Goal: Task Accomplishment & Management: Complete application form

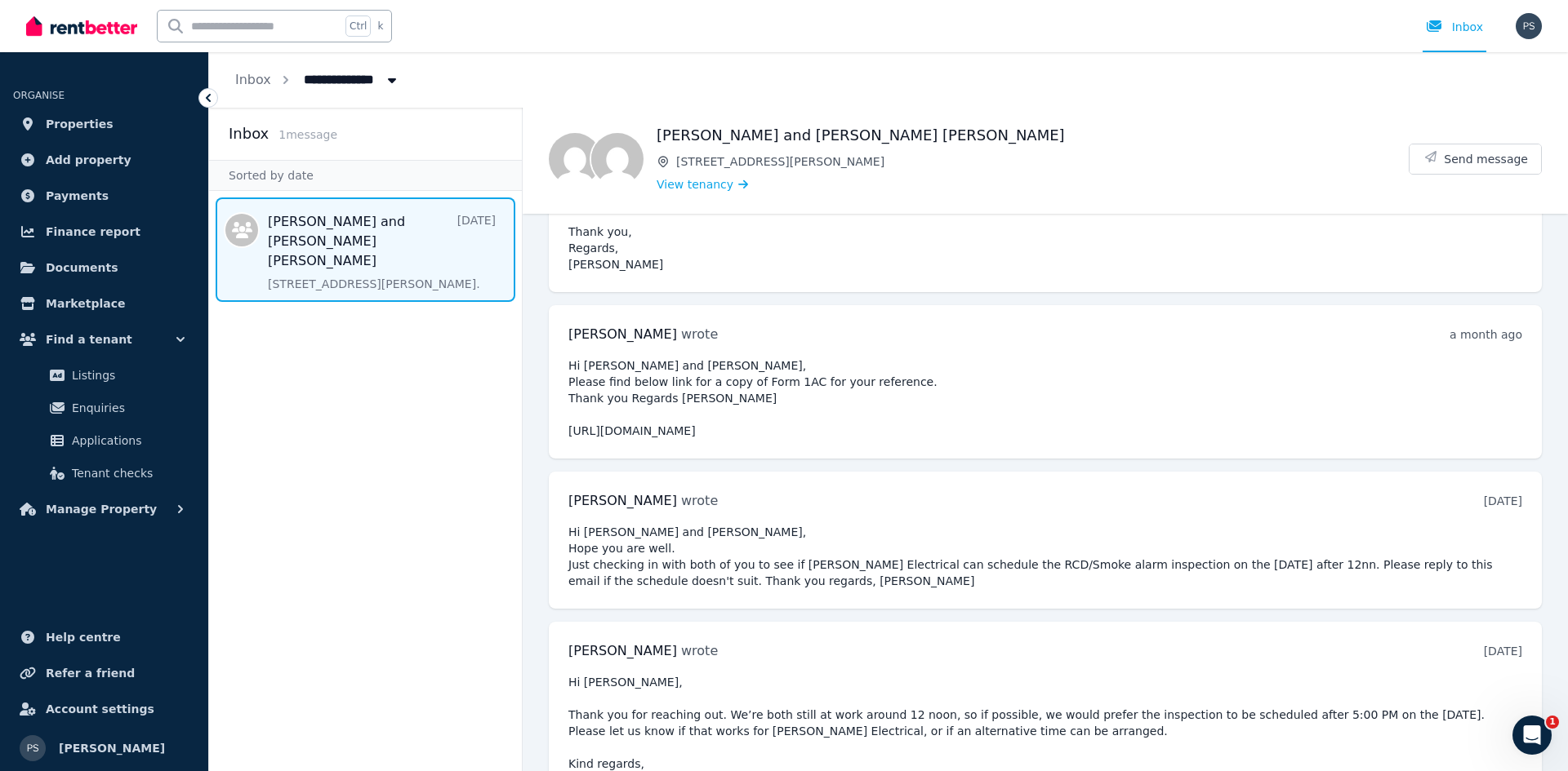
scroll to position [468, 0]
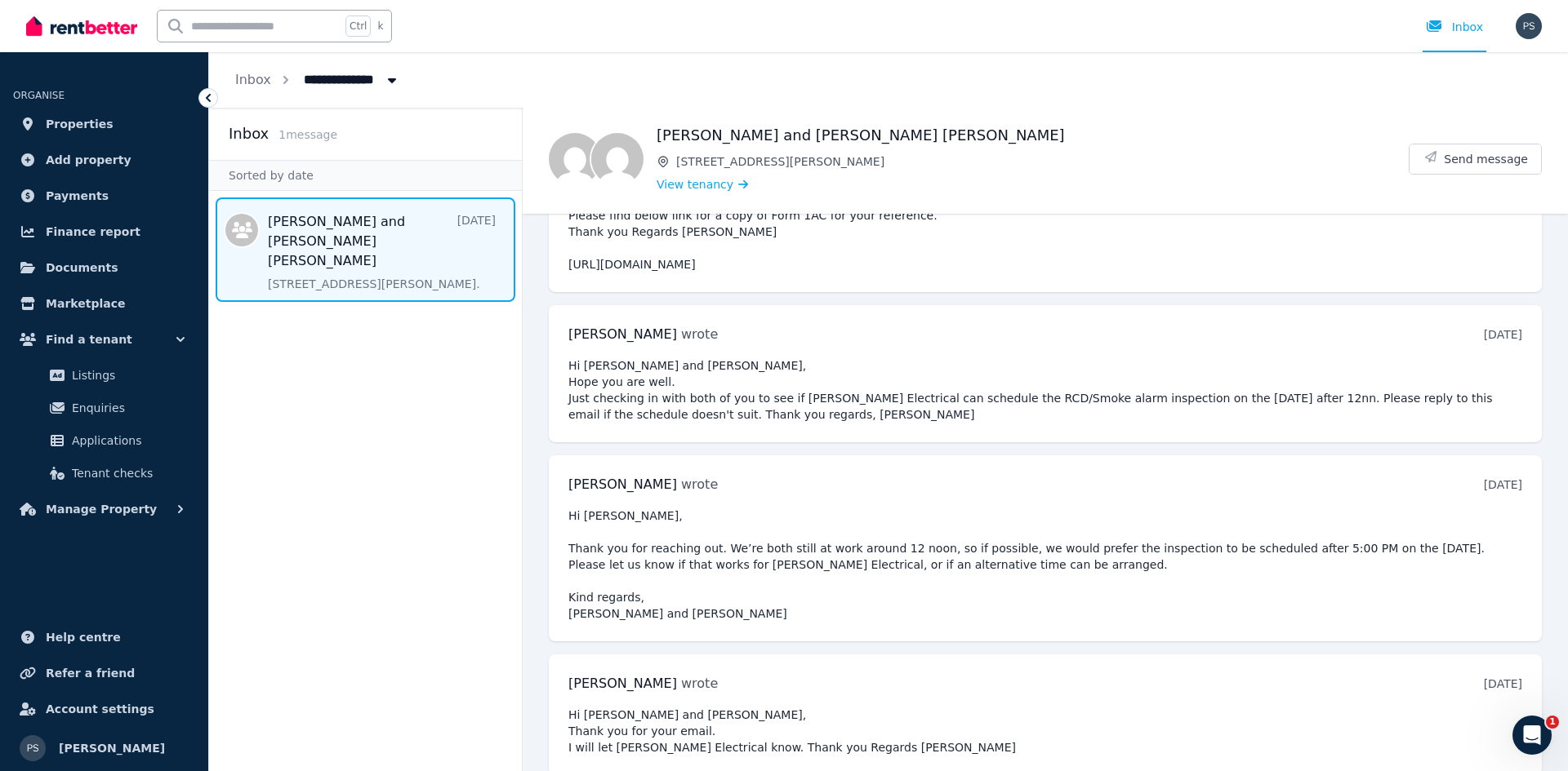
click at [394, 266] on span "Message list" at bounding box center [366, 250] width 313 height 104
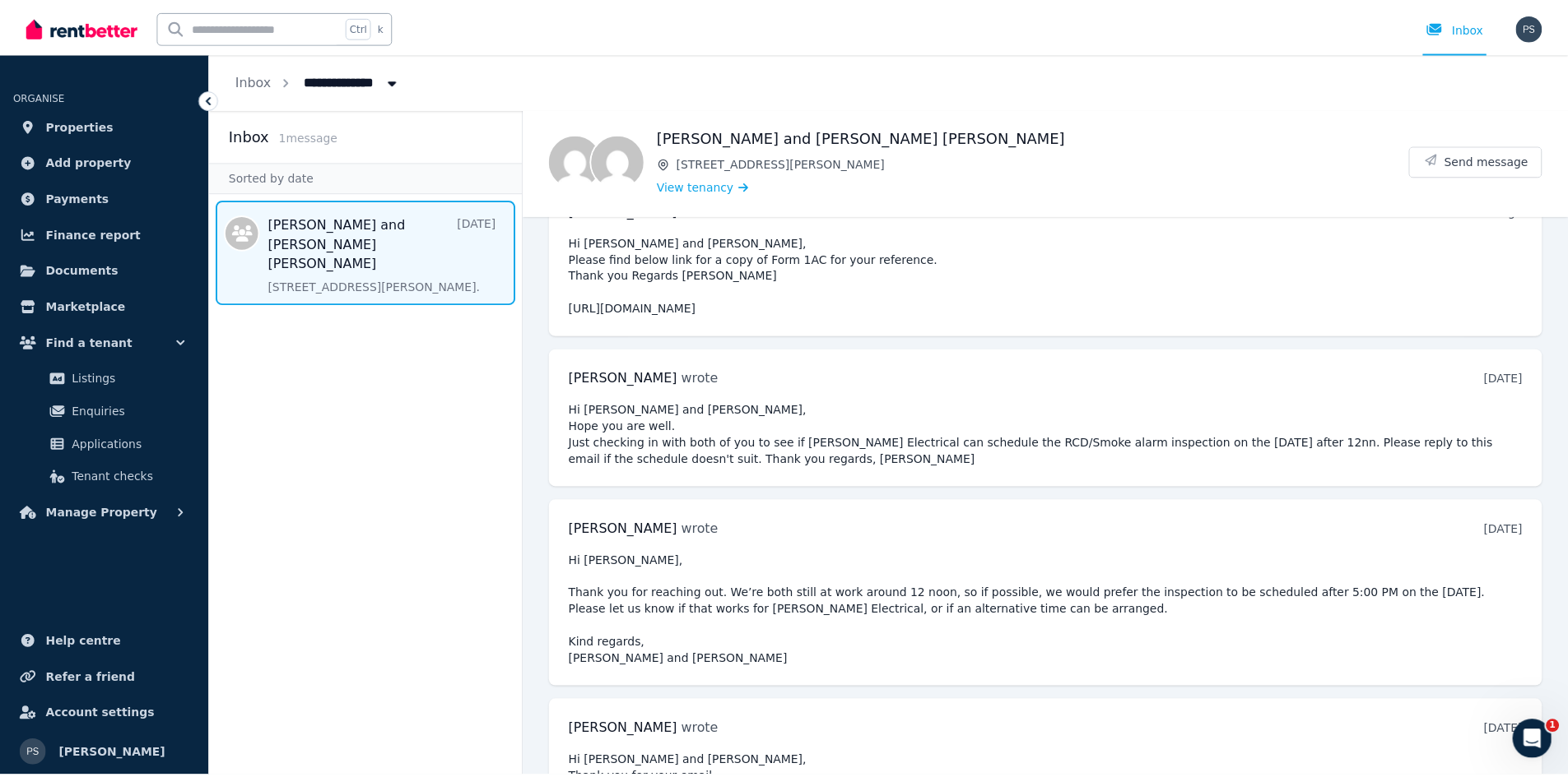
scroll to position [472, 0]
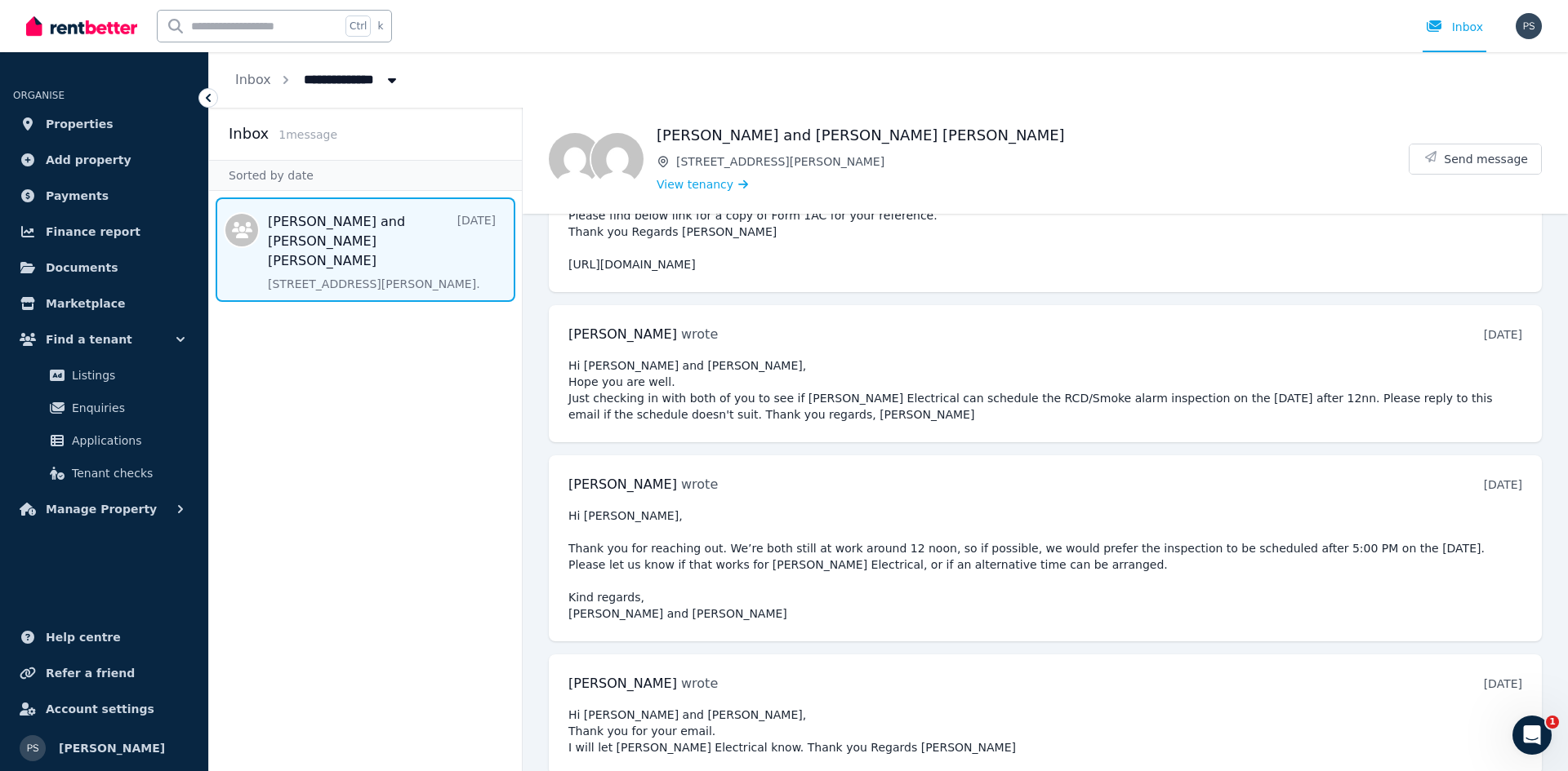
drag, startPoint x: 427, startPoint y: 452, endPoint x: 287, endPoint y: 292, distance: 212.6
click at [425, 447] on aside "Inbox 1 message Sorted by date [PERSON_NAME] and [PERSON_NAME] [PERSON_NAME] [D…" at bounding box center [366, 439] width 314 height 663
click at [83, 116] on span "Properties" at bounding box center [80, 124] width 68 height 20
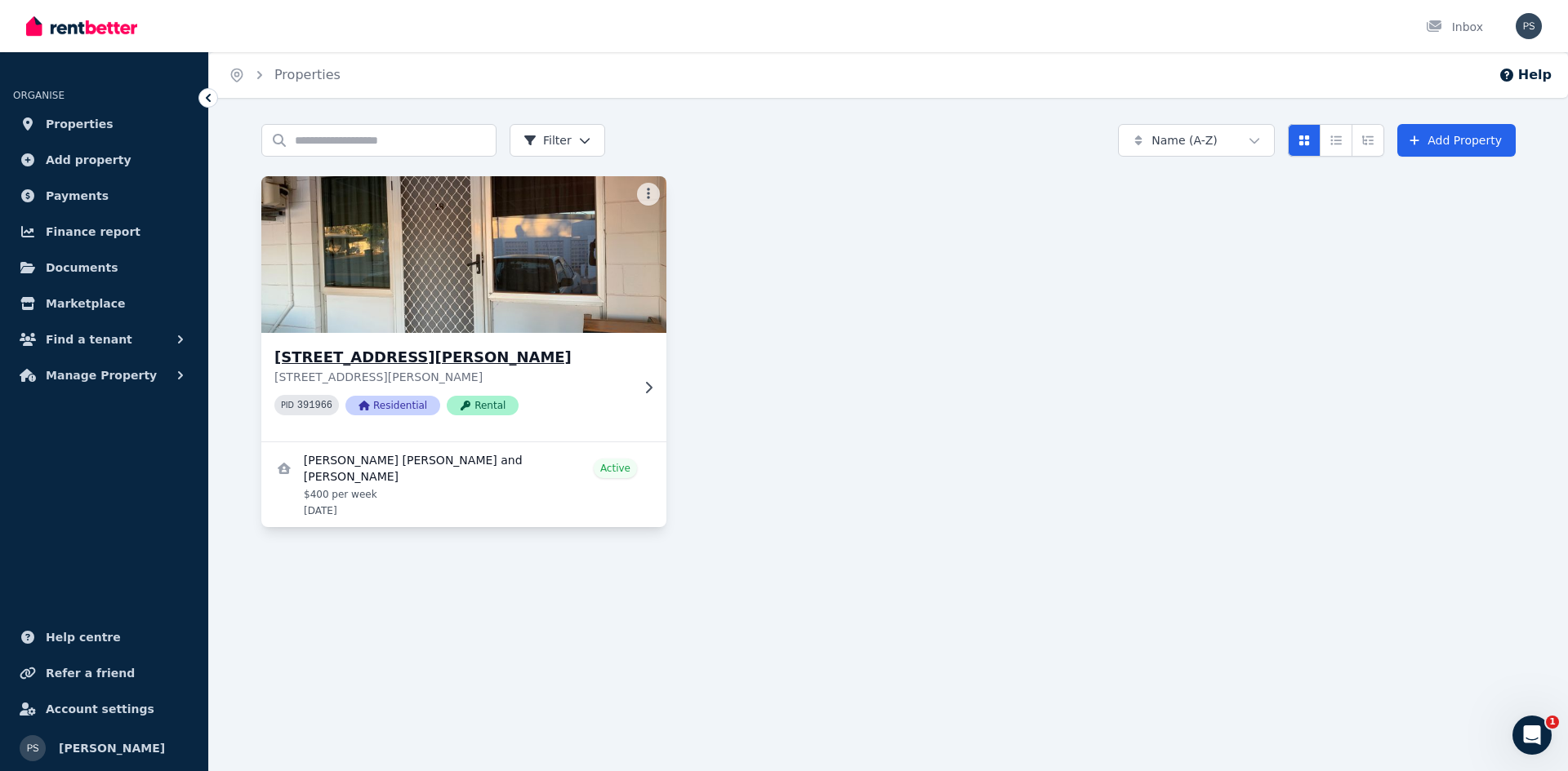
click at [584, 387] on div "[STREET_ADDRESS][PERSON_NAME][PERSON_NAME] PID 391966 Residential Rental" at bounding box center [452, 388] width 356 height 82
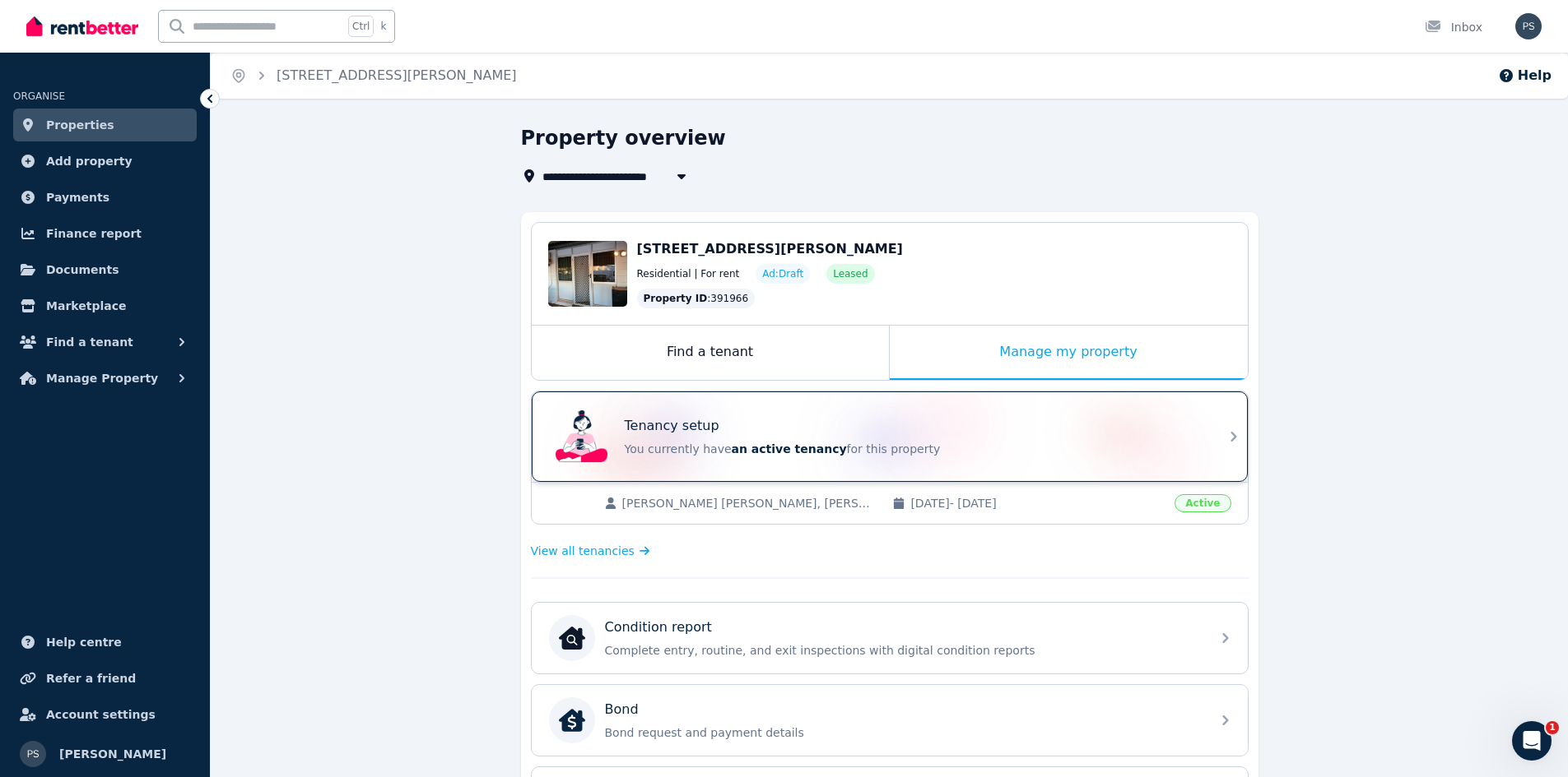
click at [1066, 444] on p "You currently have an active tenancy for this property" at bounding box center [913, 449] width 576 height 17
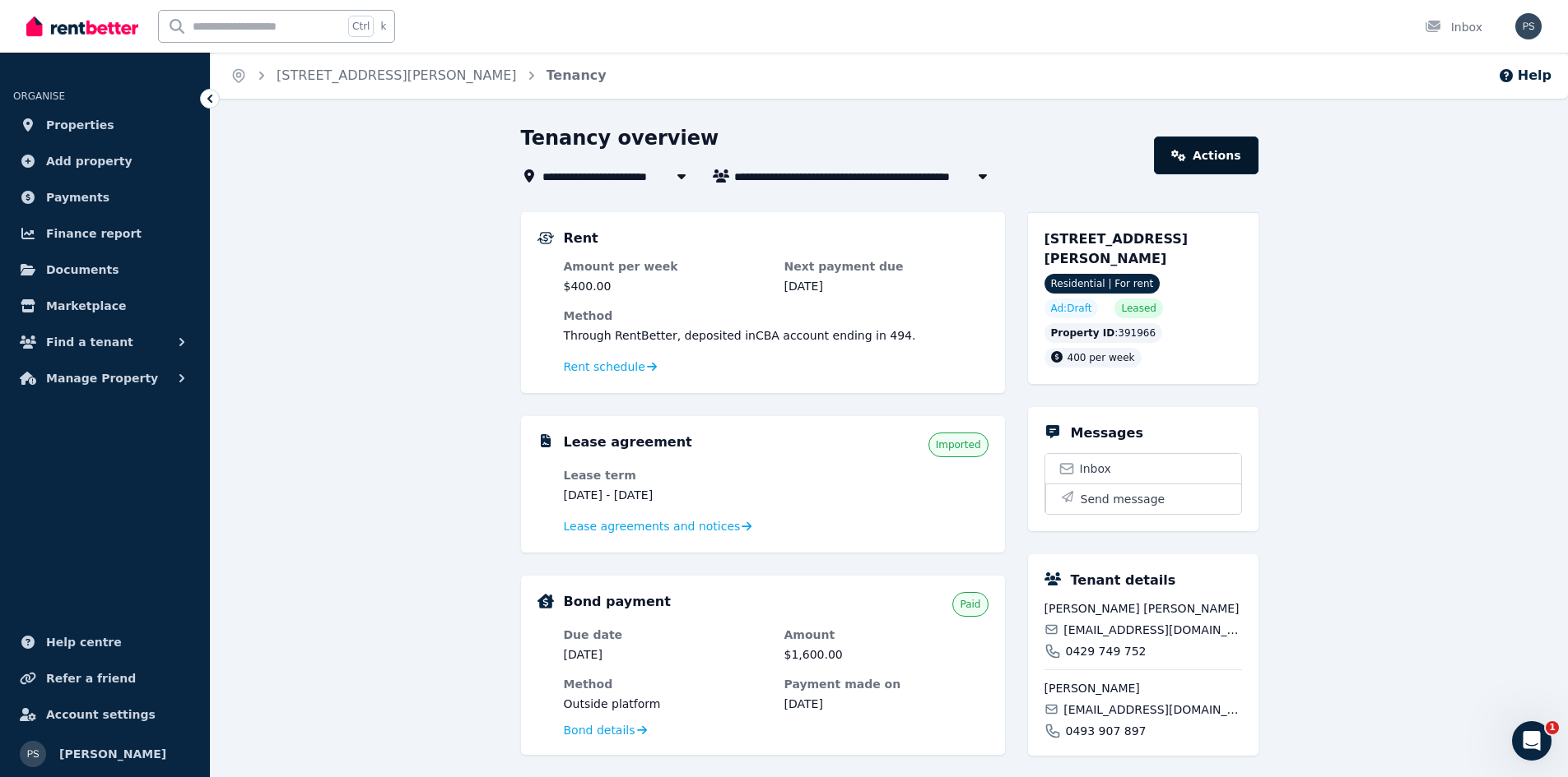
click at [1243, 147] on link "Actions" at bounding box center [1205, 156] width 103 height 38
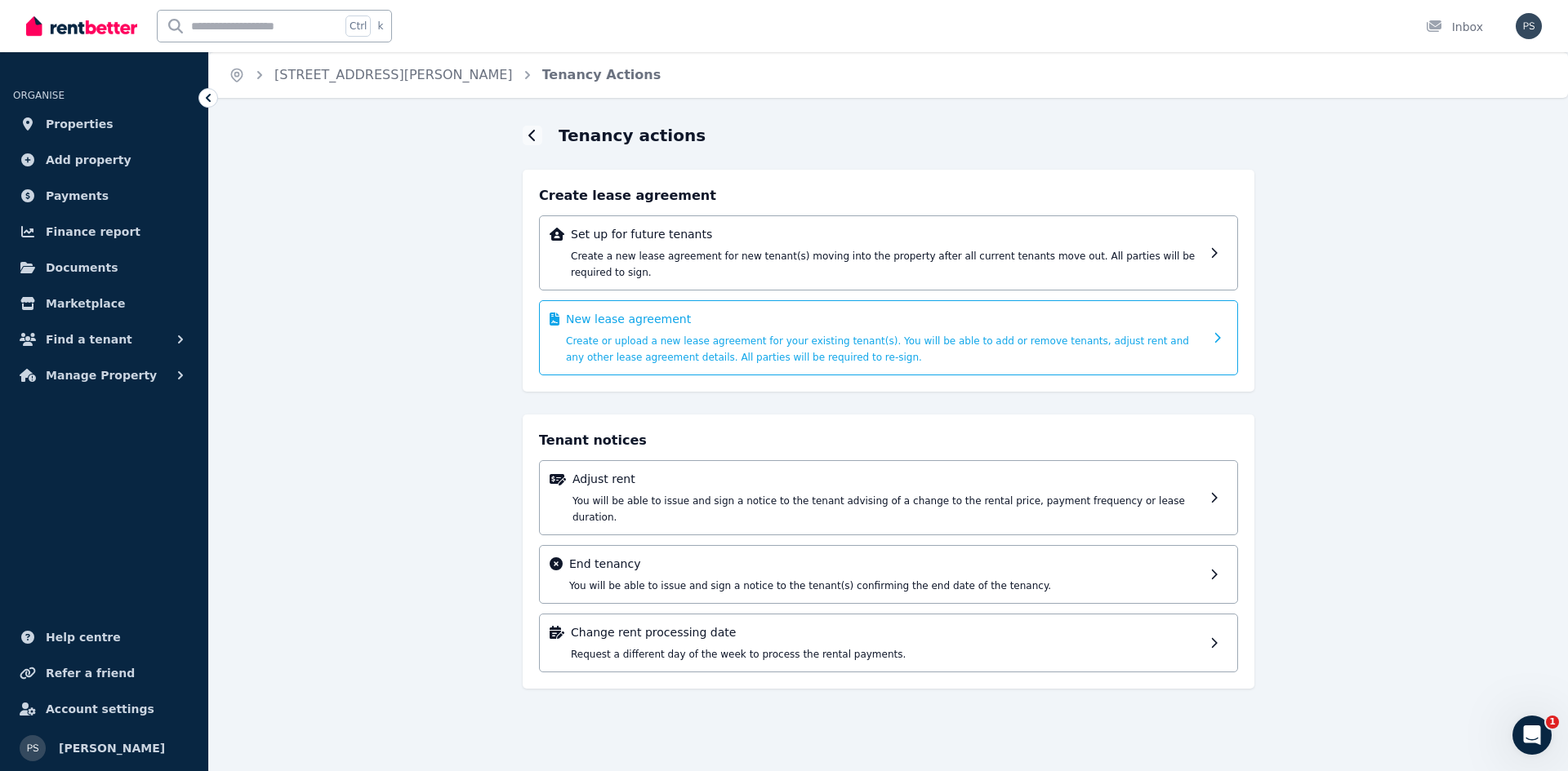
click at [831, 338] on div "New lease agreement Create or upload a new lease agreement for your existing te…" at bounding box center [885, 338] width 637 height 54
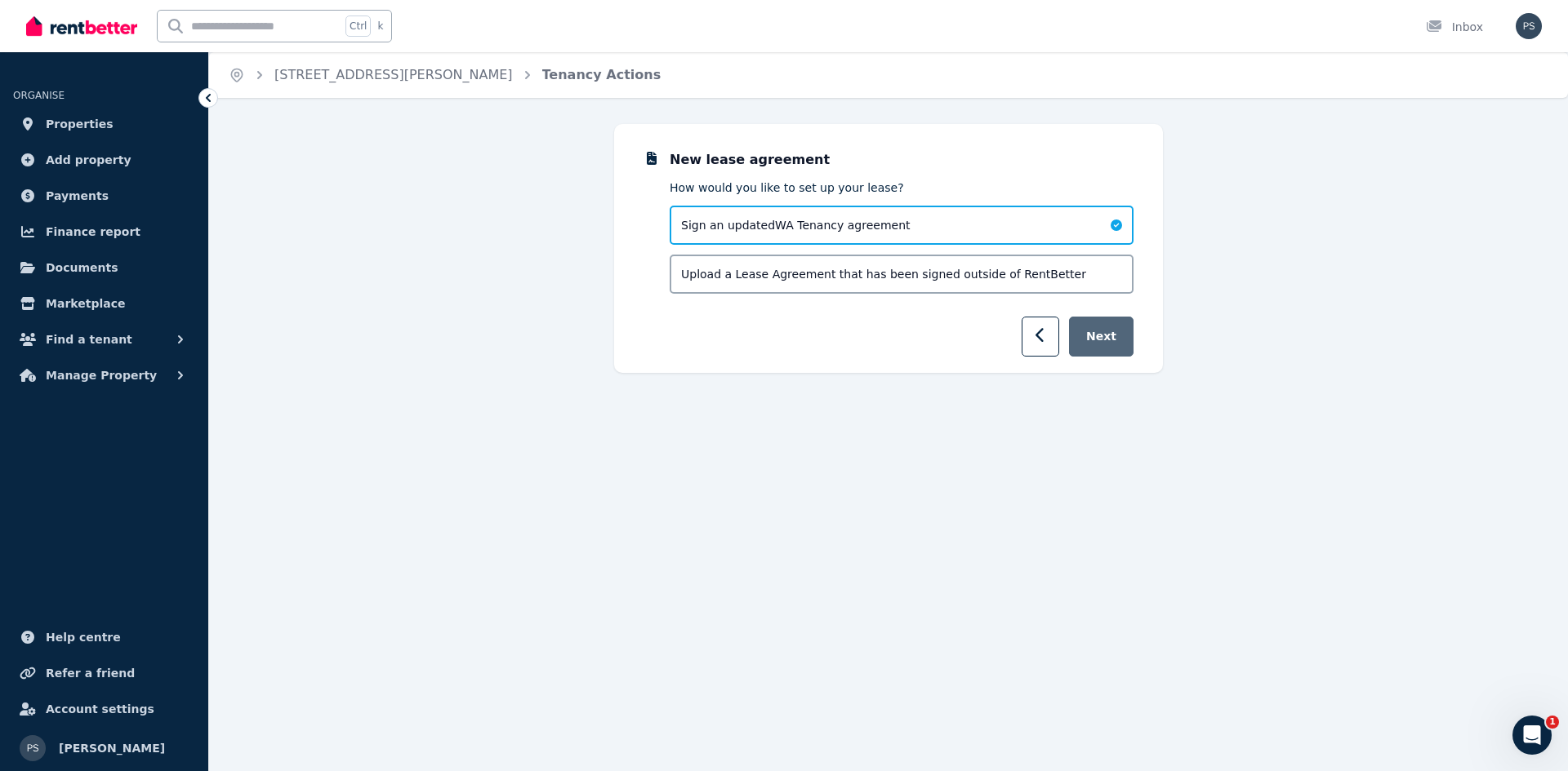
click at [1103, 334] on button "Next" at bounding box center [1101, 337] width 65 height 40
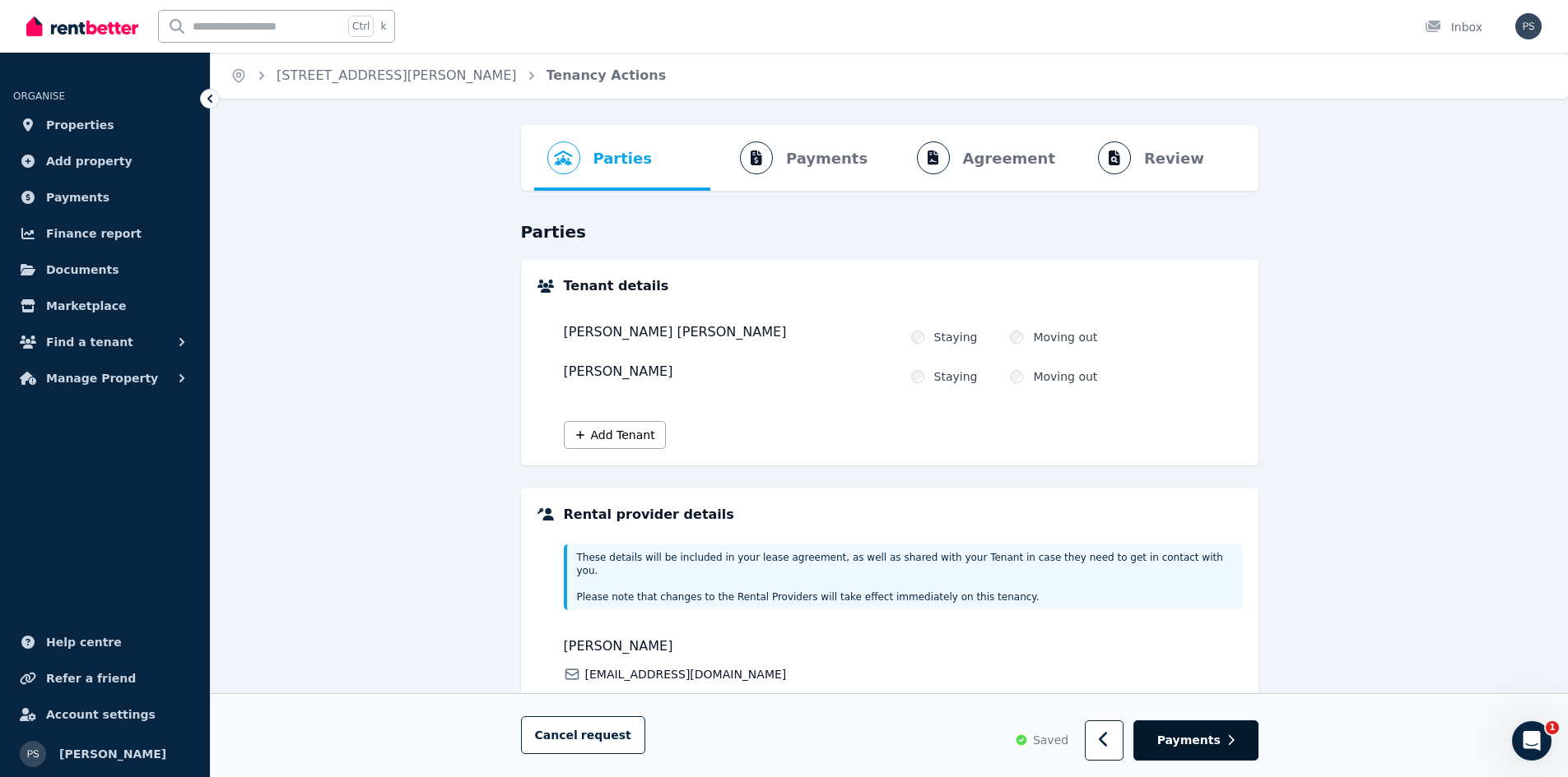
click at [1201, 739] on span "Payments" at bounding box center [1189, 741] width 64 height 17
select select "**********"
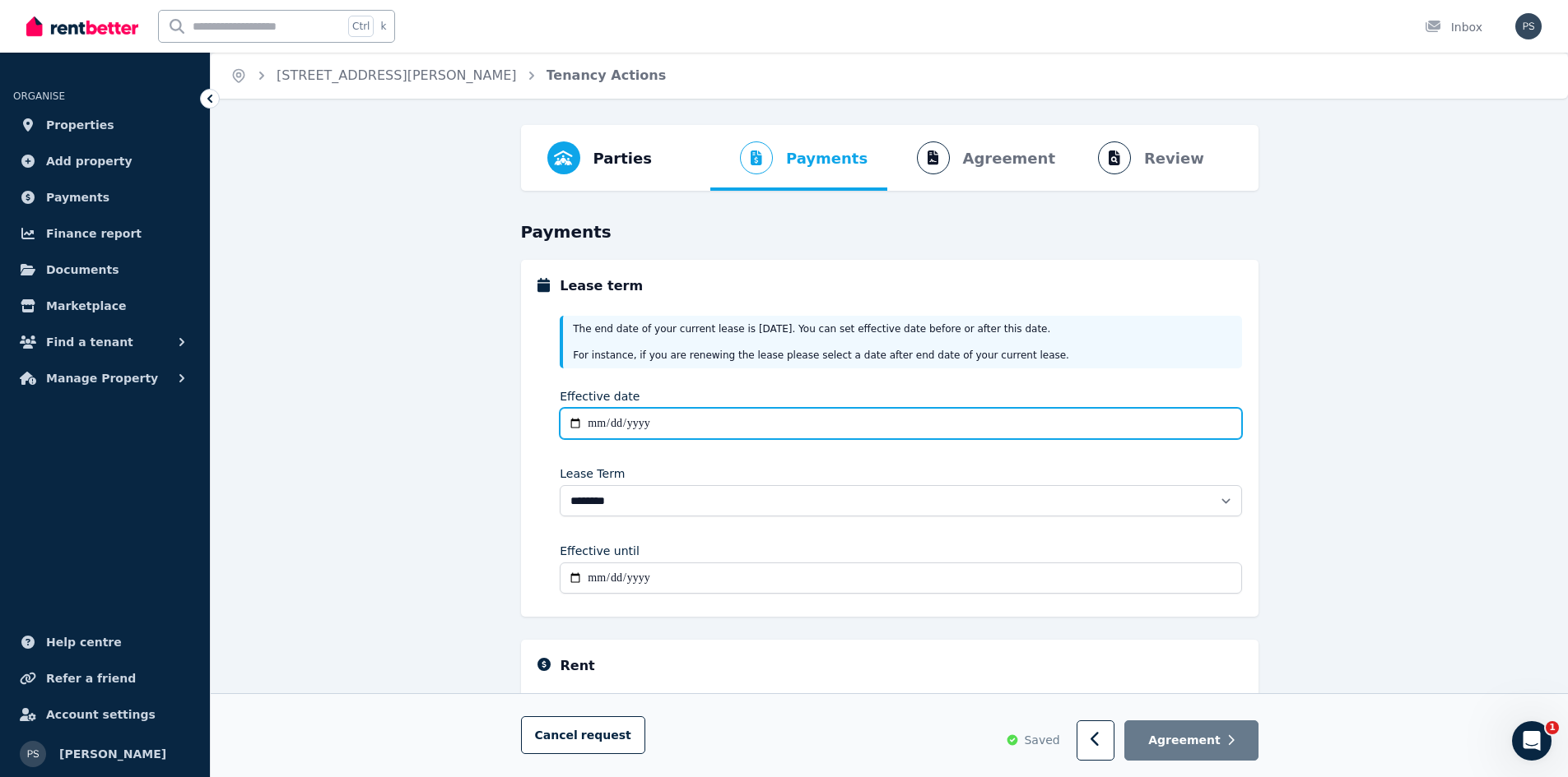
click at [732, 429] on input "Effective date" at bounding box center [900, 424] width 681 height 31
click at [591, 418] on input "Effective date" at bounding box center [900, 424] width 681 height 31
type input "**********"
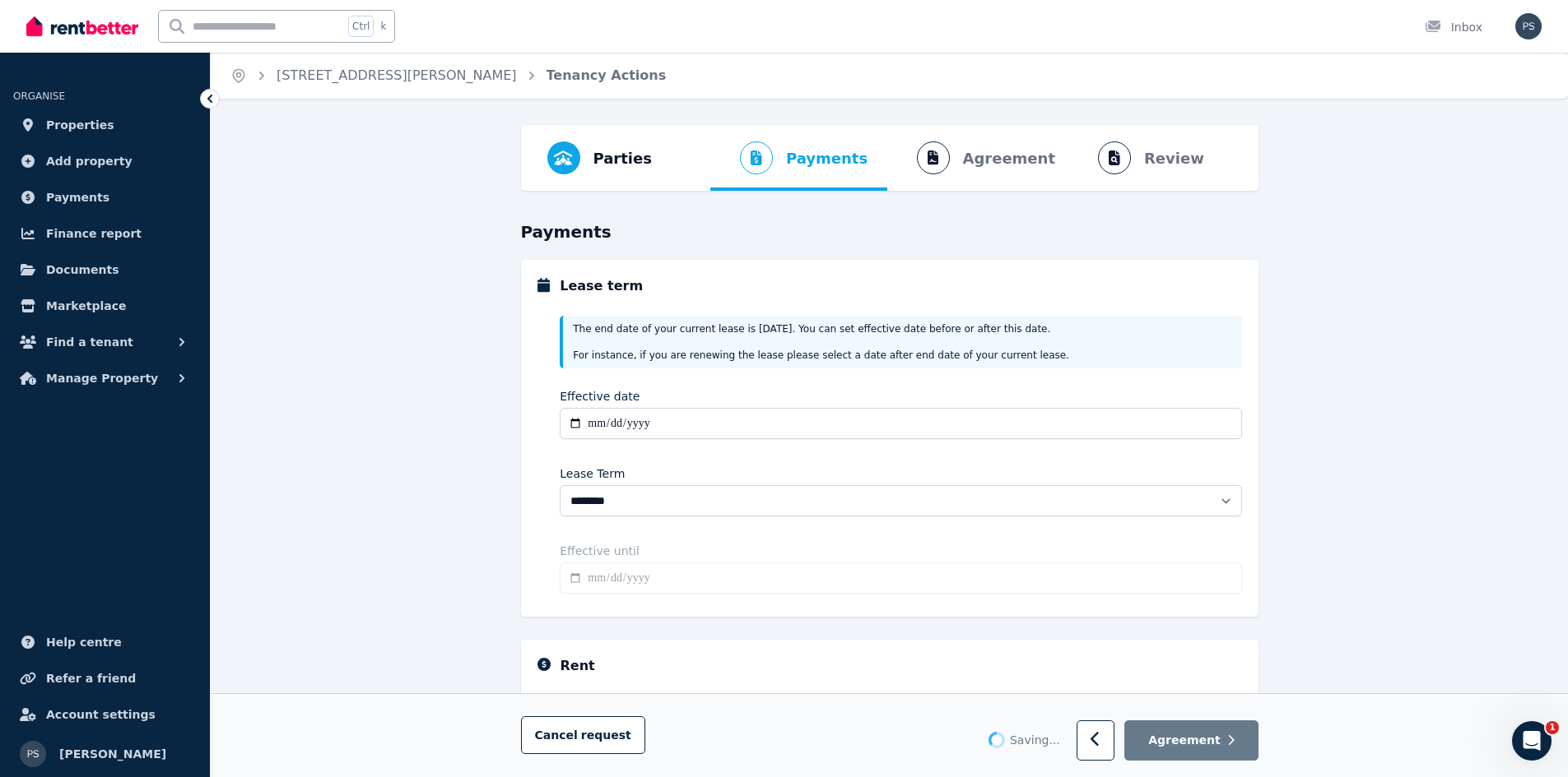
drag, startPoint x: 658, startPoint y: 465, endPoint x: 659, endPoint y: 509, distance: 44.0
click at [659, 465] on div "**********" at bounding box center [900, 453] width 681 height 295
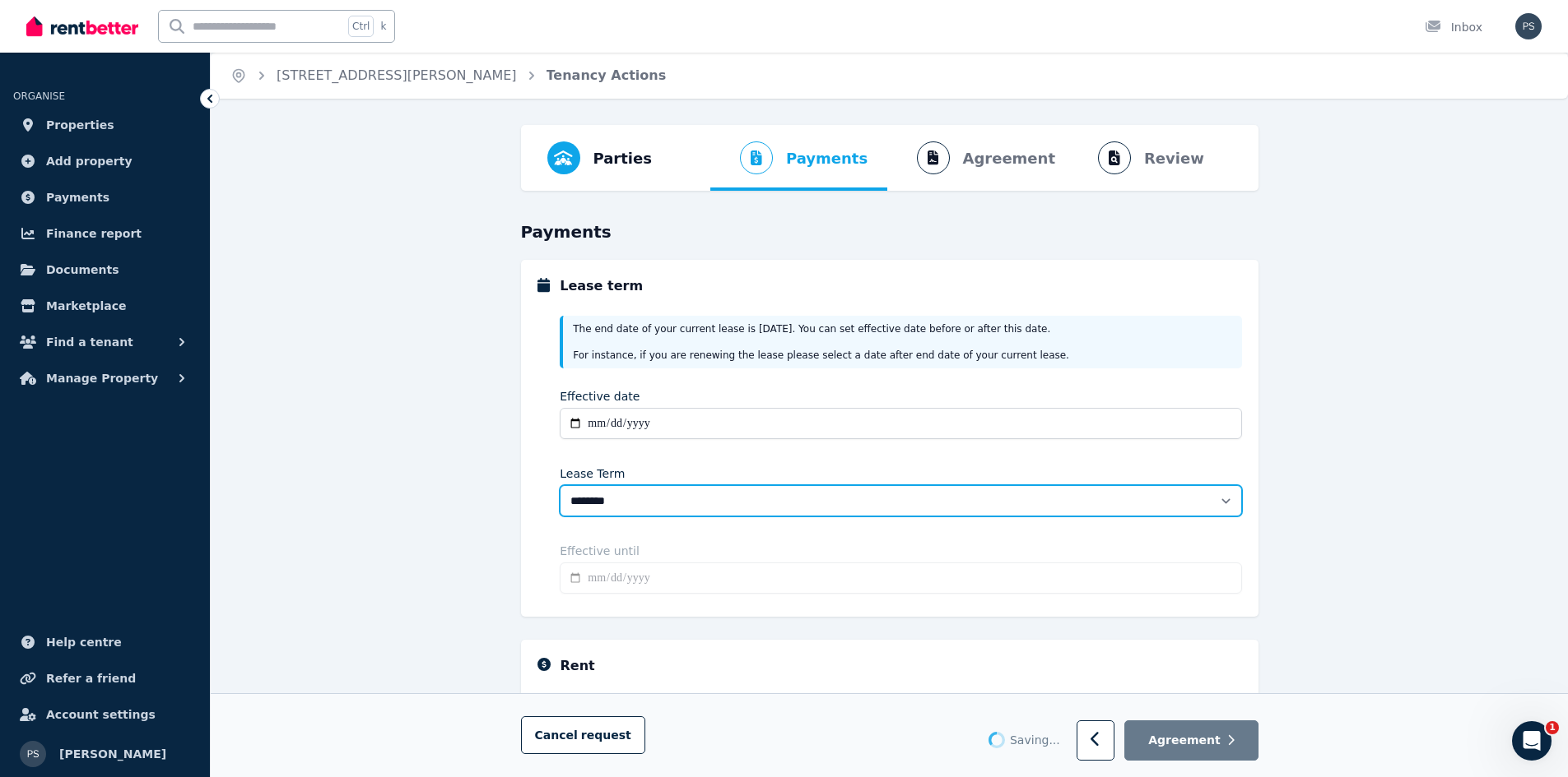
drag, startPoint x: 659, startPoint y: 511, endPoint x: 667, endPoint y: 499, distance: 14.4
click at [659, 511] on select "******** ******** ********* ******* ******* ******* ******* ***** ********" at bounding box center [900, 501] width 681 height 31
type input "**********"
select select "**********"
click at [560, 486] on select "******** ******** ********* ******* ******* ******* ******* ***** ********" at bounding box center [900, 501] width 681 height 31
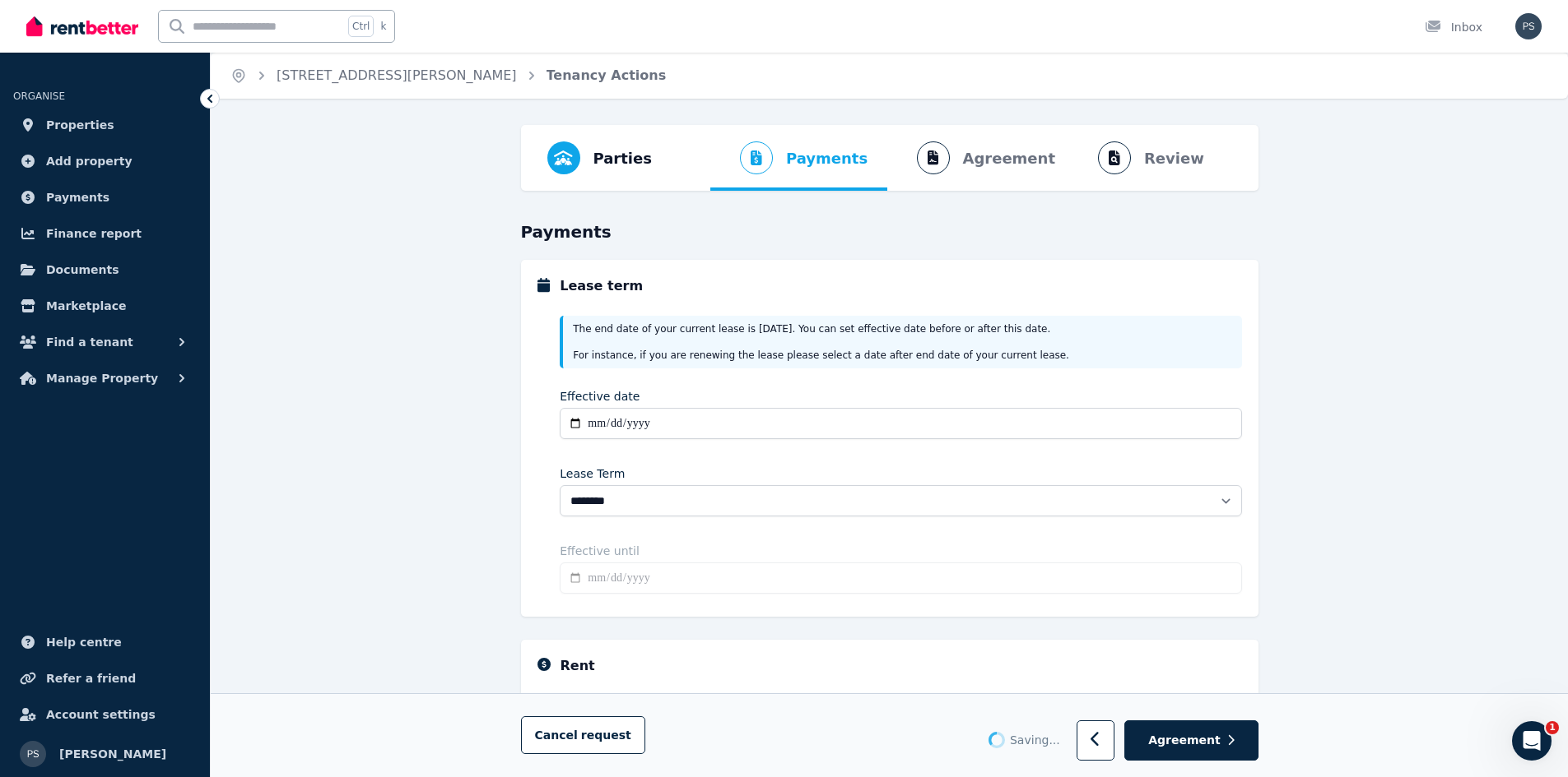
click at [700, 526] on div "**********" at bounding box center [900, 453] width 681 height 295
type input "**********"
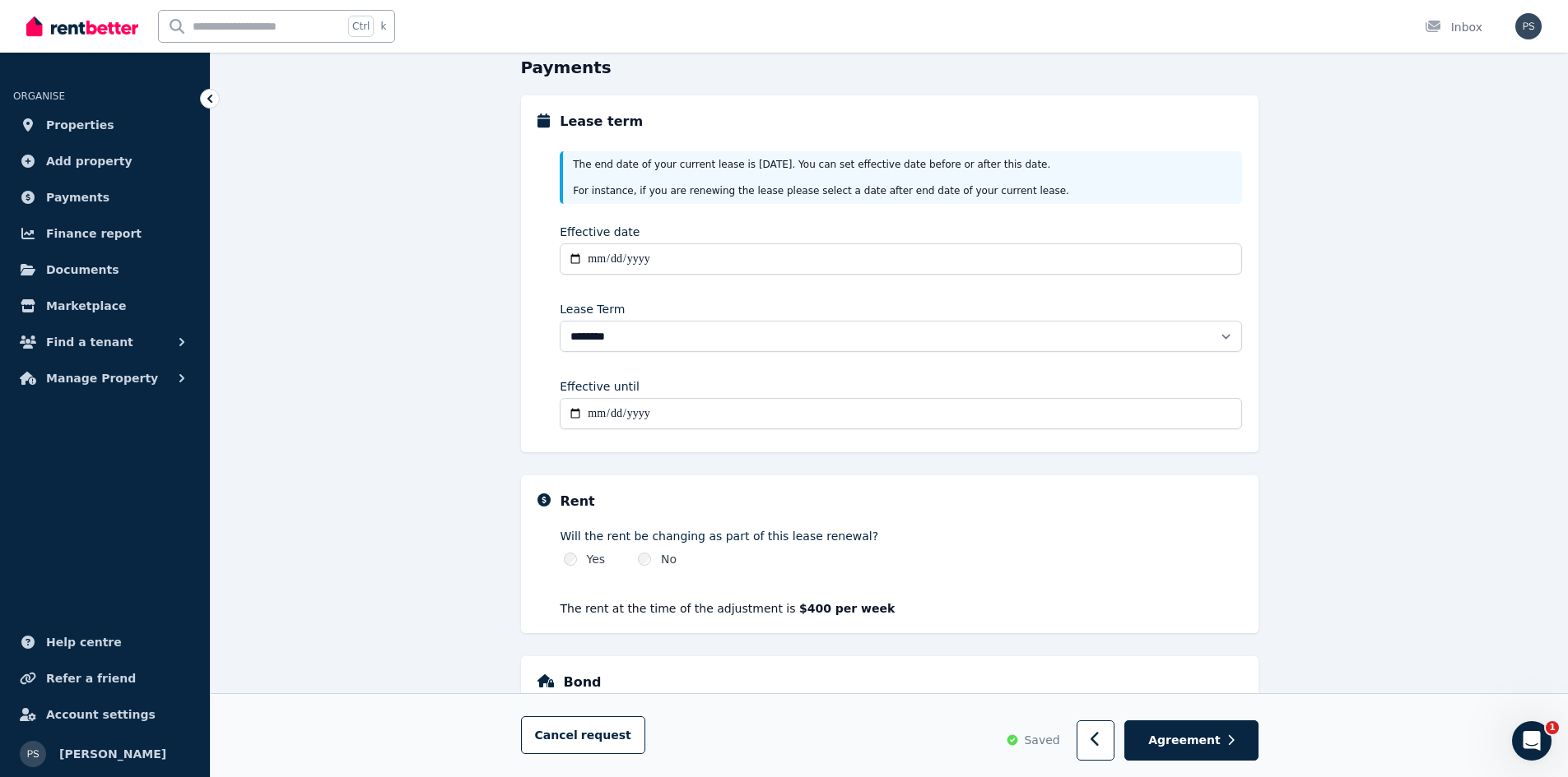
scroll to position [247, 0]
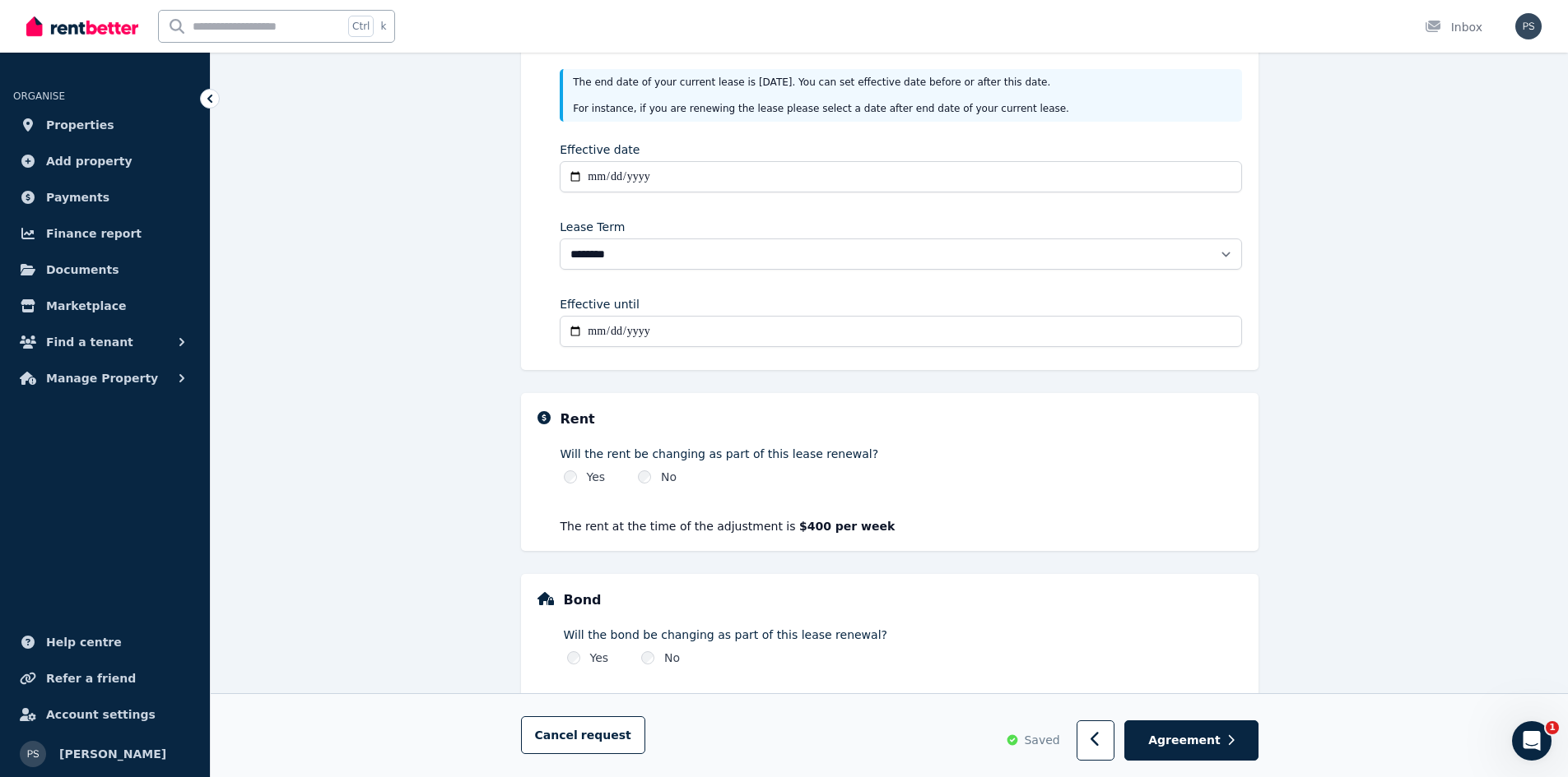
click at [574, 471] on div "Yes" at bounding box center [584, 477] width 42 height 17
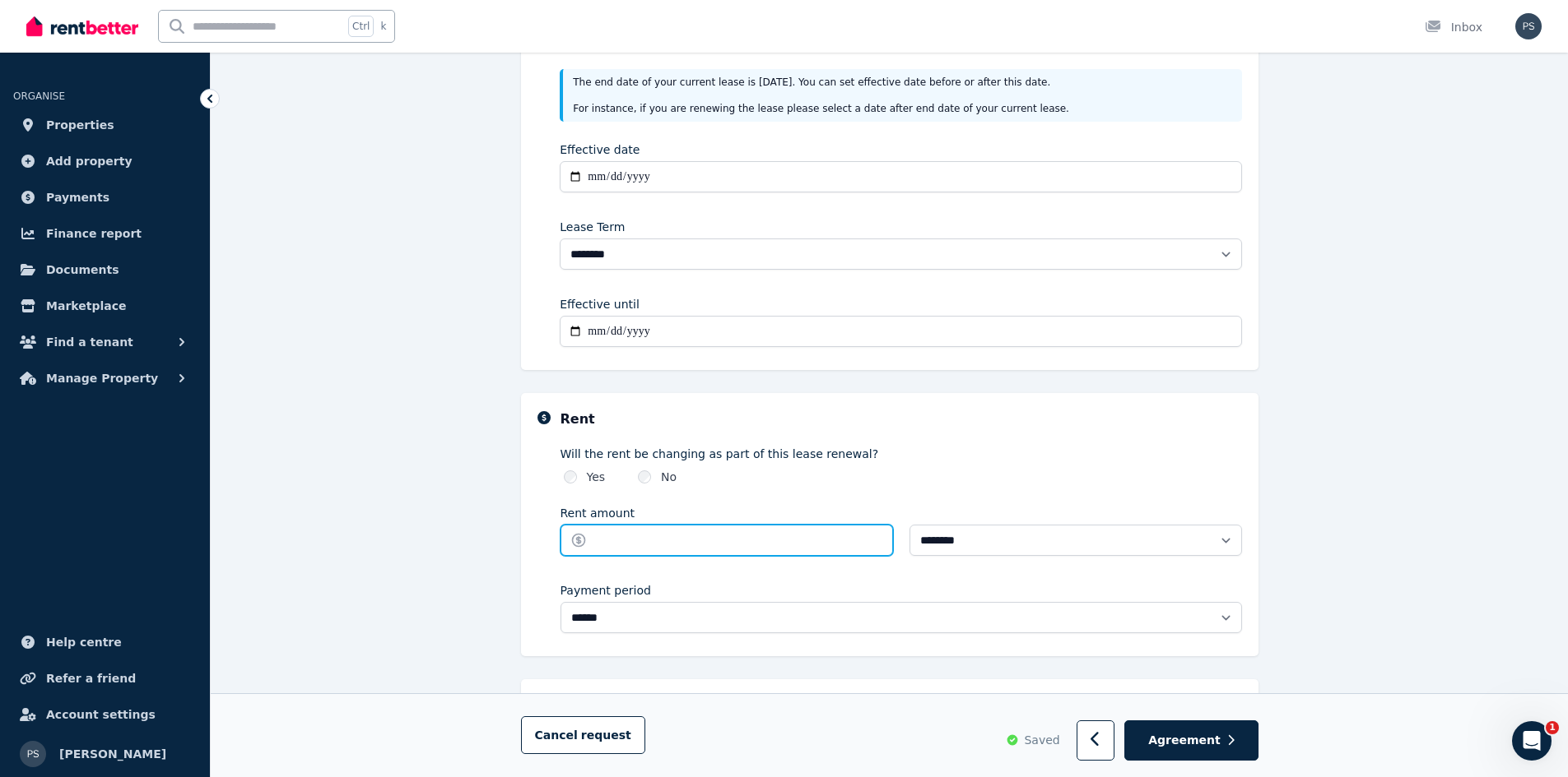
click at [652, 542] on input "Rent amount" at bounding box center [727, 540] width 333 height 31
click at [865, 477] on div "Yes No" at bounding box center [901, 477] width 681 height 17
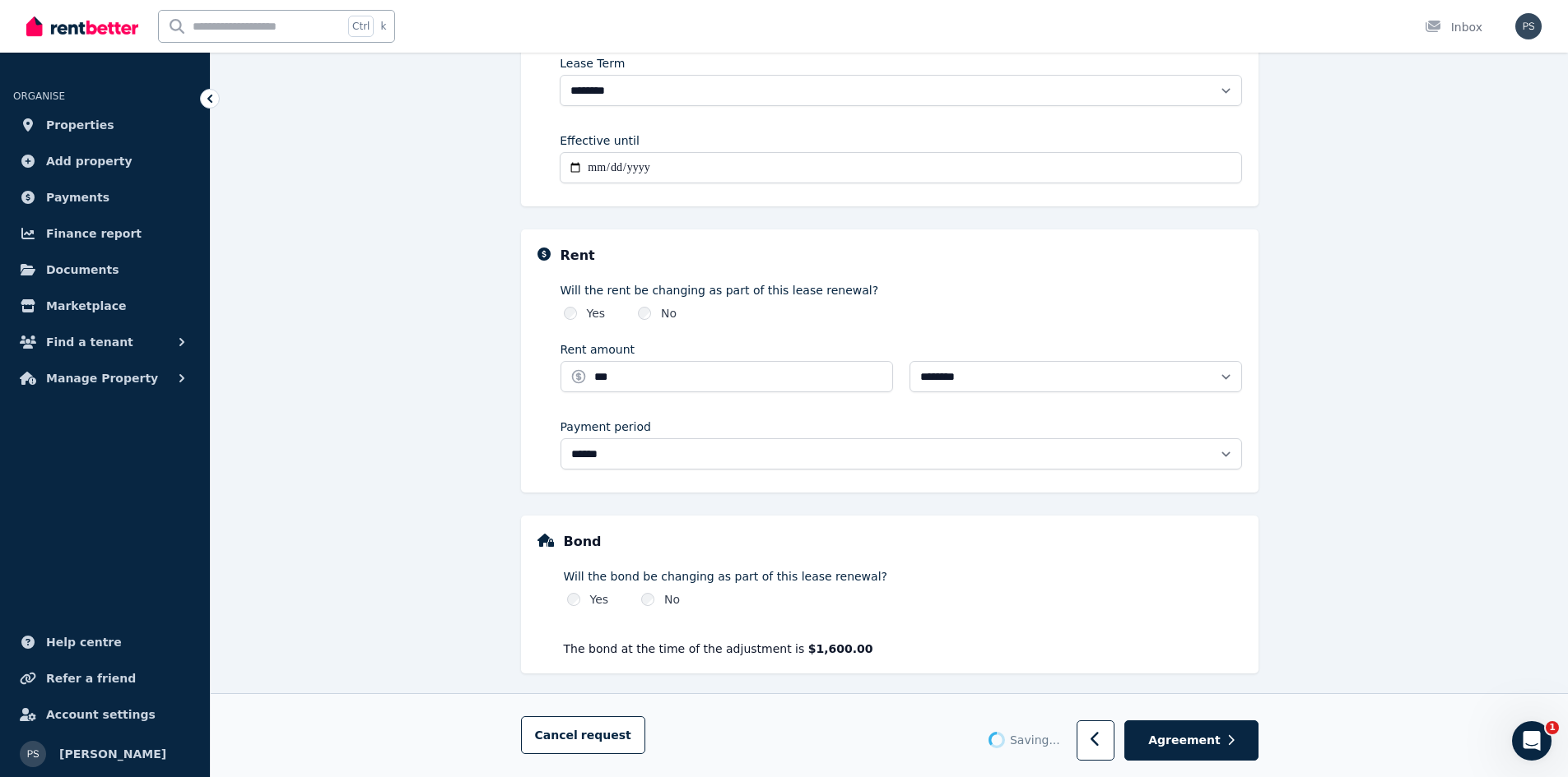
scroll to position [411, 0]
type input "******"
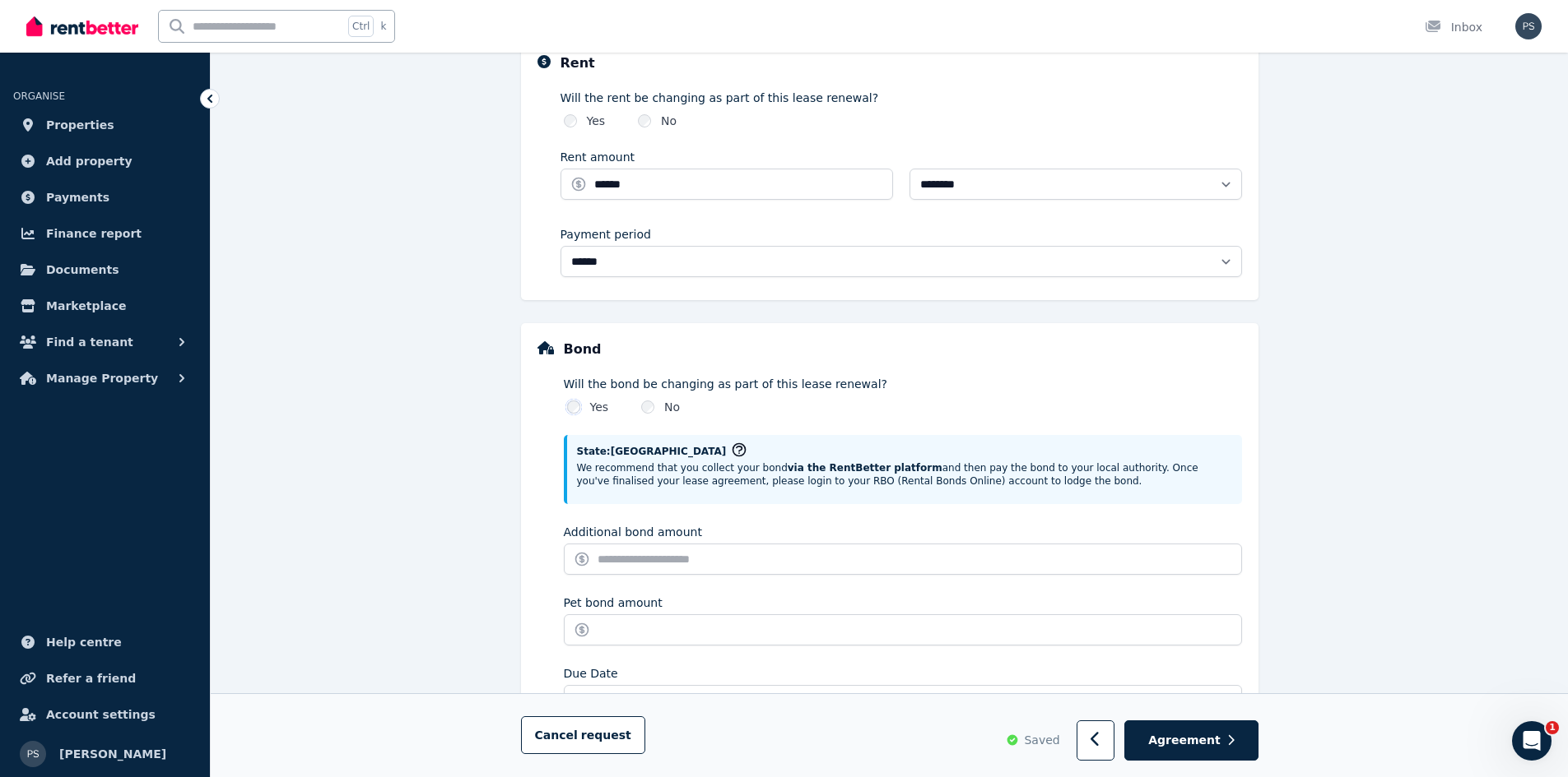
scroll to position [658, 0]
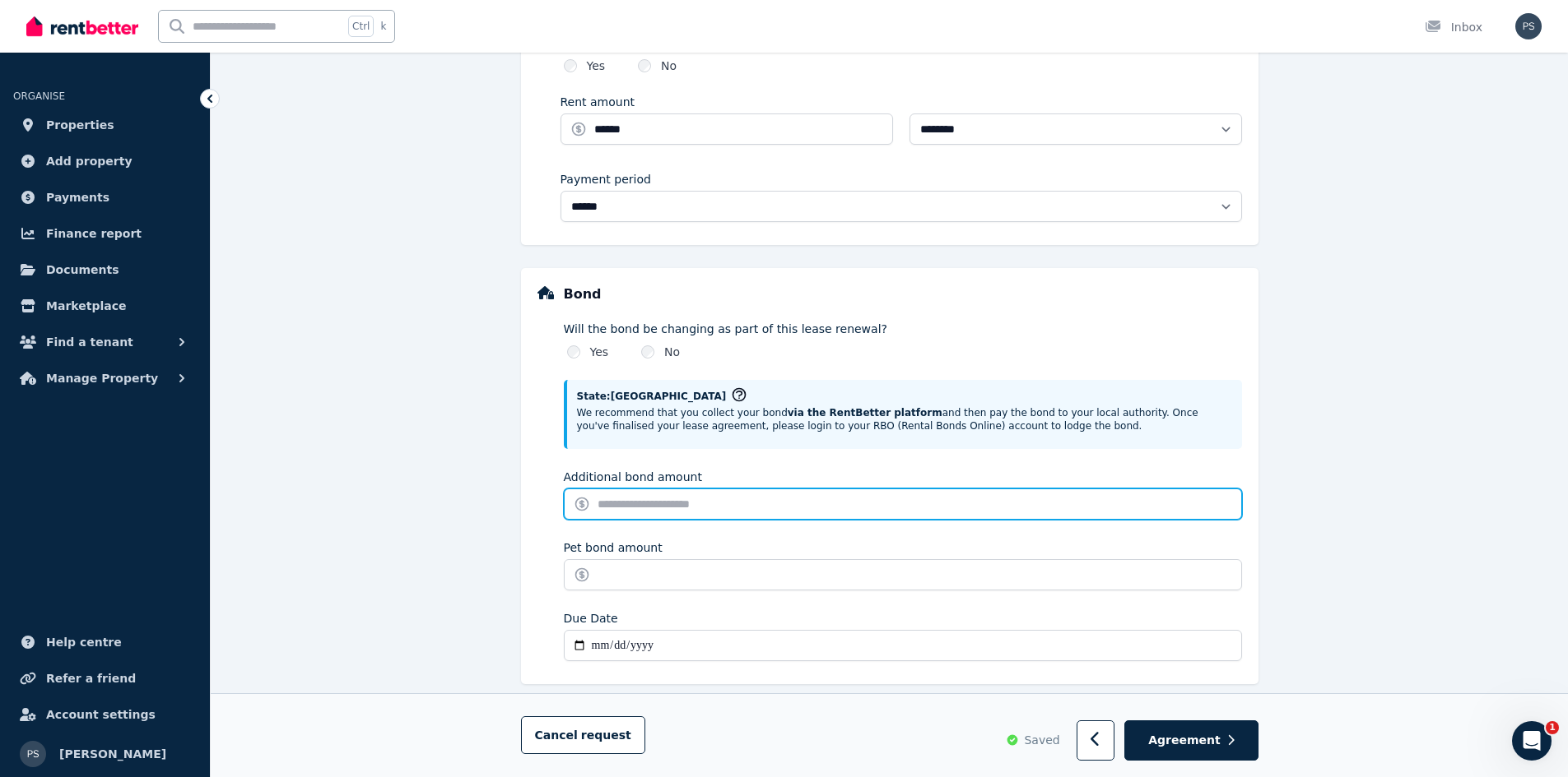
click at [632, 498] on input "Additional bond amount" at bounding box center [902, 505] width 678 height 31
type input "***"
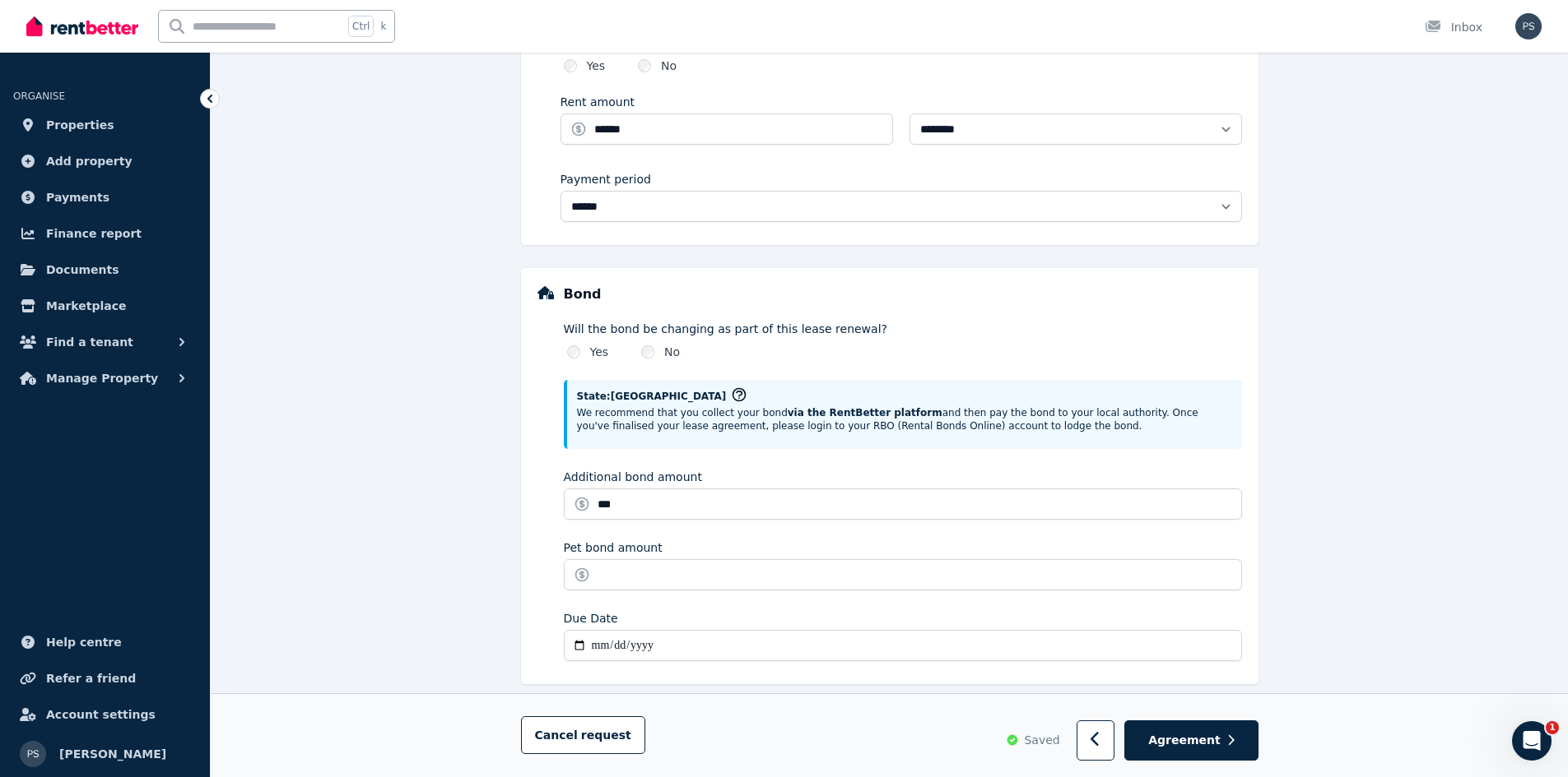
click at [747, 474] on div "Additional bond amount" at bounding box center [902, 477] width 678 height 17
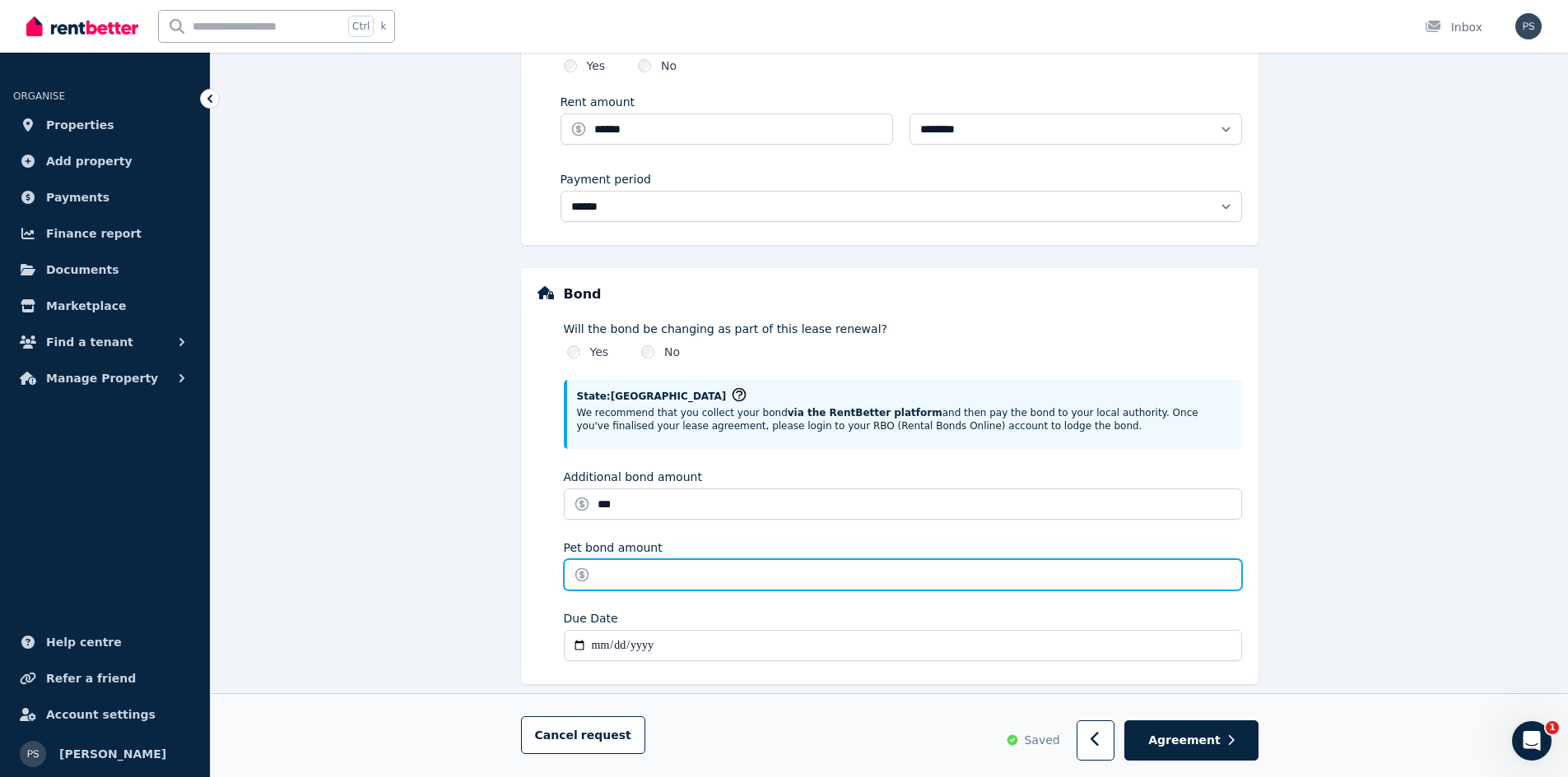
click at [723, 578] on input "Pet bond amount" at bounding box center [902, 575] width 678 height 31
type input "*"
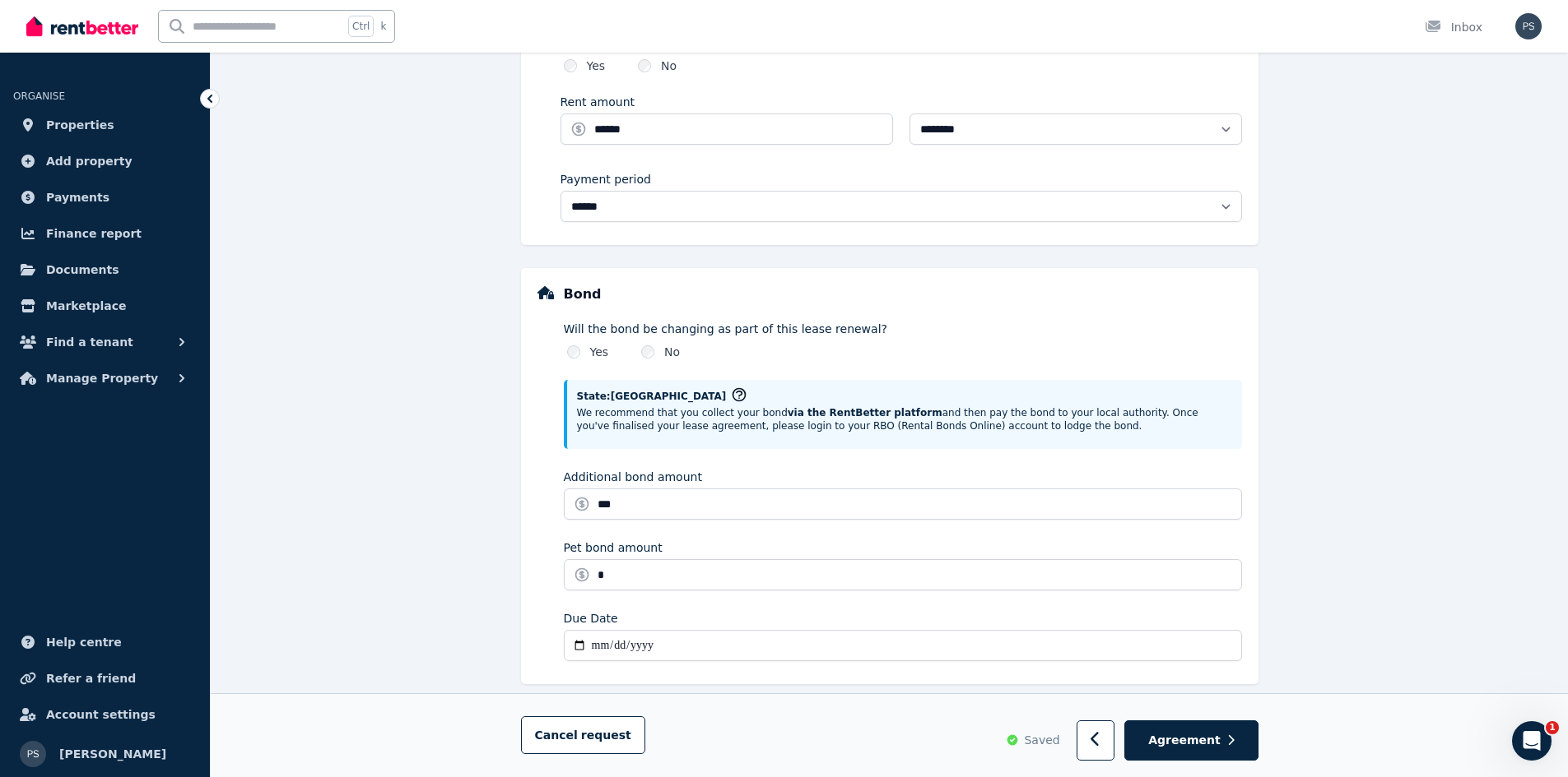
click at [409, 588] on div "**********" at bounding box center [889, 132] width 1357 height 1331
click at [619, 645] on input "Due Date" at bounding box center [902, 646] width 678 height 31
click at [601, 643] on input "Due Date" at bounding box center [902, 646] width 678 height 31
type input "**********"
click at [1330, 559] on div "**********" at bounding box center [889, 202] width 1357 height 1470
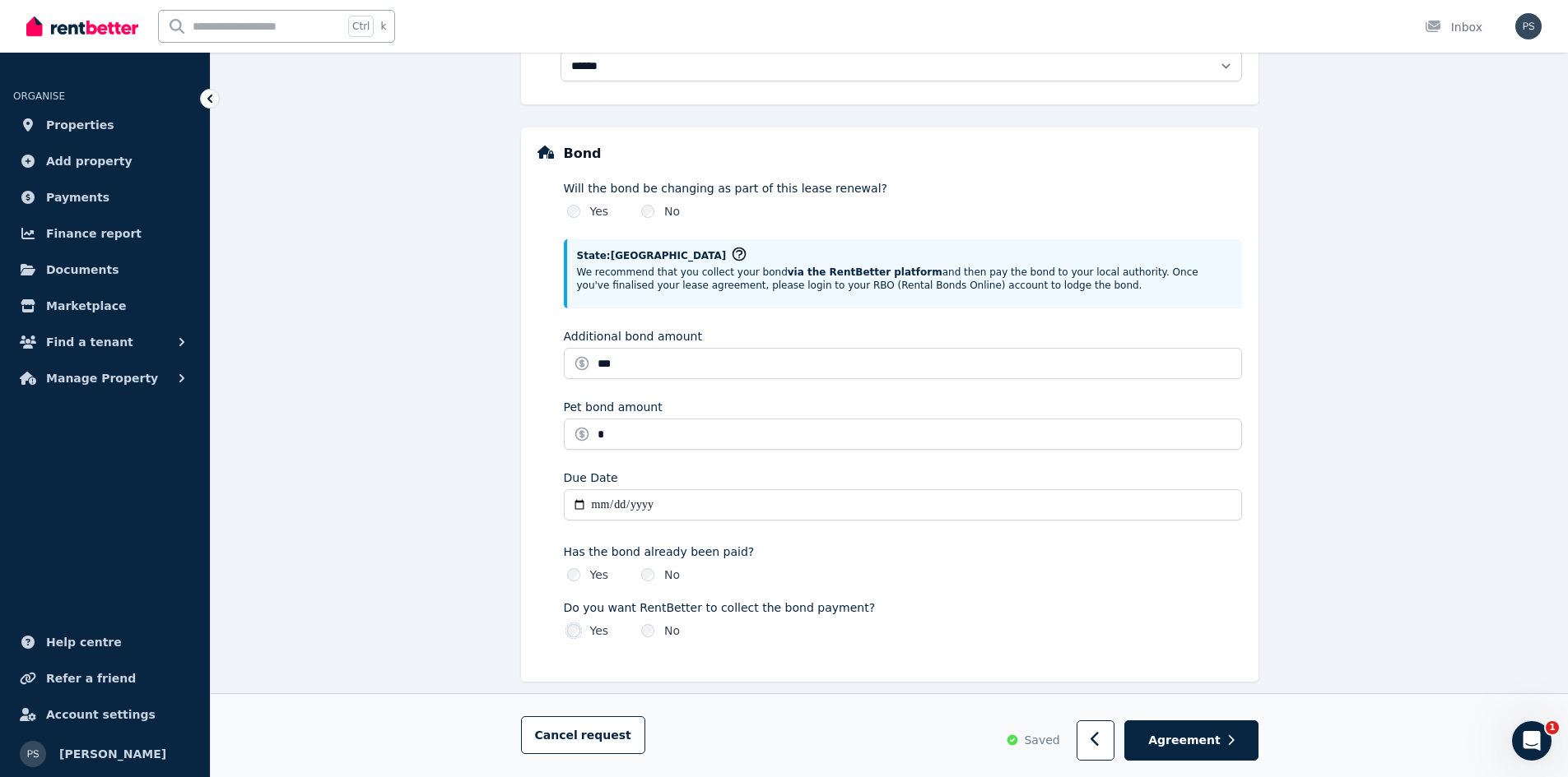
scroll to position [816, 0]
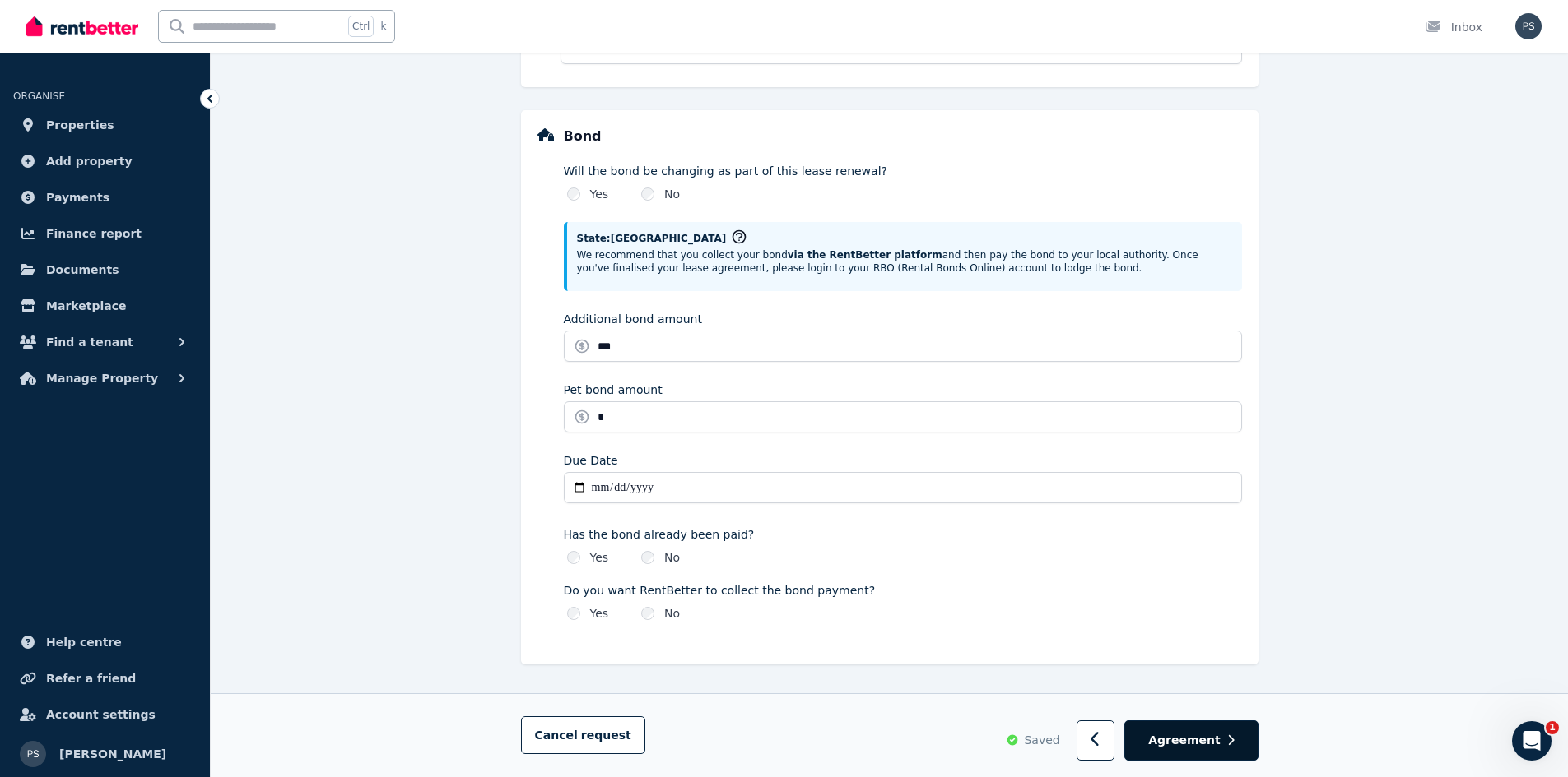
click at [1202, 738] on span "Agreement" at bounding box center [1184, 741] width 72 height 17
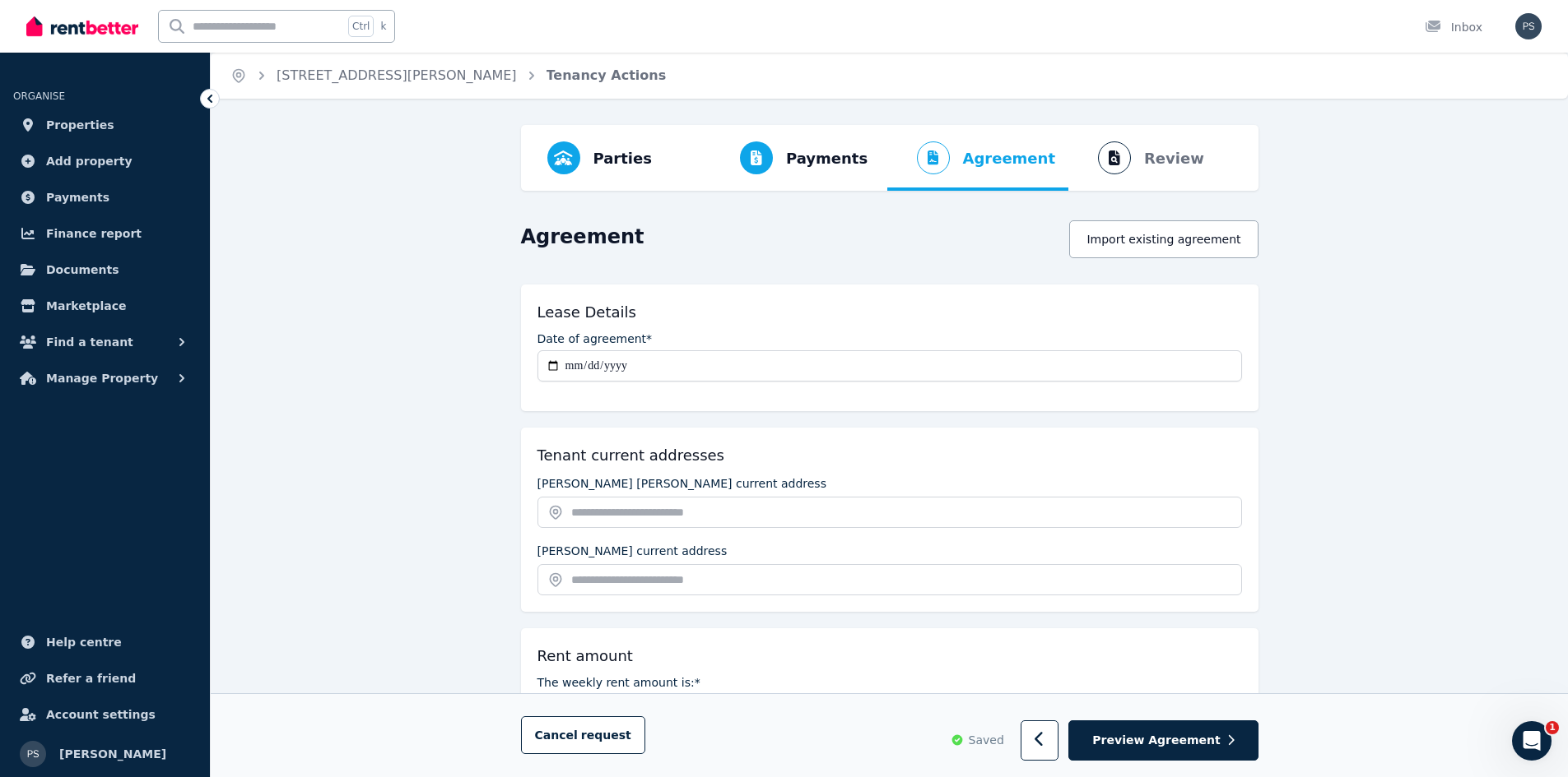
scroll to position [82, 0]
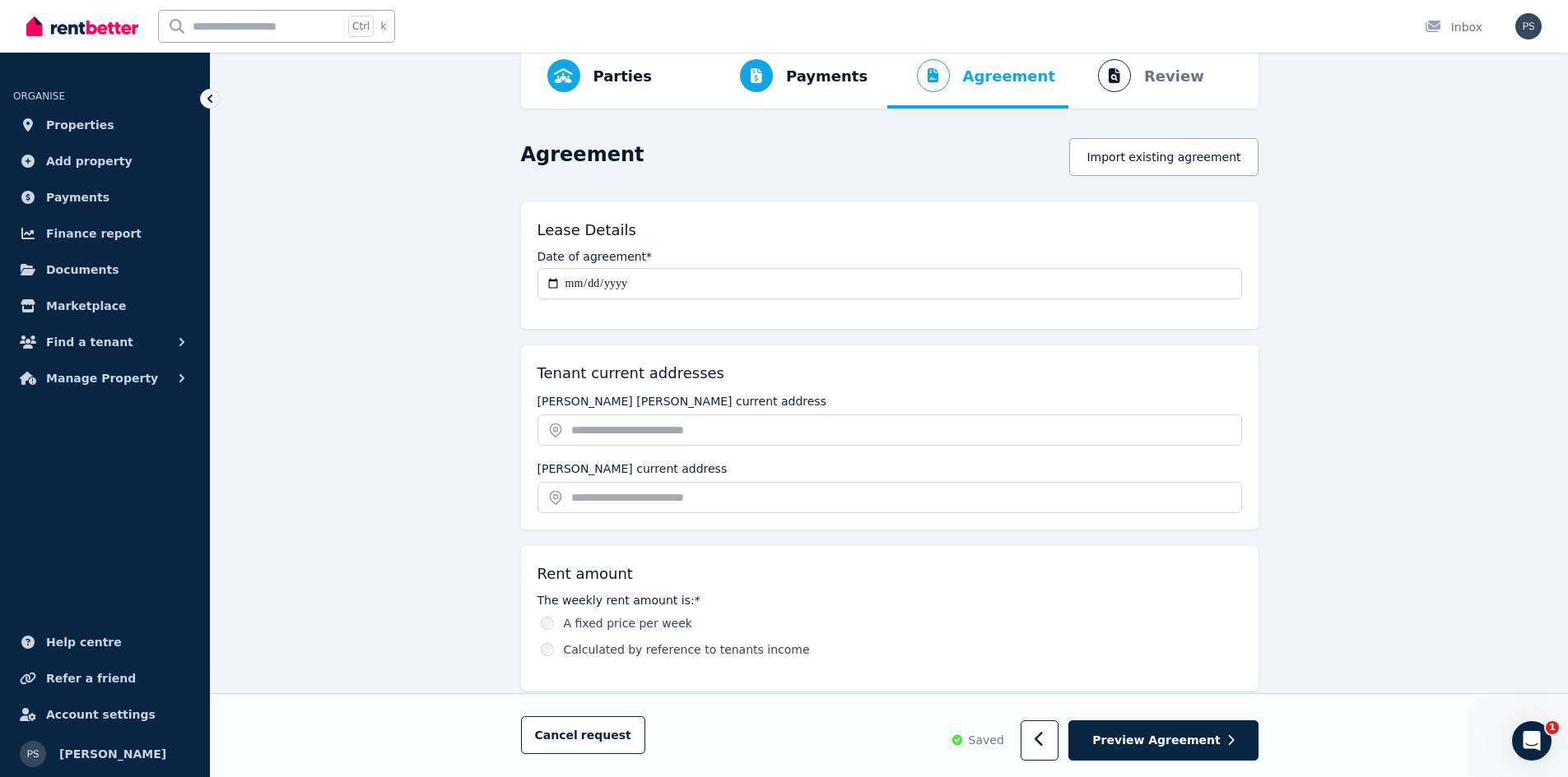
click at [629, 616] on label "A fixed price per week" at bounding box center [628, 624] width 128 height 17
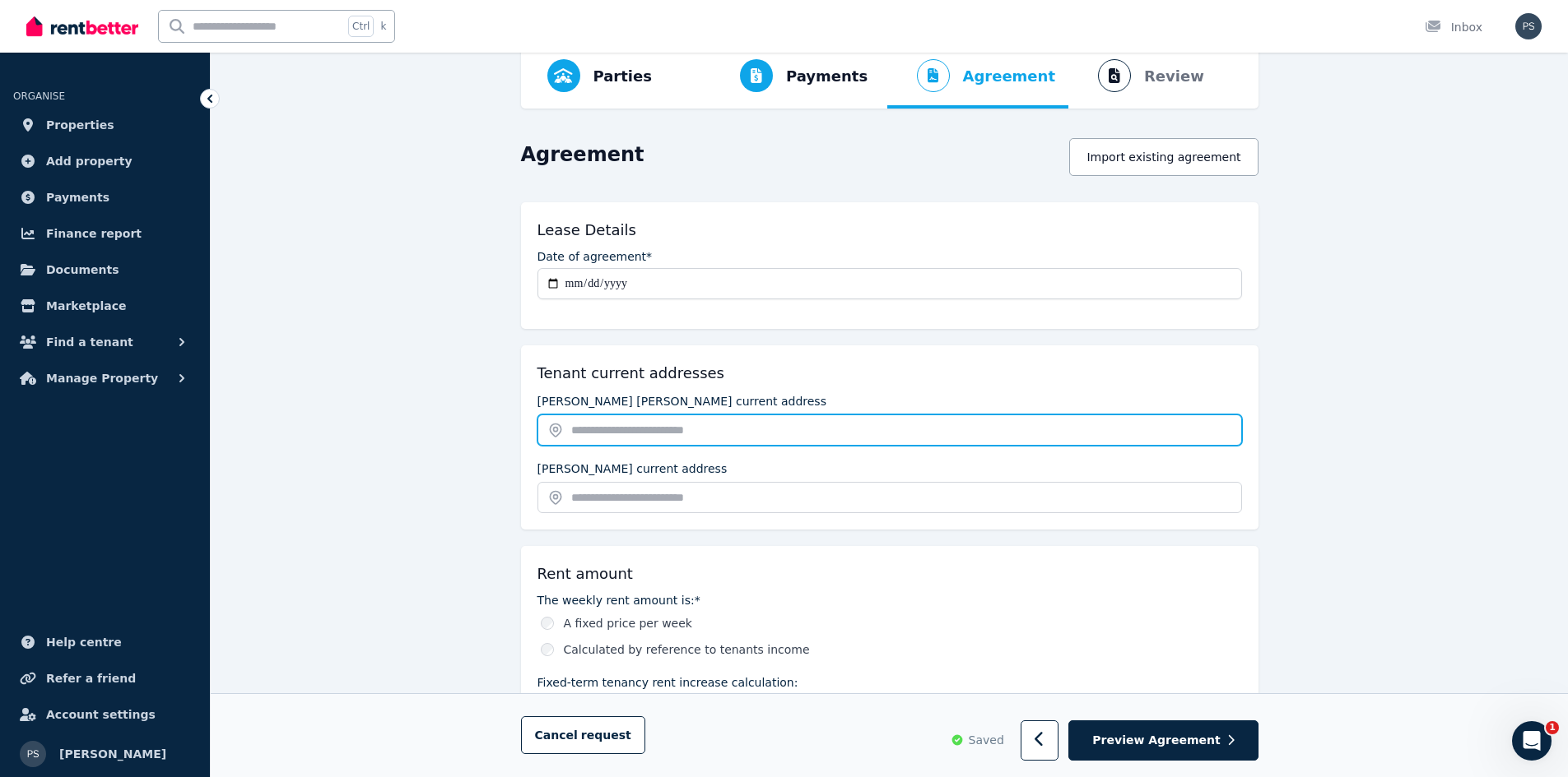
click at [725, 432] on input "text" at bounding box center [889, 430] width 705 height 31
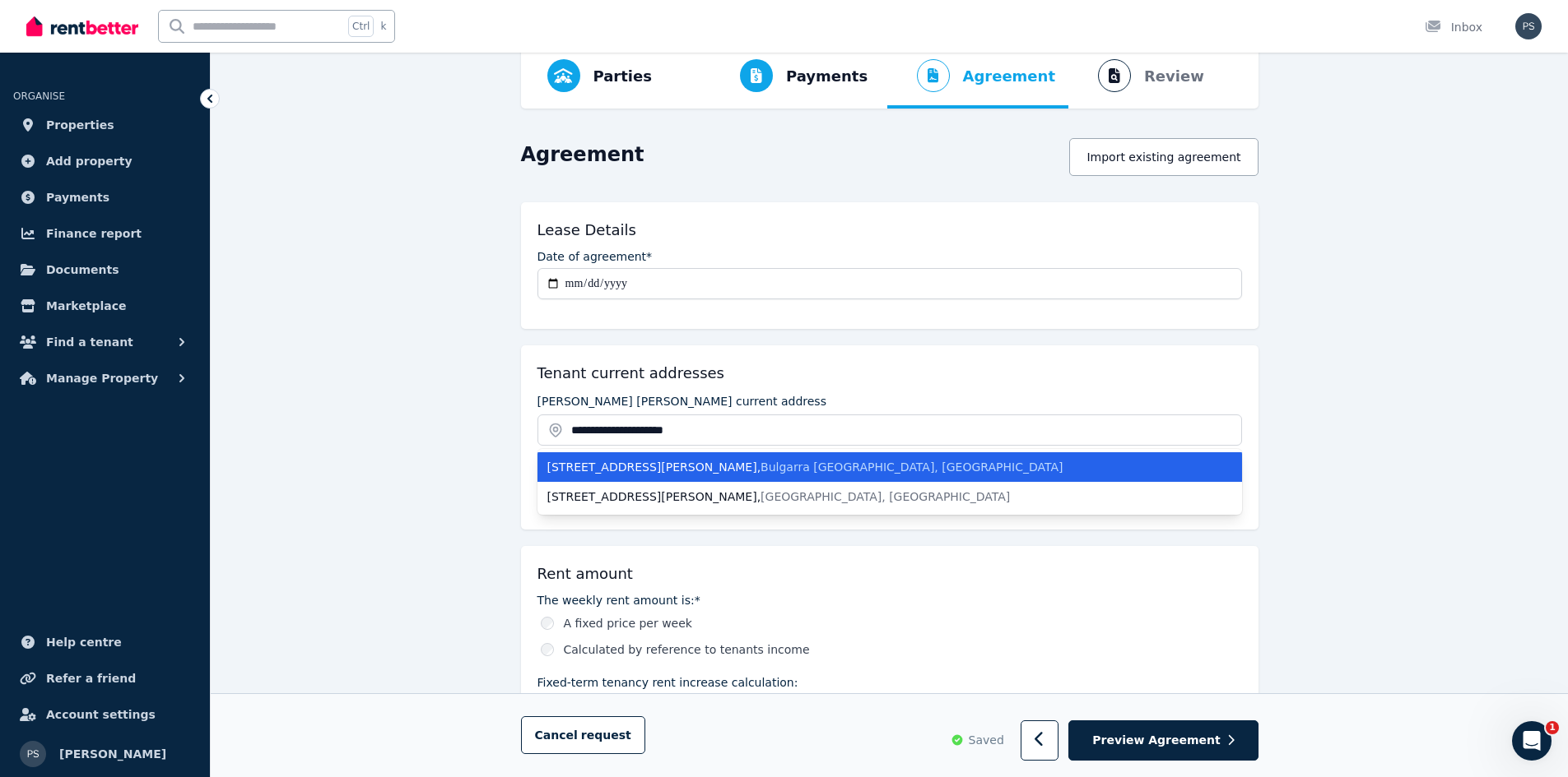
click at [761, 463] on span "Bulgarra [GEOGRAPHIC_DATA], [GEOGRAPHIC_DATA]" at bounding box center [911, 468] width 302 height 13
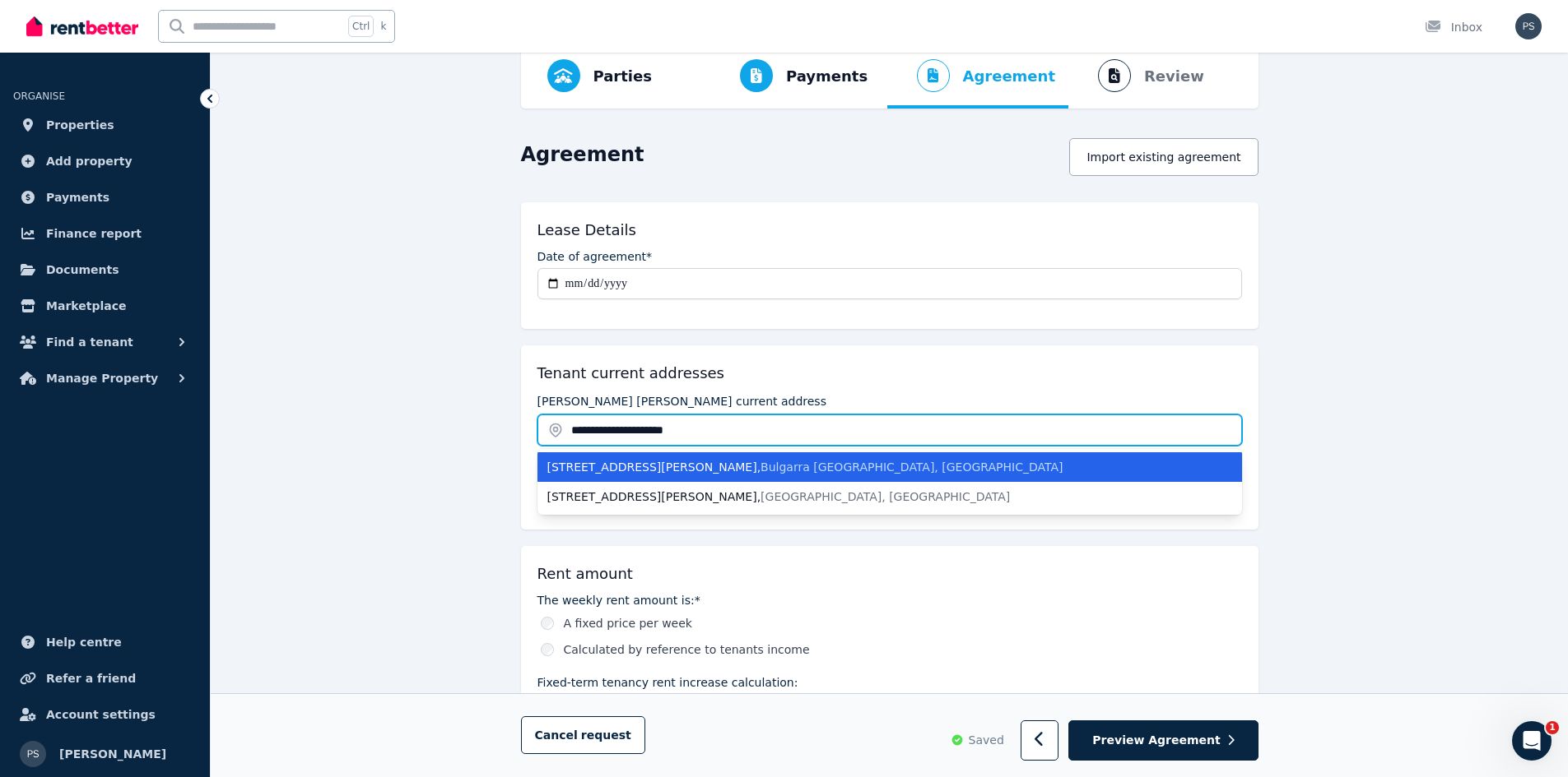
type input "**********"
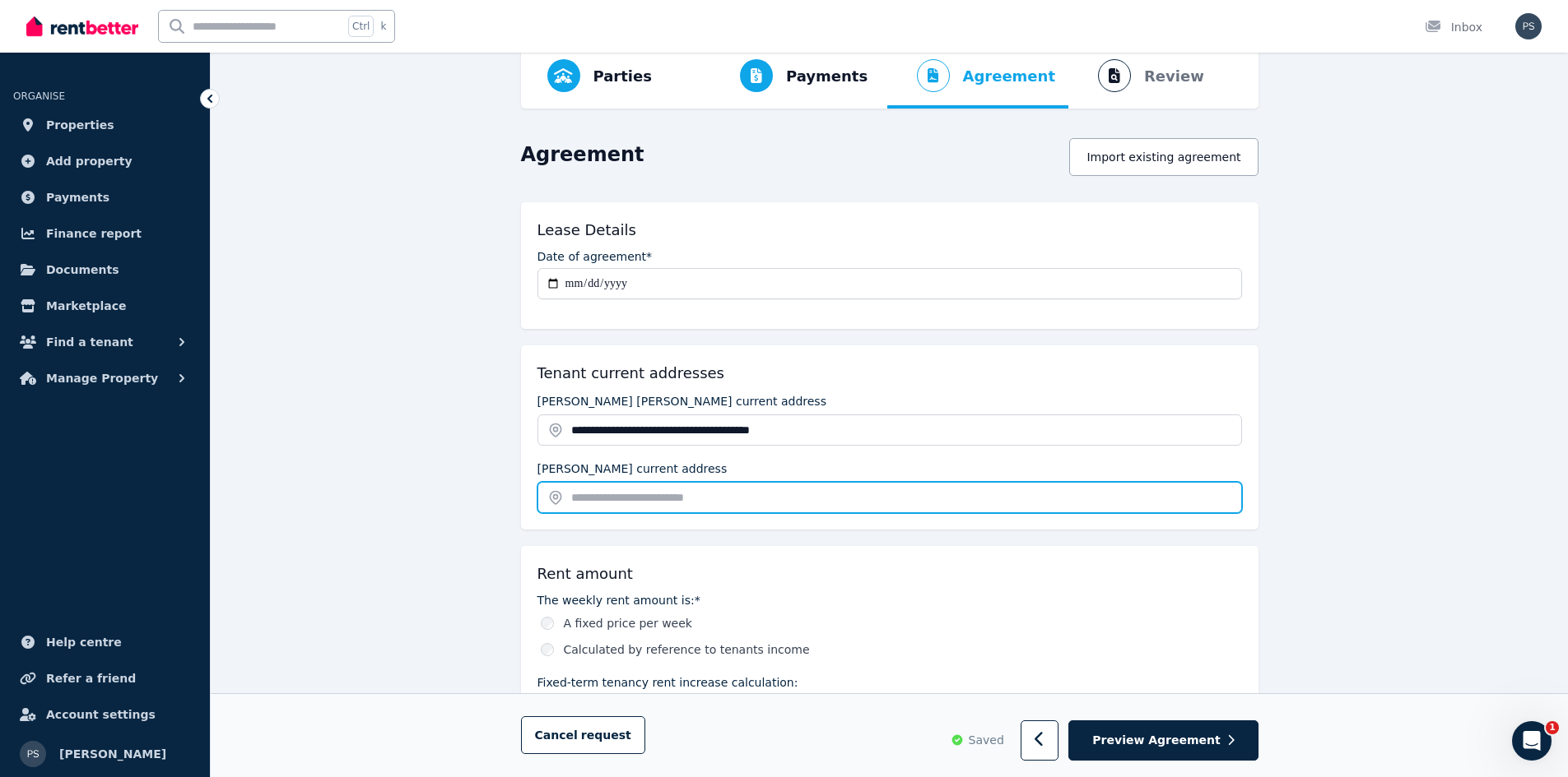
click at [734, 500] on input "text" at bounding box center [889, 498] width 705 height 31
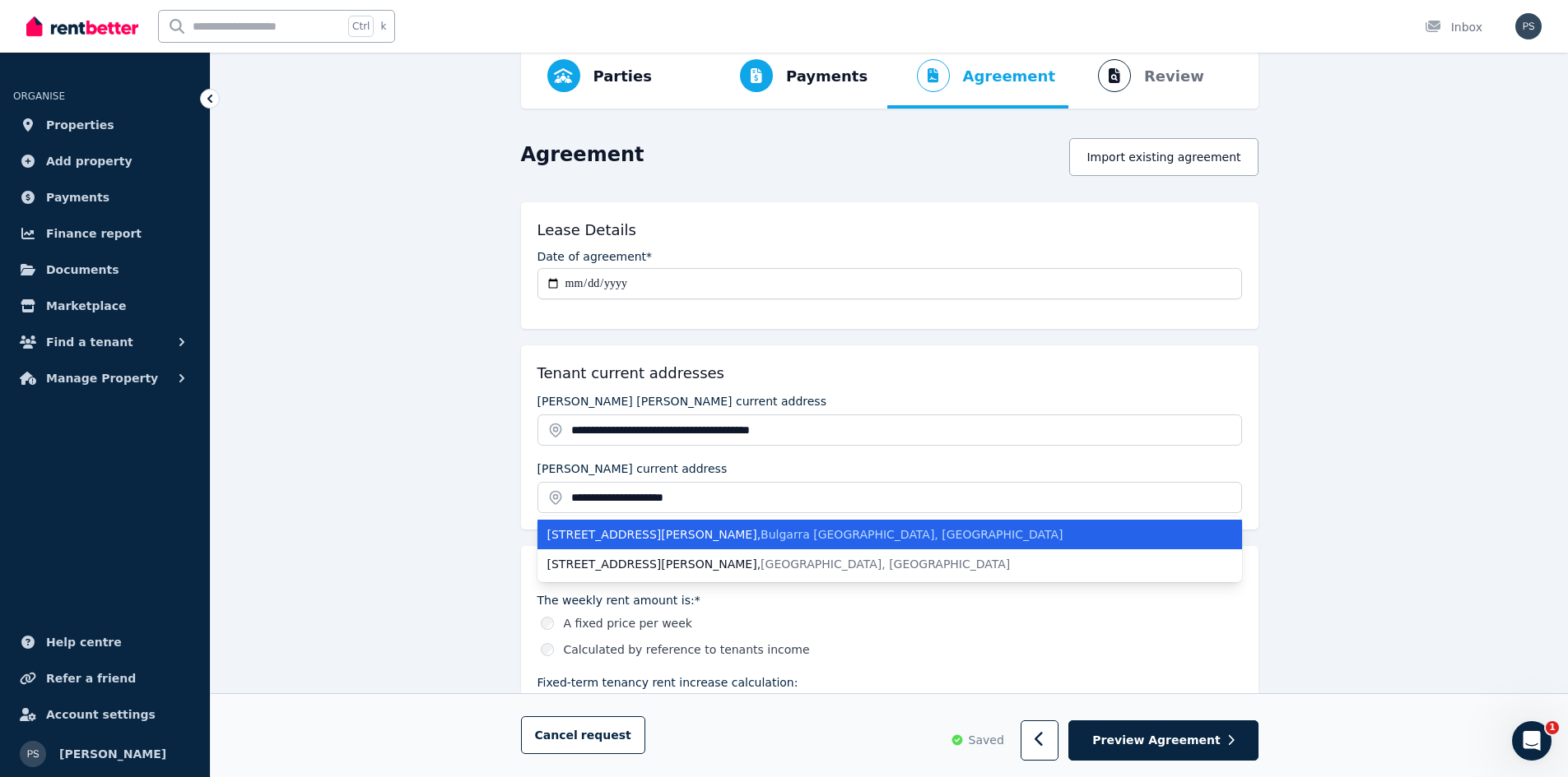
click at [761, 529] on span "Bulgarra [GEOGRAPHIC_DATA], [GEOGRAPHIC_DATA]" at bounding box center [911, 535] width 302 height 13
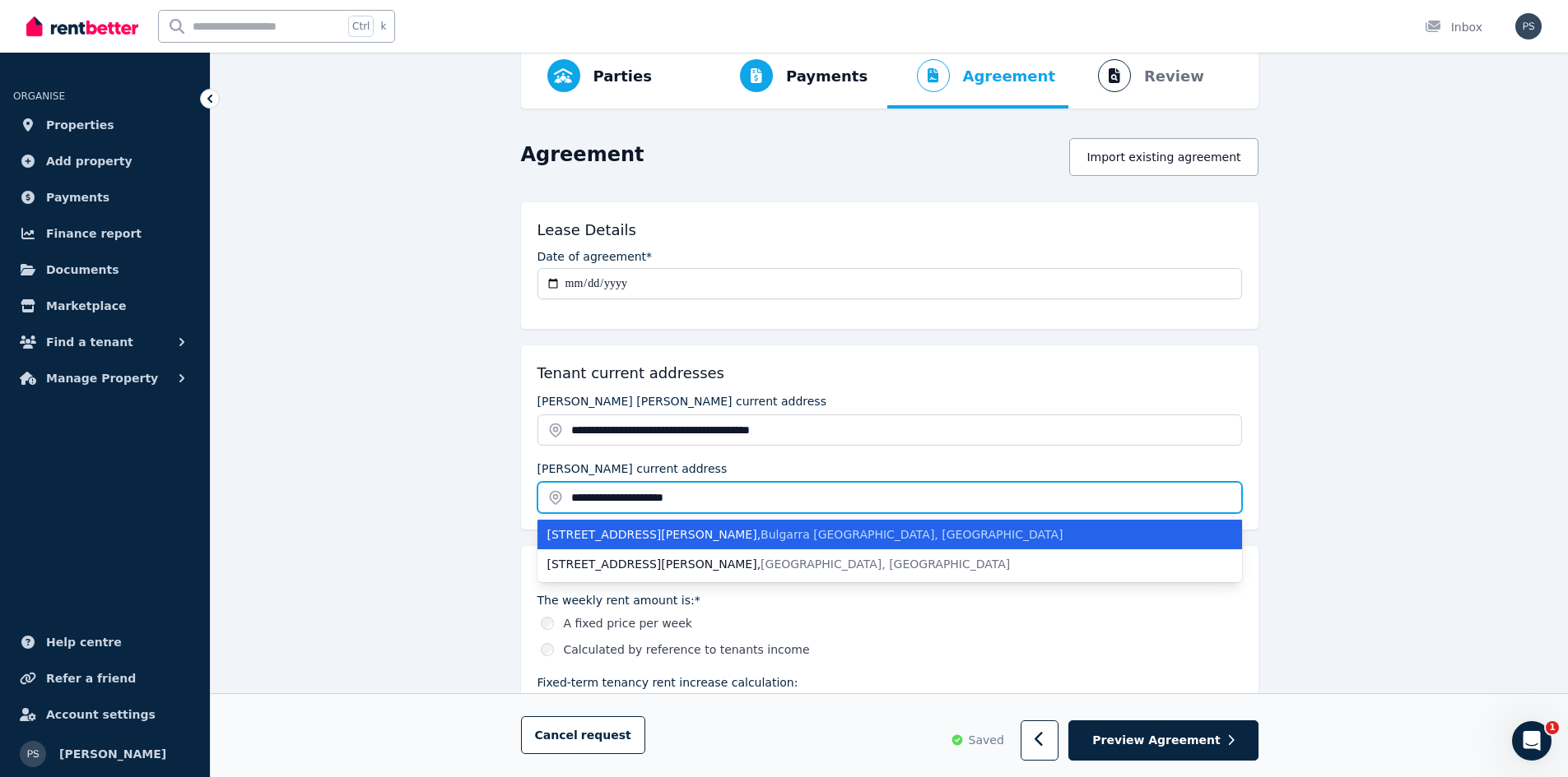
type input "**********"
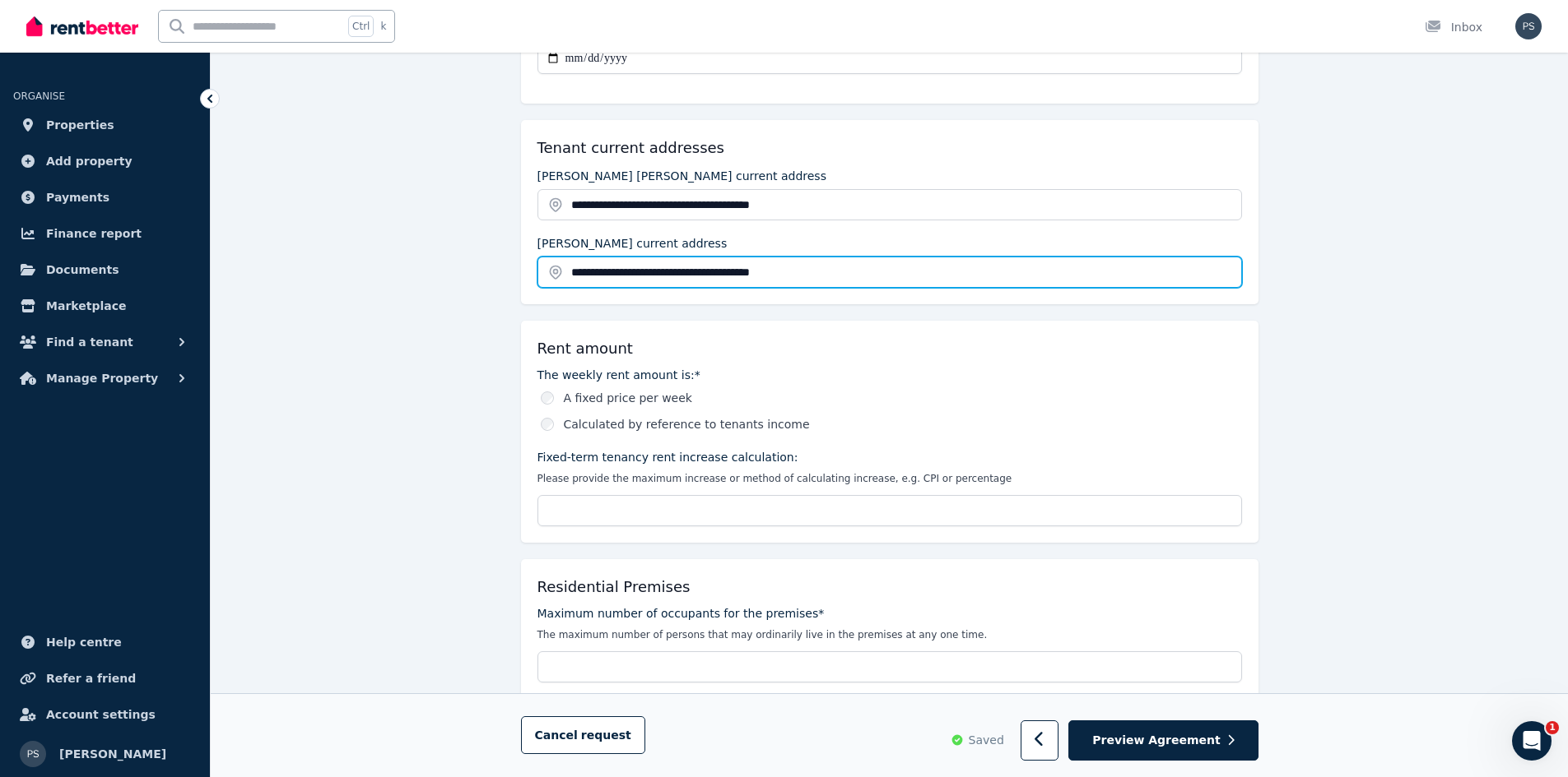
scroll to position [329, 0]
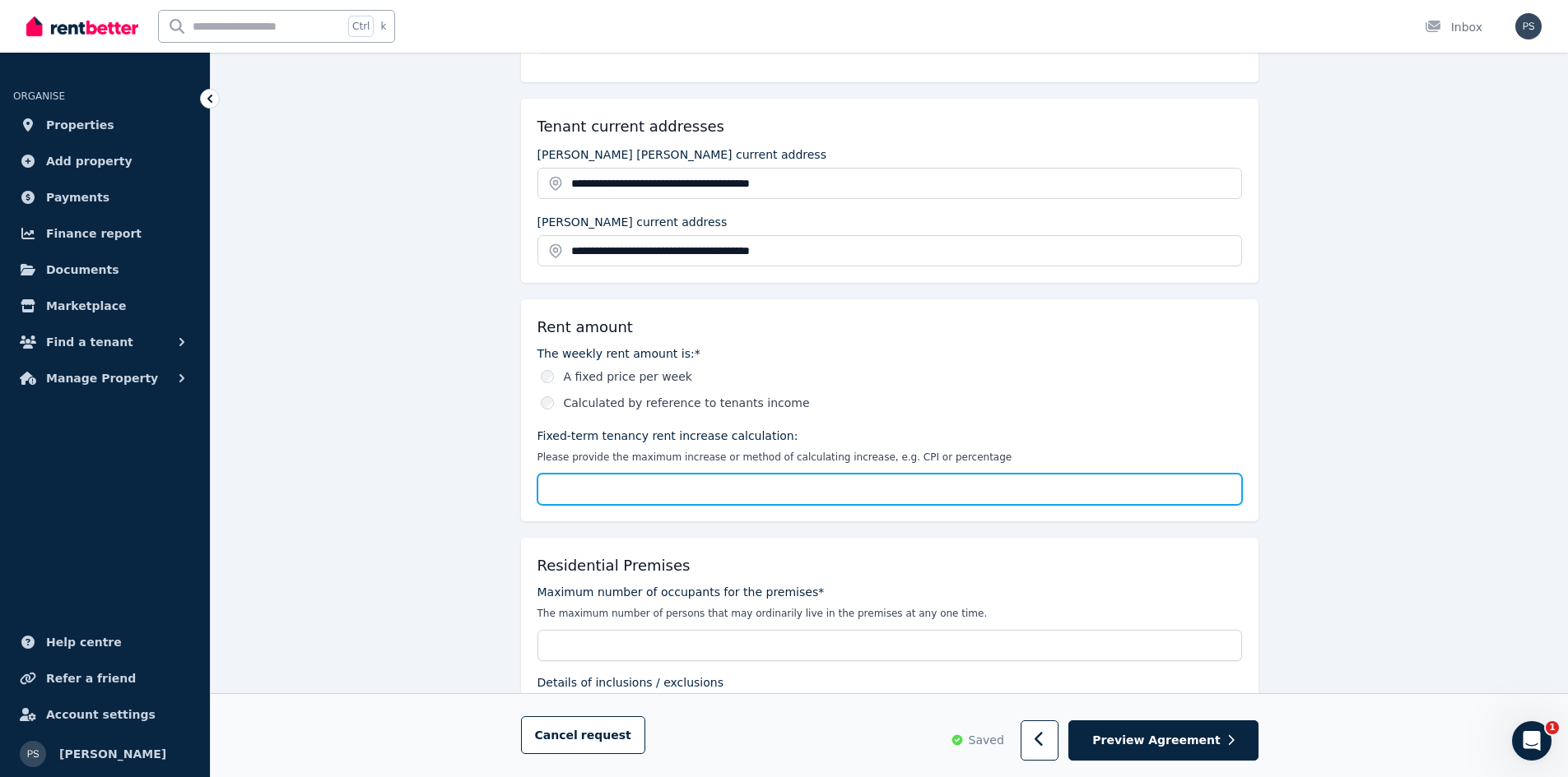
click at [718, 489] on input "Fixed-term tenancy rent increase calculation:" at bounding box center [889, 490] width 705 height 31
type input "**********"
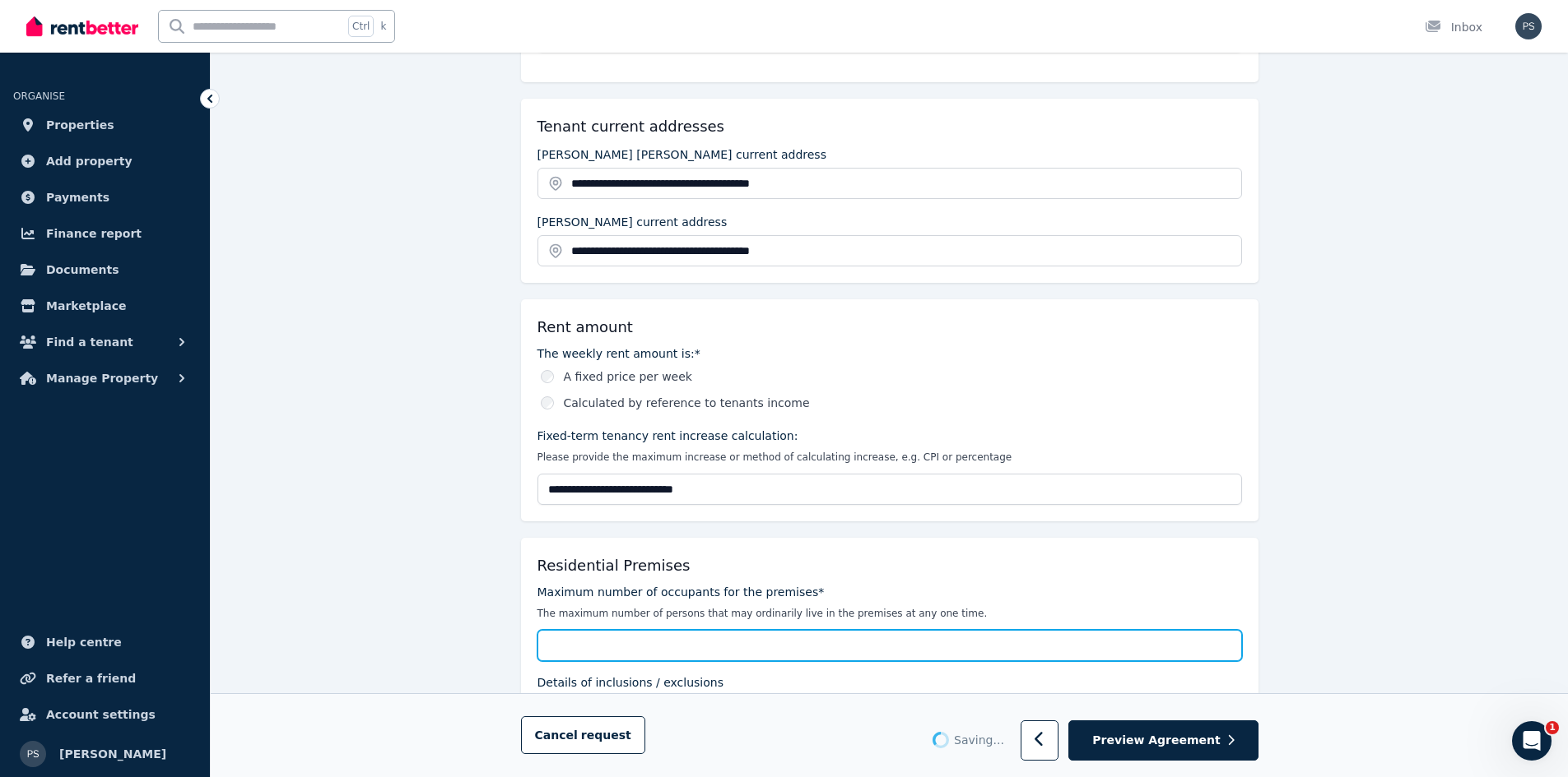
click at [851, 650] on input "Maximum number of occupants for the premises*" at bounding box center [889, 646] width 705 height 31
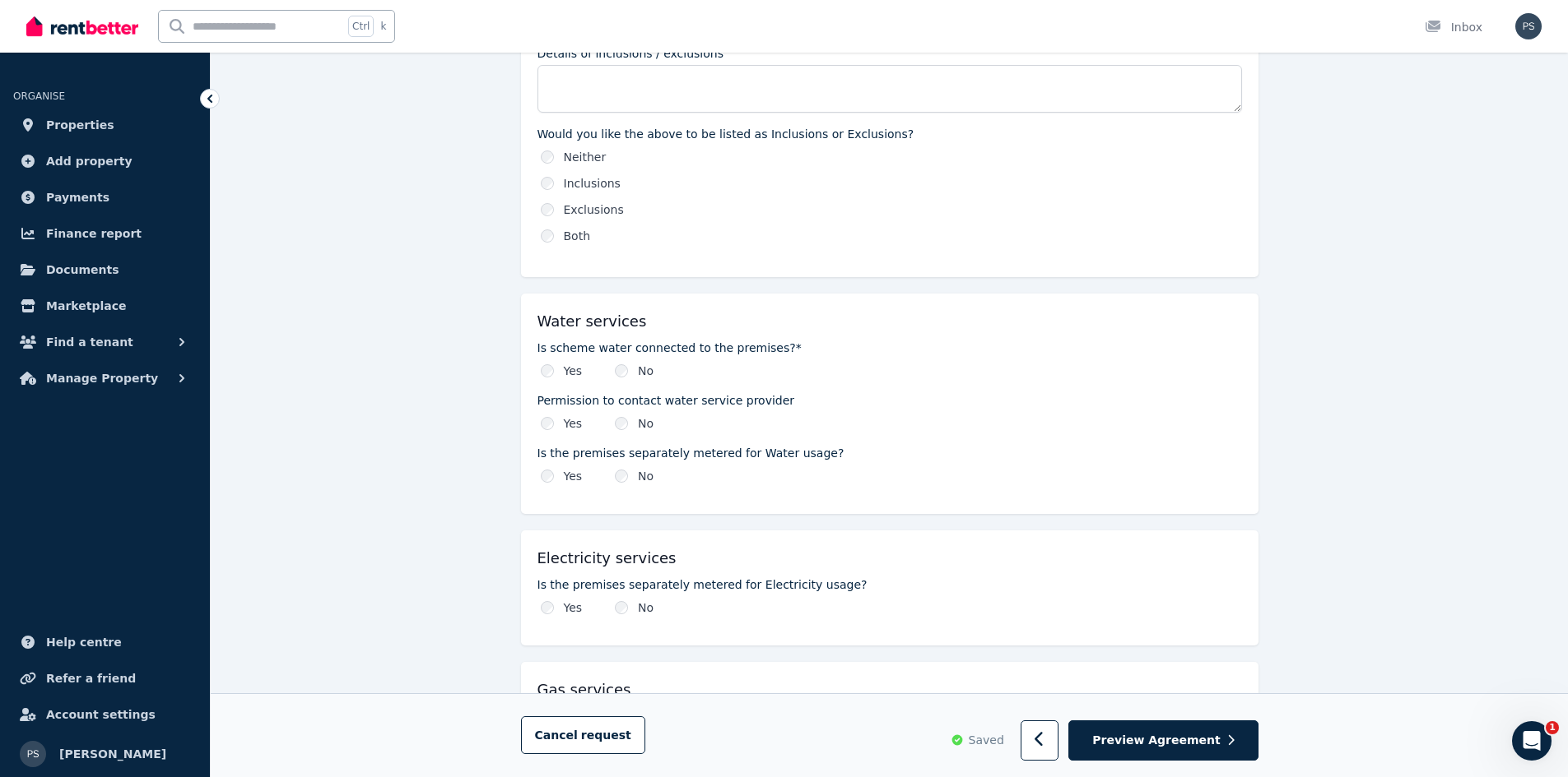
scroll to position [987, 0]
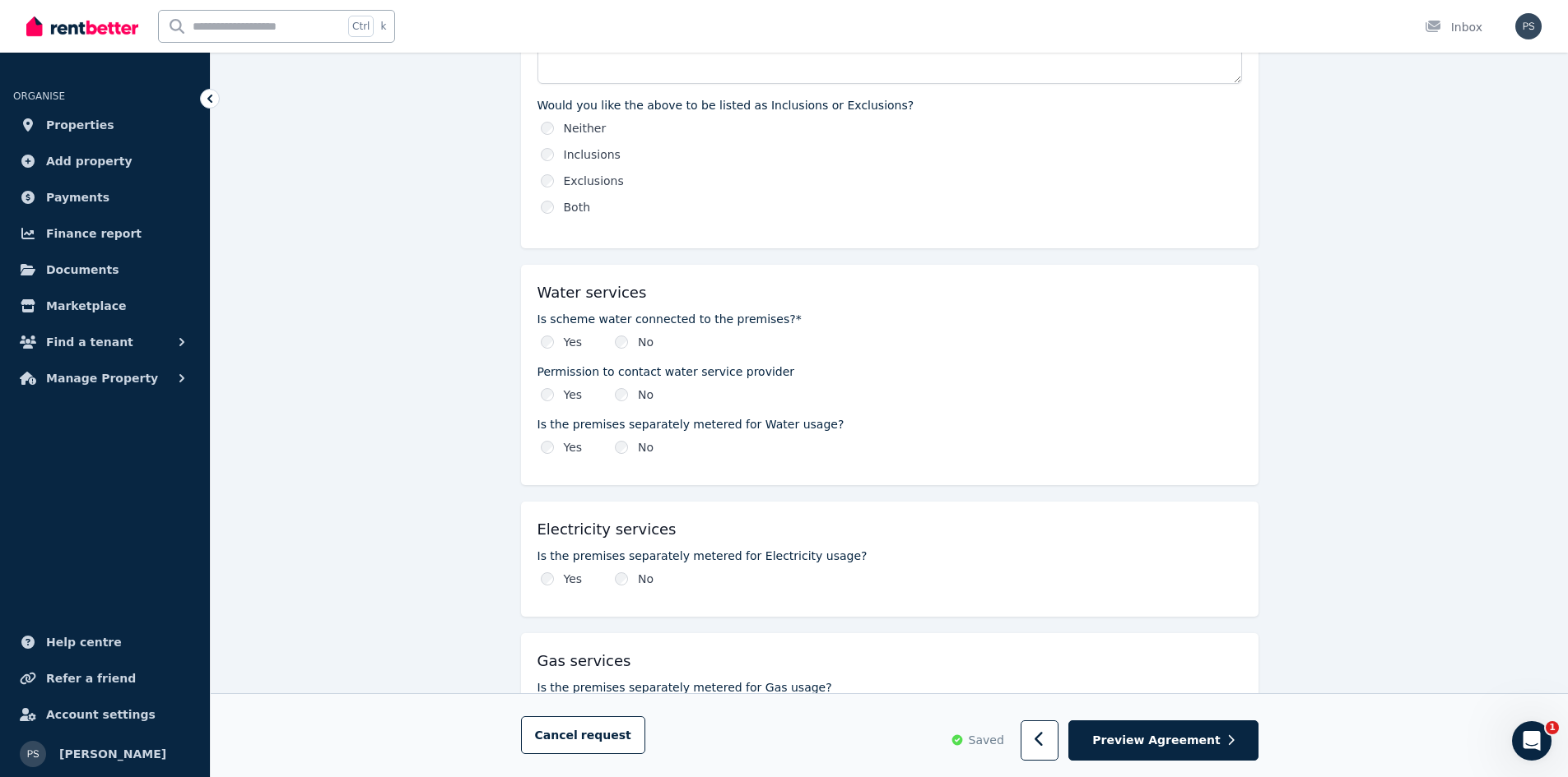
type input "*"
click at [616, 336] on div "No" at bounding box center [634, 343] width 39 height 17
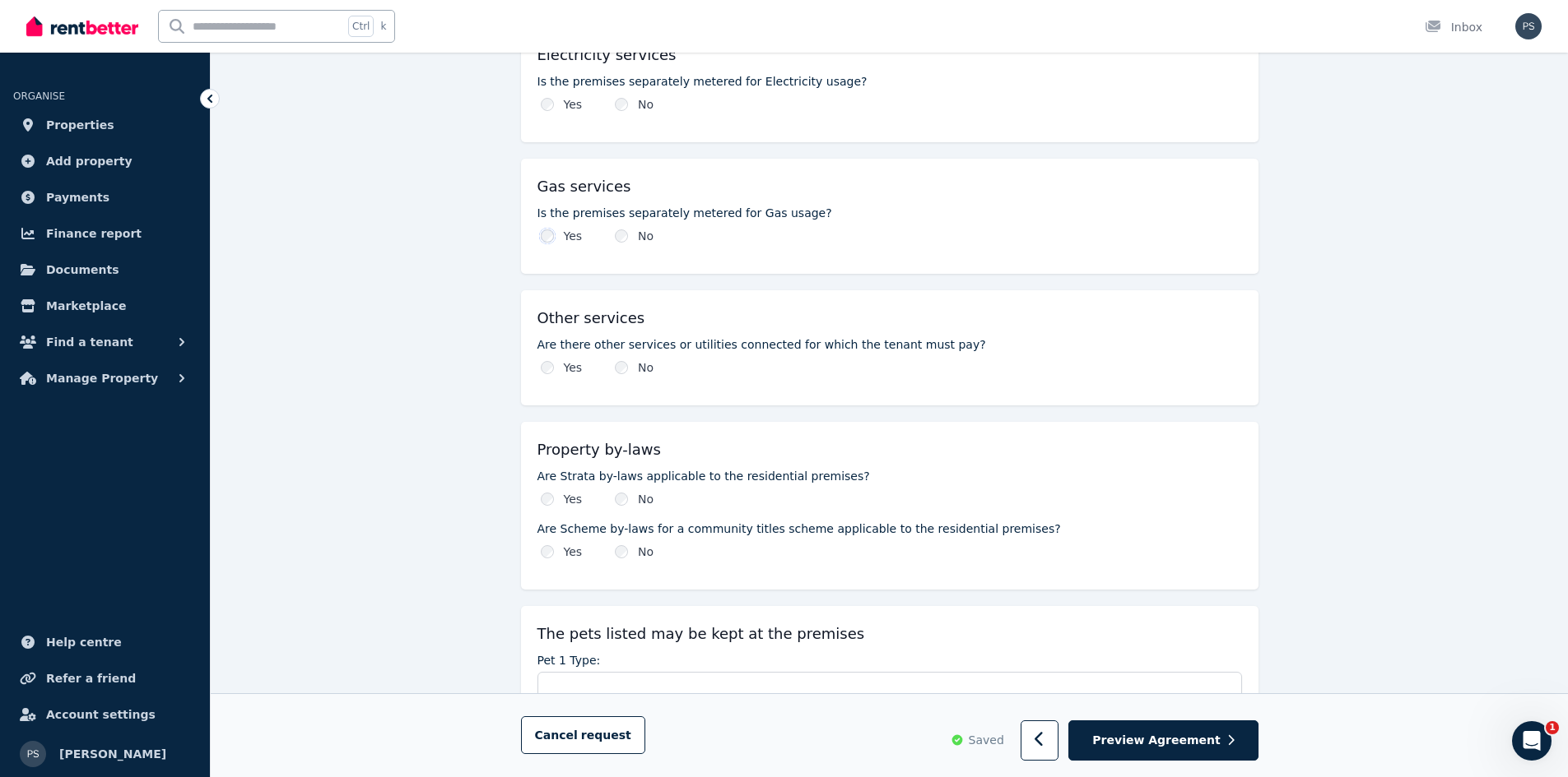
scroll to position [1480, 0]
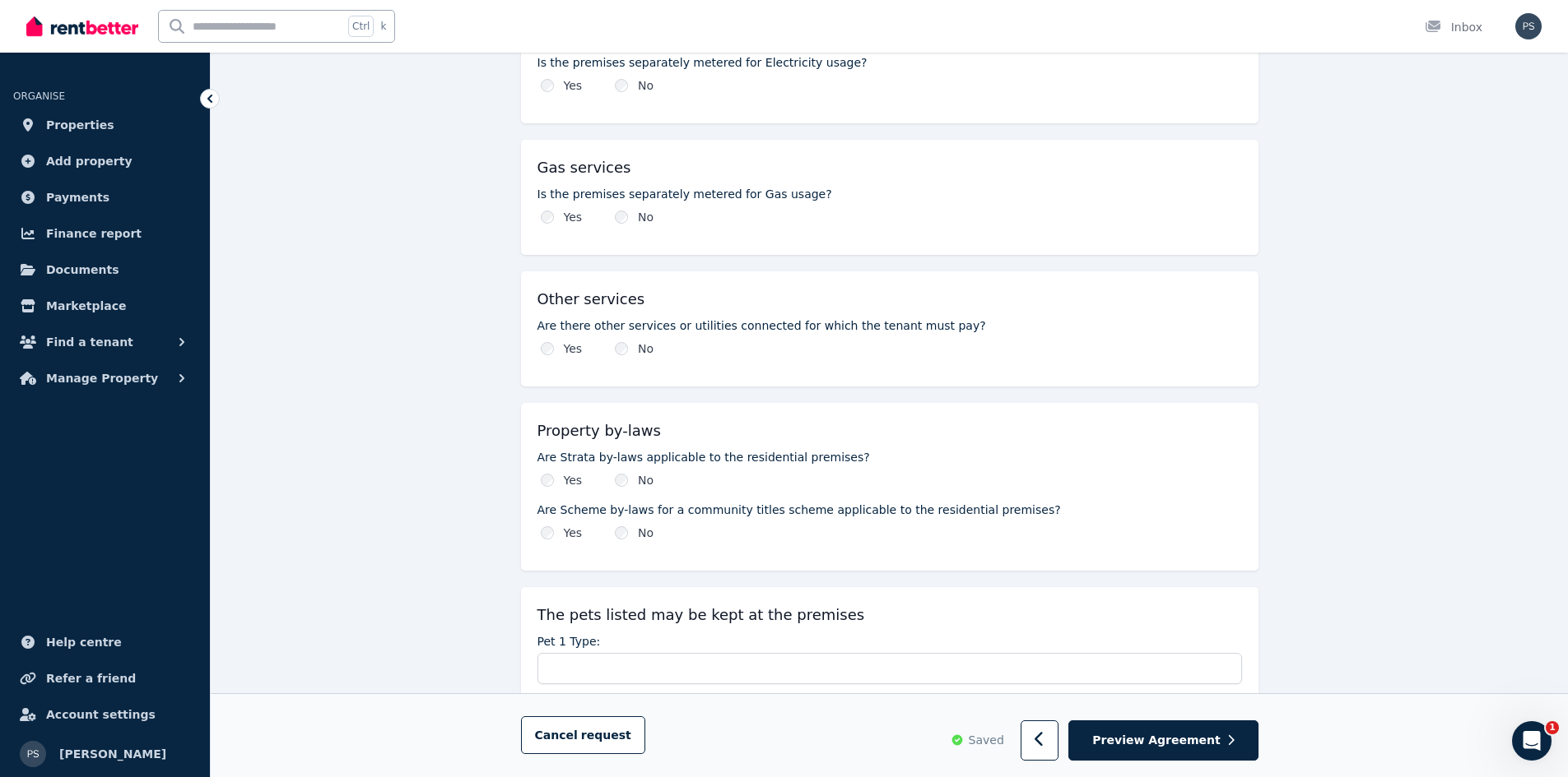
click at [551, 472] on div "Yes" at bounding box center [561, 481] width 42 height 17
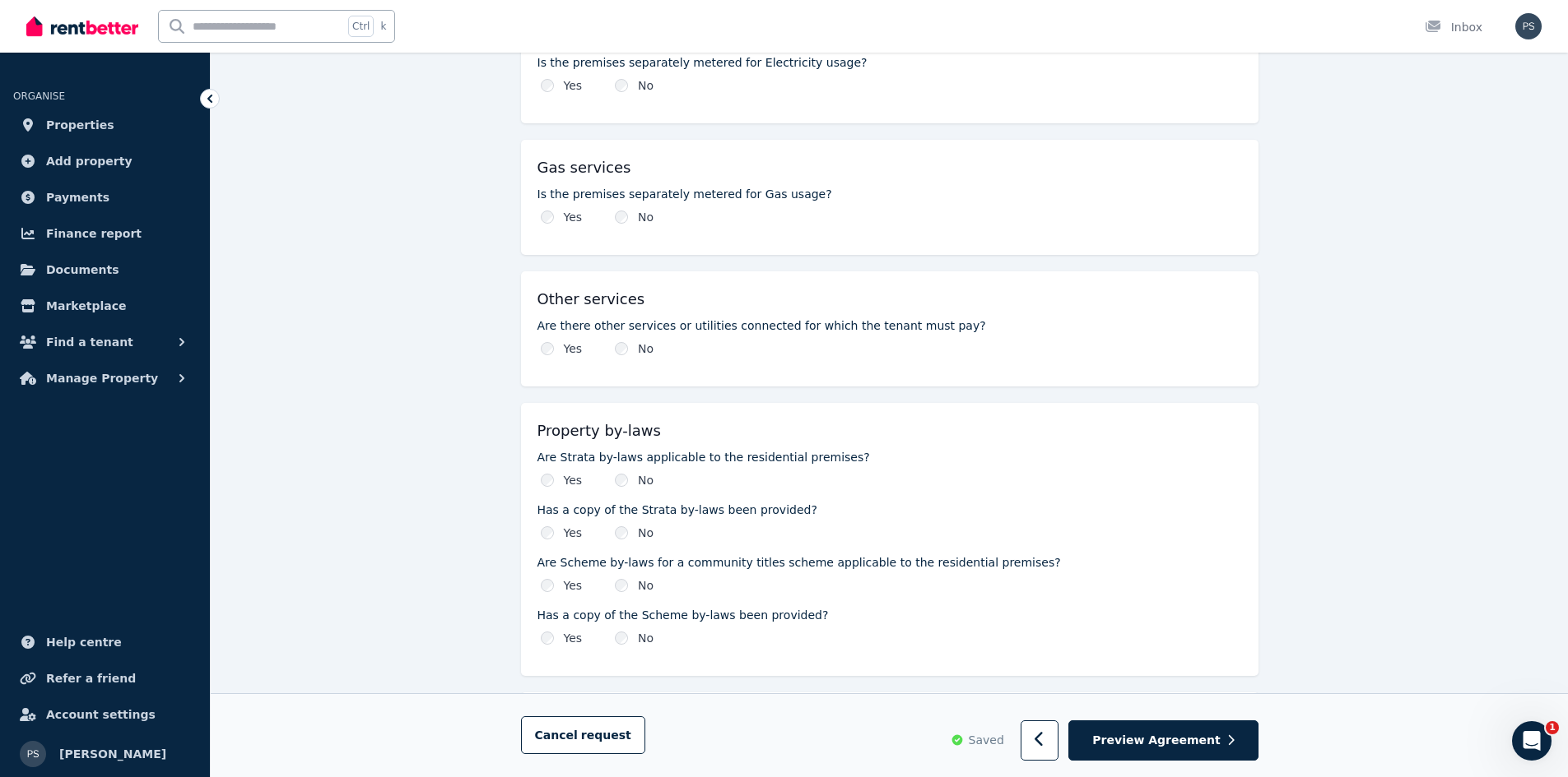
click at [1365, 307] on div "**********" at bounding box center [889, 277] width 1357 height 3266
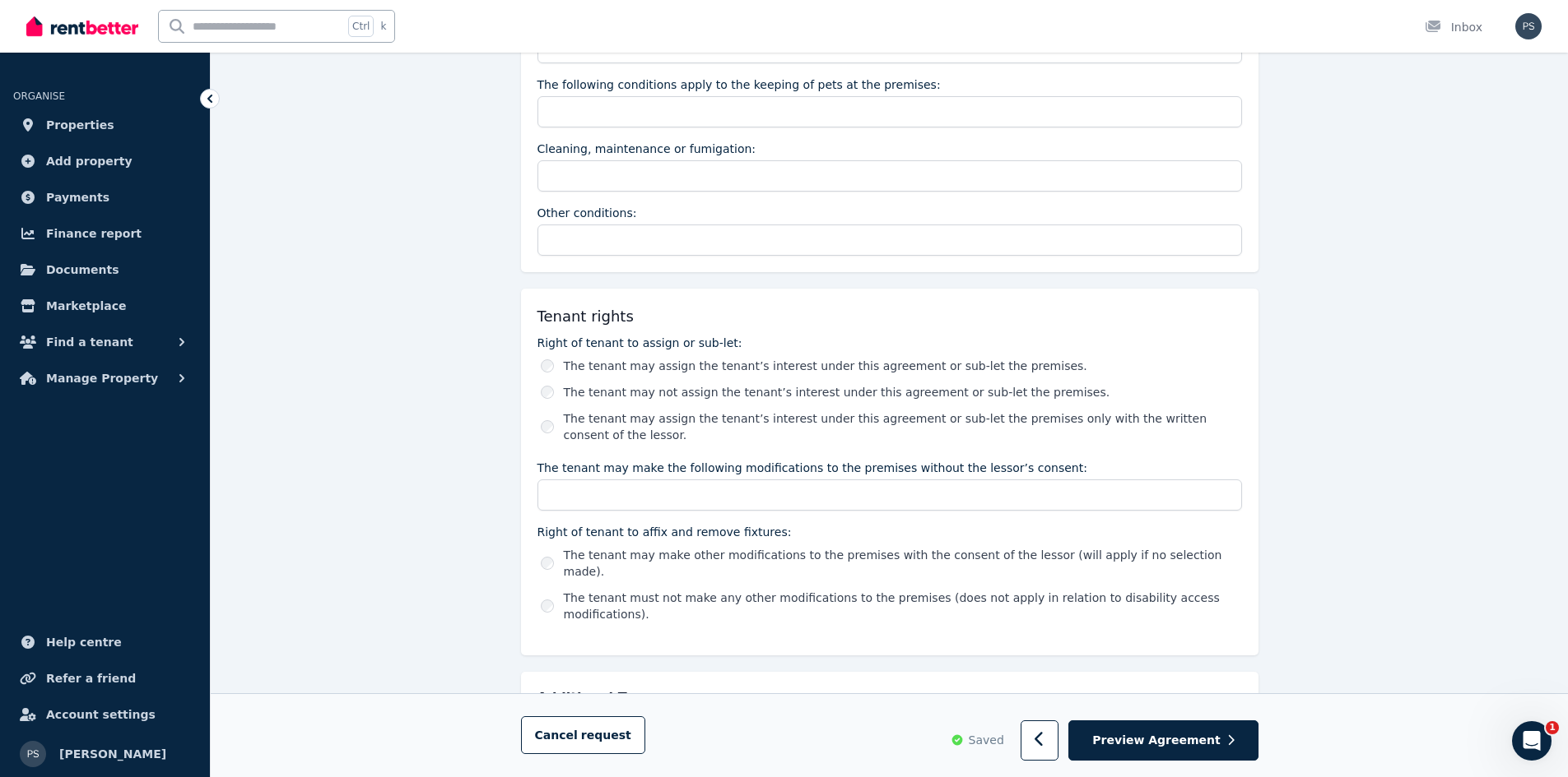
scroll to position [2581, 0]
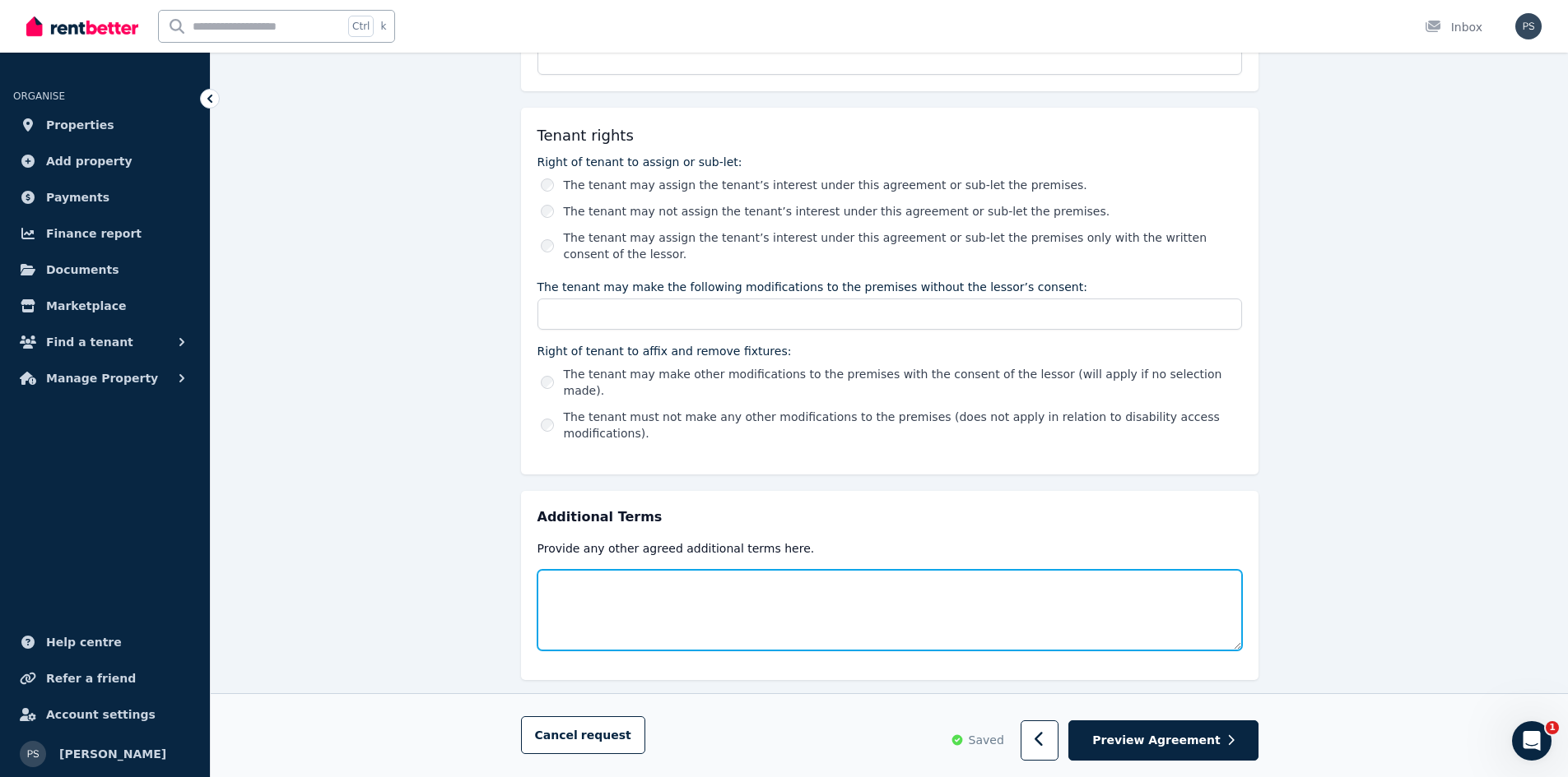
click at [648, 570] on textarea at bounding box center [889, 610] width 705 height 80
click at [616, 570] on textarea at bounding box center [889, 610] width 705 height 80
click at [590, 570] on textarea at bounding box center [889, 610] width 705 height 80
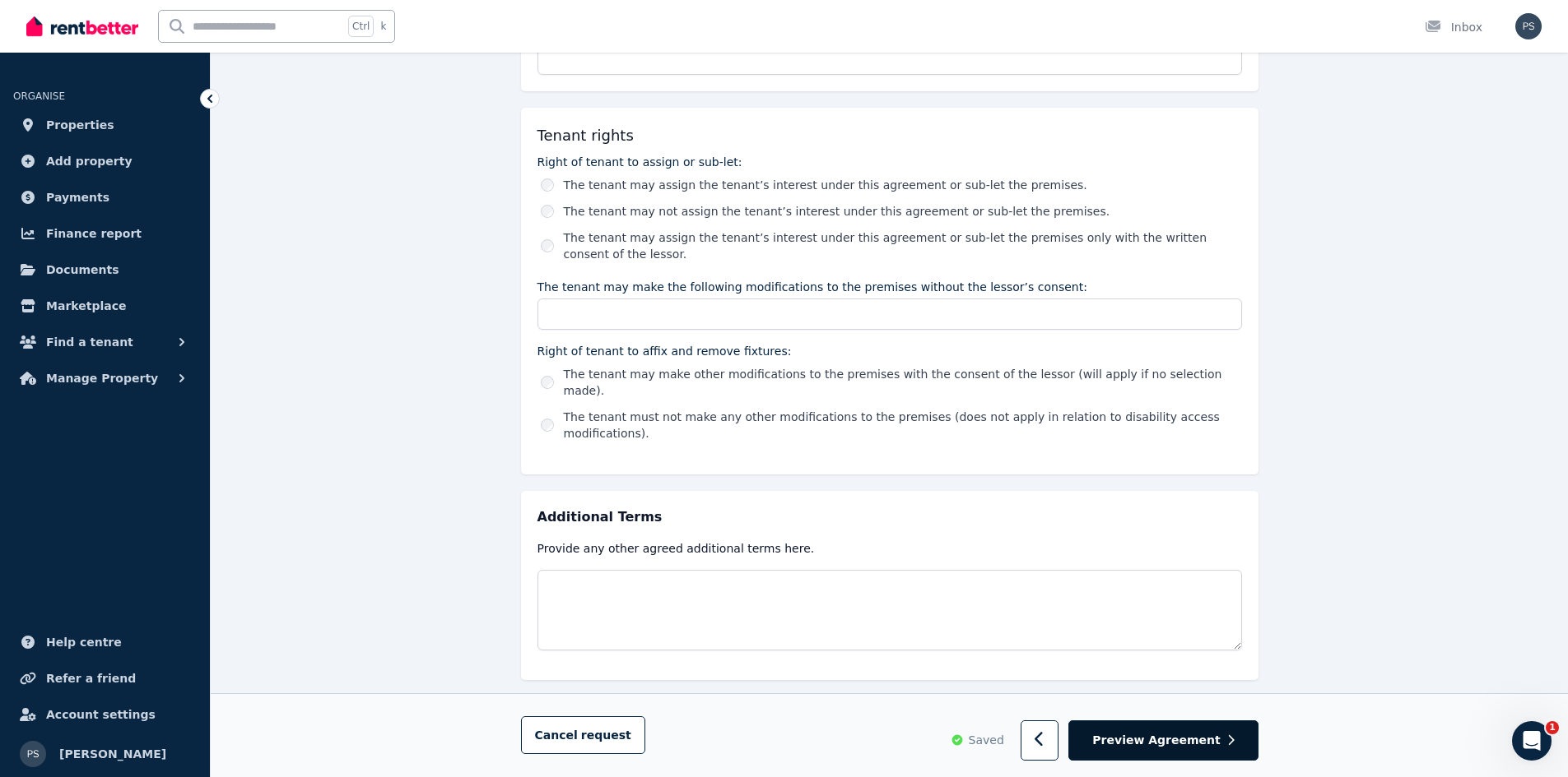
click at [1184, 731] on button "Preview Agreement" at bounding box center [1162, 741] width 190 height 41
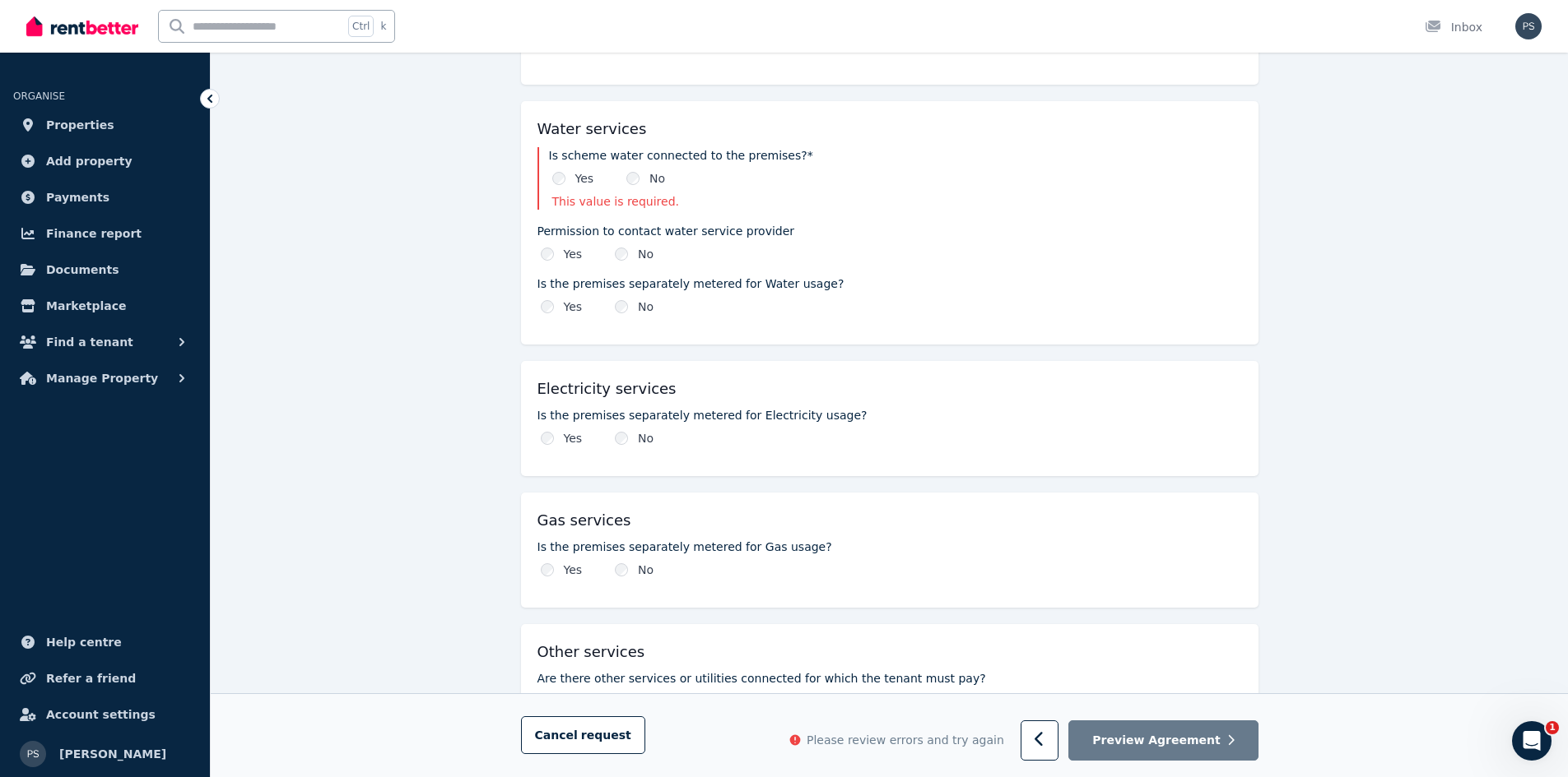
scroll to position [1123, 0]
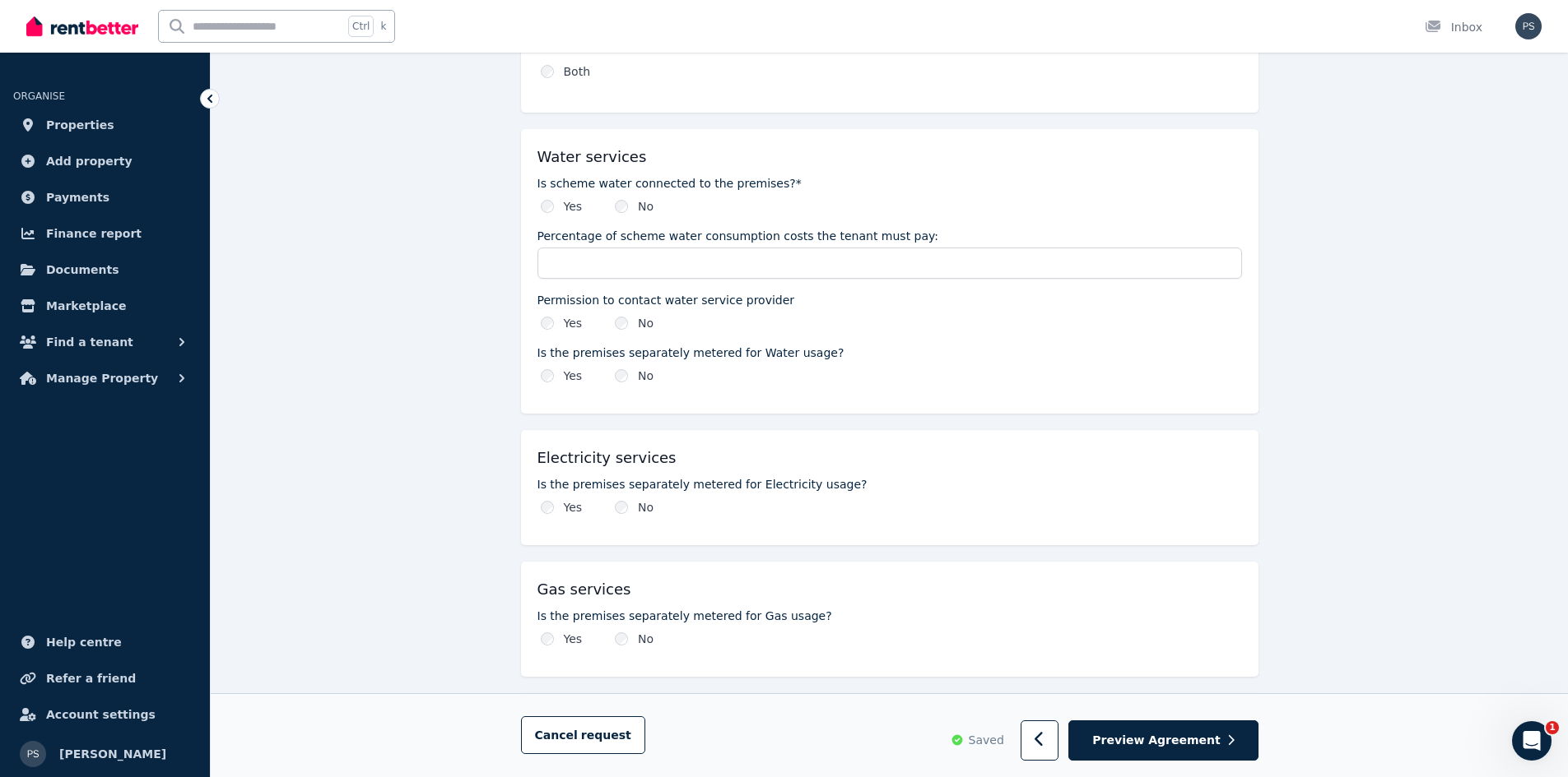
click at [619, 199] on div "No" at bounding box center [634, 207] width 39 height 17
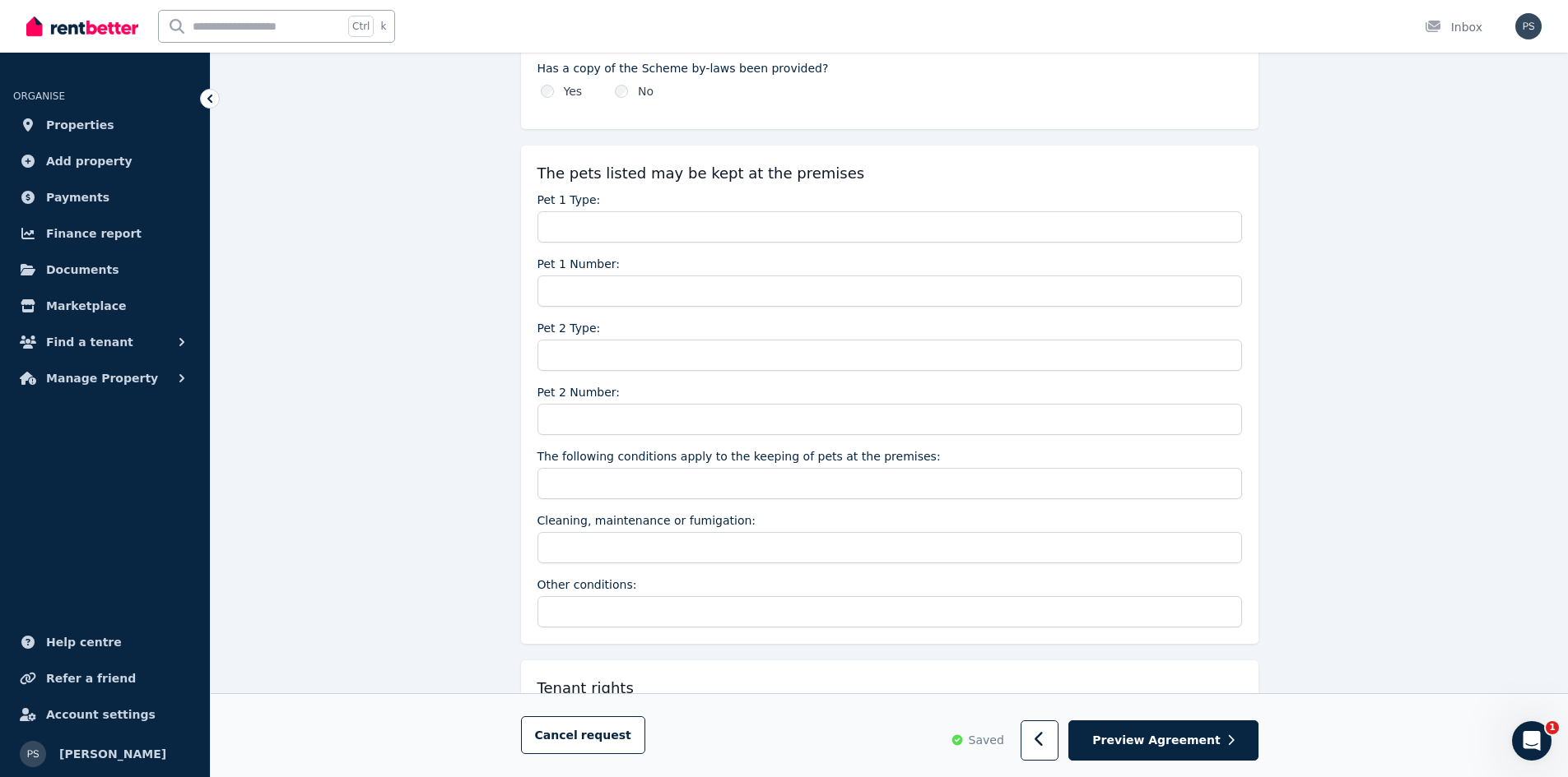
scroll to position [2581, 0]
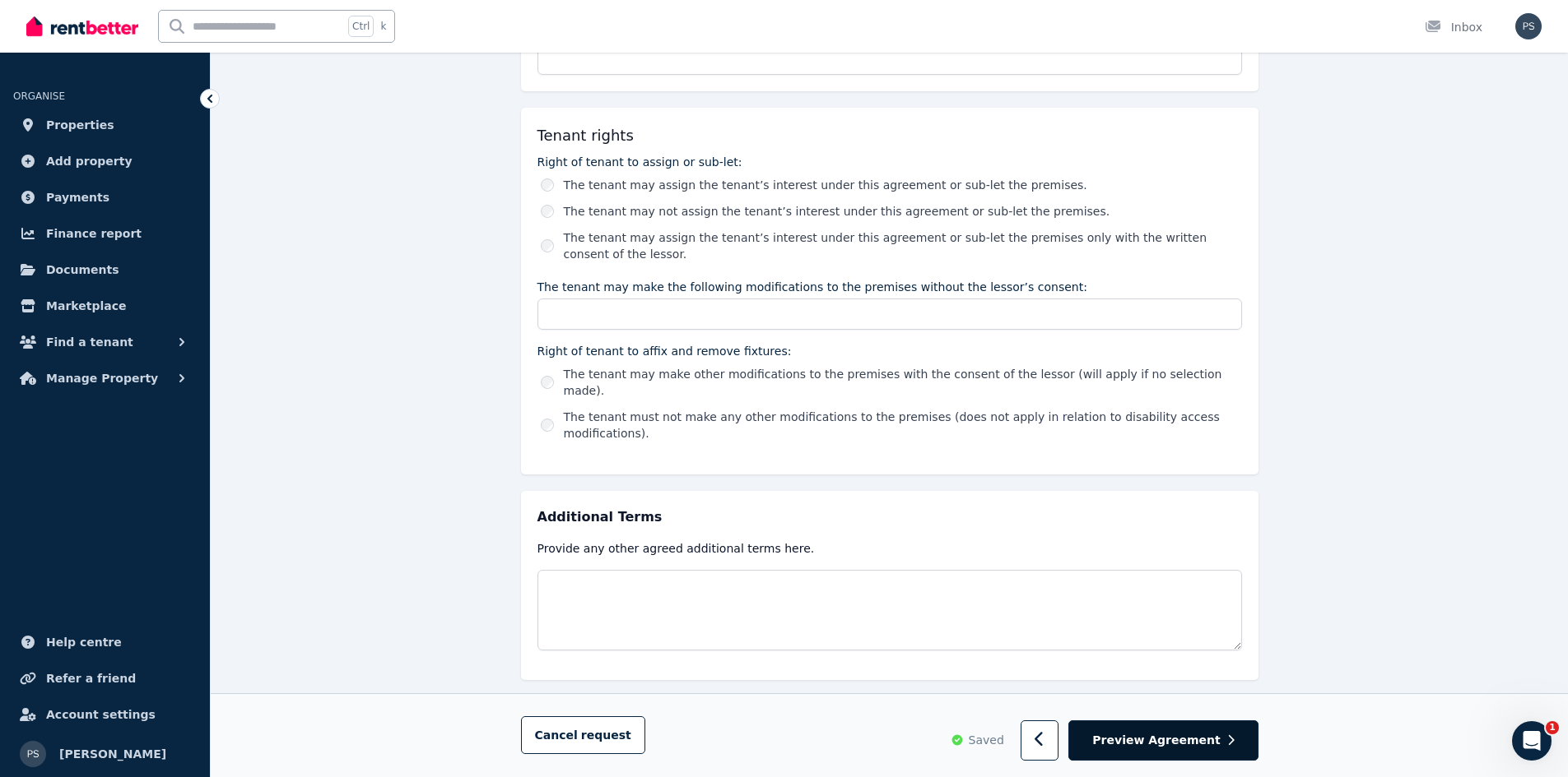
click at [1195, 736] on span "Preview Agreement" at bounding box center [1156, 741] width 127 height 17
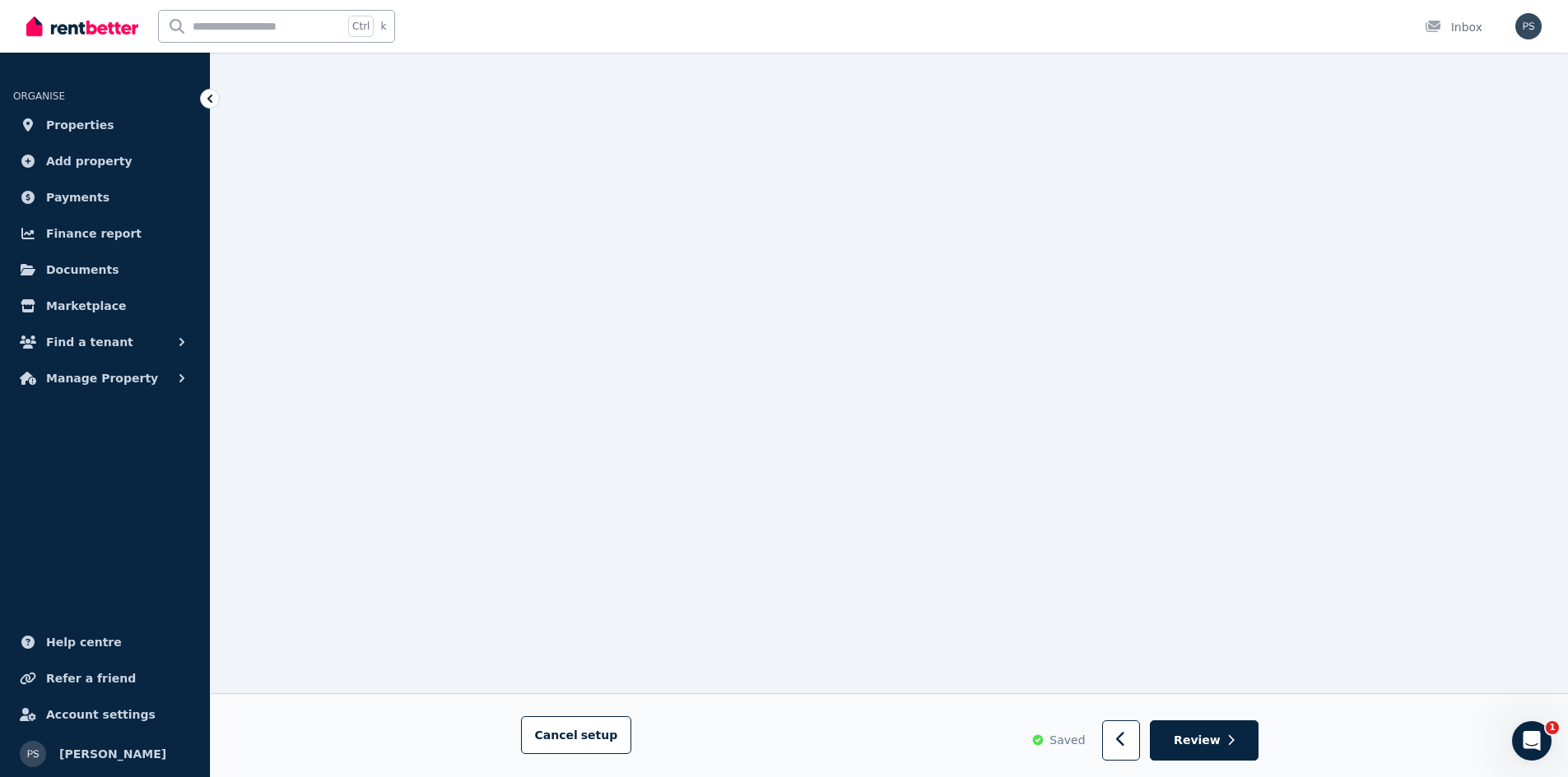
scroll to position [11219, 0]
click at [1125, 737] on icon "button" at bounding box center [1121, 740] width 11 height 17
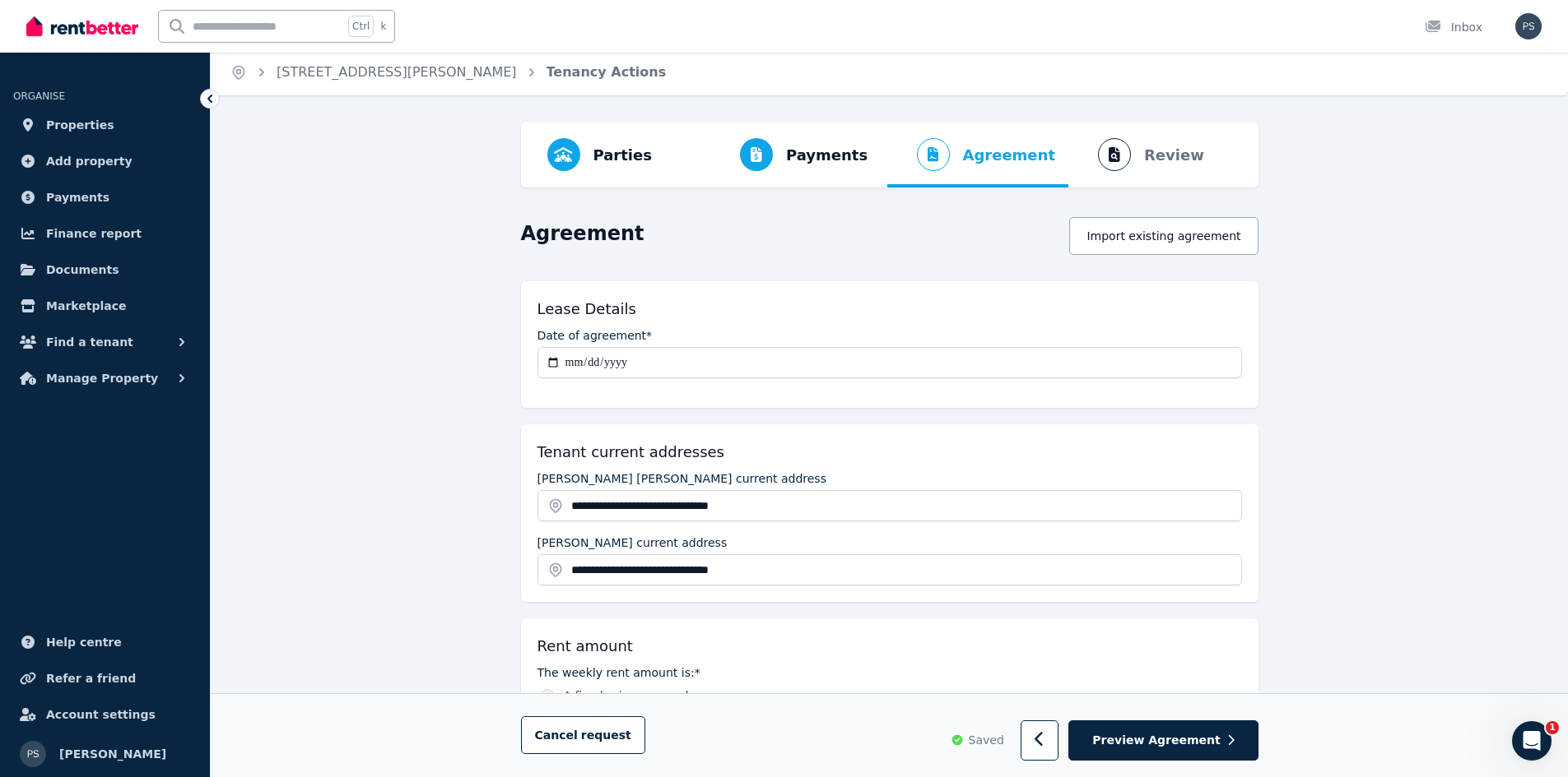
scroll to position [0, 0]
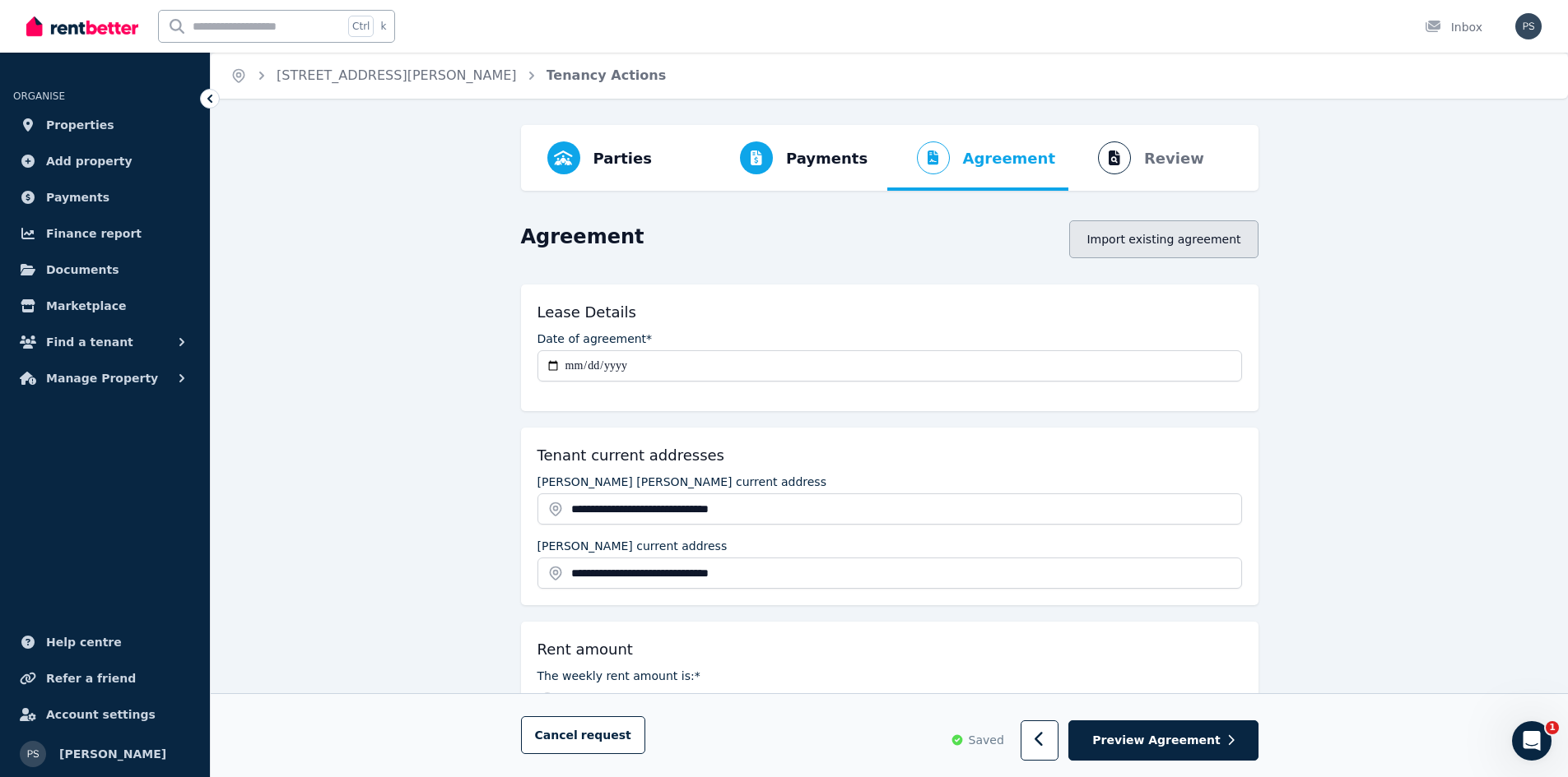
click at [1190, 233] on button "Import existing agreement" at bounding box center [1163, 239] width 189 height 38
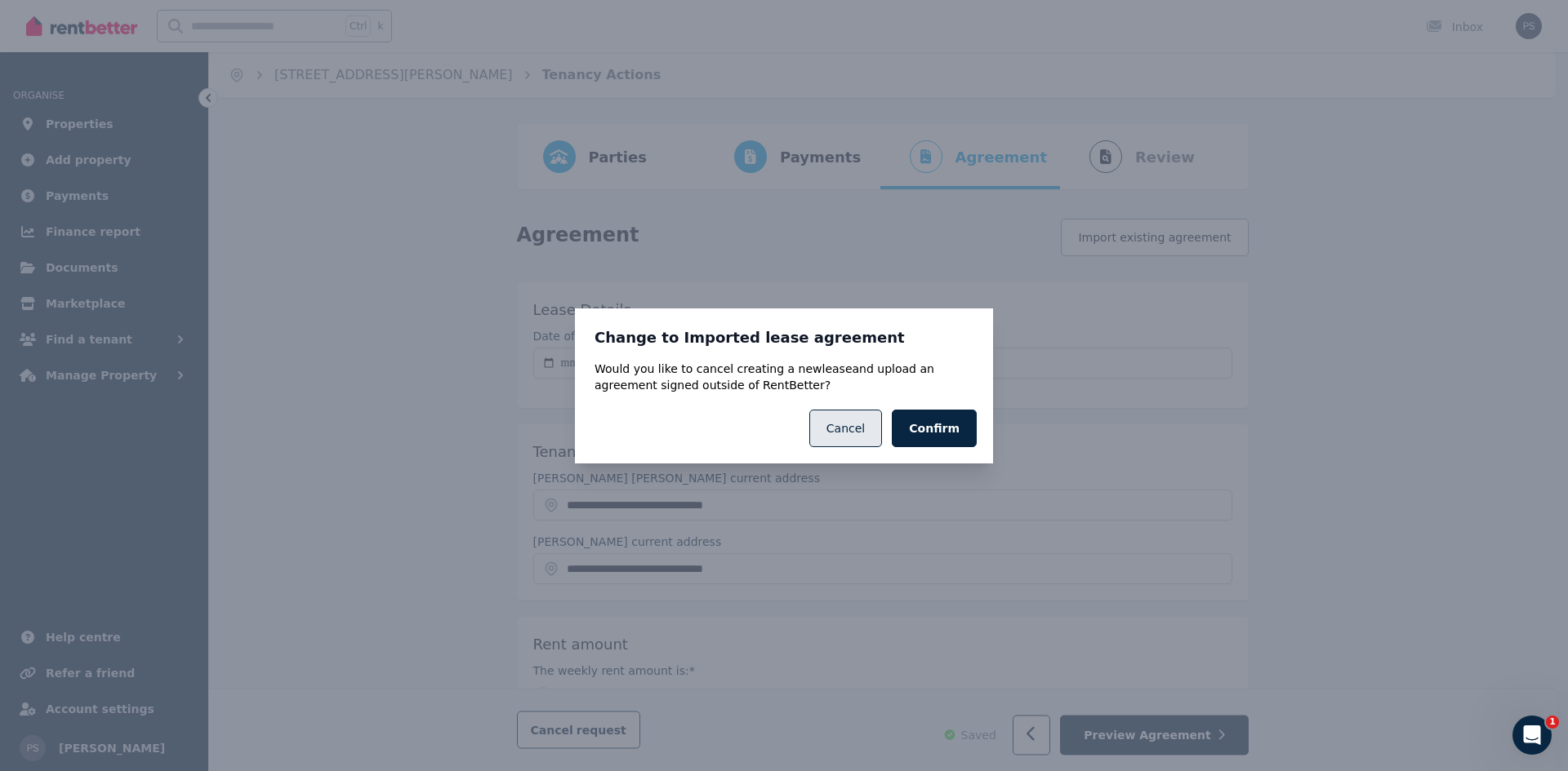
click at [843, 430] on button "Cancel" at bounding box center [845, 429] width 72 height 38
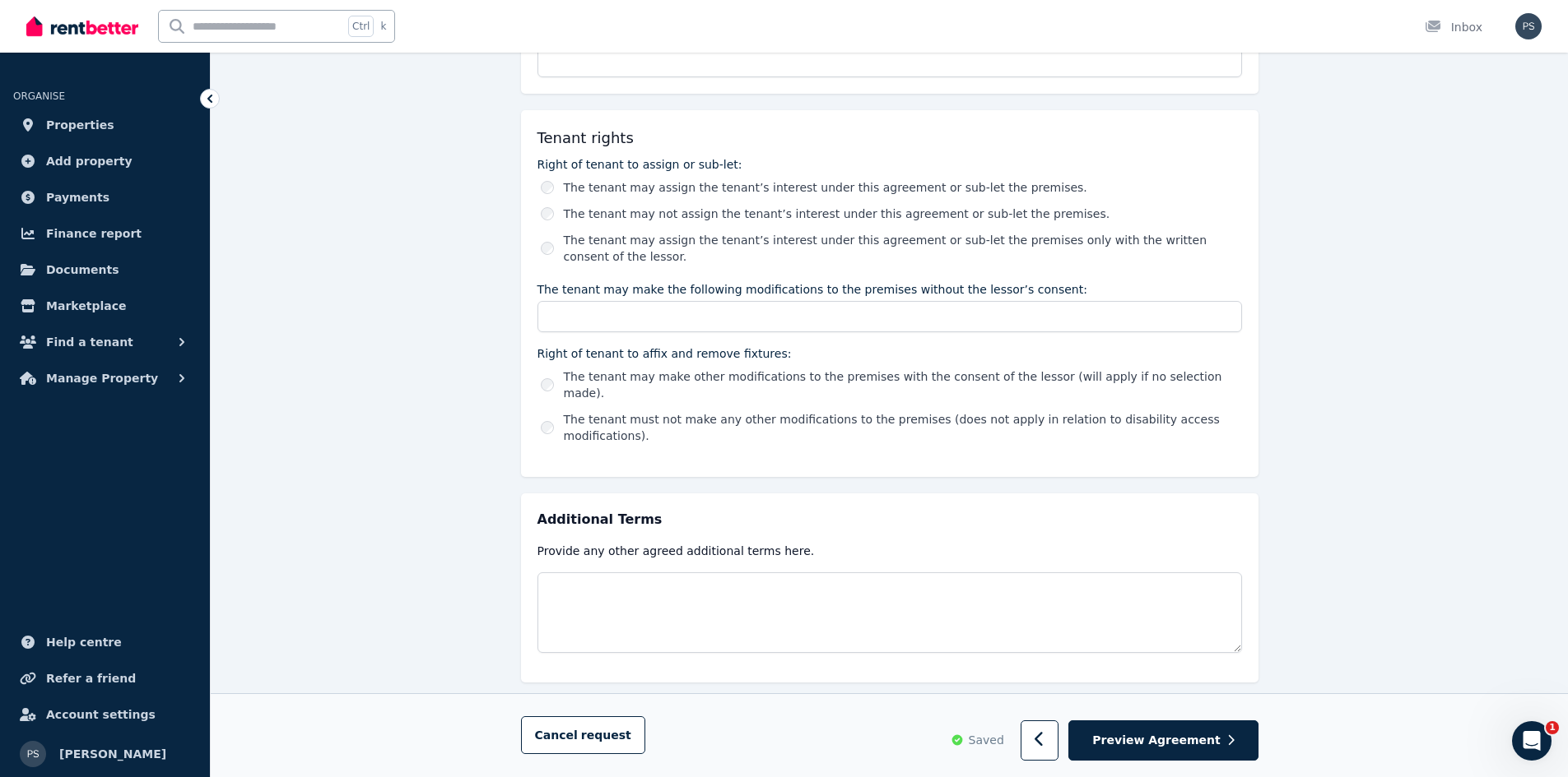
scroll to position [2574, 0]
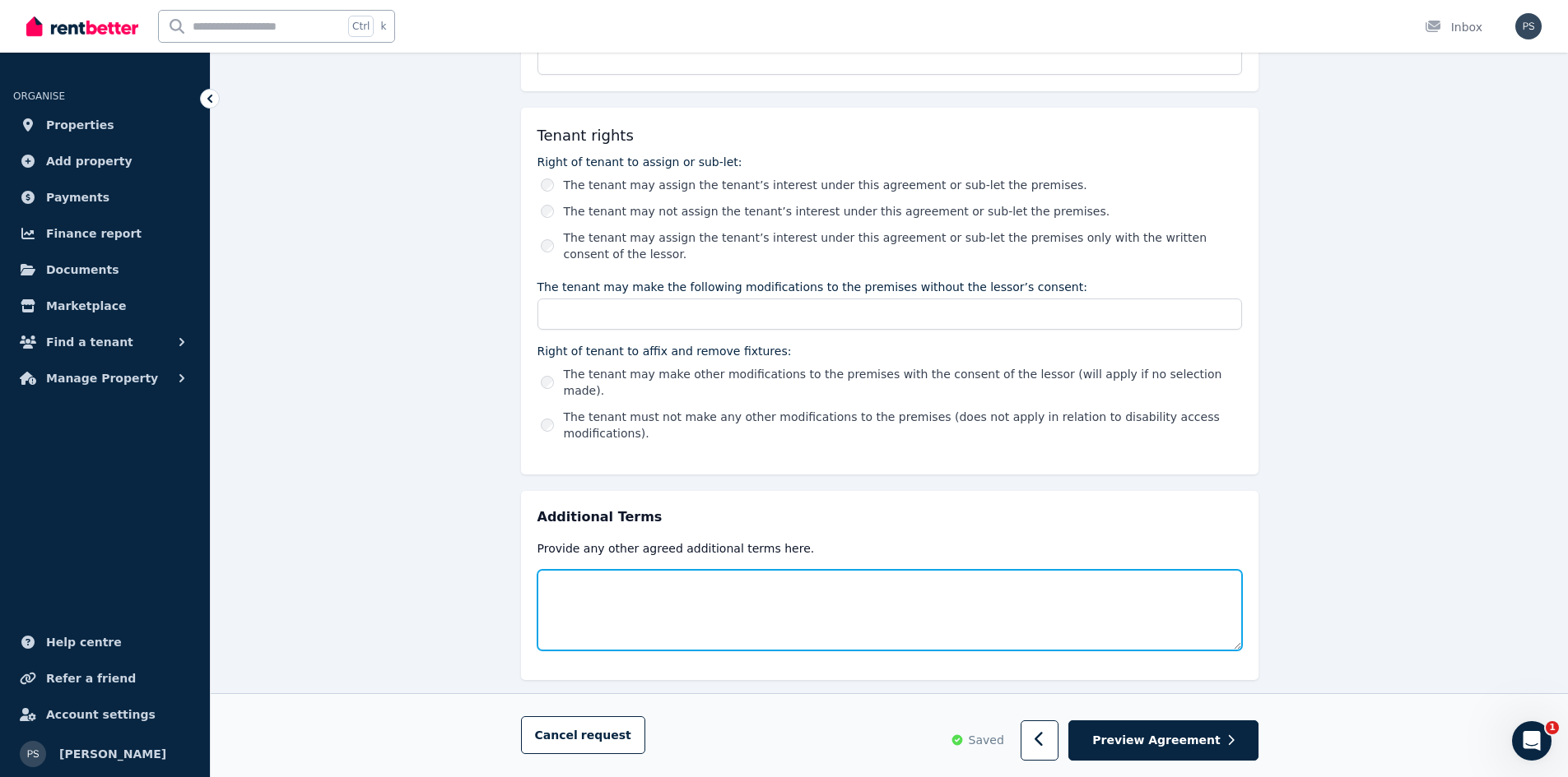
click at [834, 574] on textarea at bounding box center [889, 610] width 705 height 80
click at [626, 571] on textarea at bounding box center [889, 610] width 705 height 80
click at [726, 570] on textarea at bounding box center [889, 610] width 705 height 80
click at [1011, 571] on textarea at bounding box center [889, 610] width 705 height 80
click at [890, 570] on textarea at bounding box center [889, 610] width 705 height 80
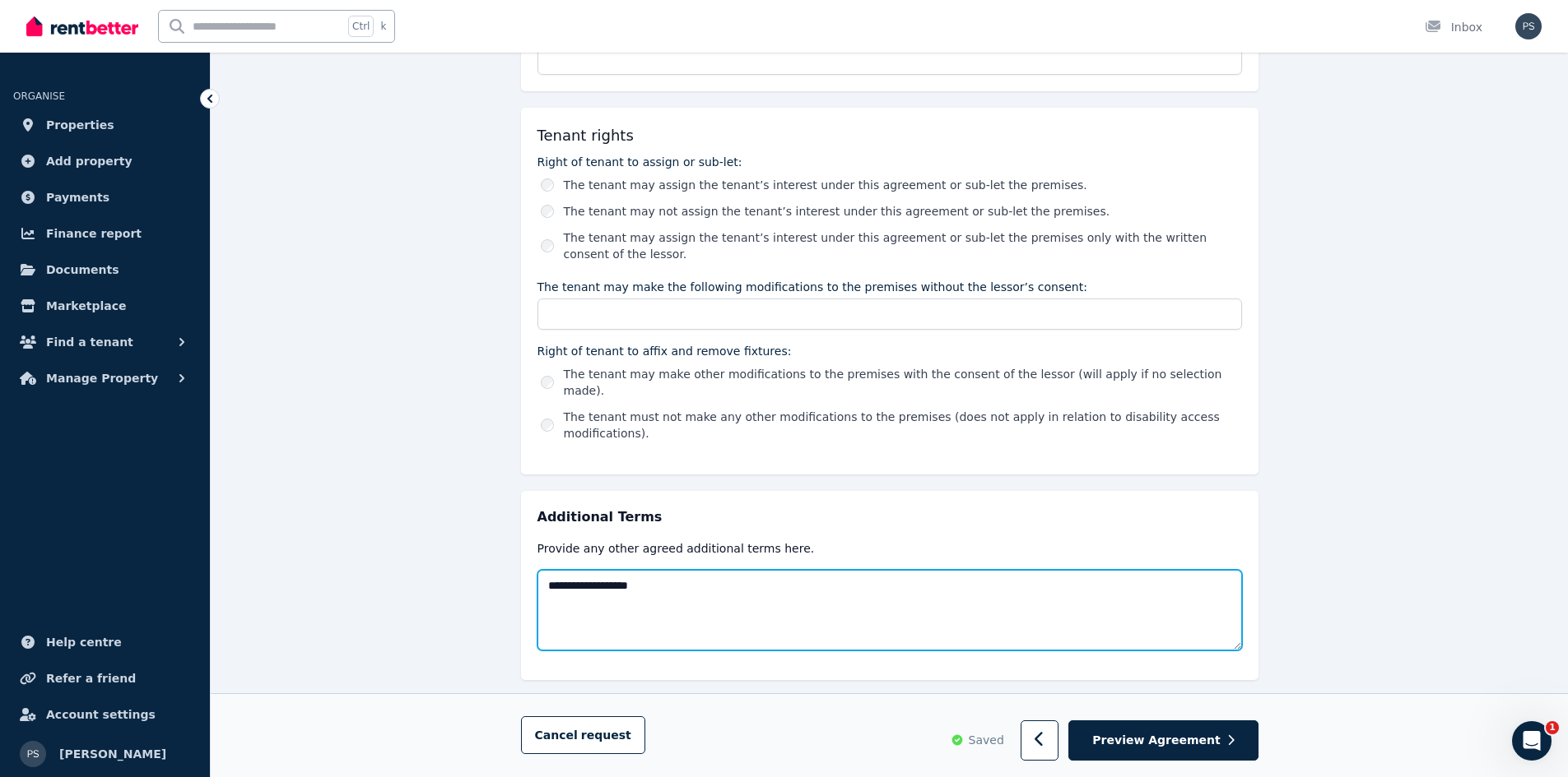
type textarea "**********"
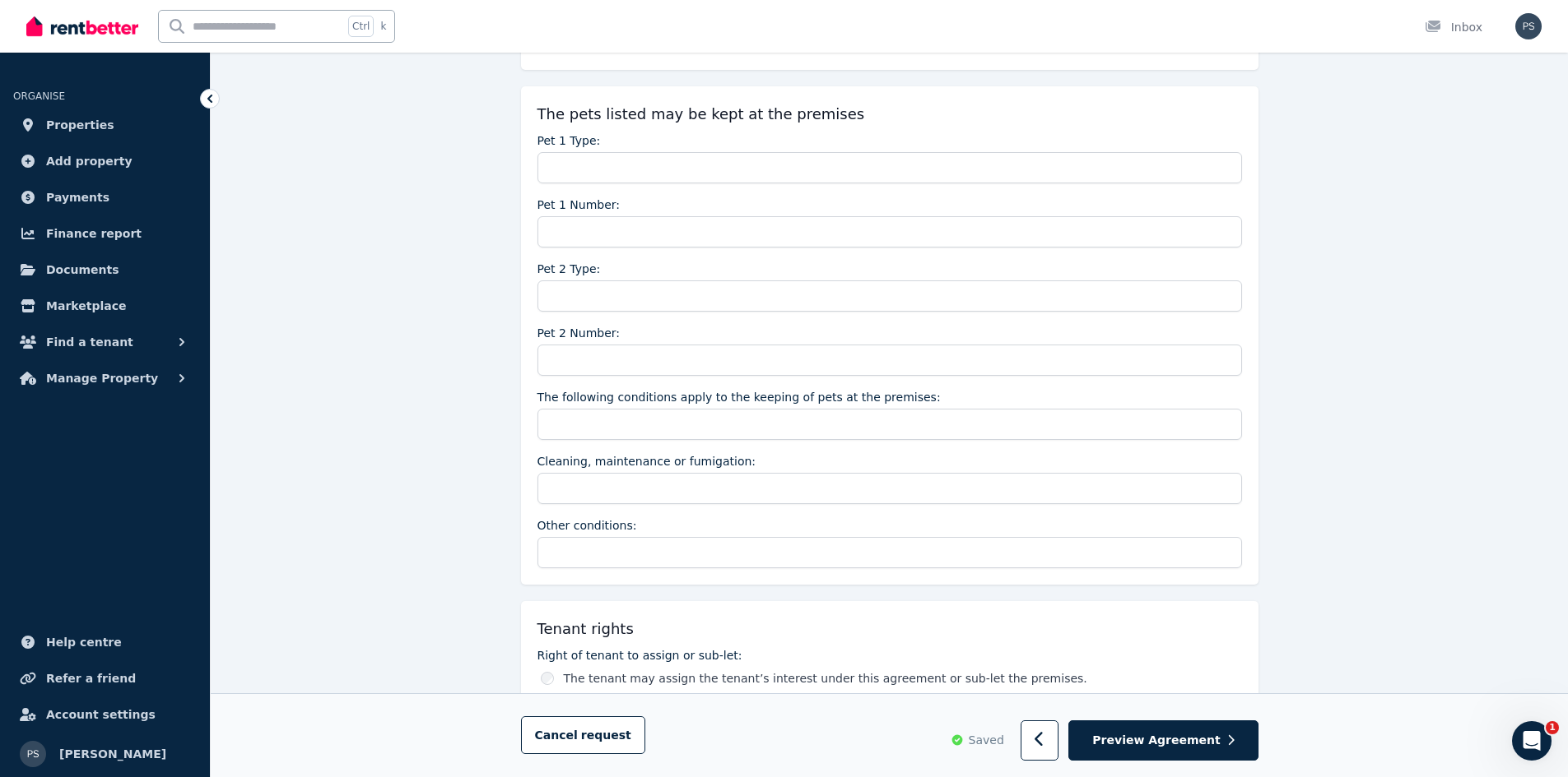
scroll to position [1587, 0]
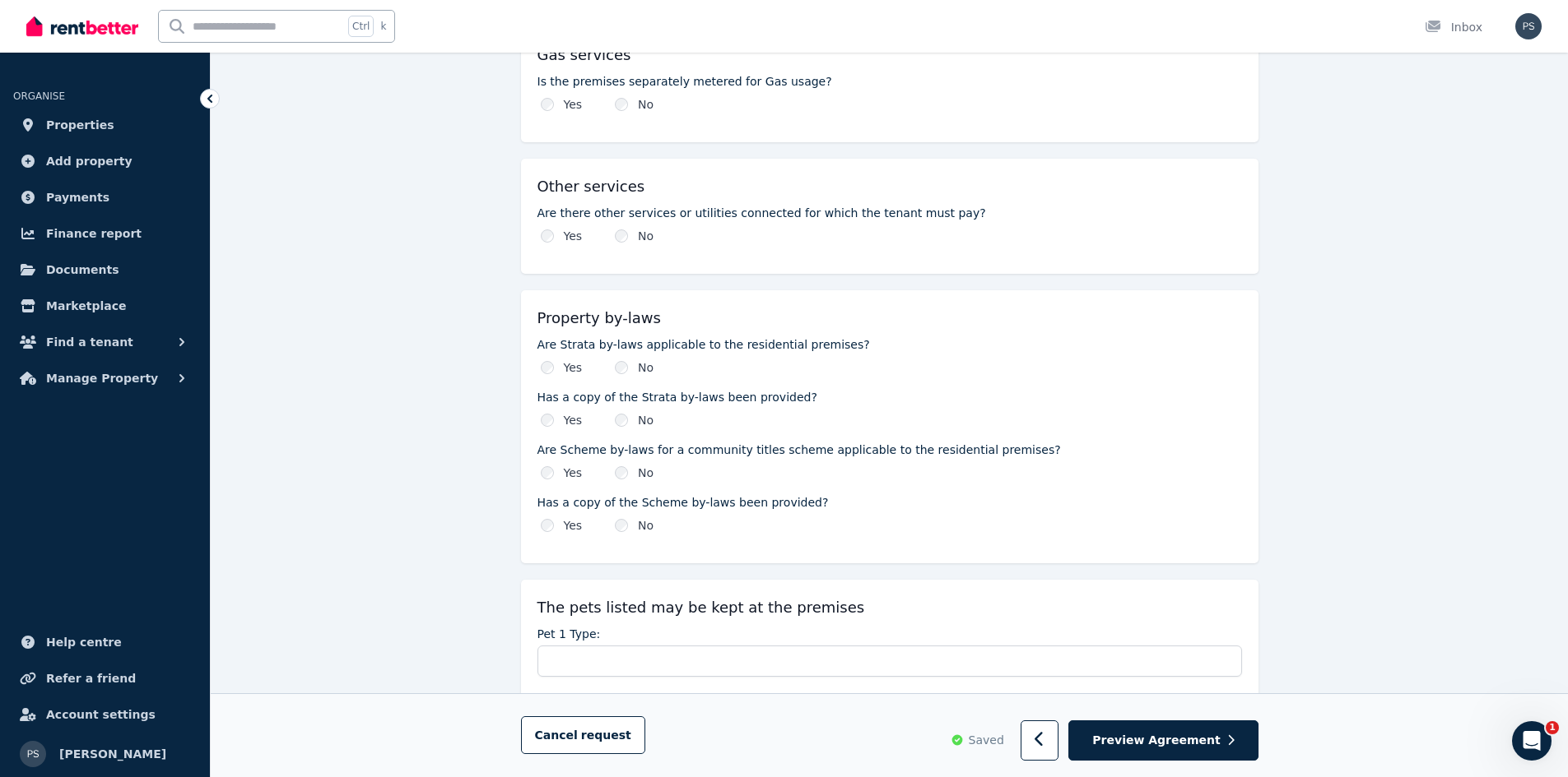
click at [1277, 358] on div "**********" at bounding box center [889, 167] width 1357 height 3259
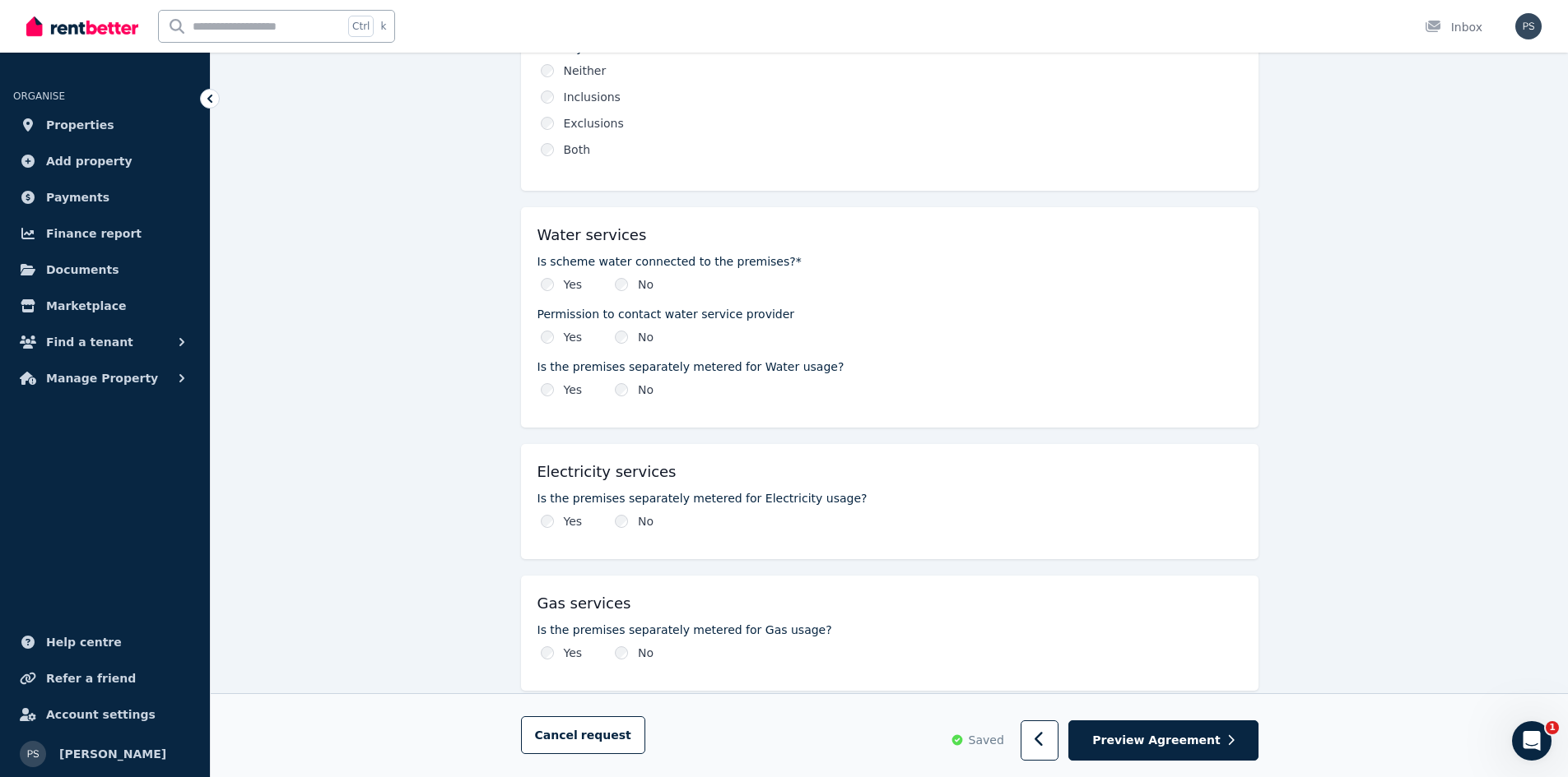
scroll to position [1011, 0]
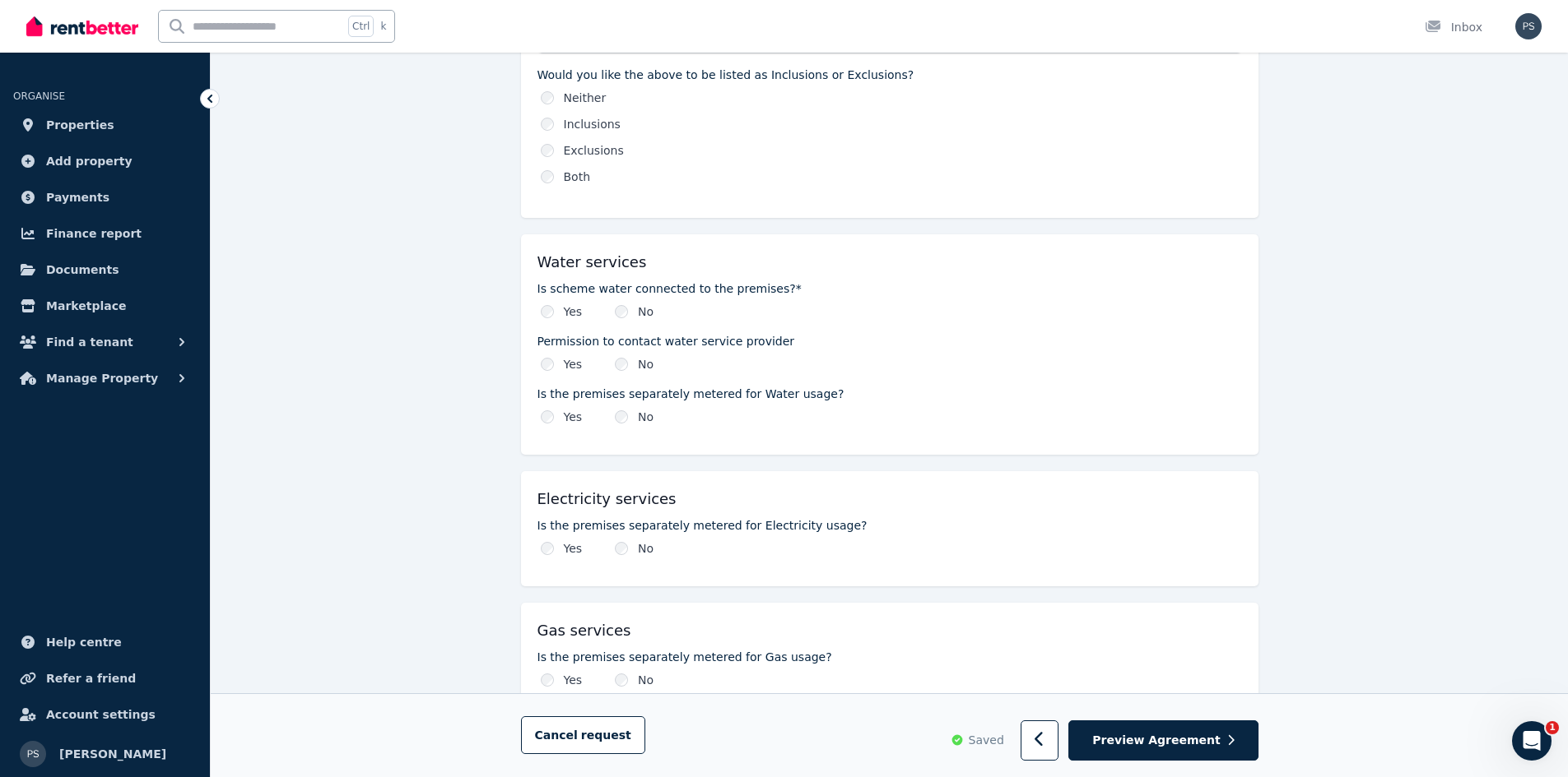
click at [655, 561] on div "Electricity services Is the premises separately metered for Electricity usage? …" at bounding box center [889, 529] width 738 height 115
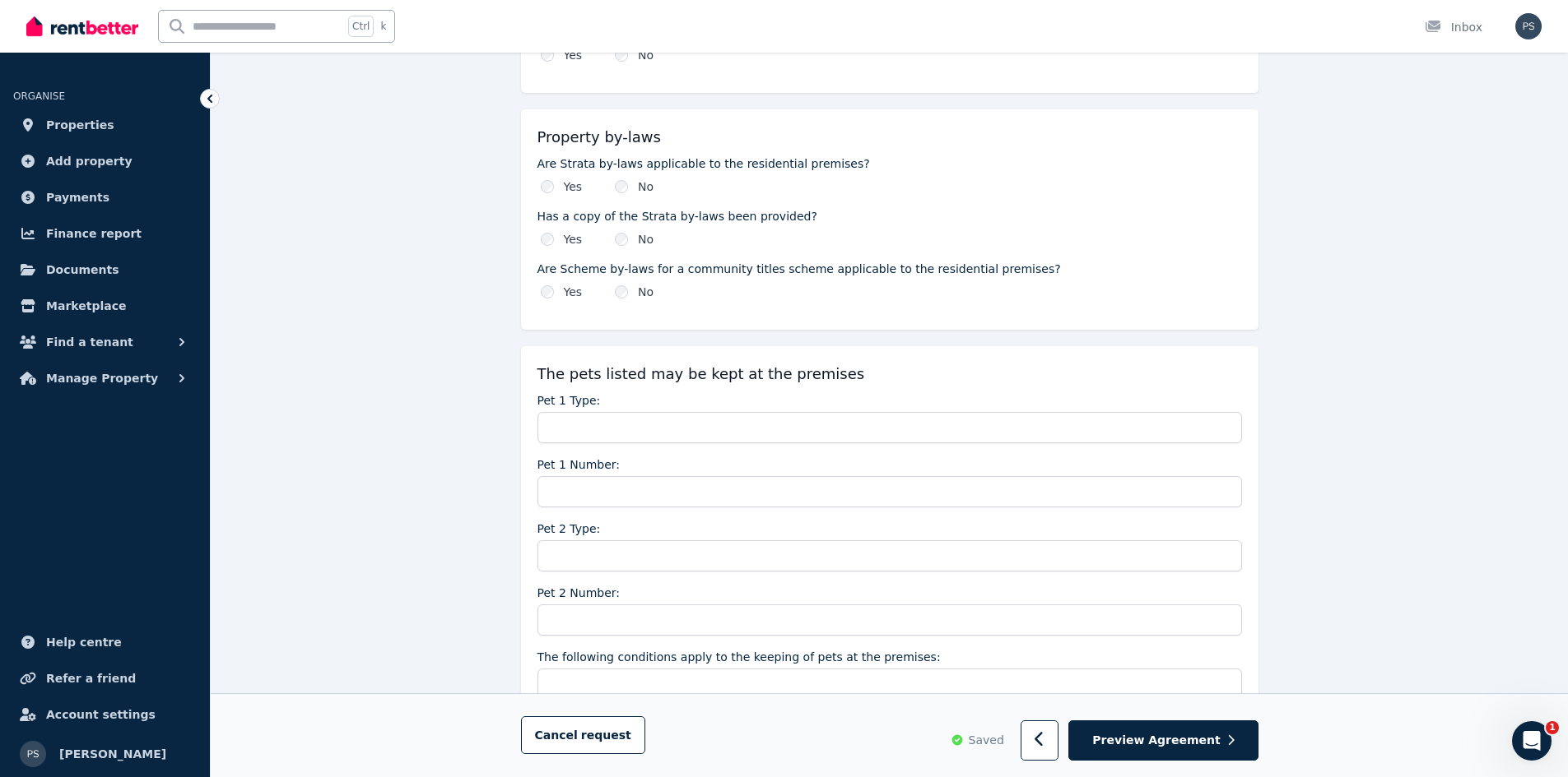
scroll to position [1916, 0]
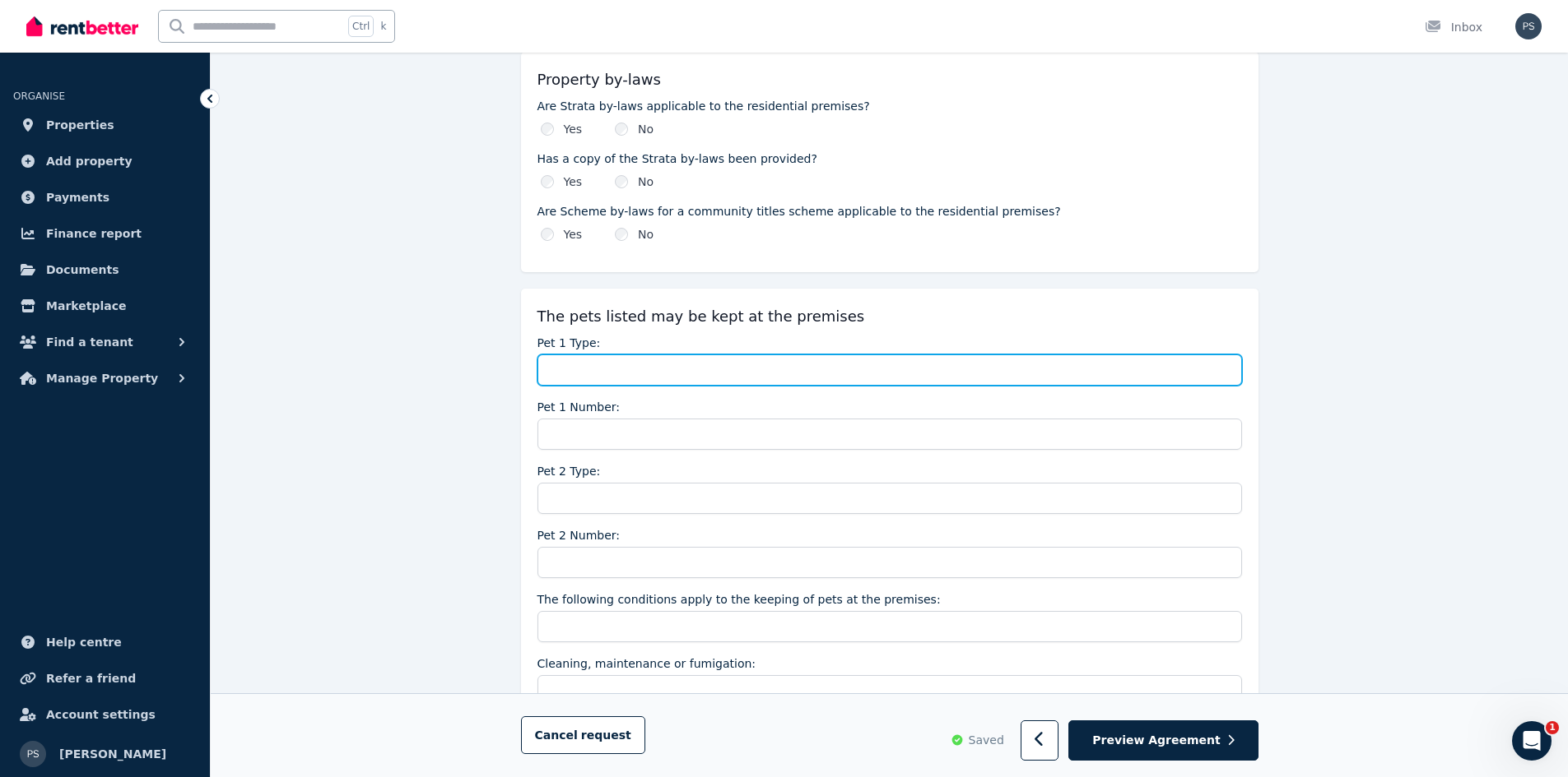
click at [722, 380] on input "Pet 1 Type:" at bounding box center [889, 370] width 705 height 31
type input "*"
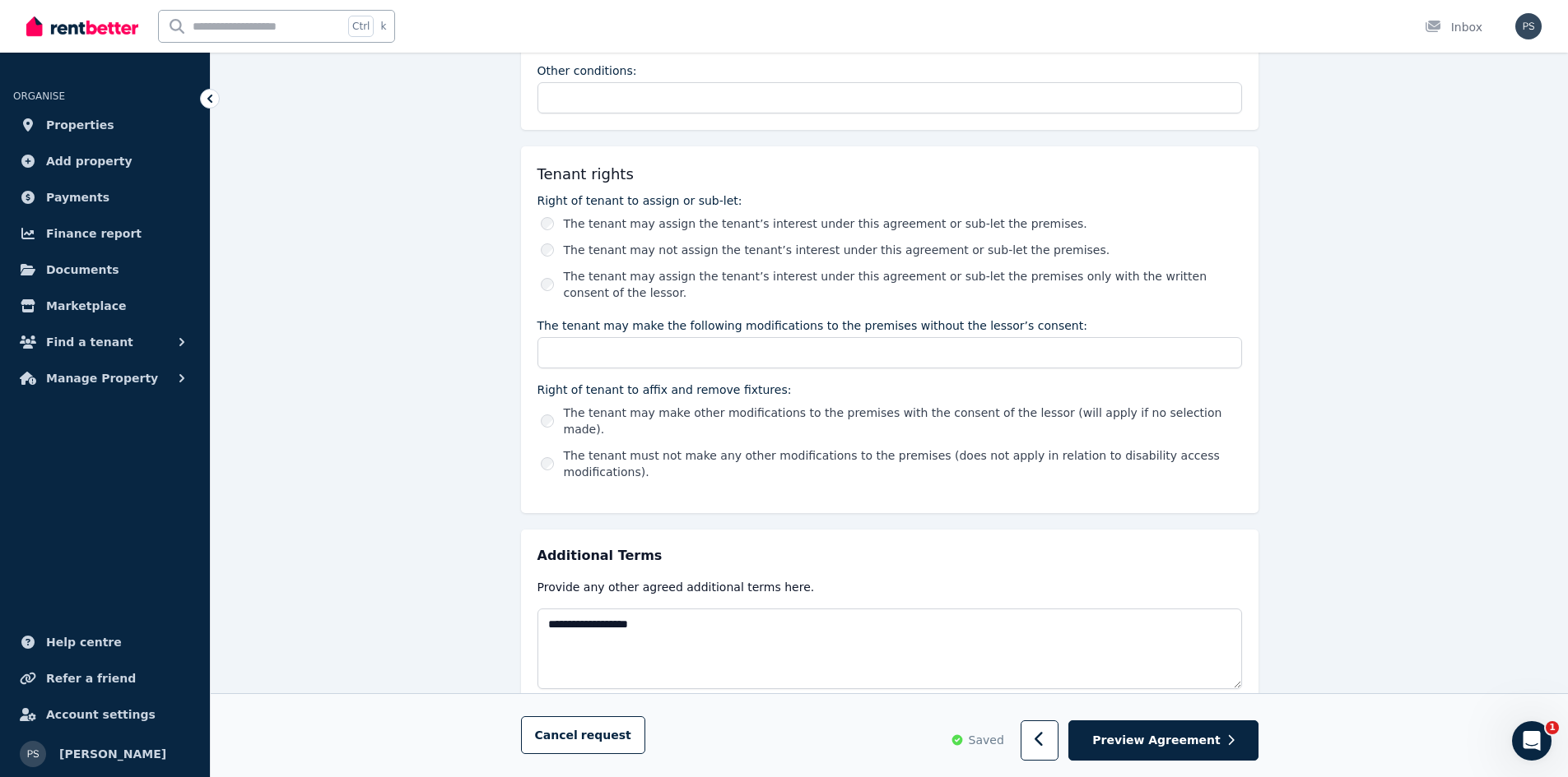
scroll to position [2612, 0]
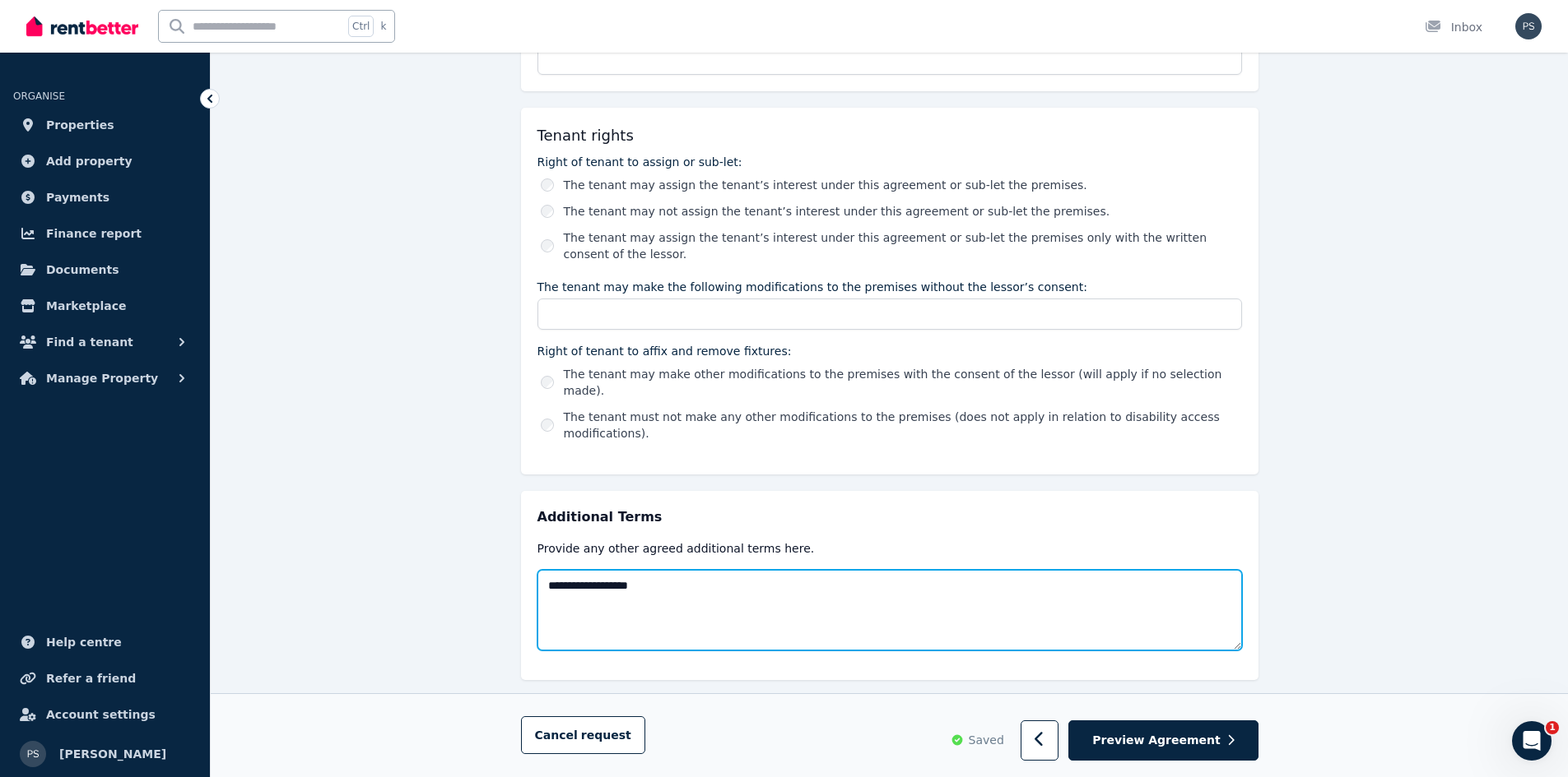
click at [708, 570] on textarea "**********" at bounding box center [889, 610] width 705 height 80
click at [773, 570] on textarea "**********" at bounding box center [889, 610] width 705 height 80
drag, startPoint x: 776, startPoint y: 576, endPoint x: 545, endPoint y: 548, distance: 232.7
click at [540, 570] on textarea "**********" at bounding box center [889, 610] width 705 height 80
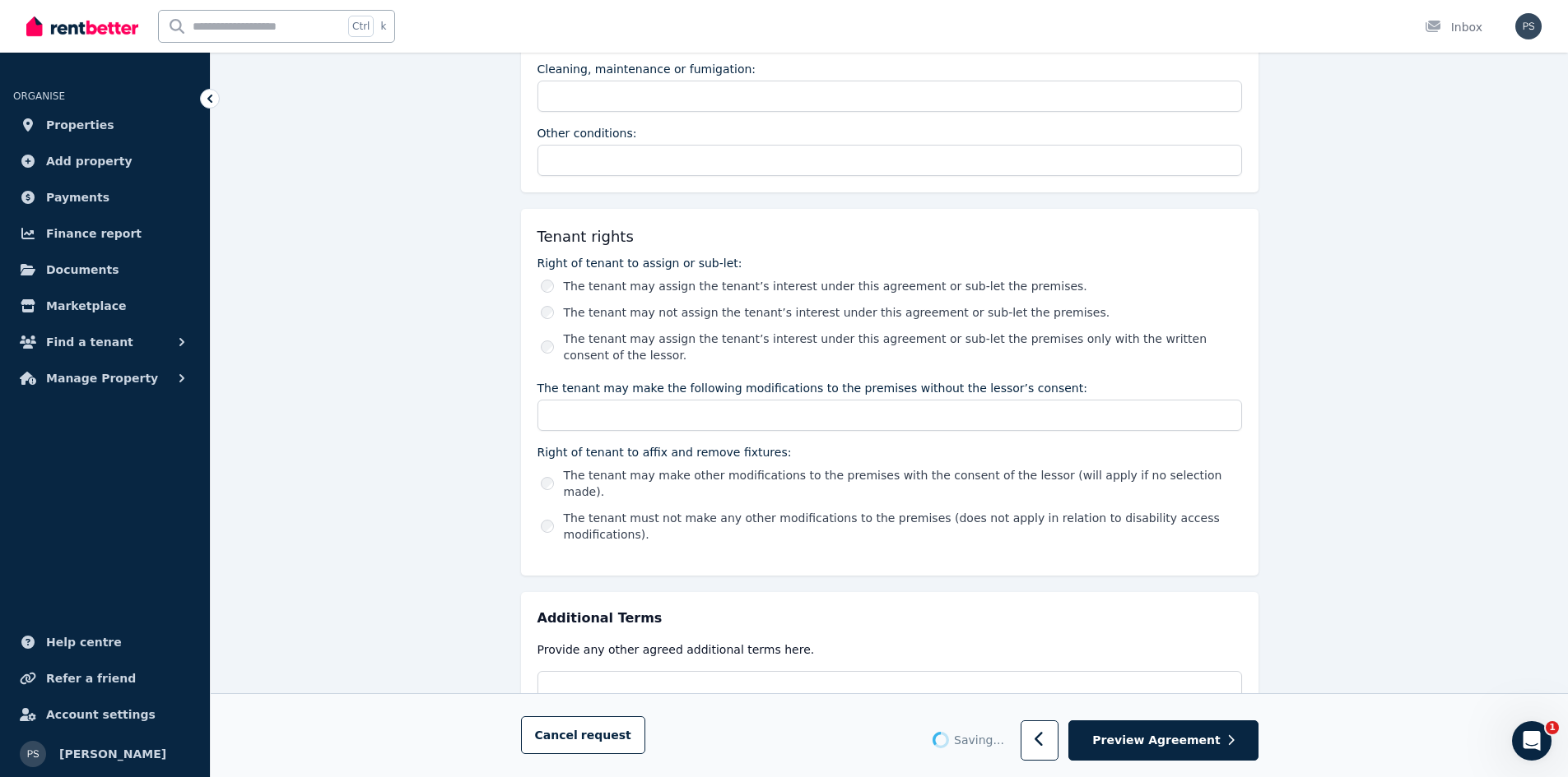
scroll to position [2365, 0]
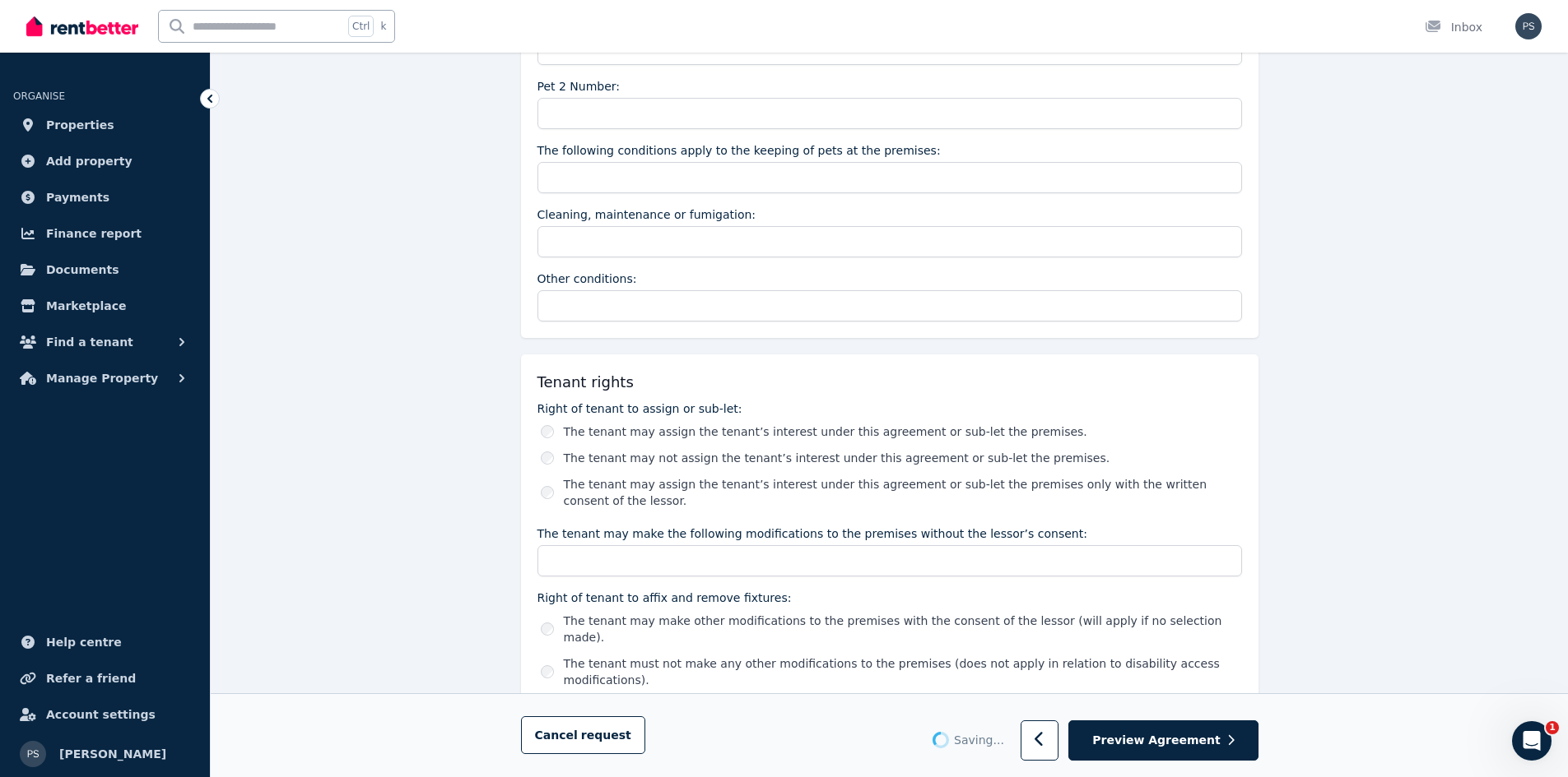
type textarea "**********"
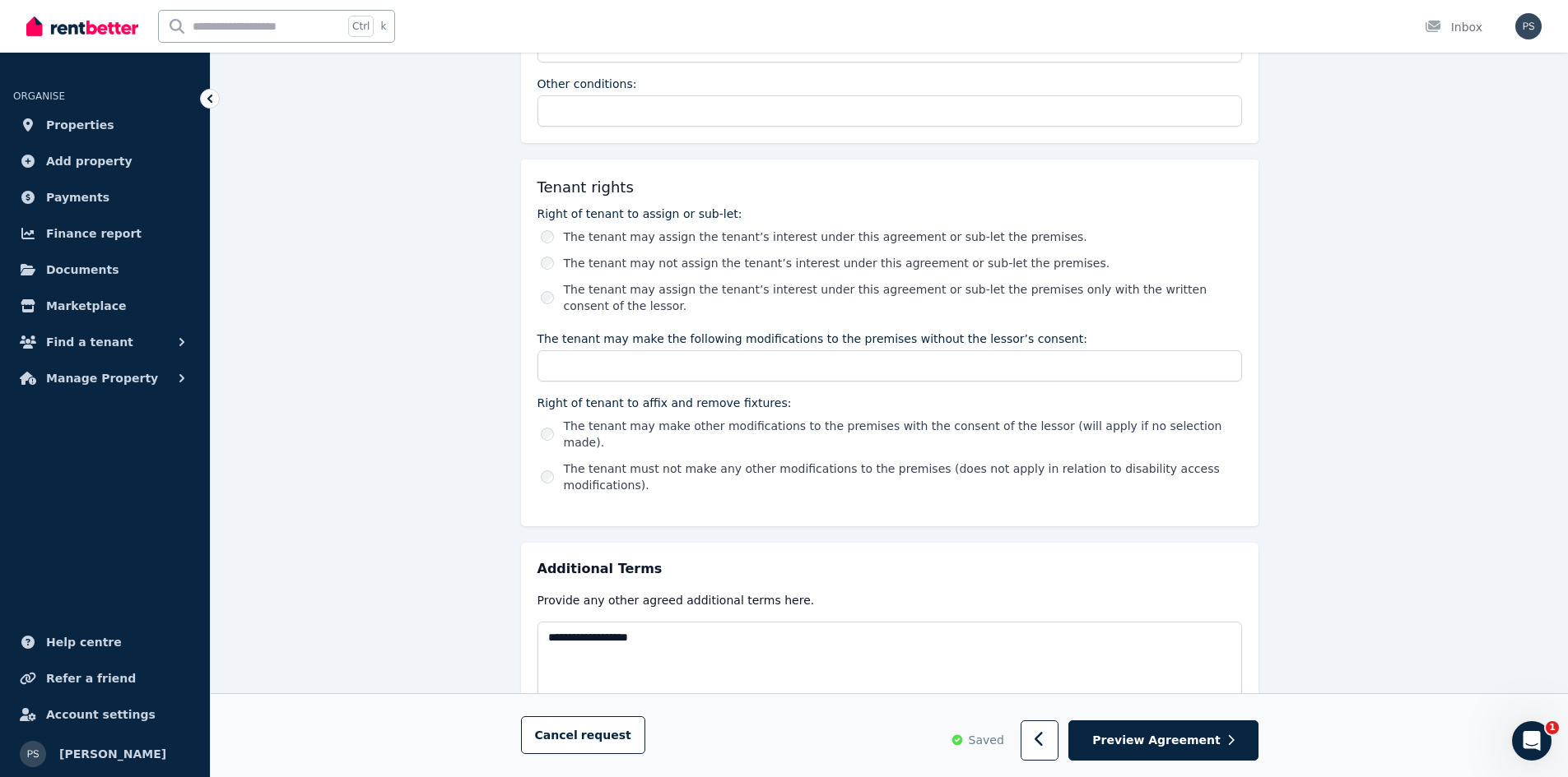
scroll to position [2612, 0]
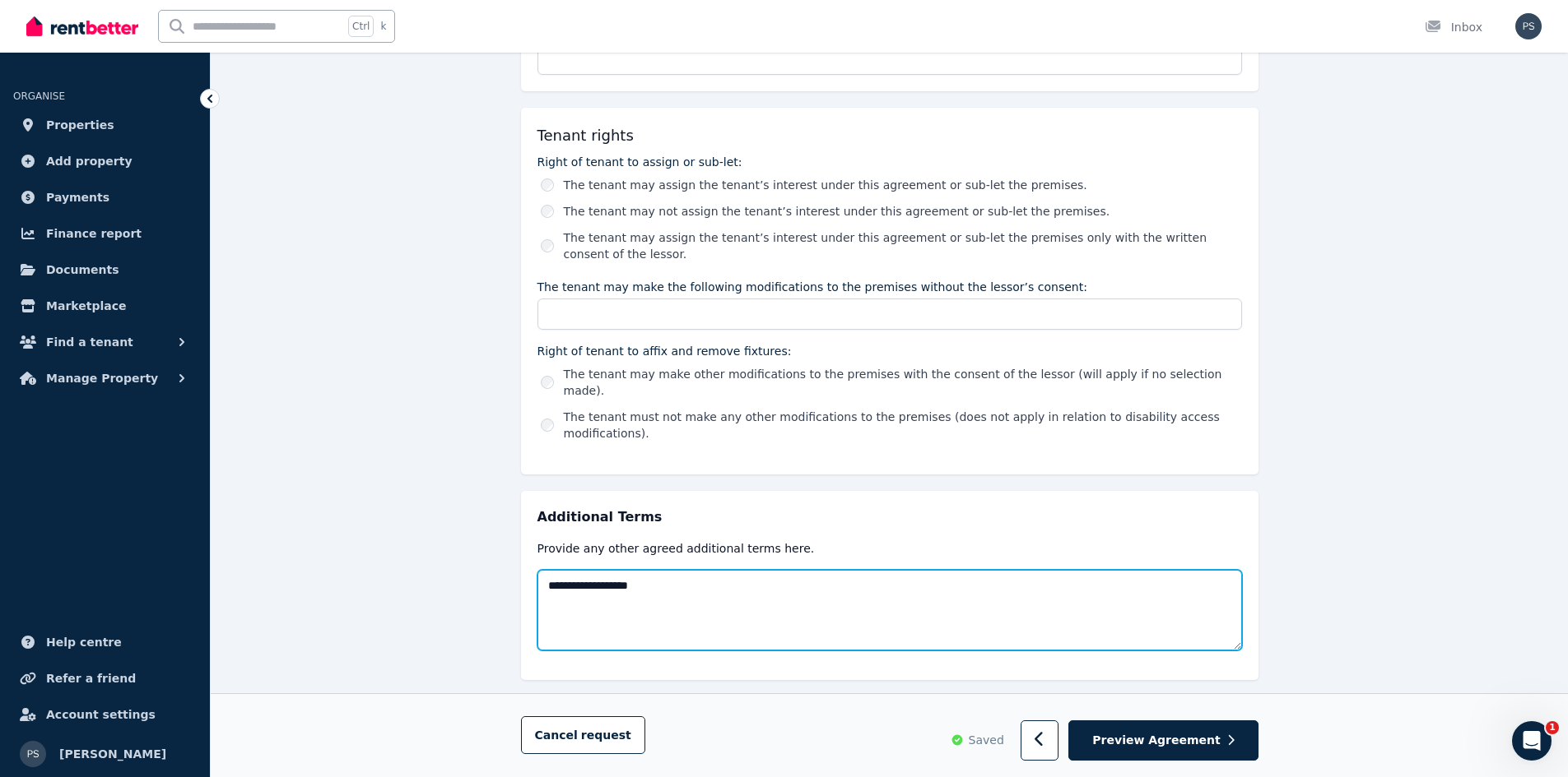
click at [793, 570] on textarea "**********" at bounding box center [889, 610] width 705 height 80
drag, startPoint x: 637, startPoint y: 562, endPoint x: 545, endPoint y: 546, distance: 93.4
click at [541, 570] on textarea "**********" at bounding box center [889, 610] width 705 height 80
type textarea "**********"
drag, startPoint x: 624, startPoint y: 550, endPoint x: 521, endPoint y: 540, distance: 103.5
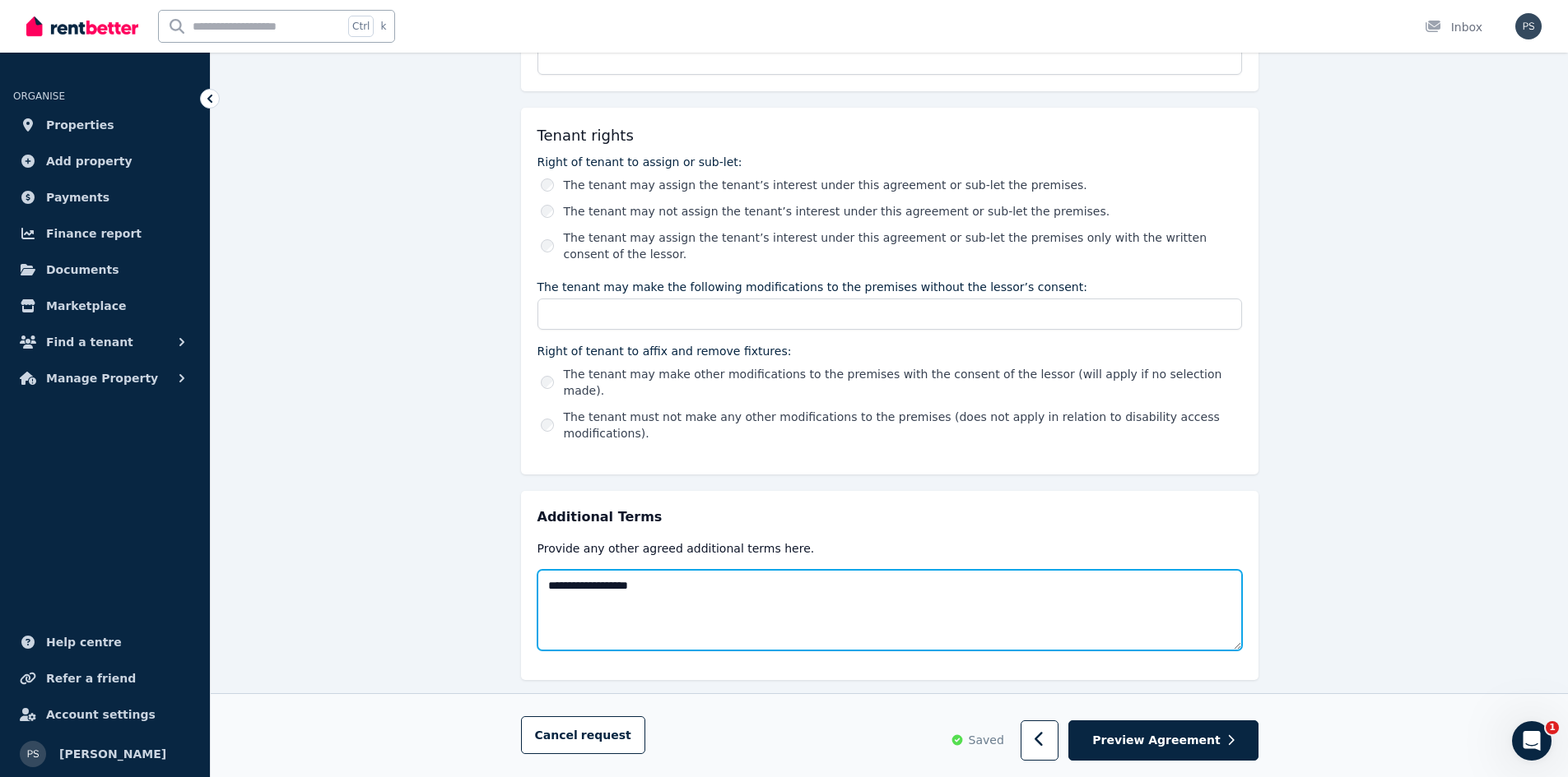
click at [522, 543] on div "**********" at bounding box center [889, 586] width 738 height 189
paste textarea
click at [631, 570] on textarea at bounding box center [889, 610] width 705 height 80
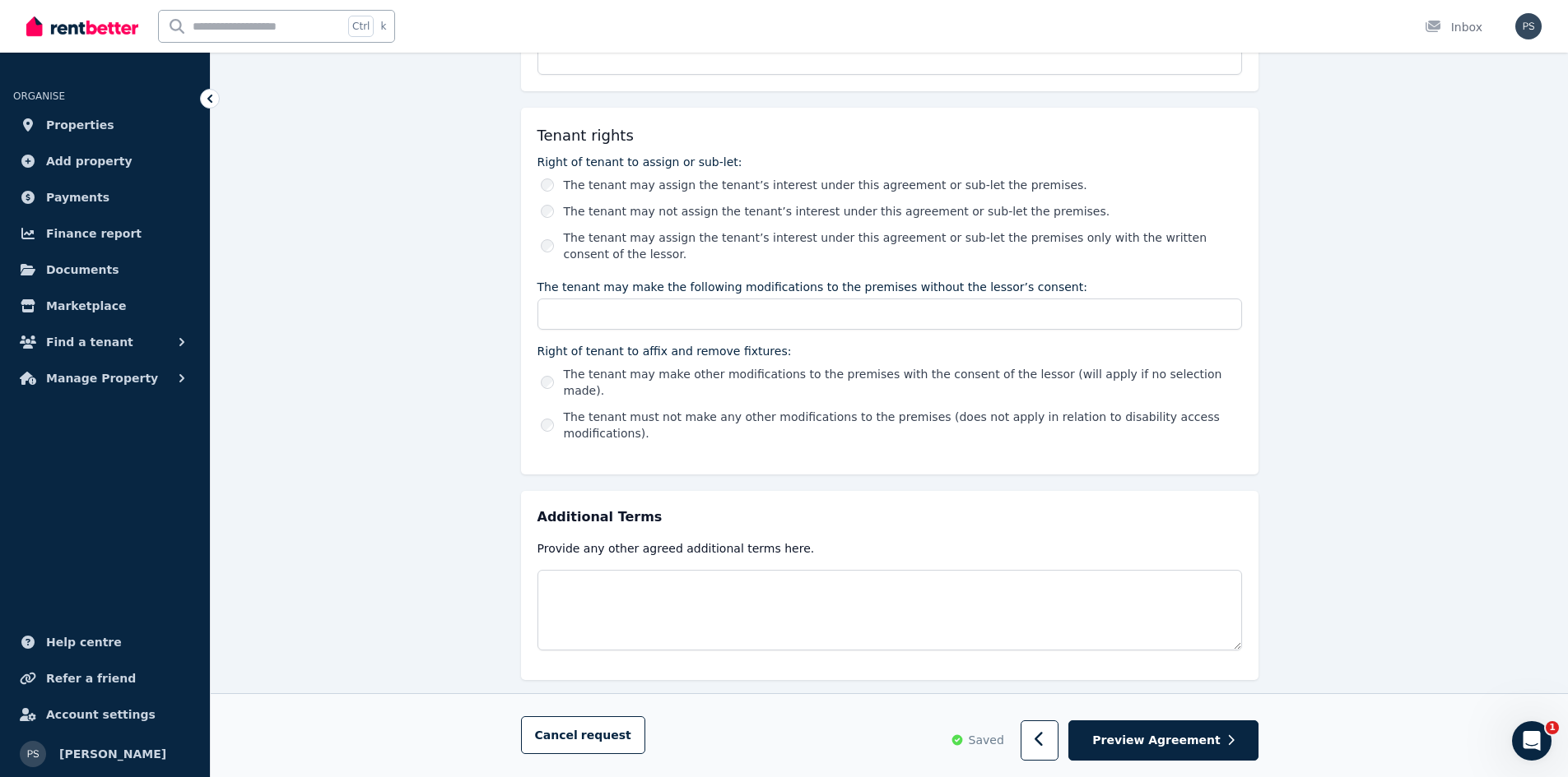
type textarea "**********"
drag, startPoint x: 1334, startPoint y: 663, endPoint x: 1331, endPoint y: 640, distance: 23.2
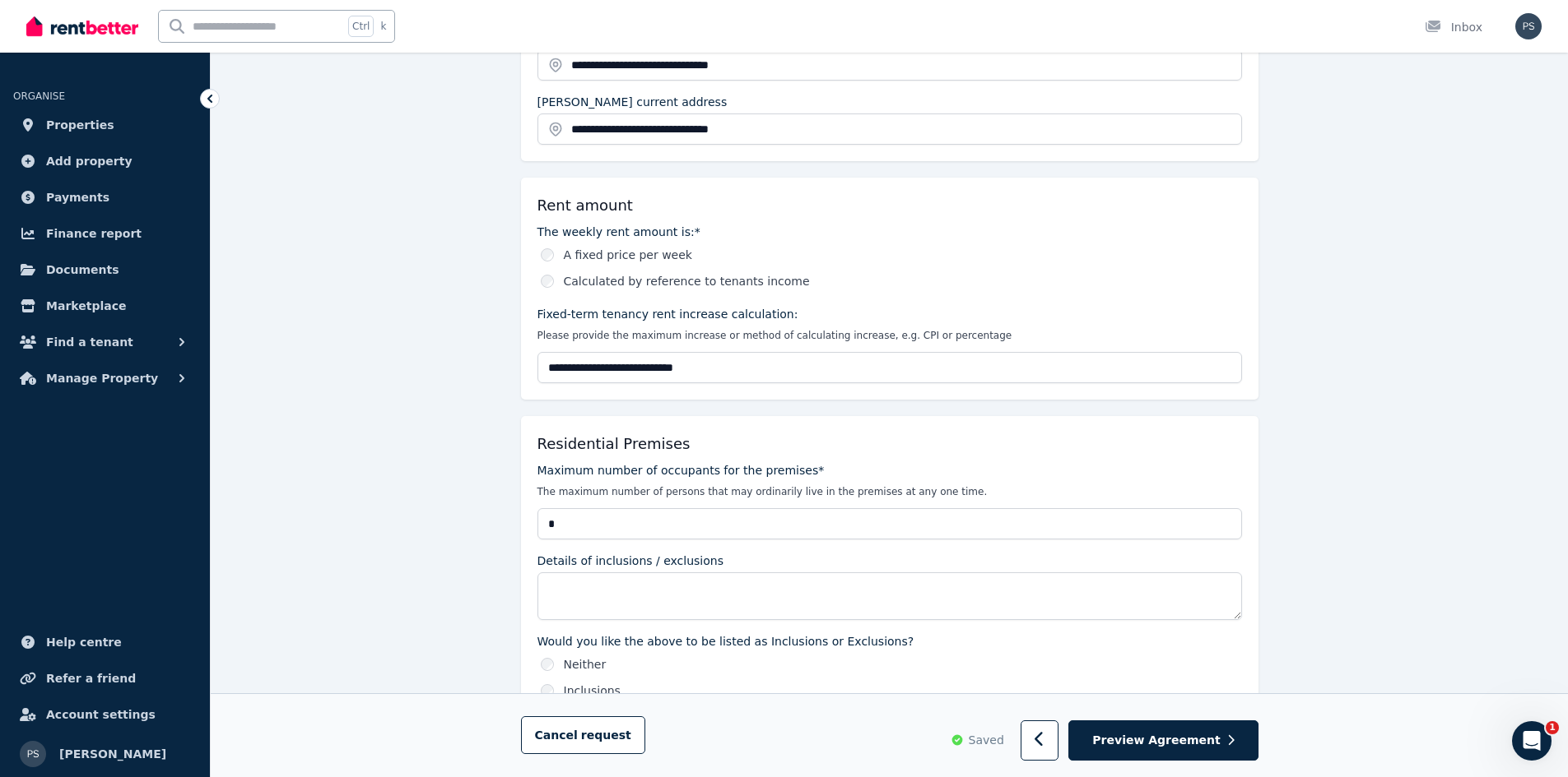
scroll to position [802, 0]
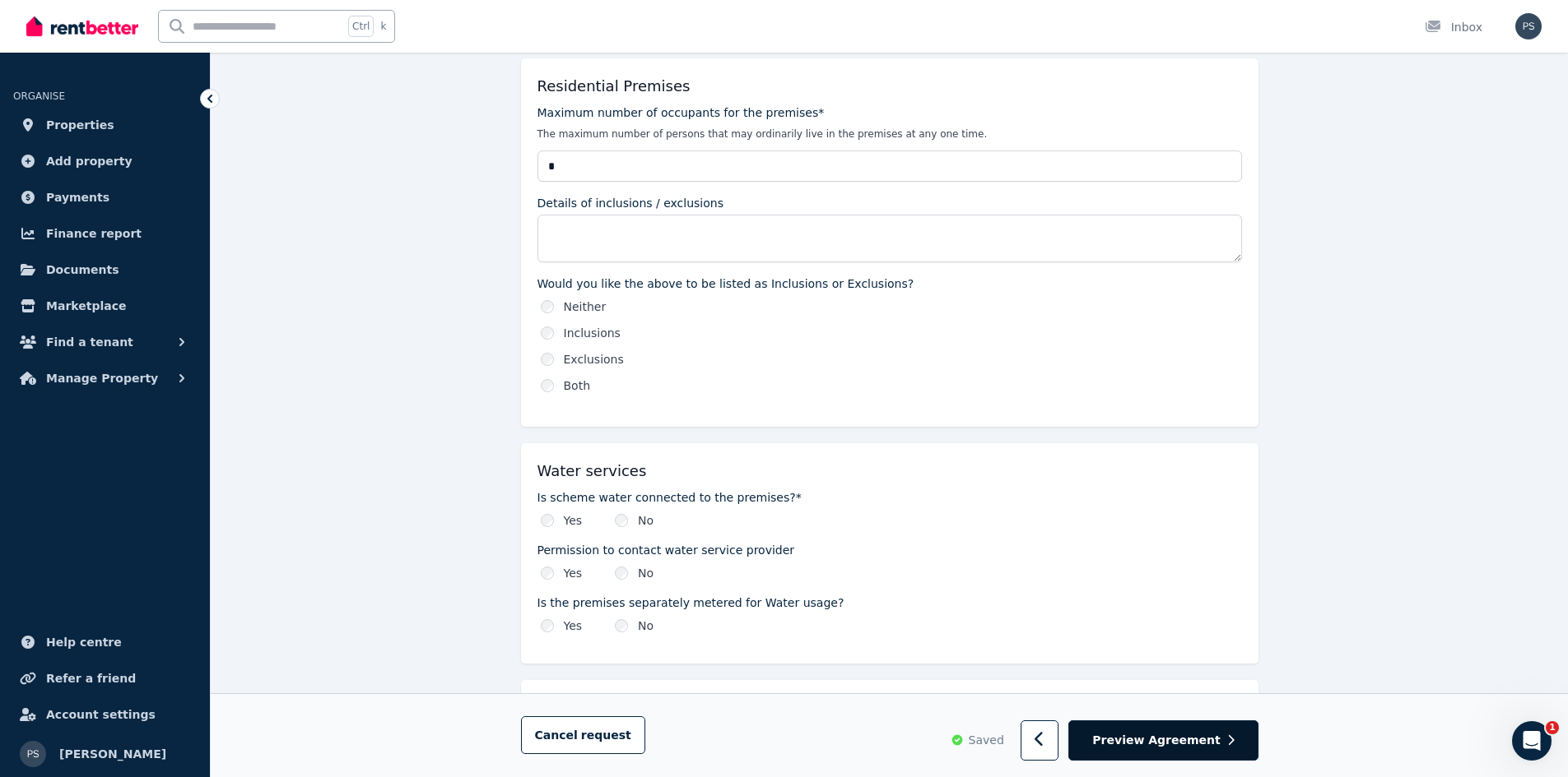
click at [1138, 737] on span "Preview Agreement" at bounding box center [1156, 741] width 127 height 17
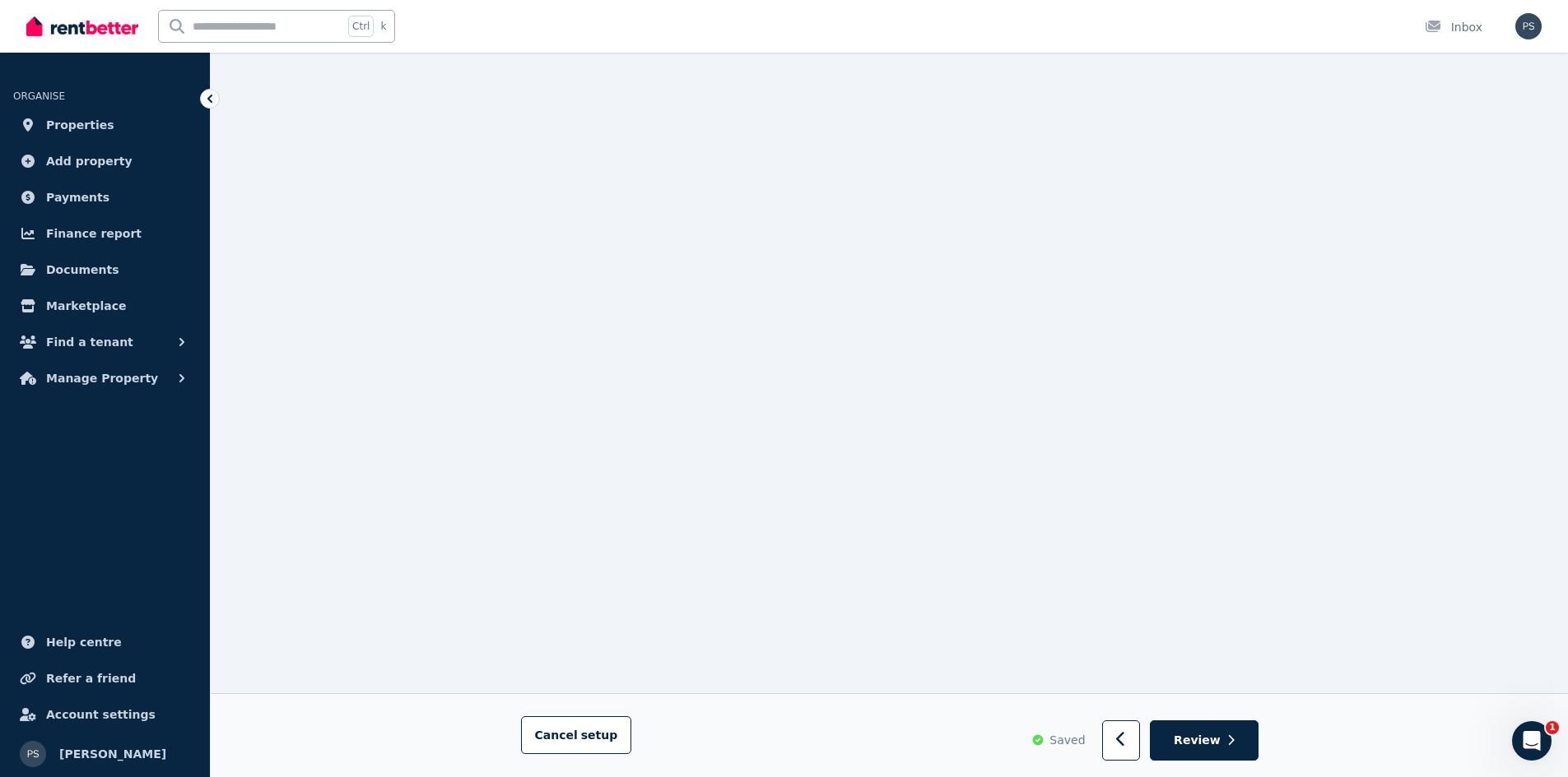
scroll to position [257, 0]
click at [1202, 735] on span "Review" at bounding box center [1197, 741] width 47 height 17
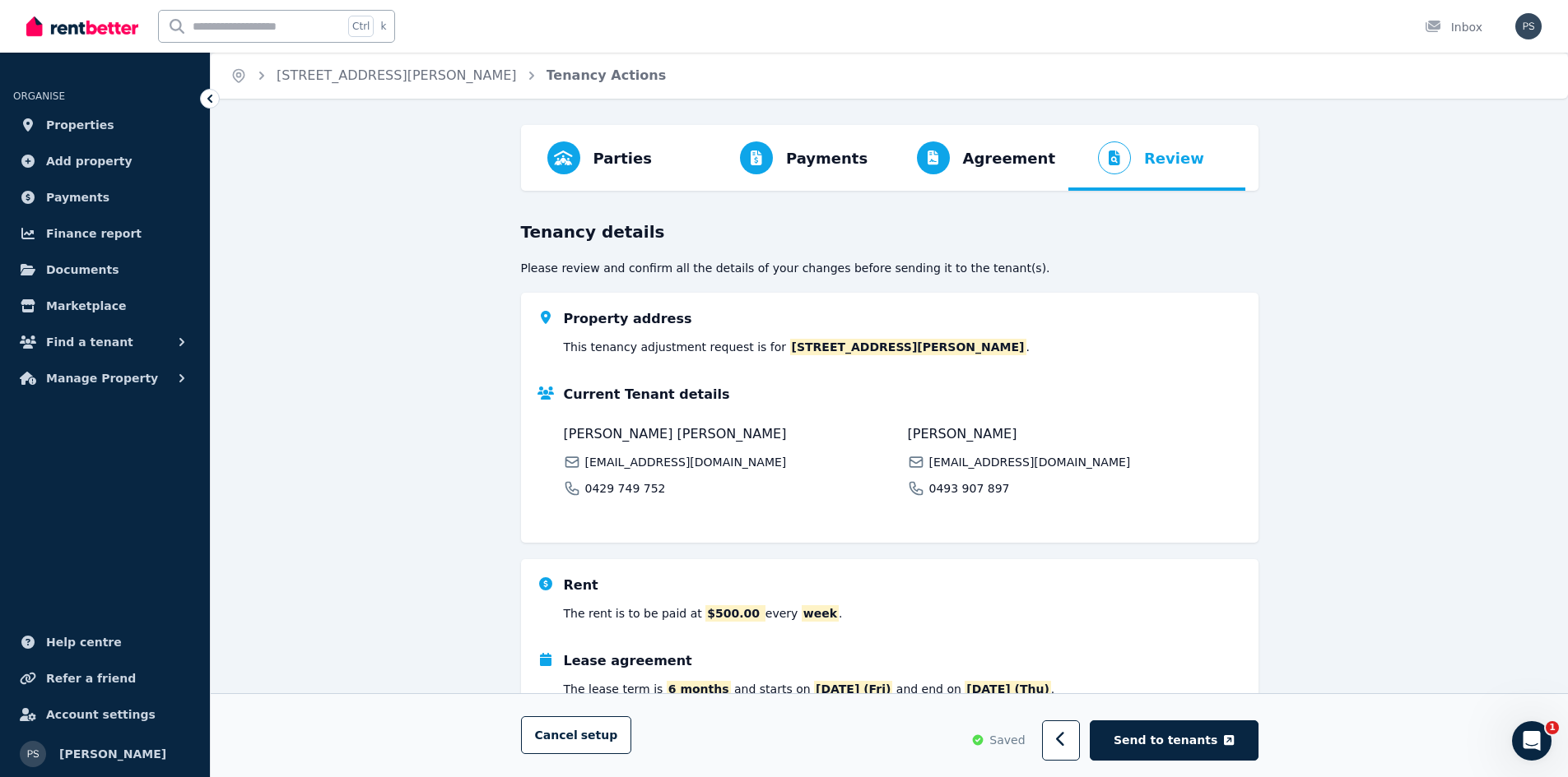
click at [1187, 414] on div "Current Tenant details [PERSON_NAME] Nicolas [EMAIL_ADDRESS][PERSON_NAME][DOMAI…" at bounding box center [902, 440] width 678 height 112
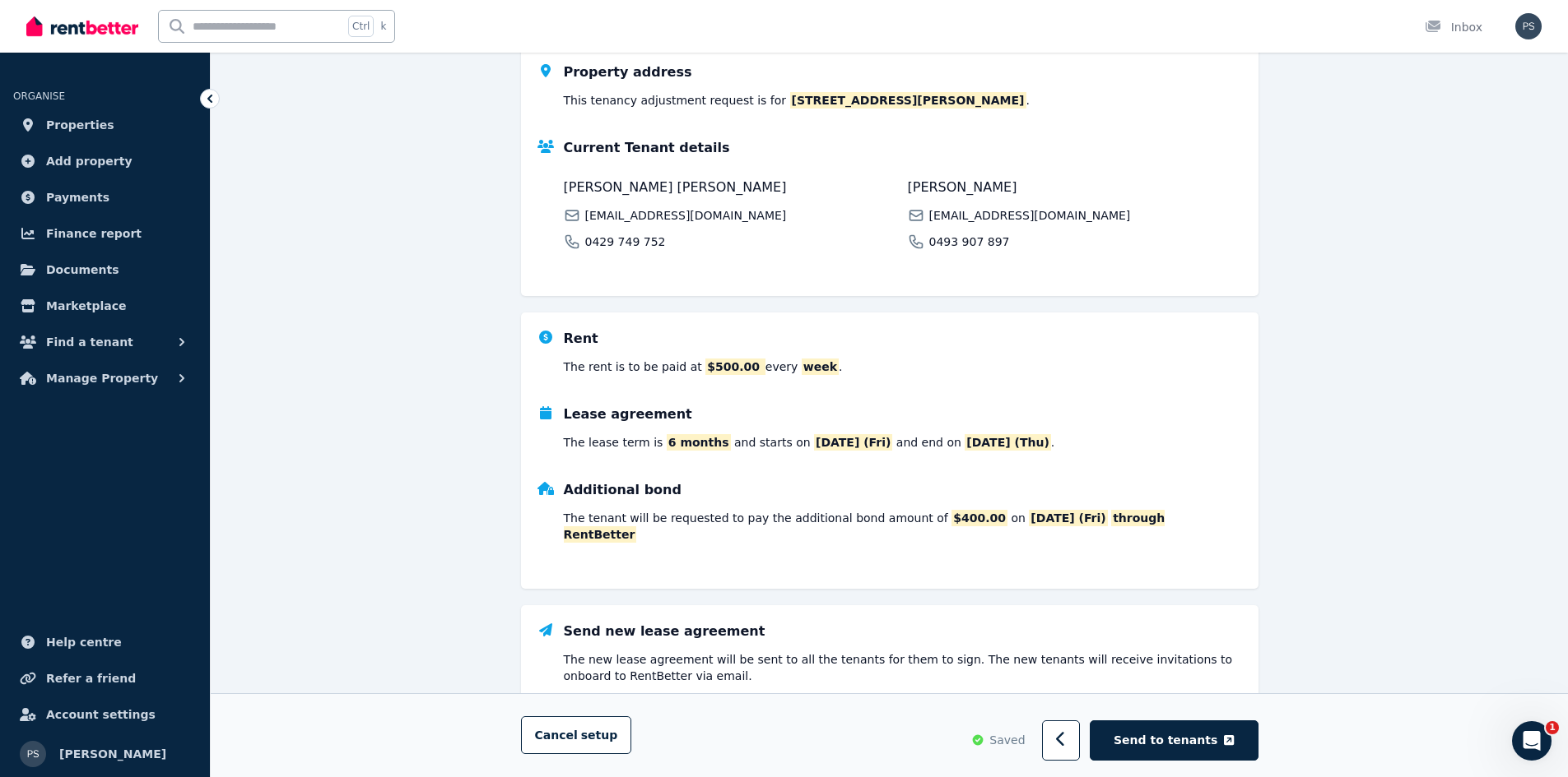
scroll to position [314, 0]
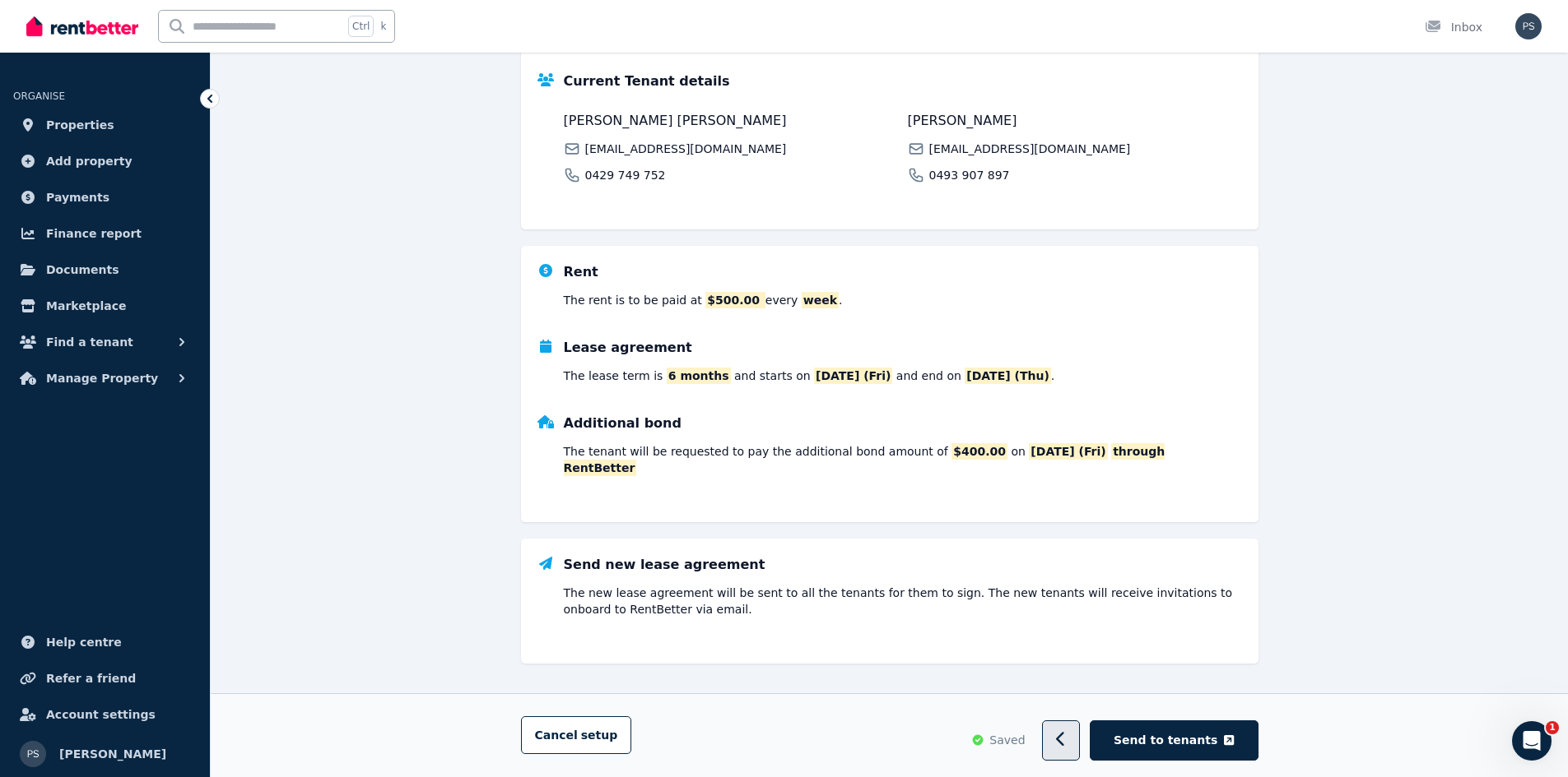
click at [1066, 740] on icon "button" at bounding box center [1061, 741] width 11 height 17
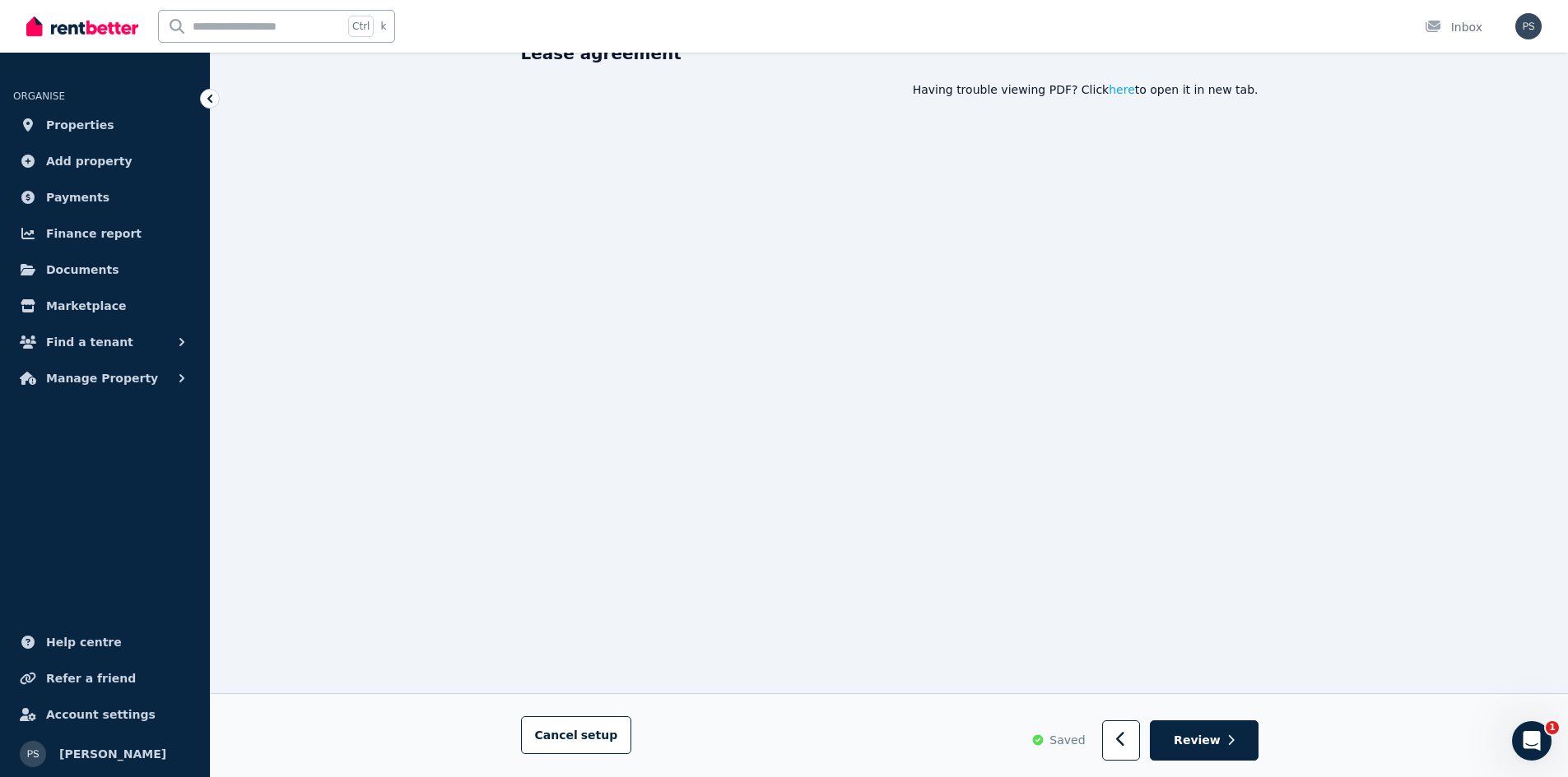
scroll to position [257, 0]
click at [1123, 722] on button "button" at bounding box center [1121, 741] width 39 height 41
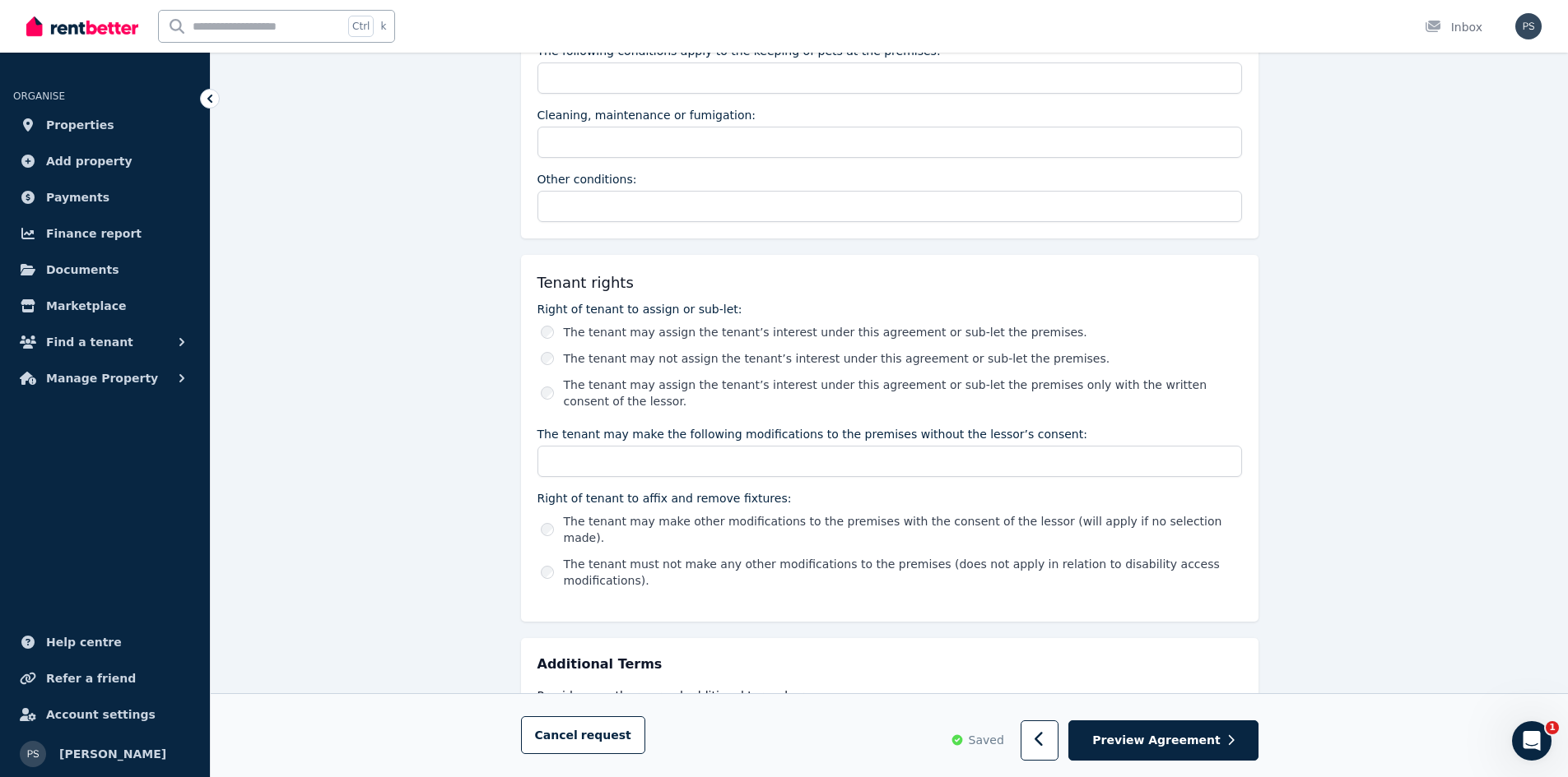
scroll to position [2612, 0]
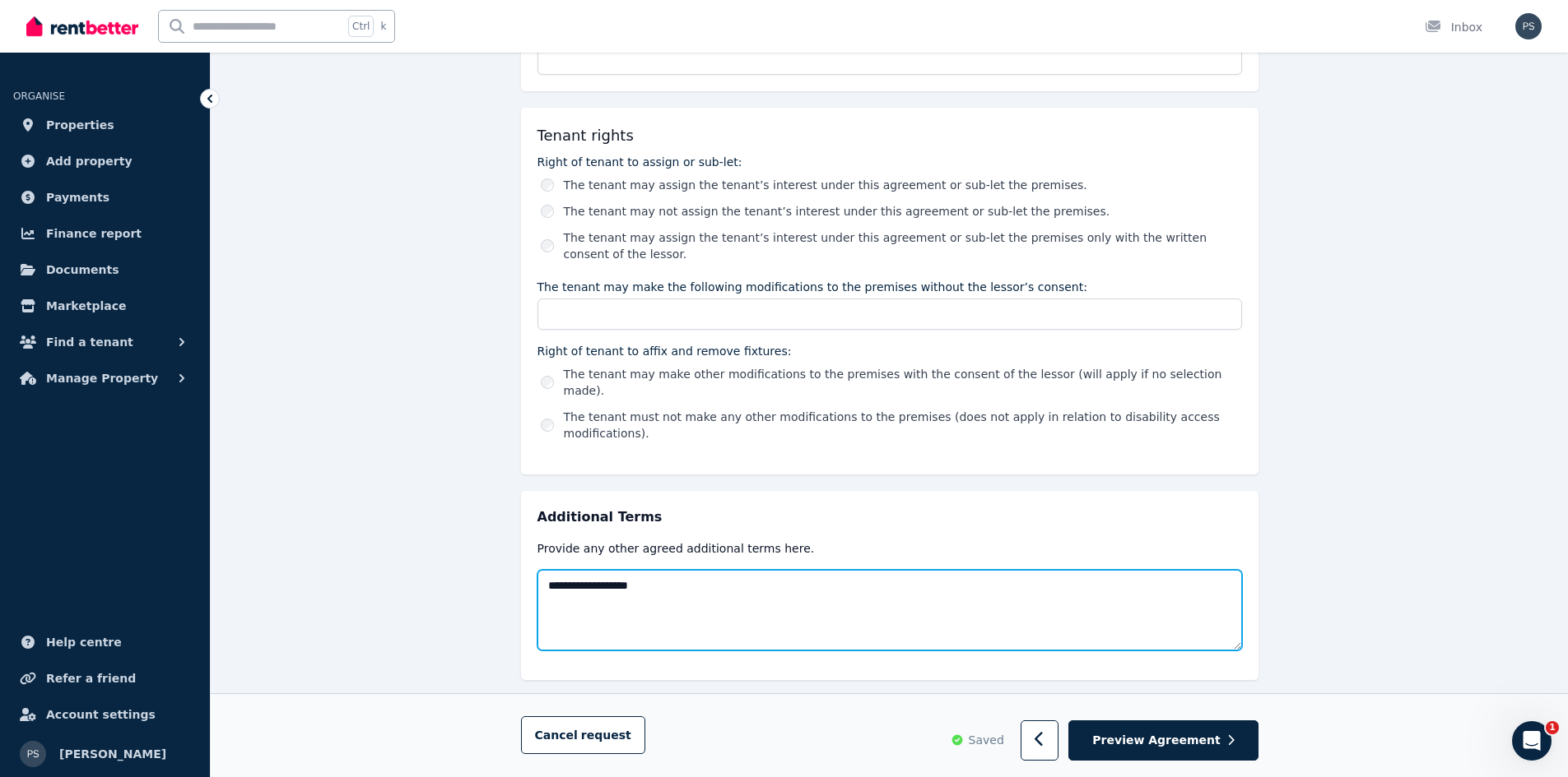
drag, startPoint x: 704, startPoint y: 553, endPoint x: 564, endPoint y: 557, distance: 140.1
click at [566, 570] on textarea "**********" at bounding box center [889, 610] width 705 height 80
type textarea "*"
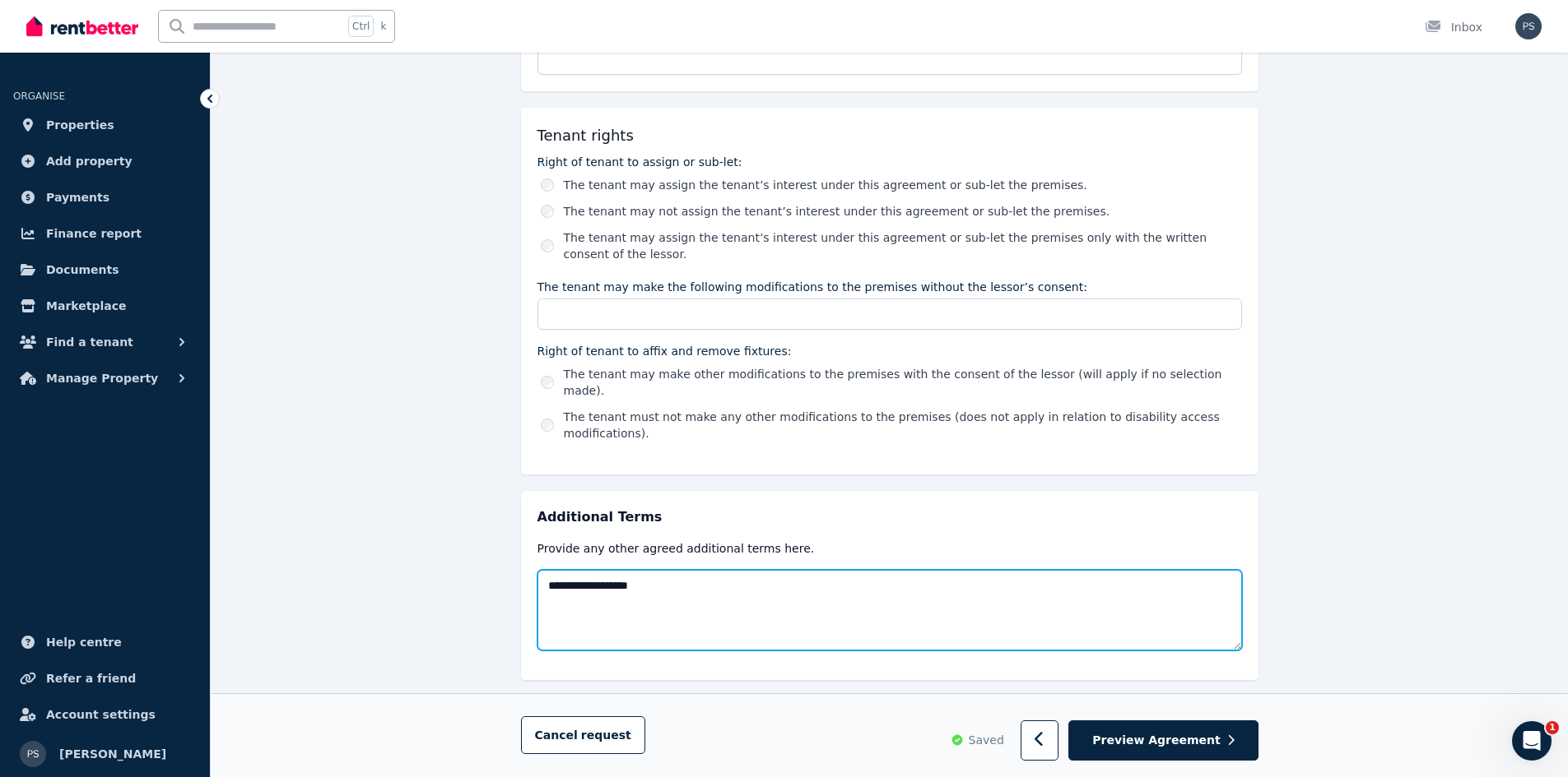
drag, startPoint x: 683, startPoint y: 561, endPoint x: 532, endPoint y: 558, distance: 151.0
click at [532, 558] on div "**********" at bounding box center [889, 586] width 738 height 189
paste textarea "**********"
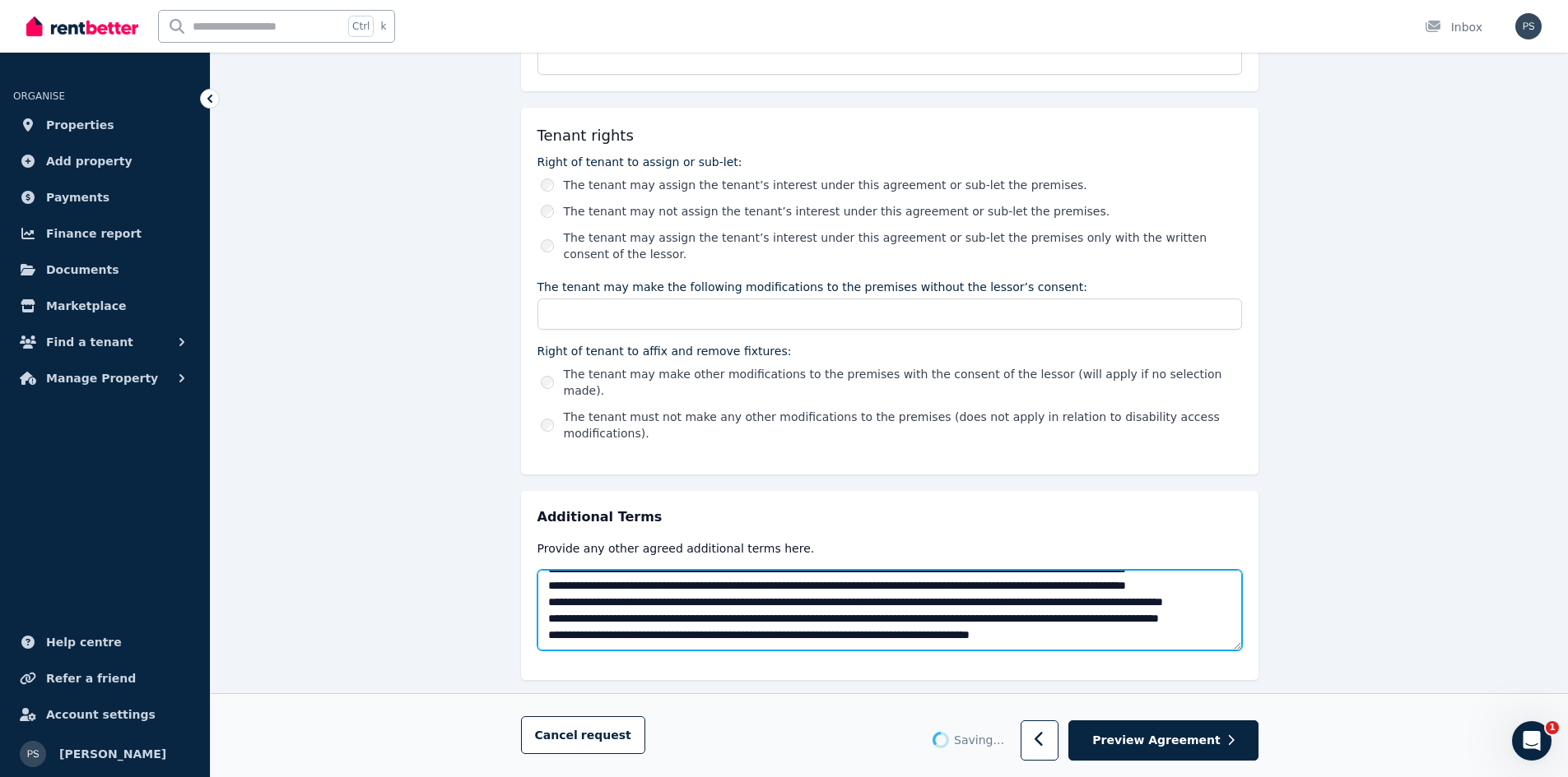
scroll to position [1810, 0]
click at [1128, 602] on textarea at bounding box center [889, 610] width 705 height 80
paste textarea "**********"
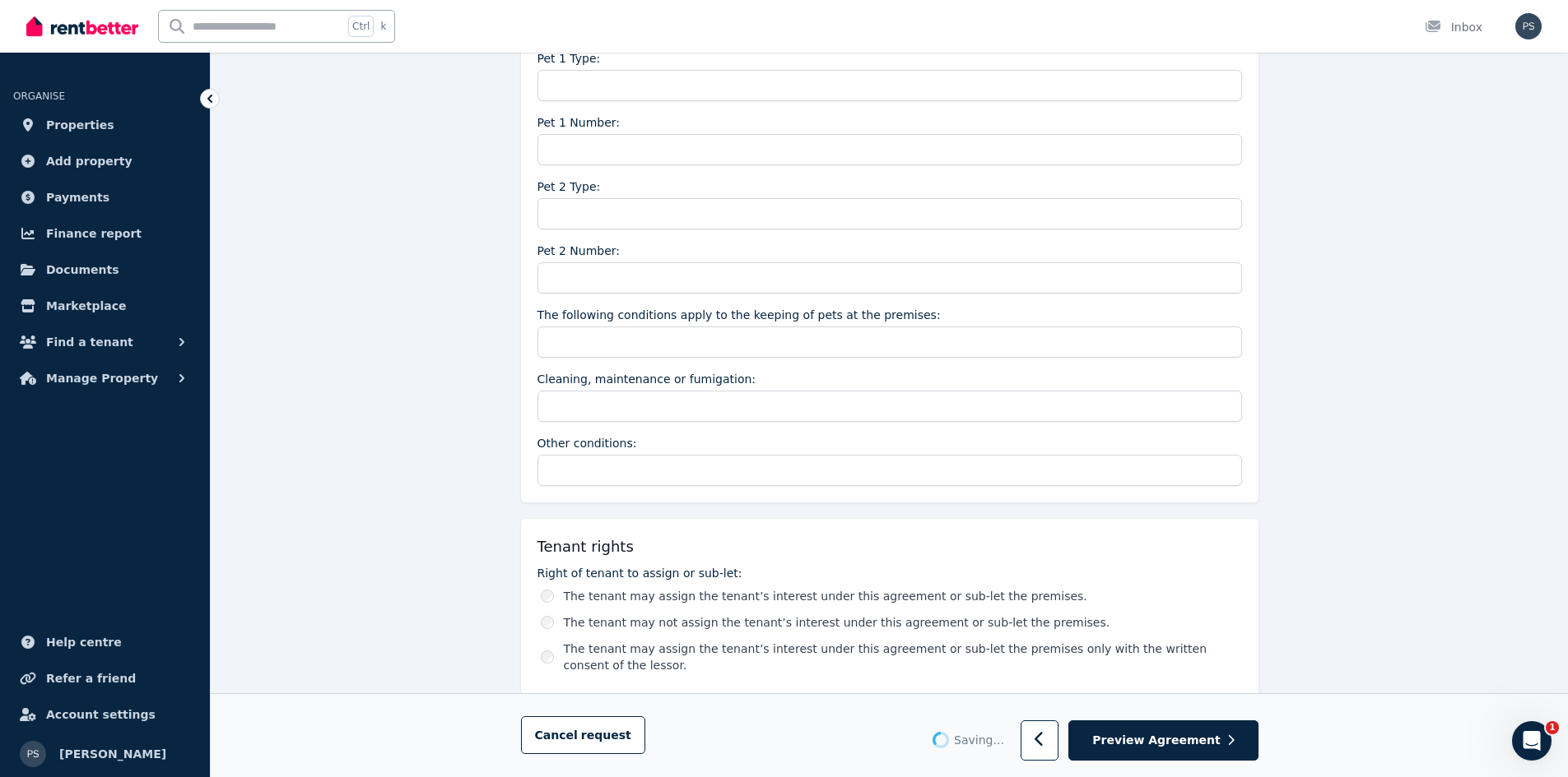
scroll to position [2880, 0]
type textarea "**********"
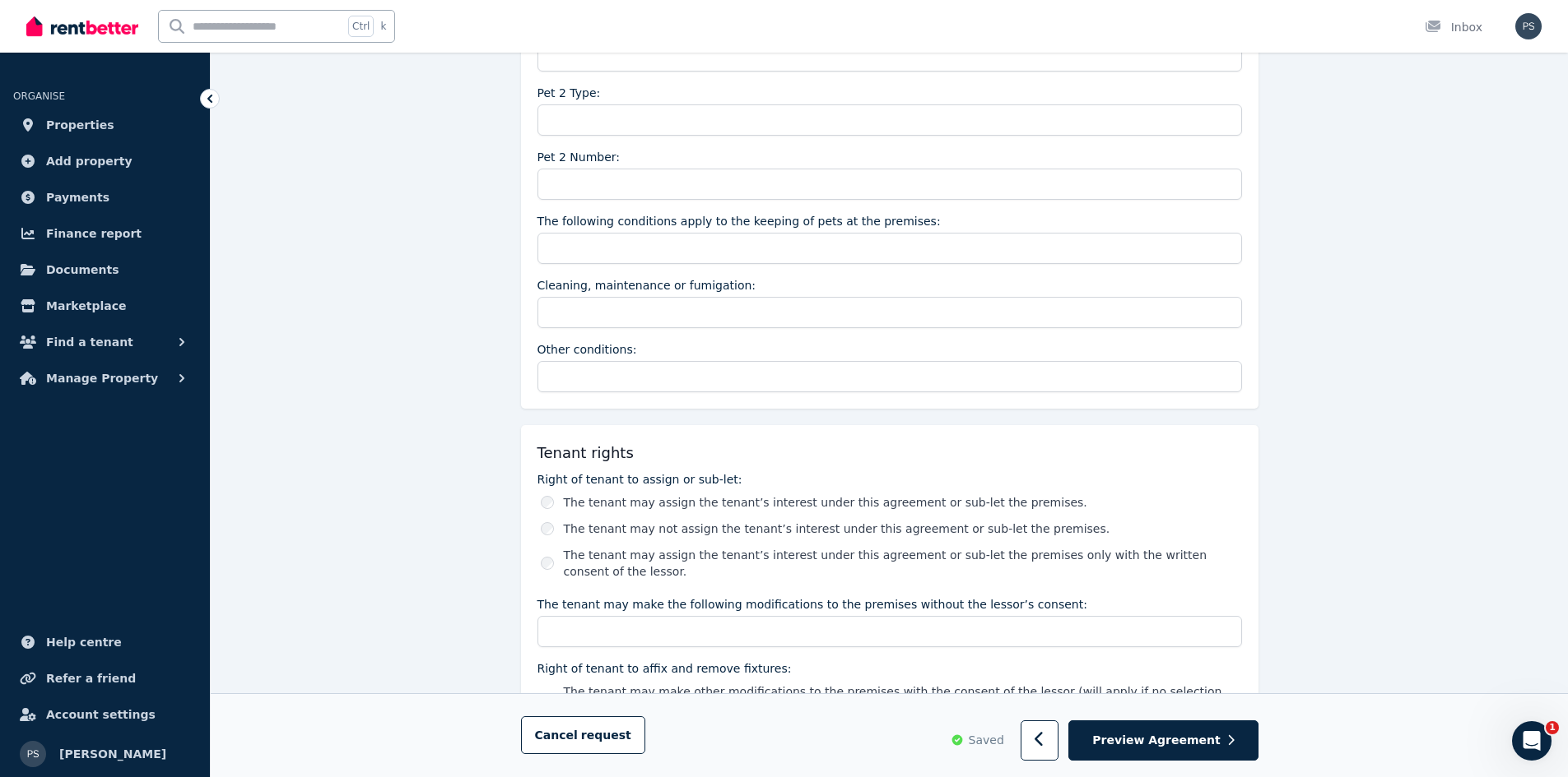
scroll to position [2612, 0]
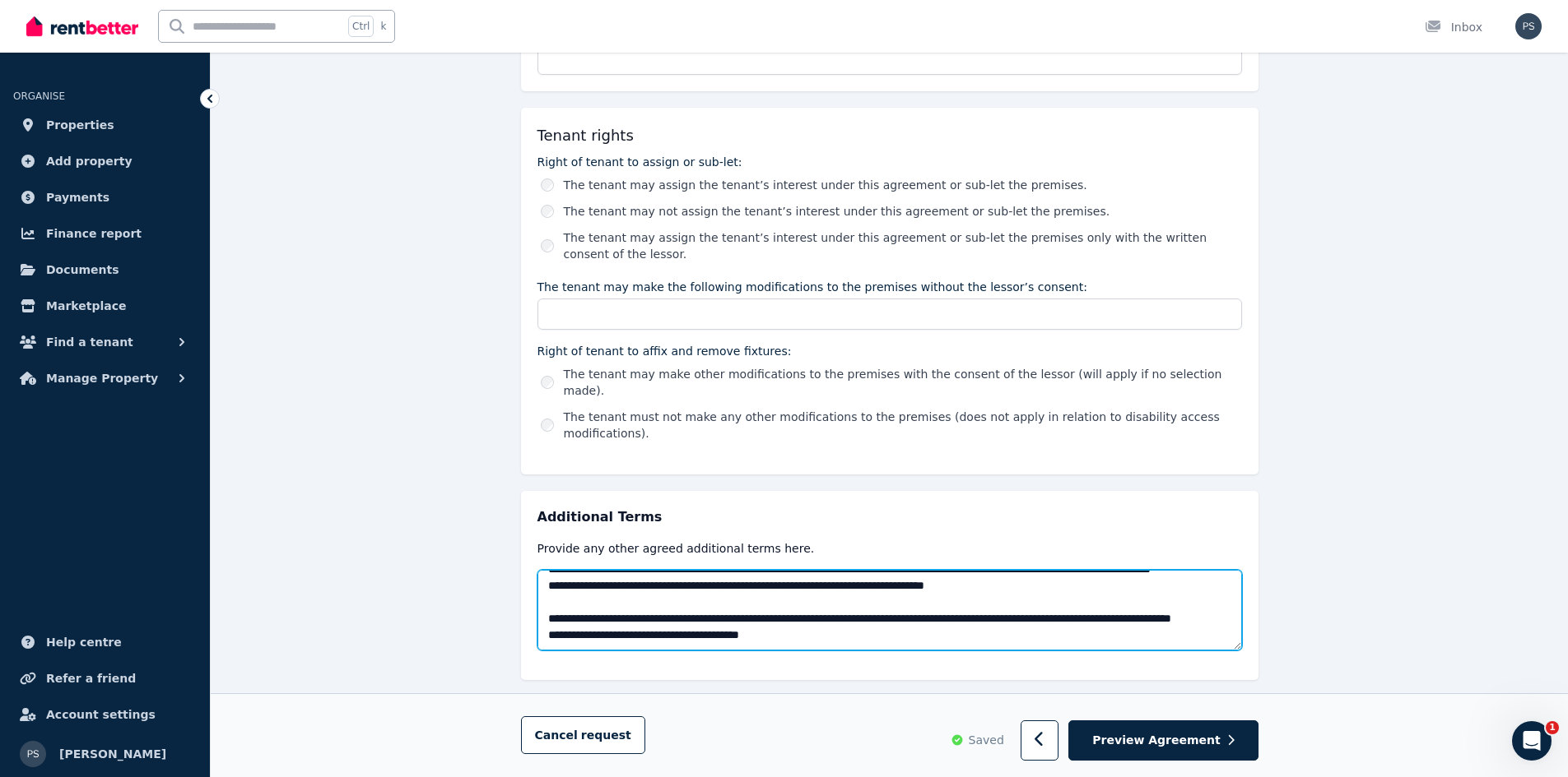
click at [806, 615] on textarea at bounding box center [889, 610] width 705 height 80
click at [1147, 593] on textarea at bounding box center [889, 610] width 705 height 80
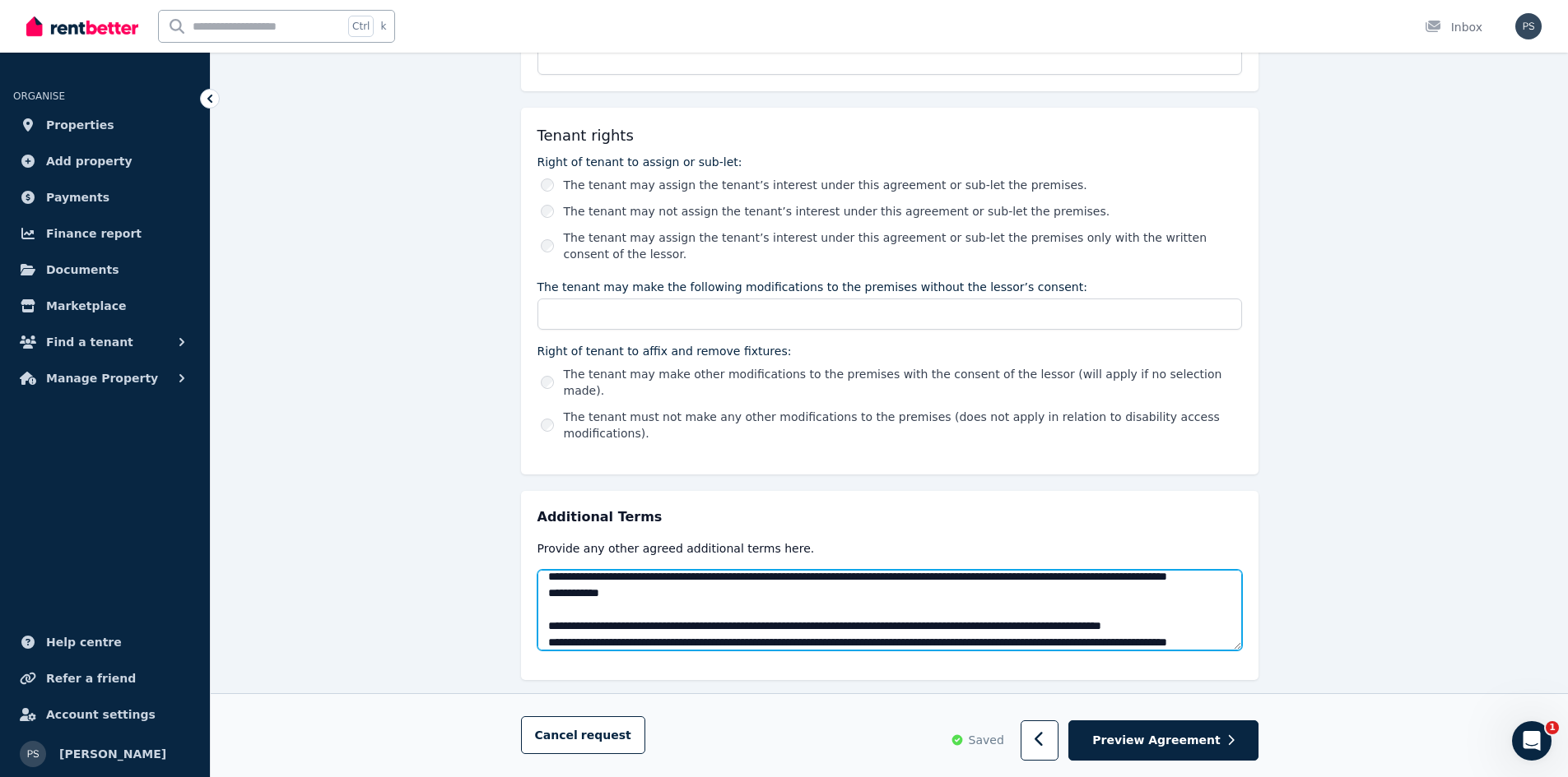
scroll to position [0, 0]
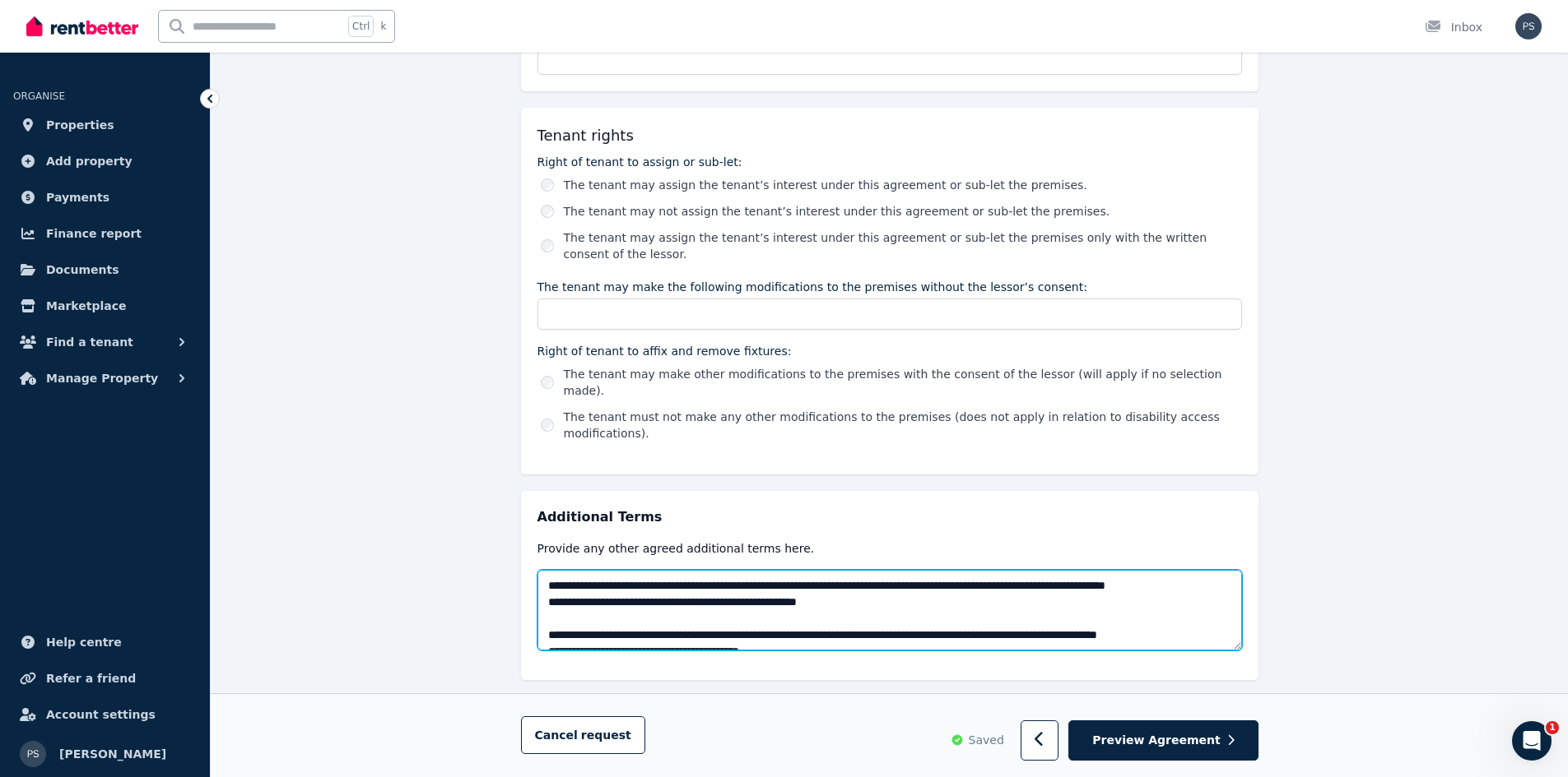
drag, startPoint x: 1024, startPoint y: 605, endPoint x: 532, endPoint y: 496, distance: 503.9
click at [532, 496] on div "Additional Terms Provide any other agreed additional terms here." at bounding box center [889, 586] width 738 height 189
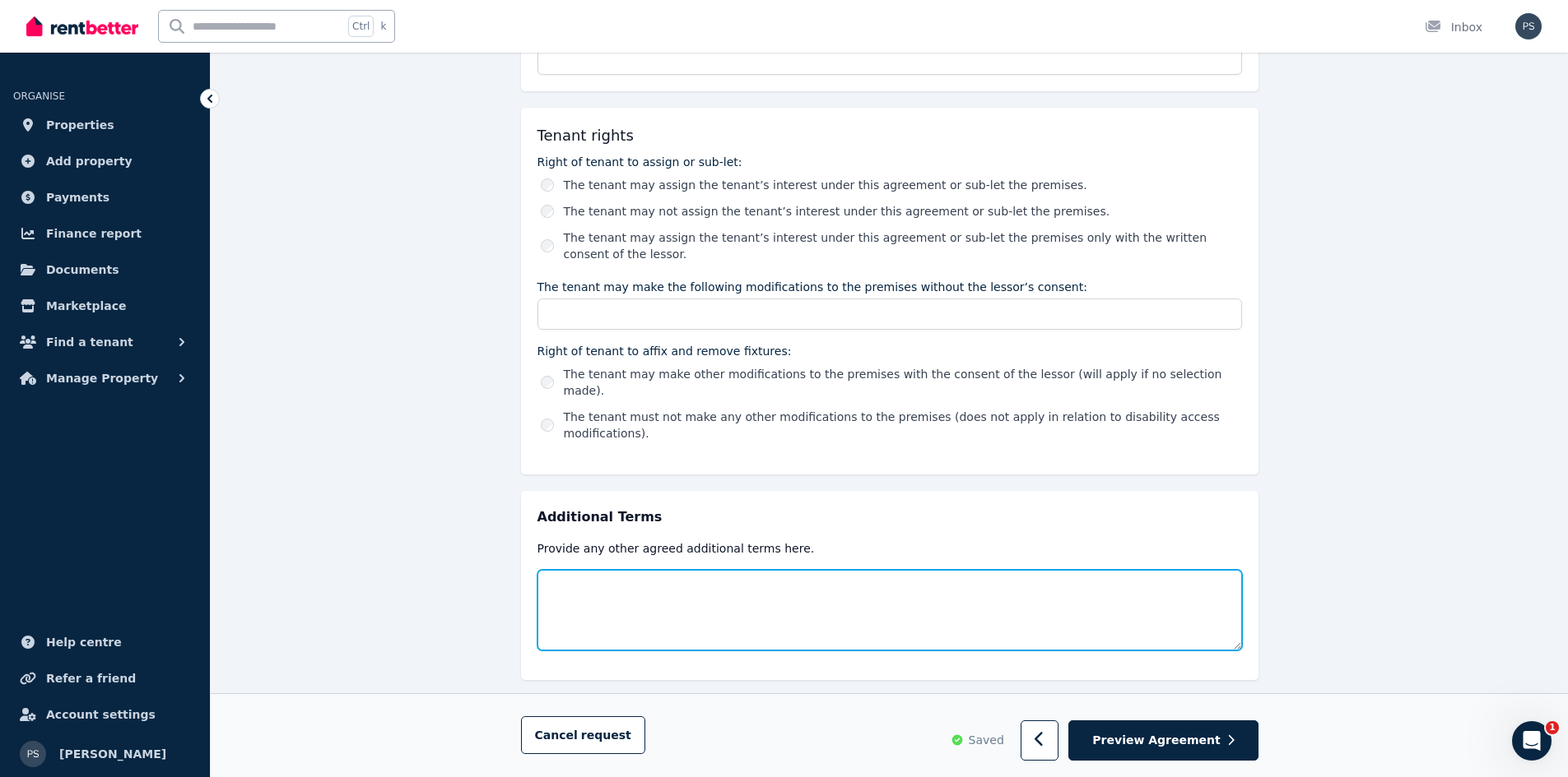
click at [746, 602] on textarea at bounding box center [889, 610] width 705 height 80
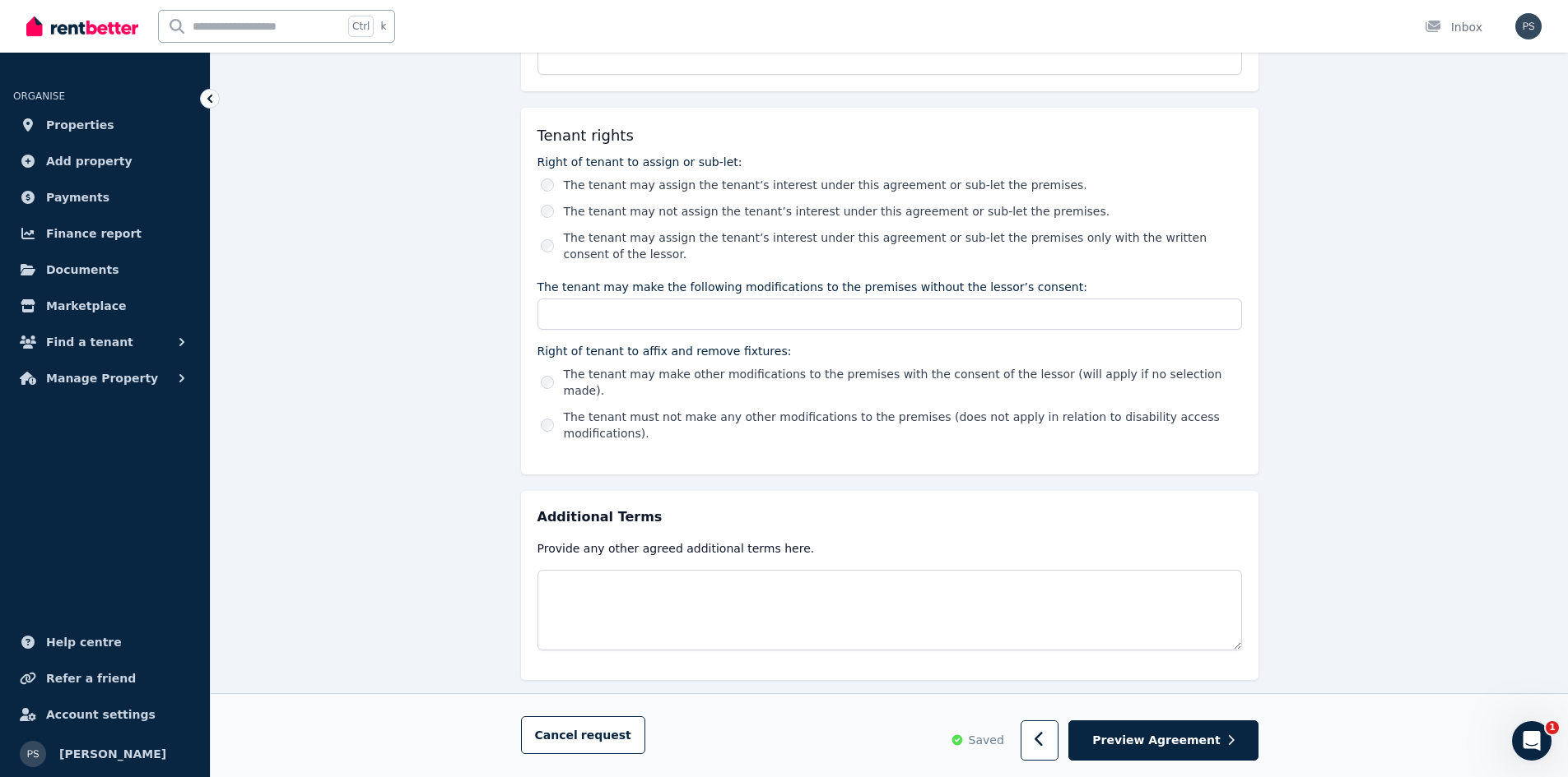
click at [934, 700] on div "Cancel request Saved Preview Agreement" at bounding box center [889, 736] width 1357 height 84
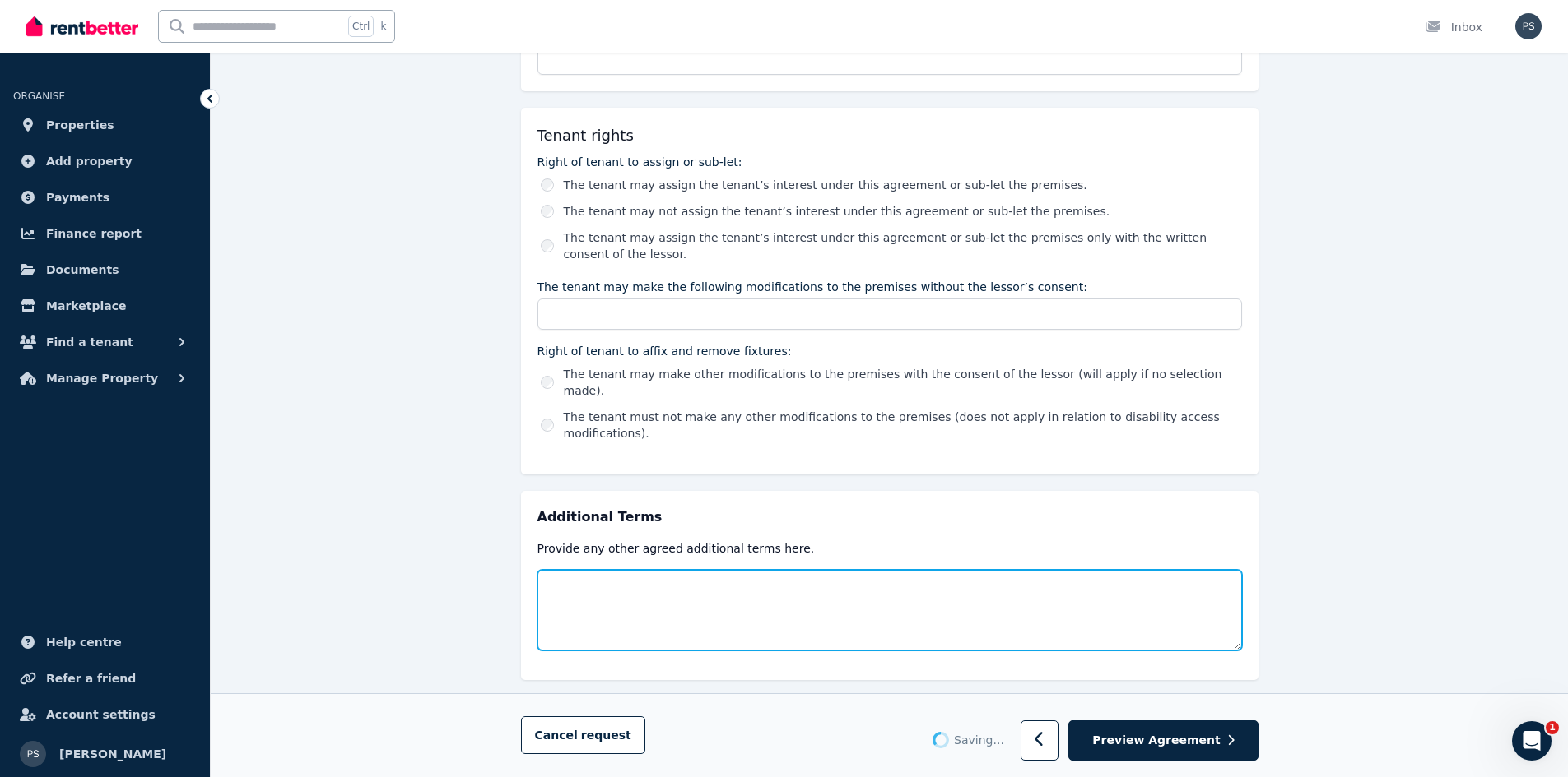
click at [755, 582] on textarea at bounding box center [889, 610] width 705 height 80
type textarea "**********"
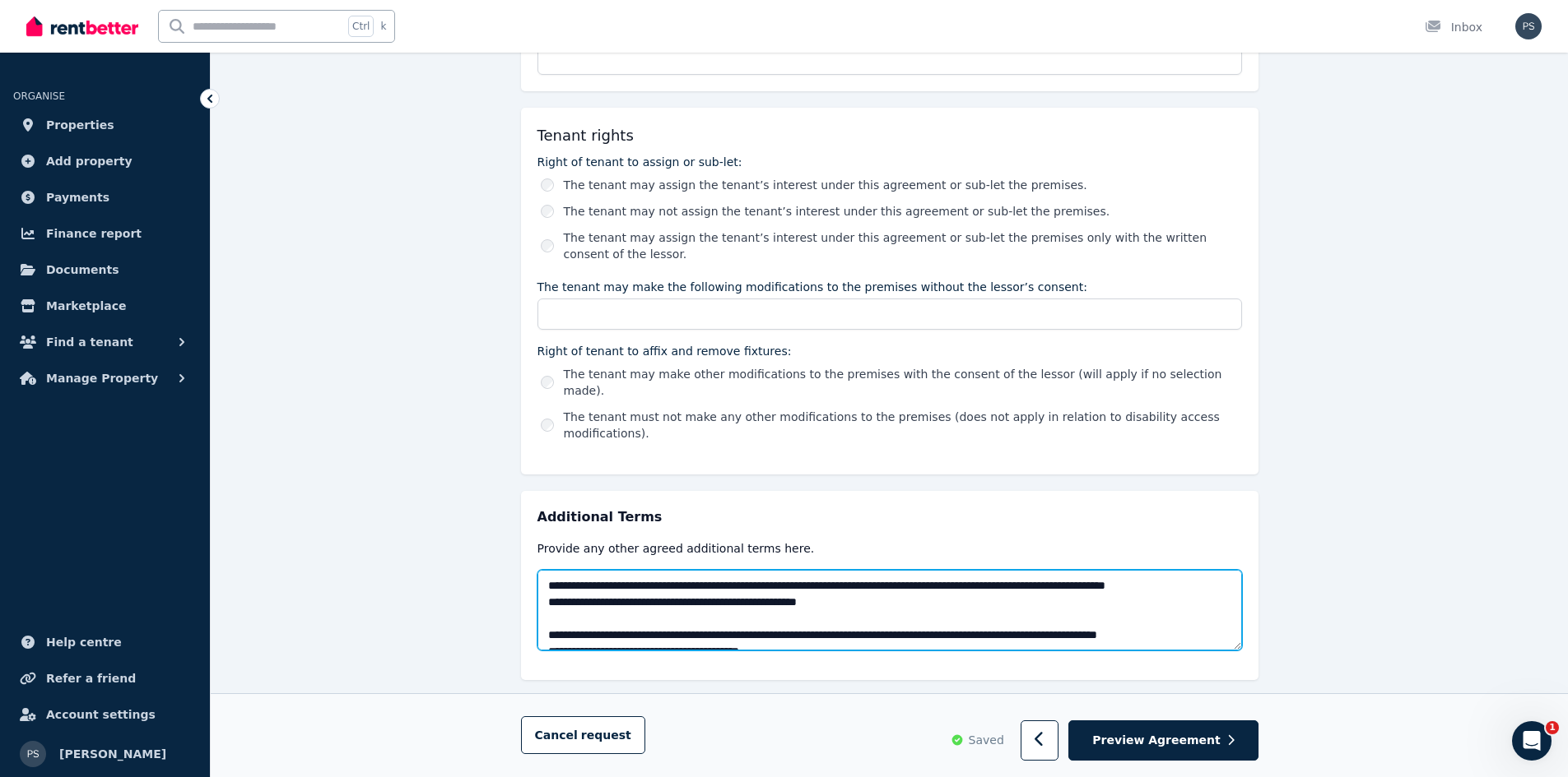
click at [1093, 581] on textarea at bounding box center [889, 610] width 705 height 80
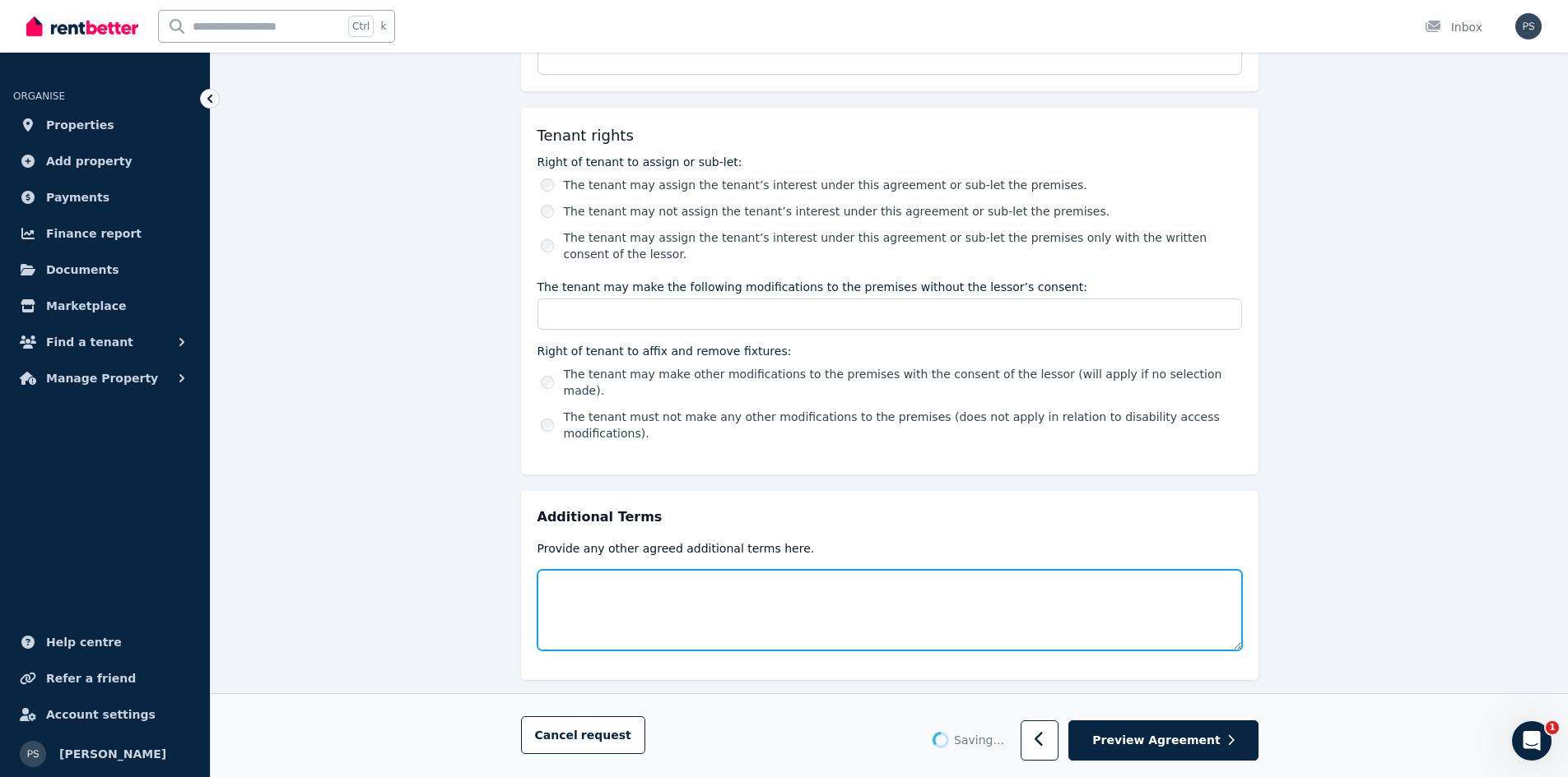
type textarea "**********"
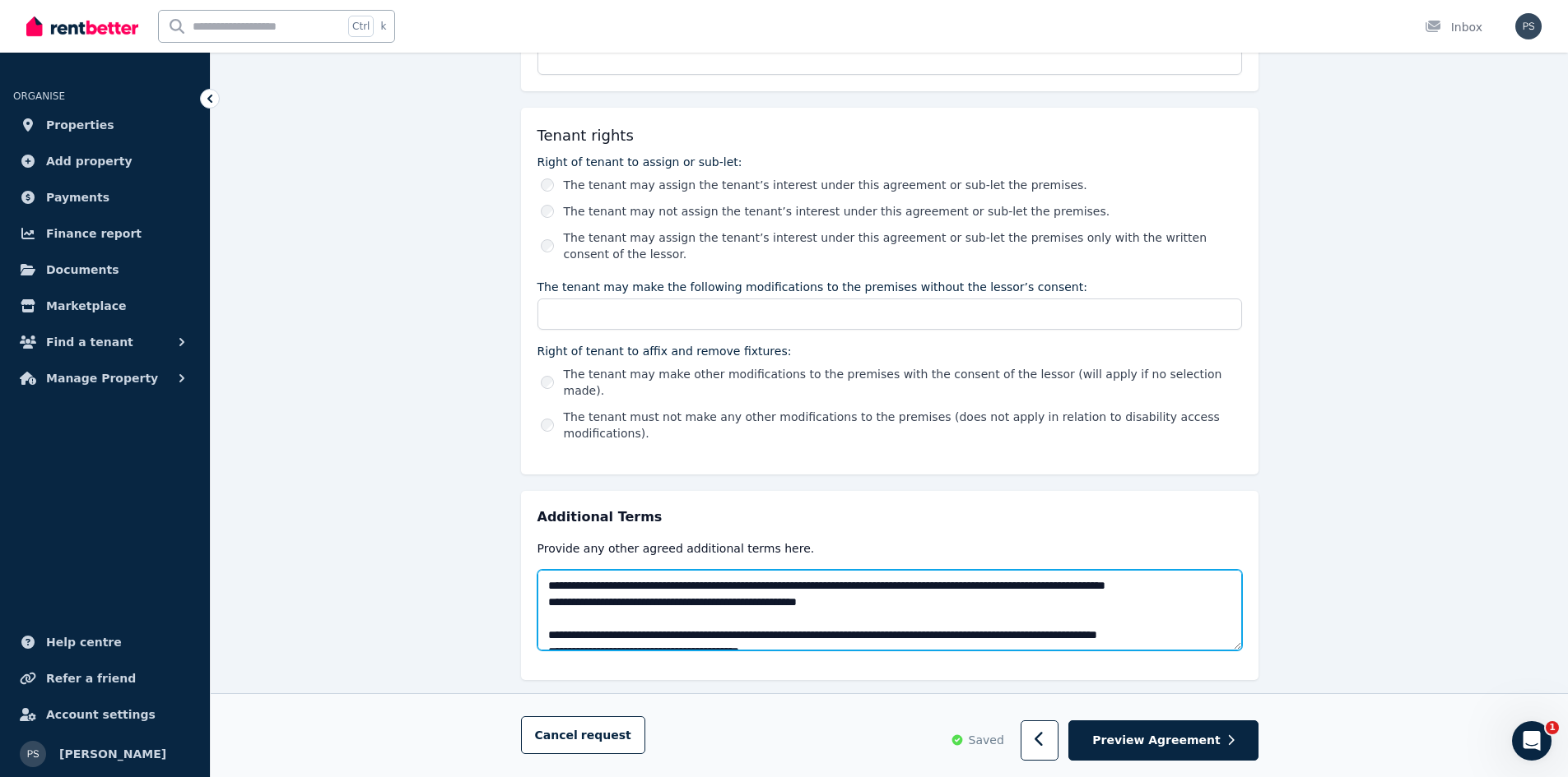
click at [954, 592] on textarea at bounding box center [889, 610] width 705 height 80
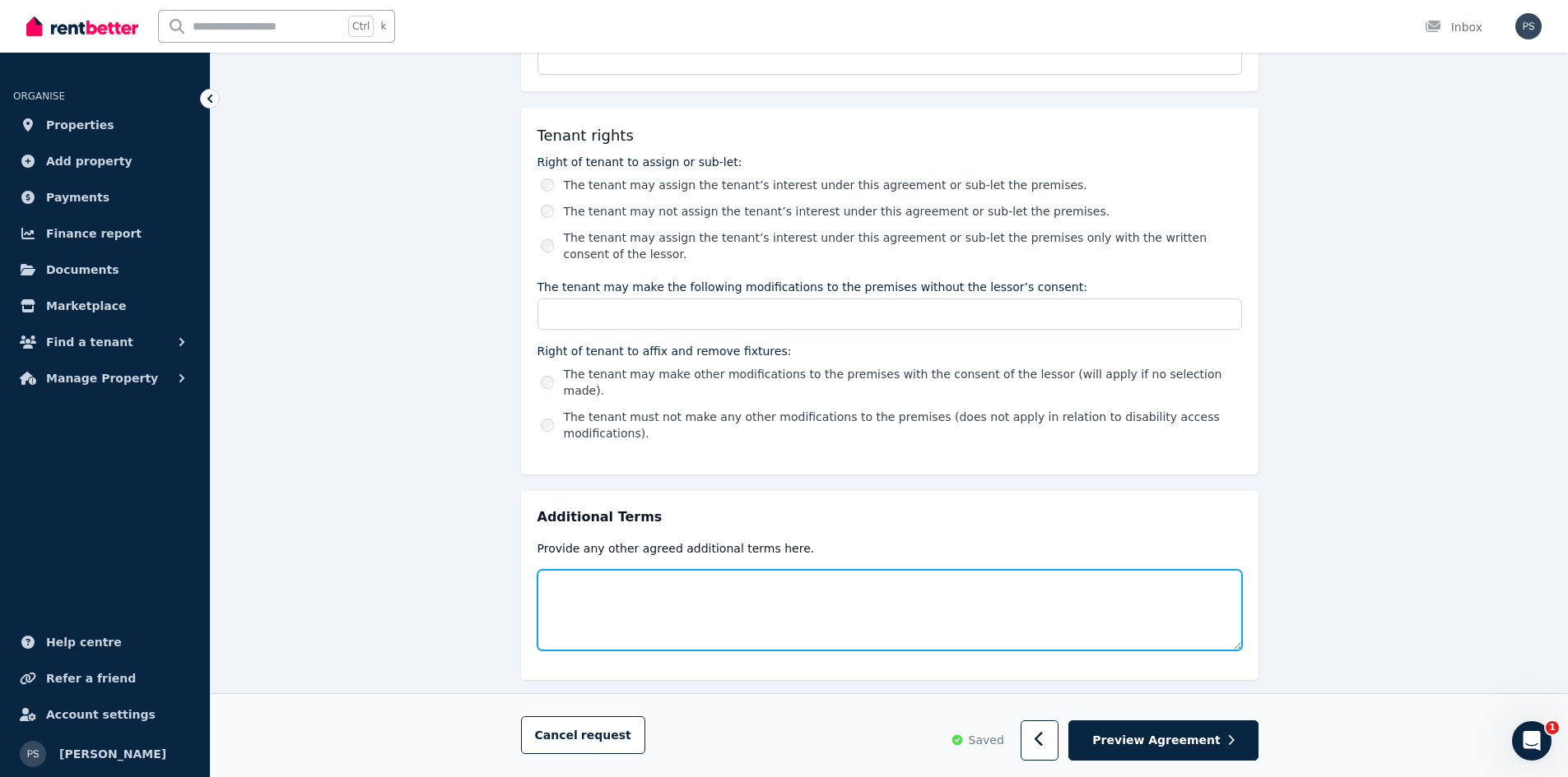
paste textarea "**********"
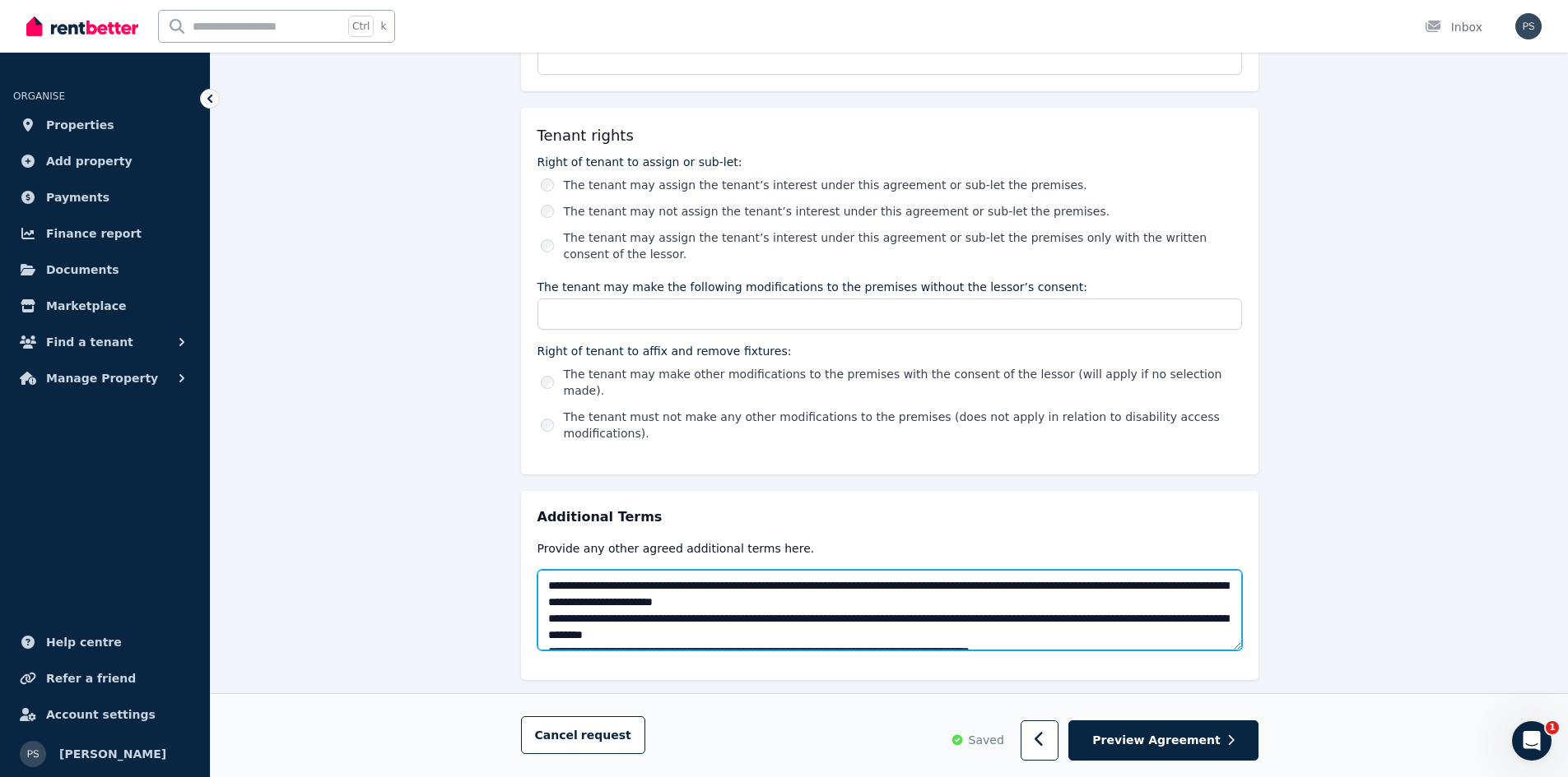
click at [955, 577] on textarea at bounding box center [889, 610] width 705 height 80
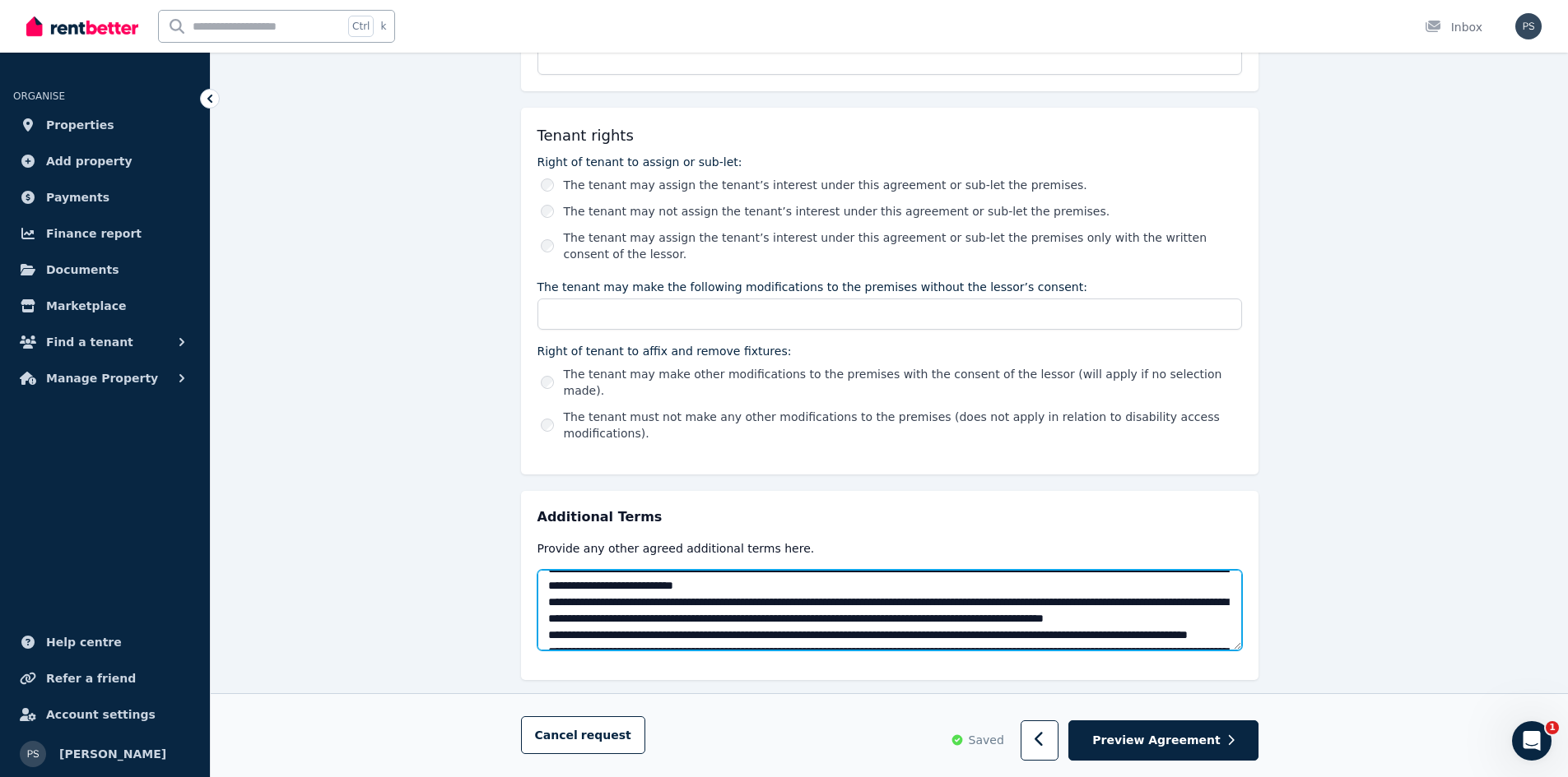
scroll to position [411, 0]
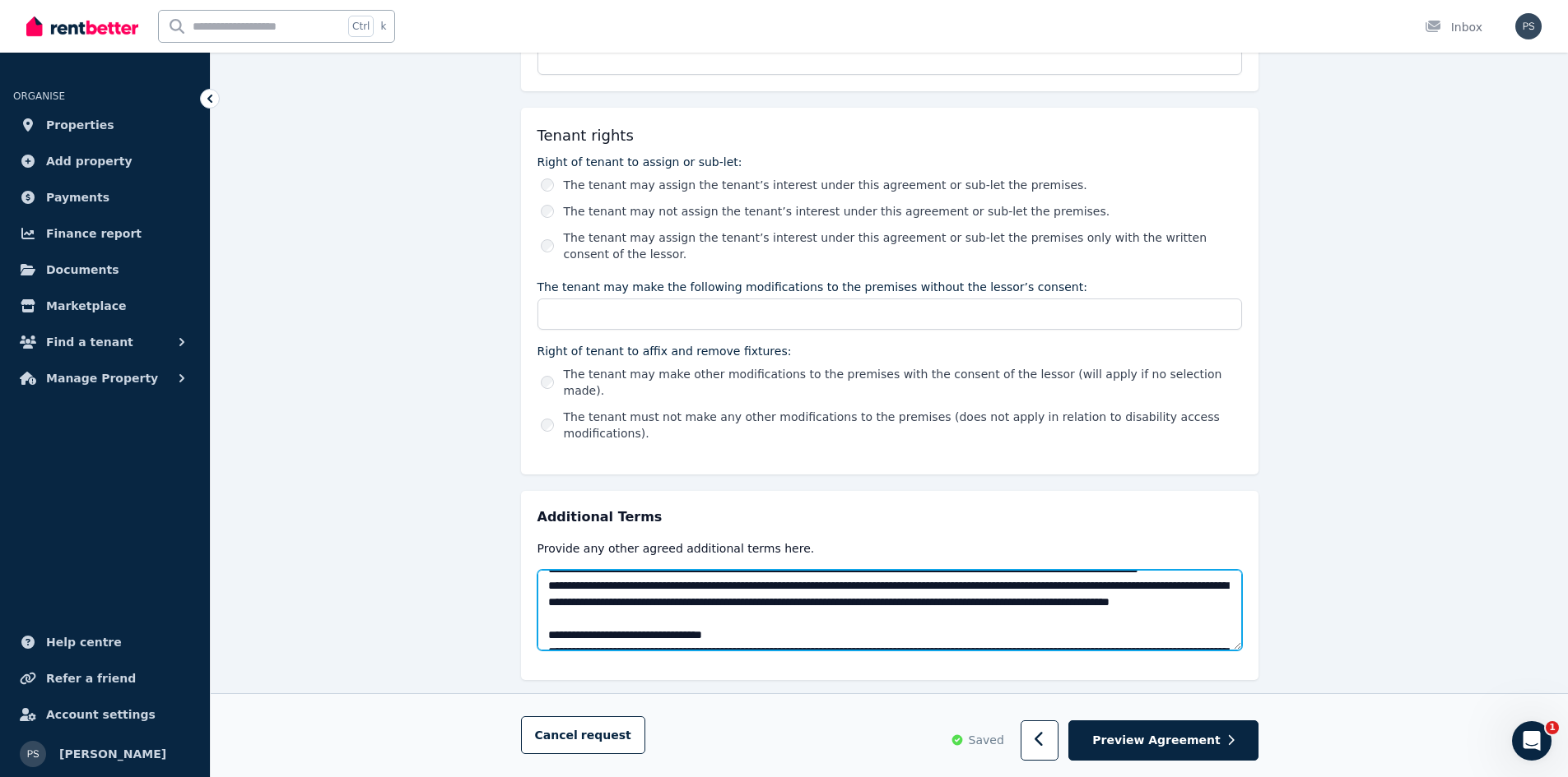
click at [758, 575] on textarea at bounding box center [889, 610] width 705 height 80
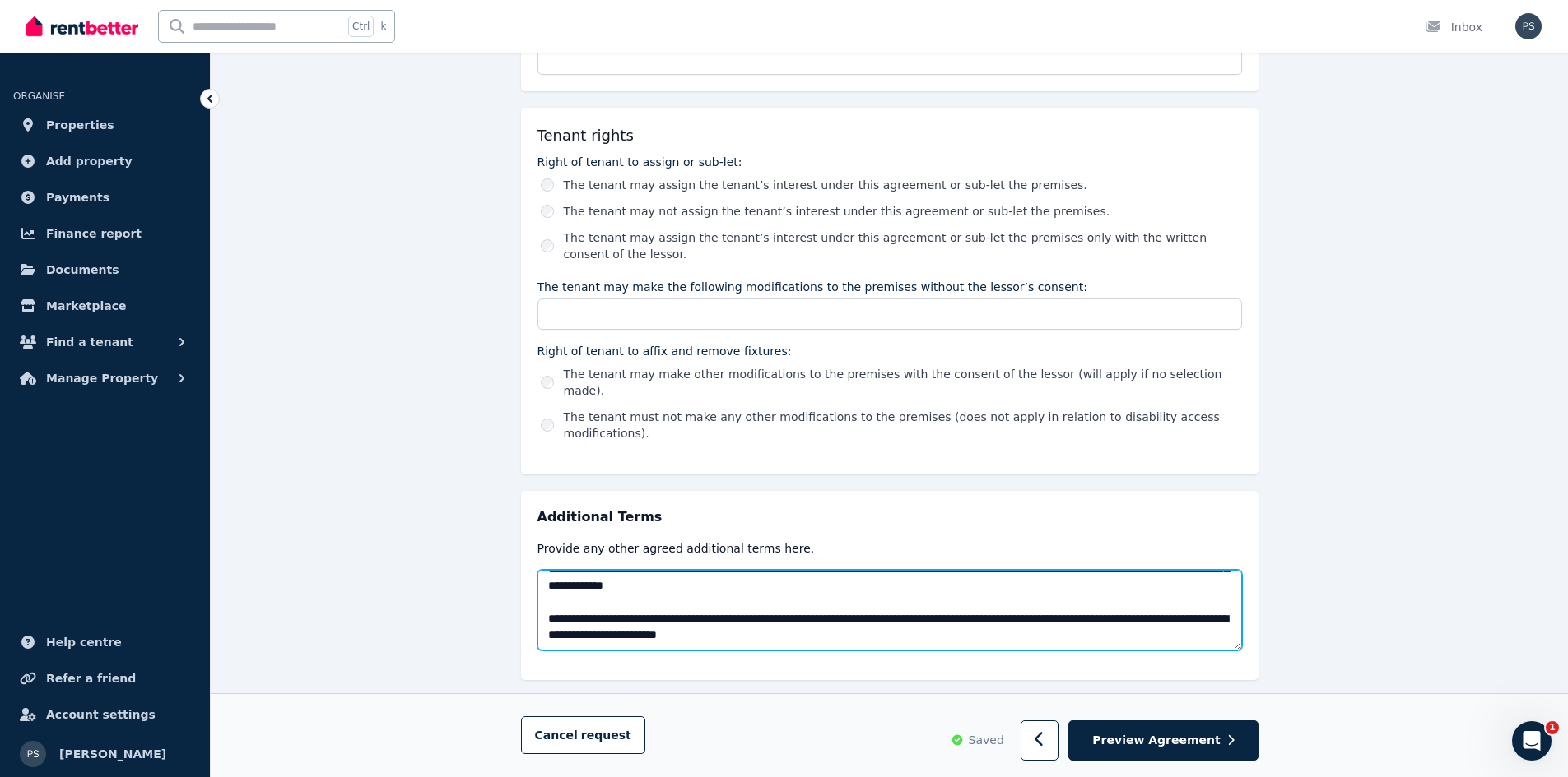
scroll to position [1859, 0]
click at [853, 606] on textarea at bounding box center [889, 610] width 705 height 80
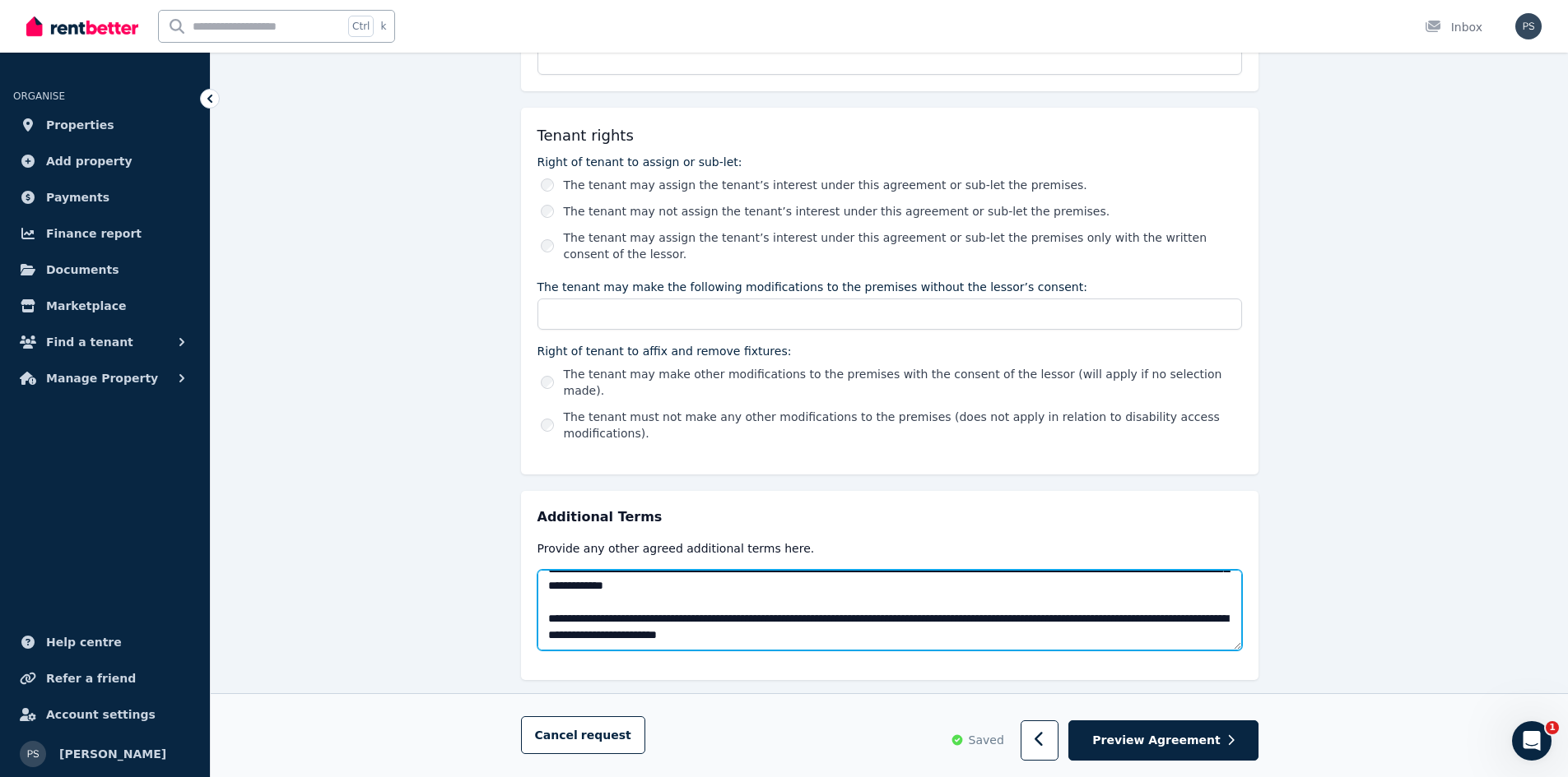
click at [977, 595] on textarea at bounding box center [889, 610] width 705 height 80
paste textarea "**********"
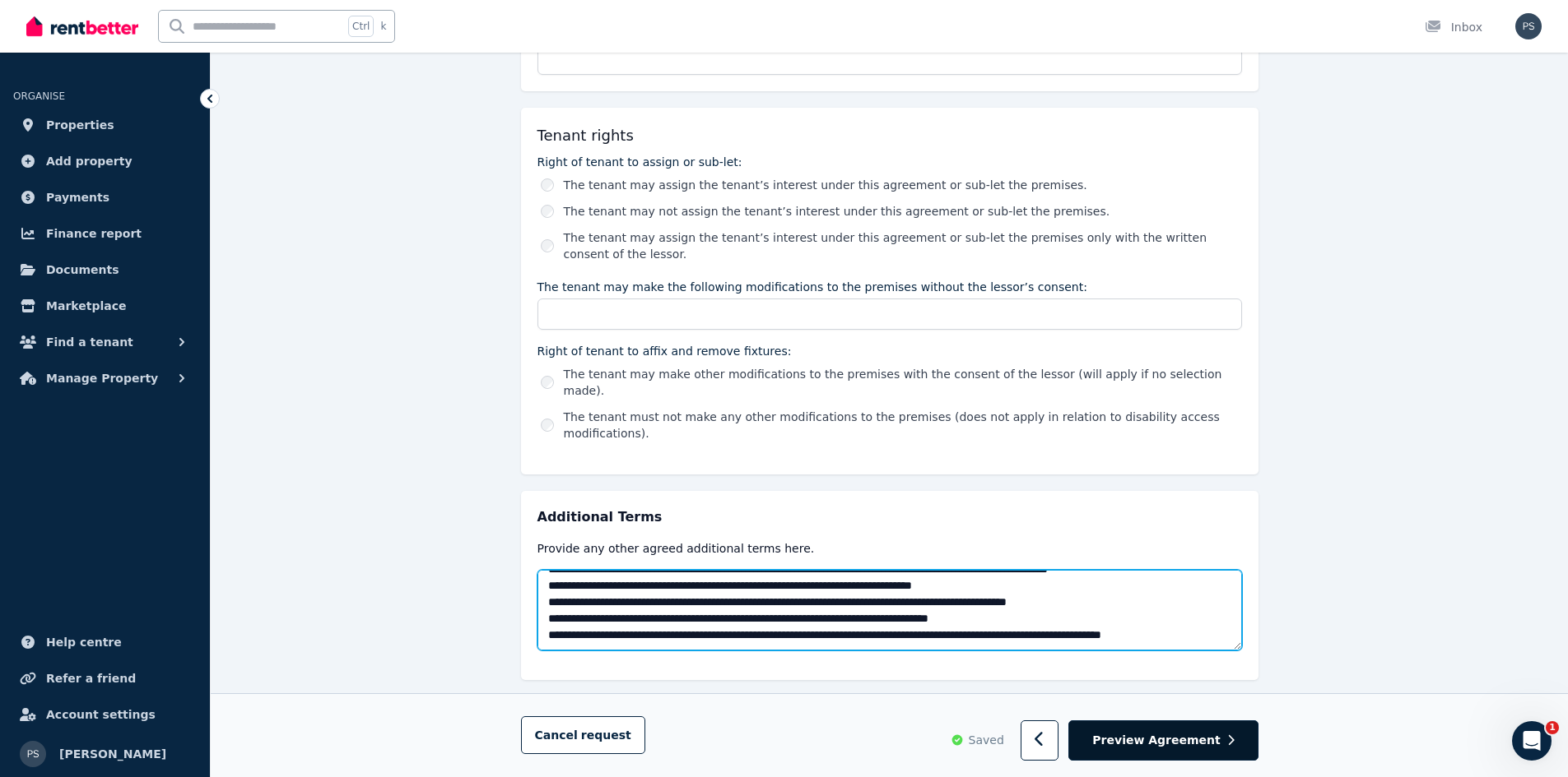
scroll to position [2319, 0]
type textarea "**********"
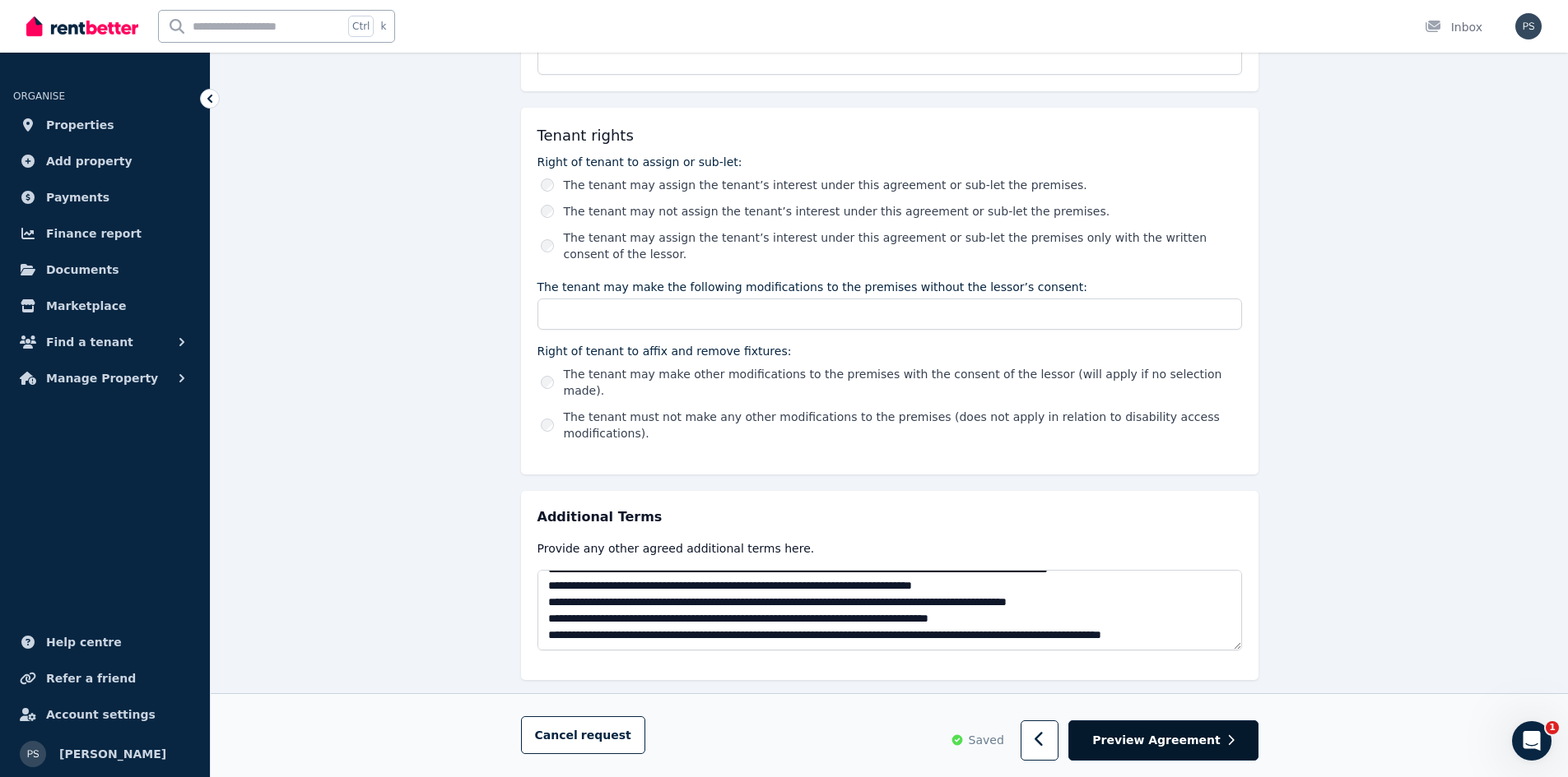
click at [1206, 736] on span "Preview Agreement" at bounding box center [1156, 741] width 127 height 17
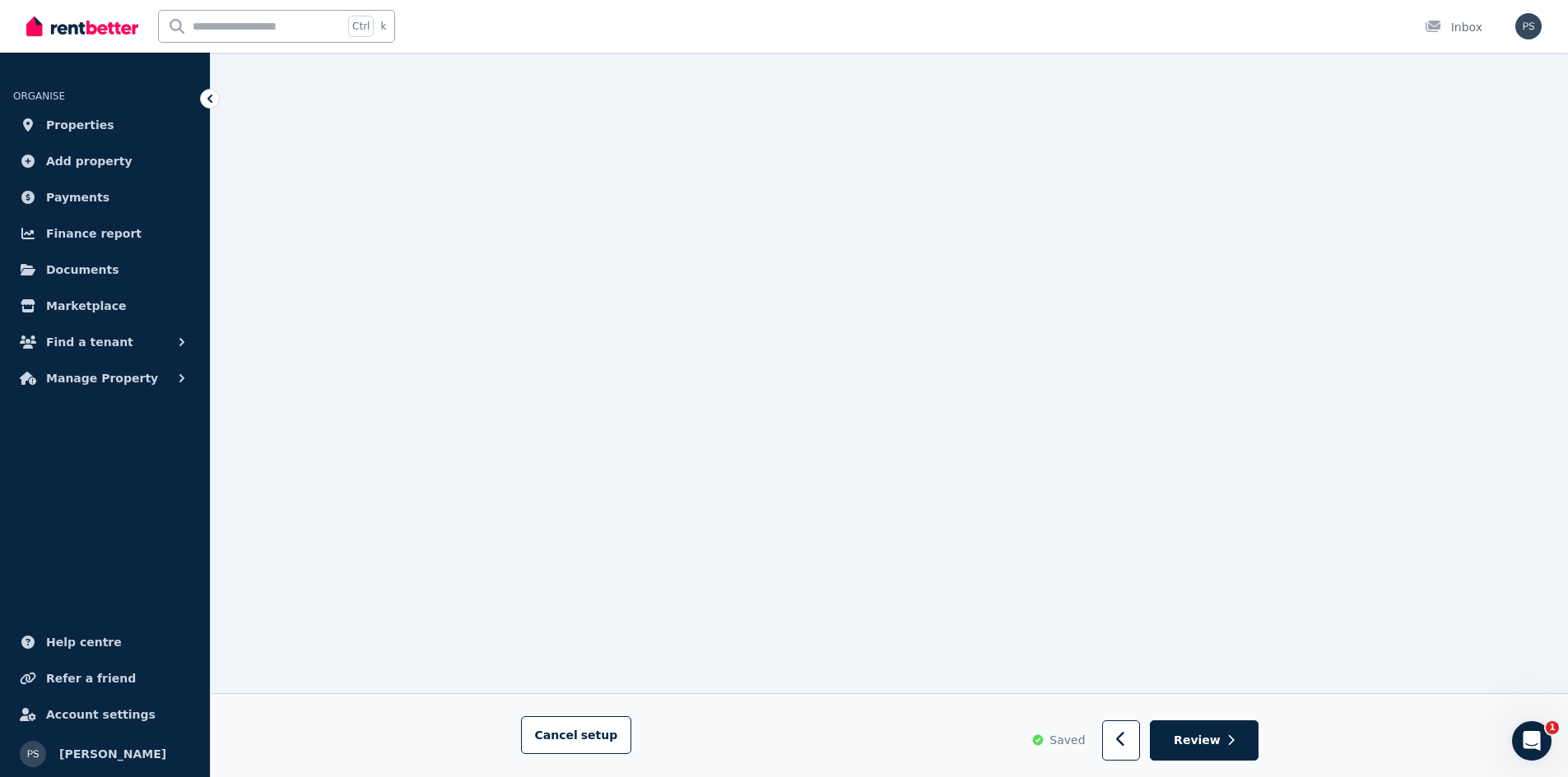
scroll to position [14698, 0]
click at [1141, 732] on button "button" at bounding box center [1121, 741] width 39 height 41
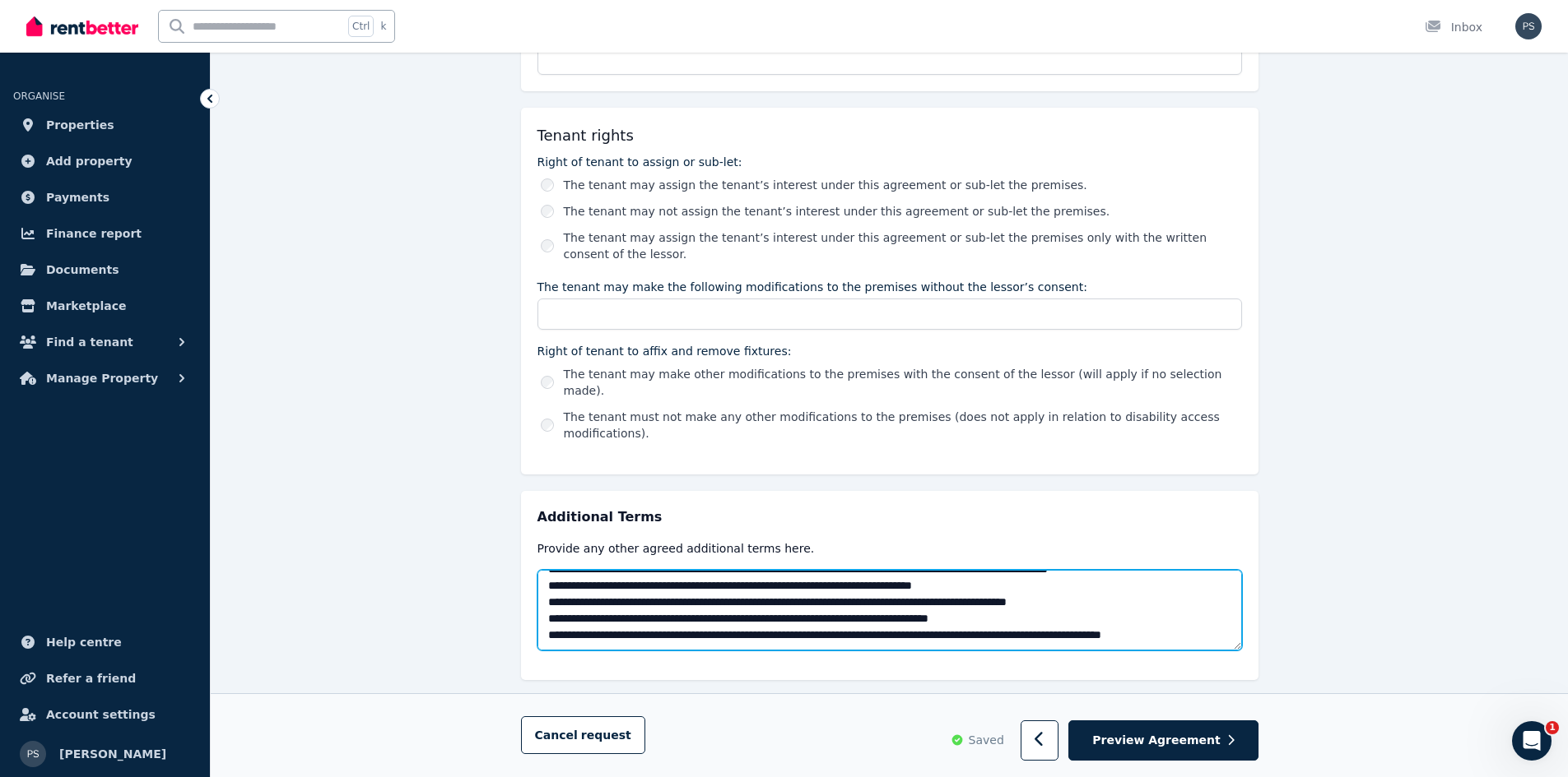
scroll to position [2024, 0]
click at [756, 591] on textarea at bounding box center [889, 610] width 705 height 80
type textarea "**********"
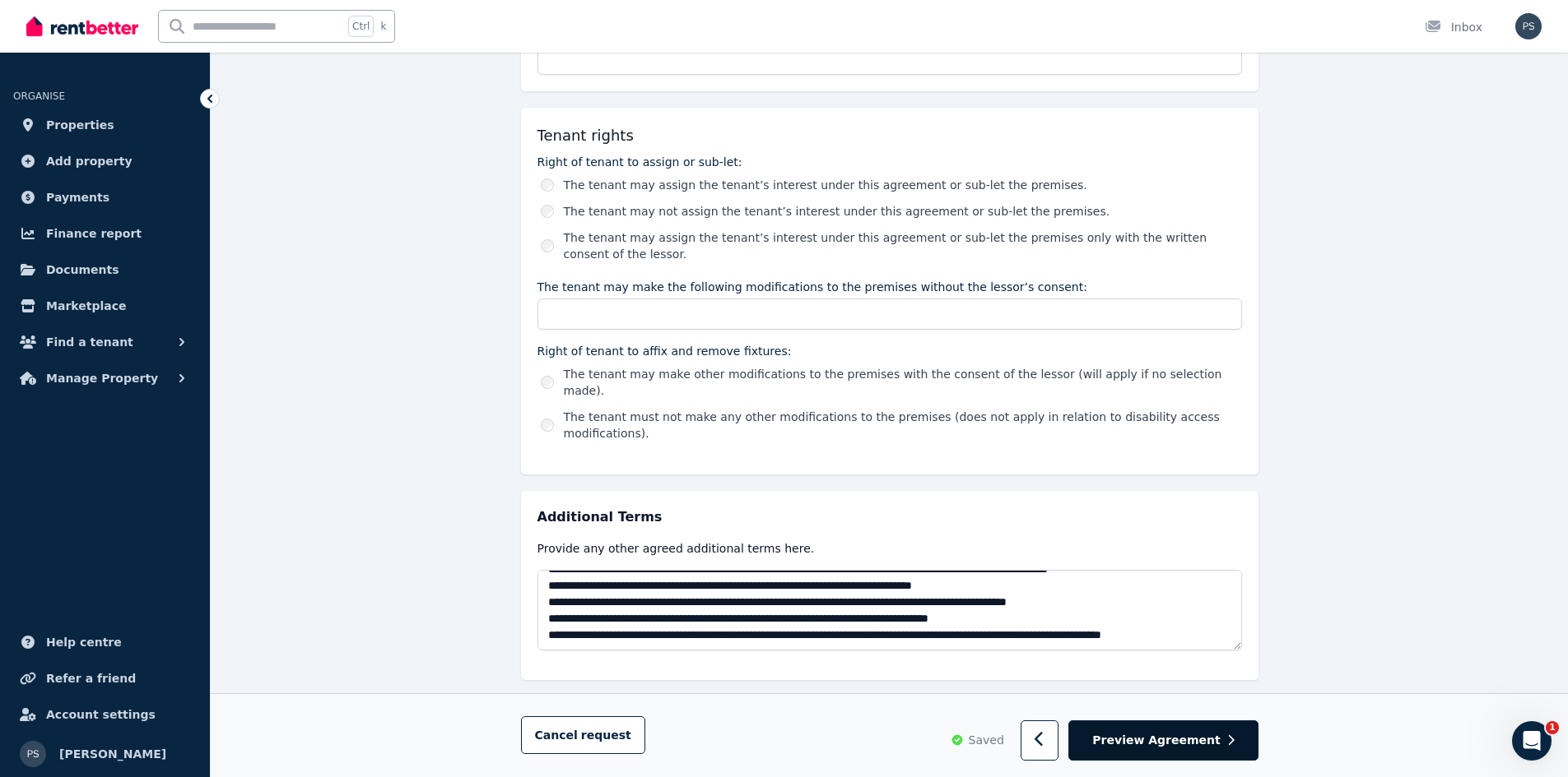
drag, startPoint x: 1190, startPoint y: 741, endPoint x: 1180, endPoint y: 741, distance: 10.0
click at [1190, 741] on span "Preview Agreement" at bounding box center [1156, 741] width 127 height 17
click at [1172, 742] on span "Preview Agreement" at bounding box center [1156, 741] width 127 height 17
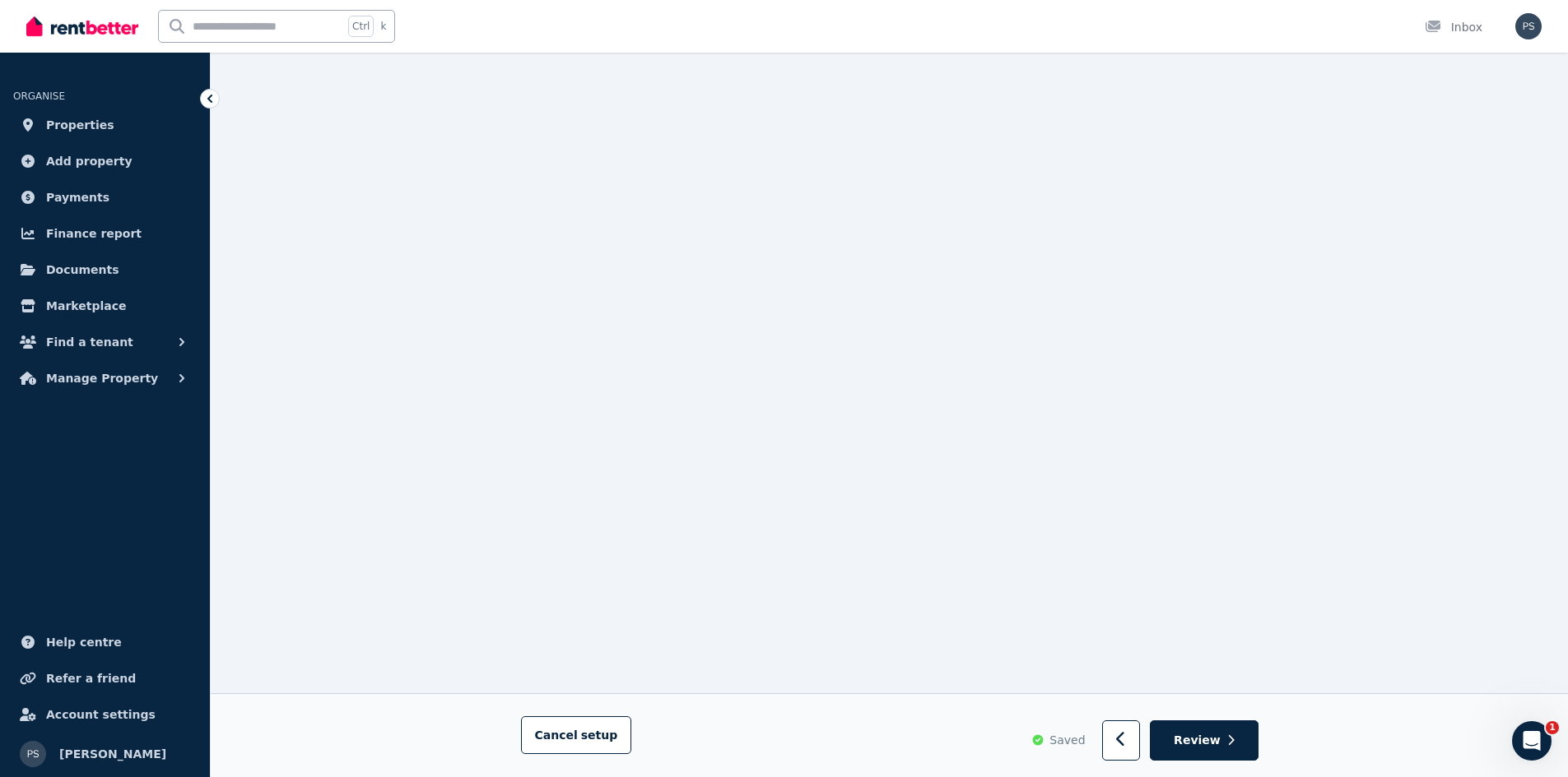
scroll to position [14618, 0]
click at [1127, 739] on icon "button" at bounding box center [1121, 741] width 11 height 17
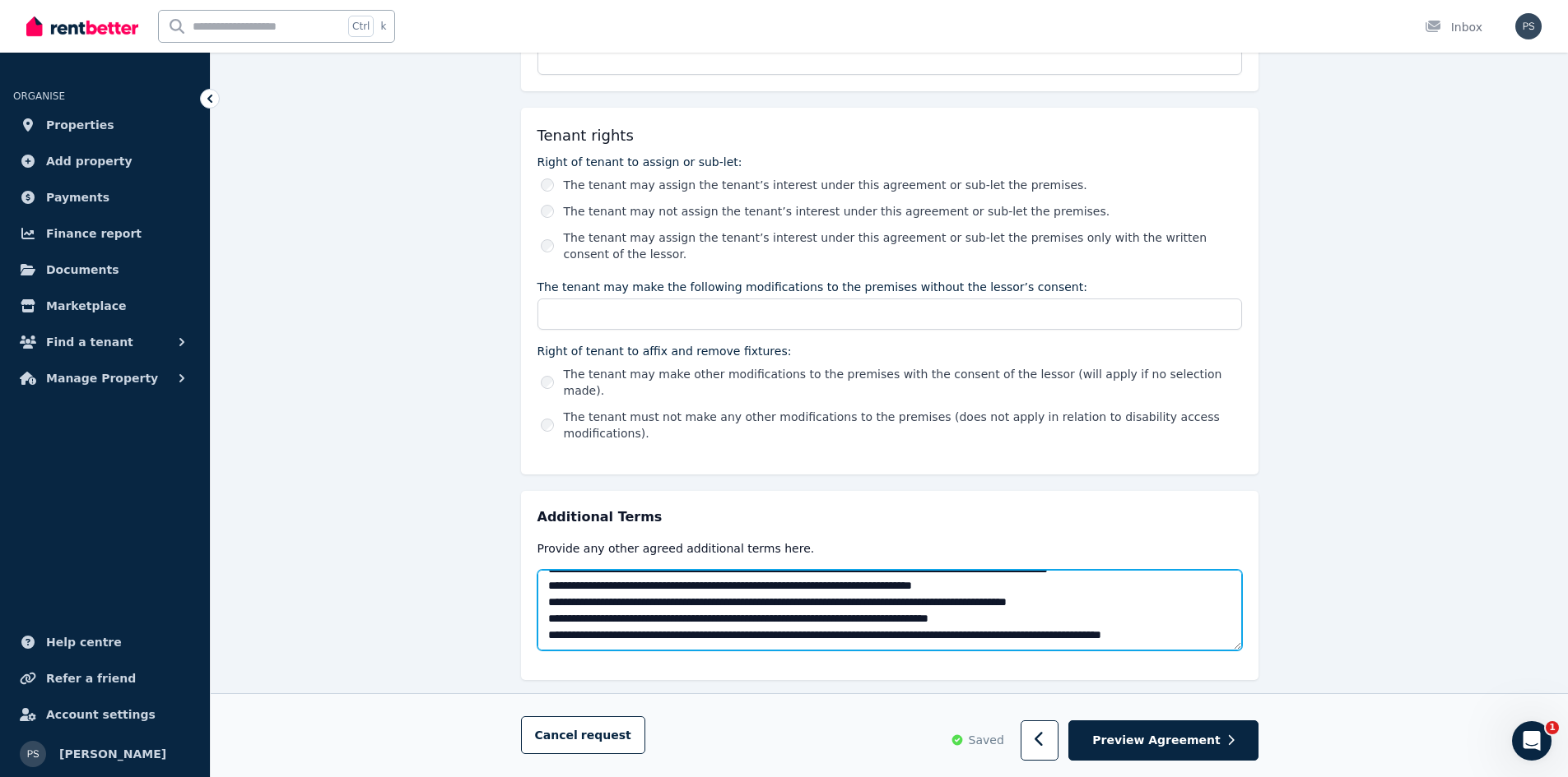
scroll to position [2304, 0]
click at [959, 570] on textarea at bounding box center [889, 610] width 705 height 80
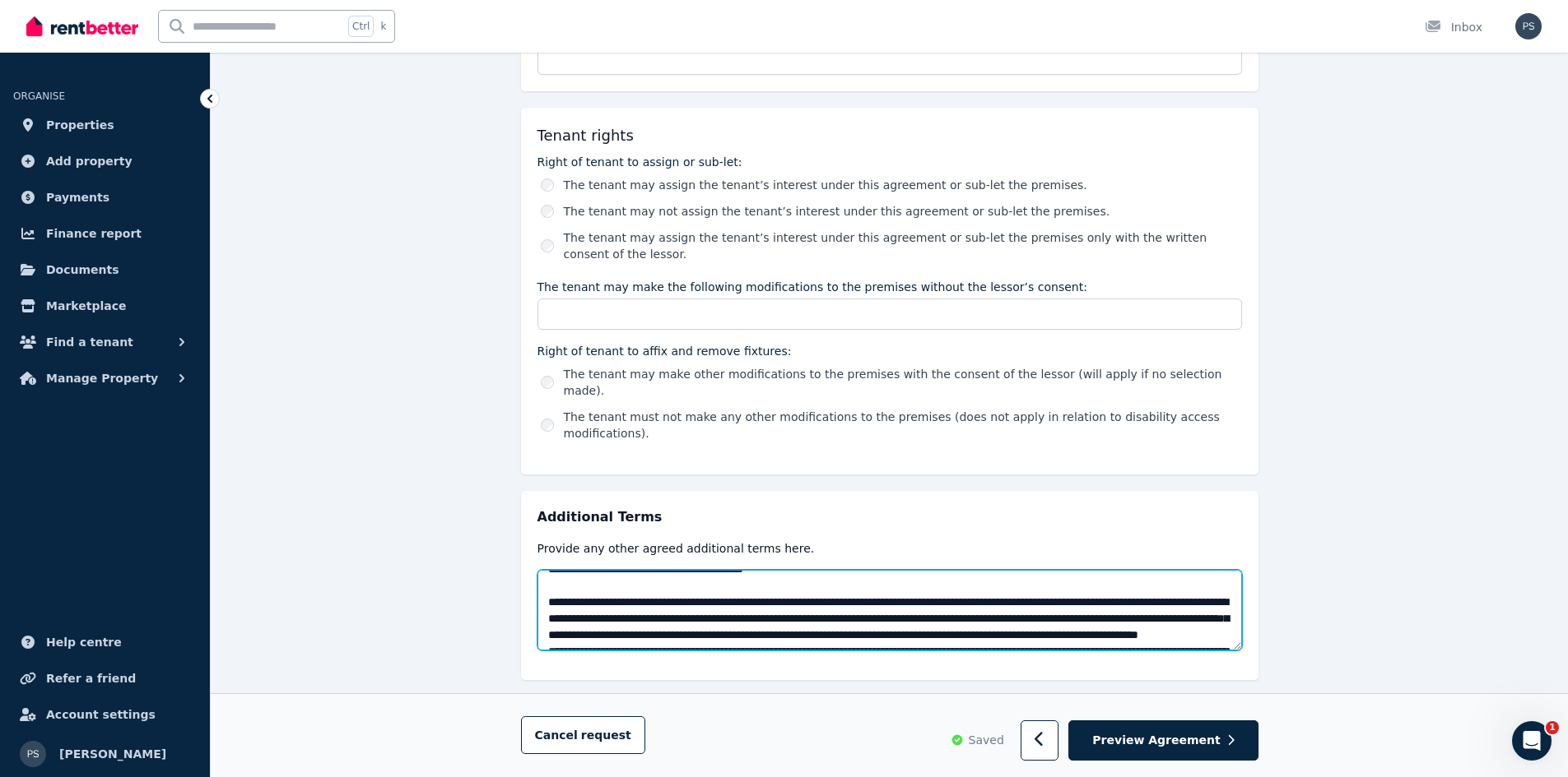
scroll to position [411, 0]
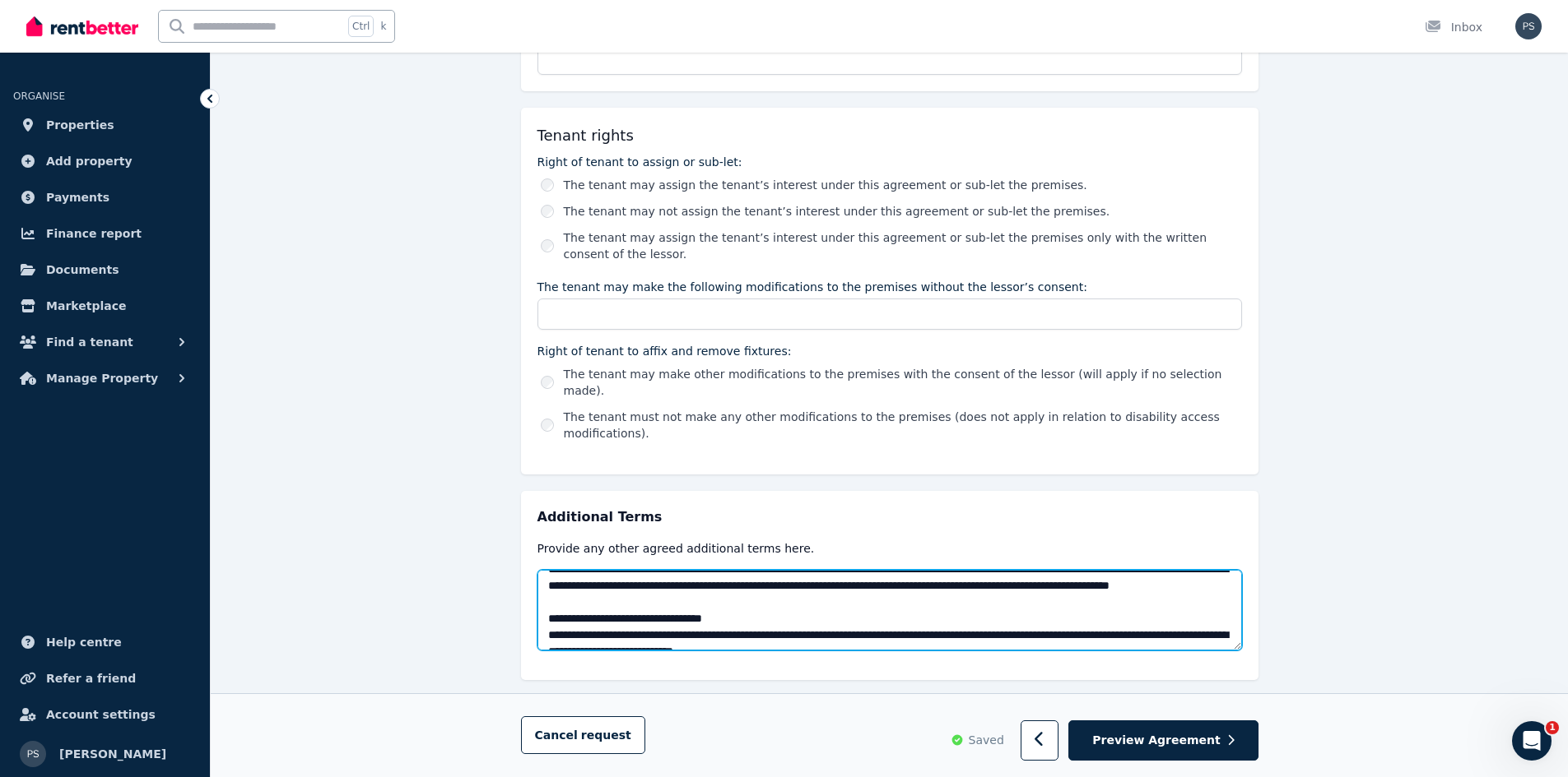
click at [724, 570] on textarea at bounding box center [889, 610] width 705 height 80
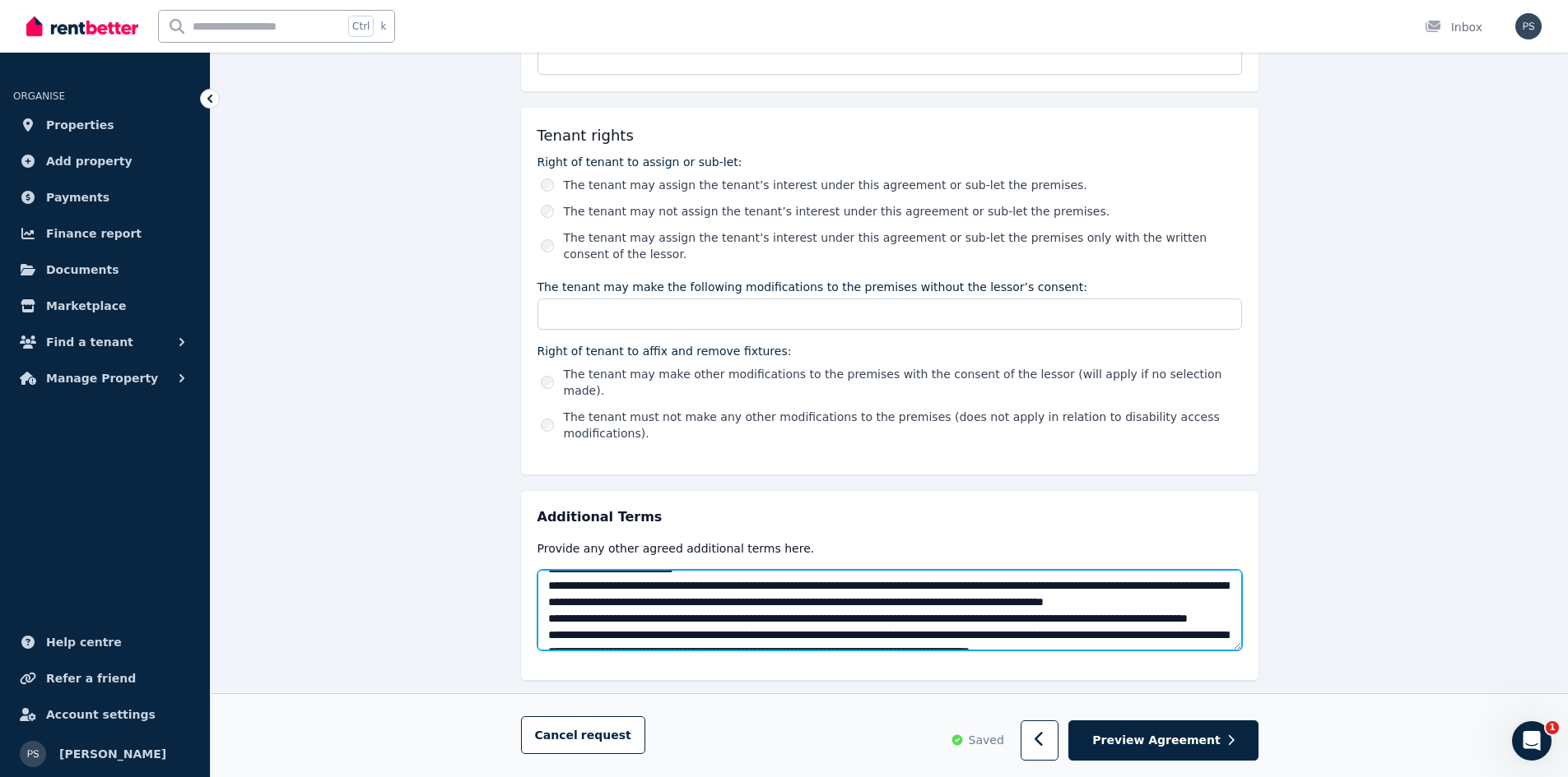
scroll to position [510, 0]
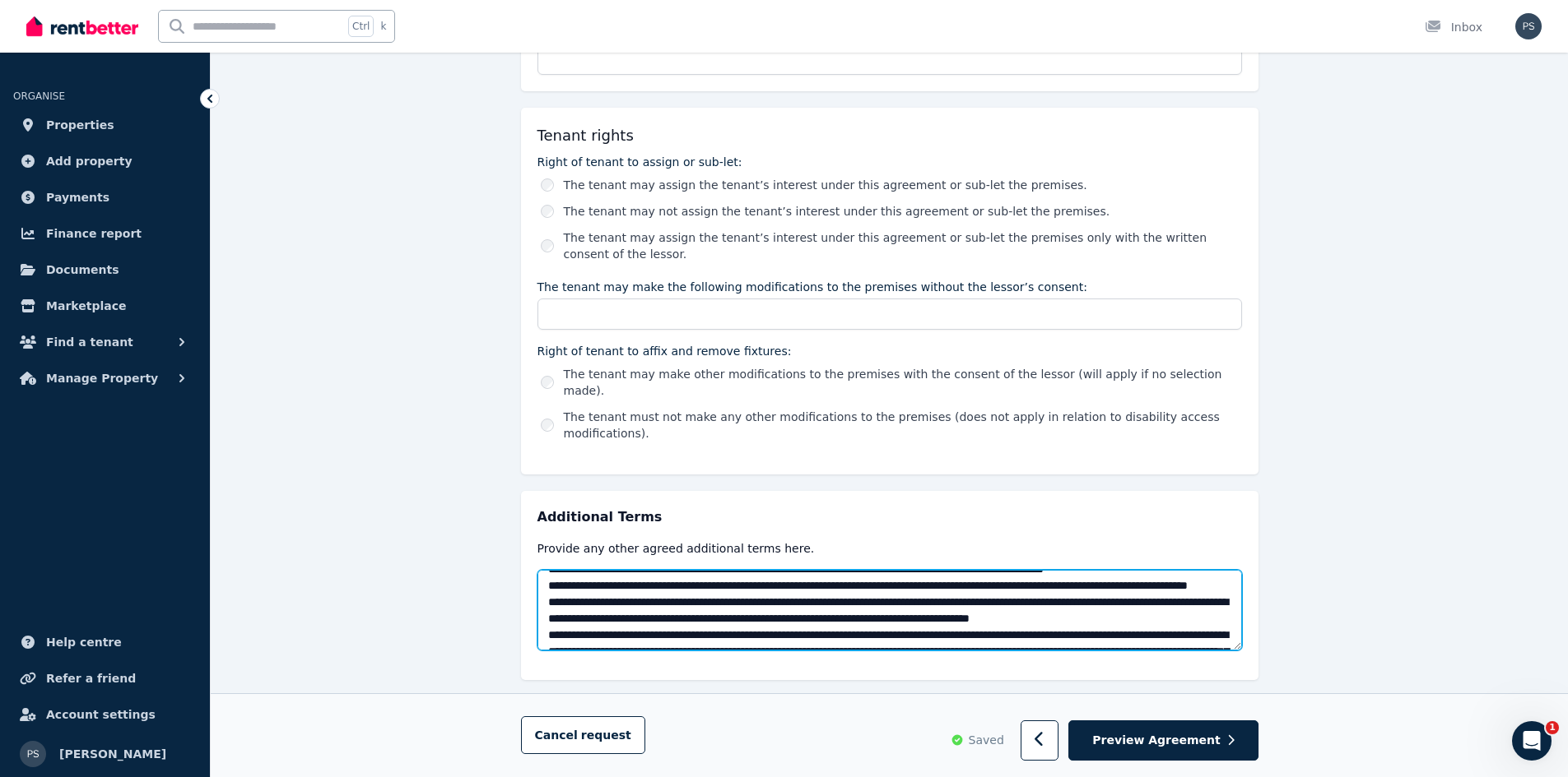
click at [758, 583] on textarea at bounding box center [889, 610] width 705 height 80
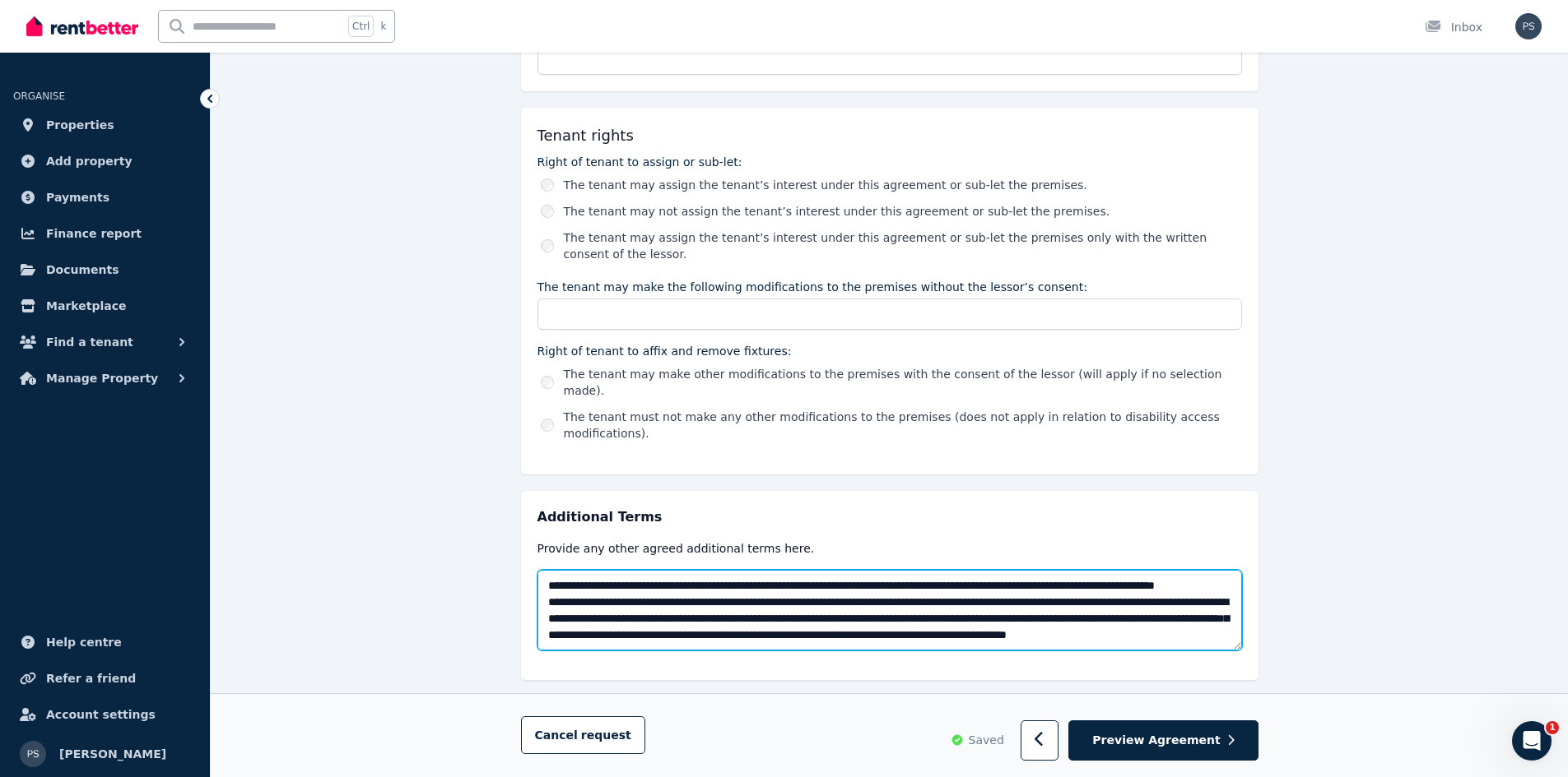
scroll to position [789, 0]
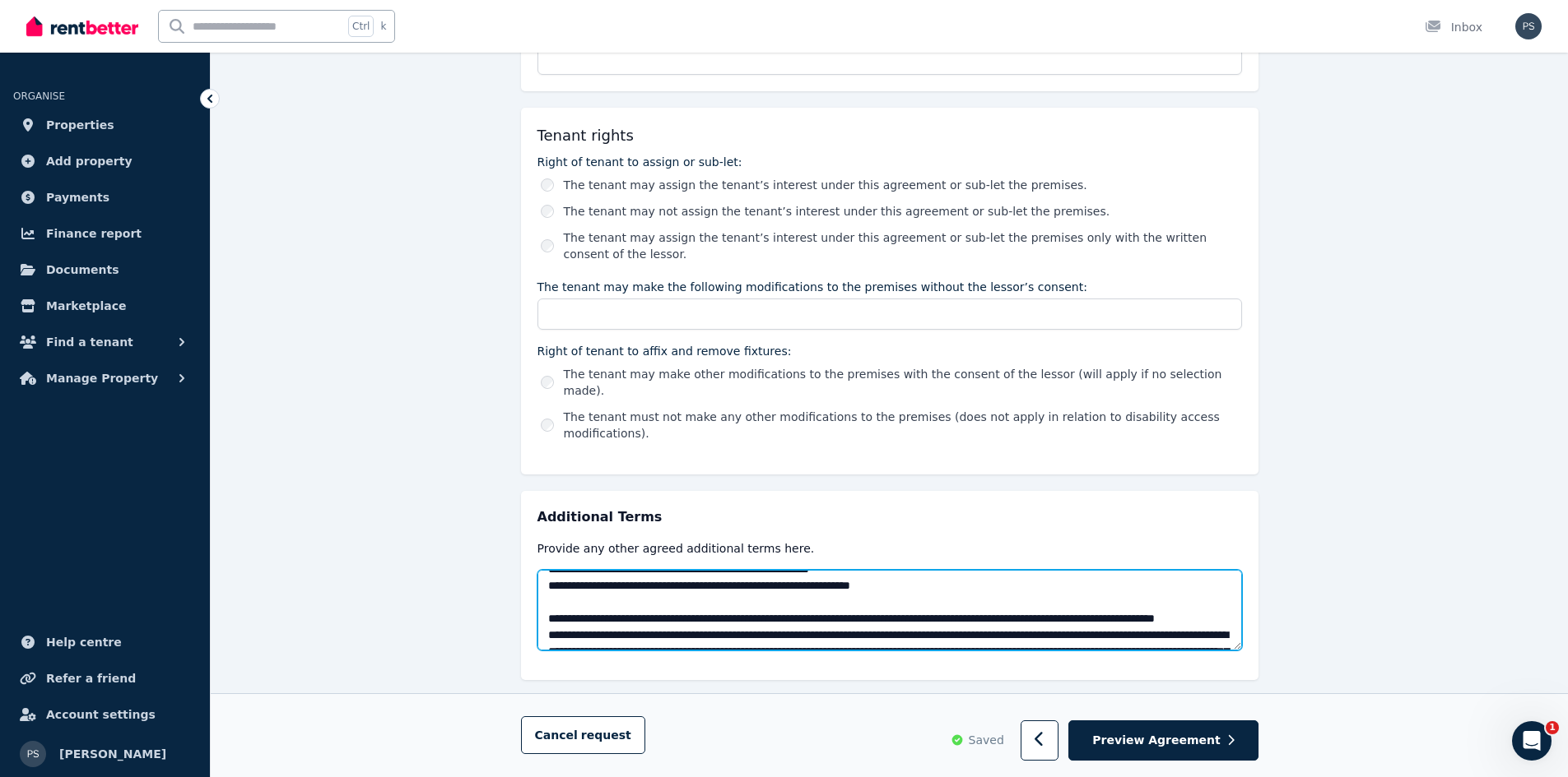
click at [870, 590] on textarea at bounding box center [889, 610] width 705 height 80
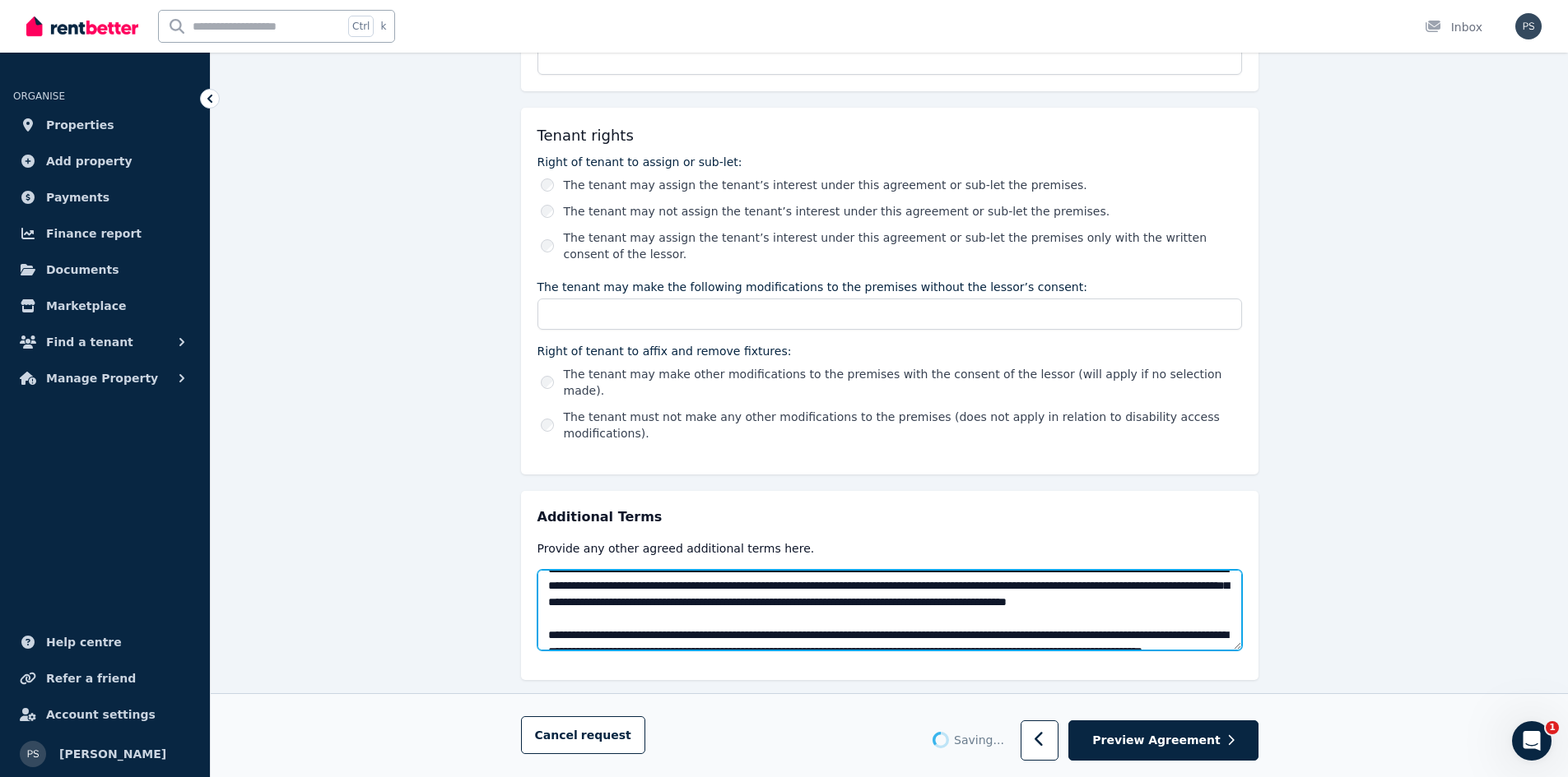
scroll to position [872, 0]
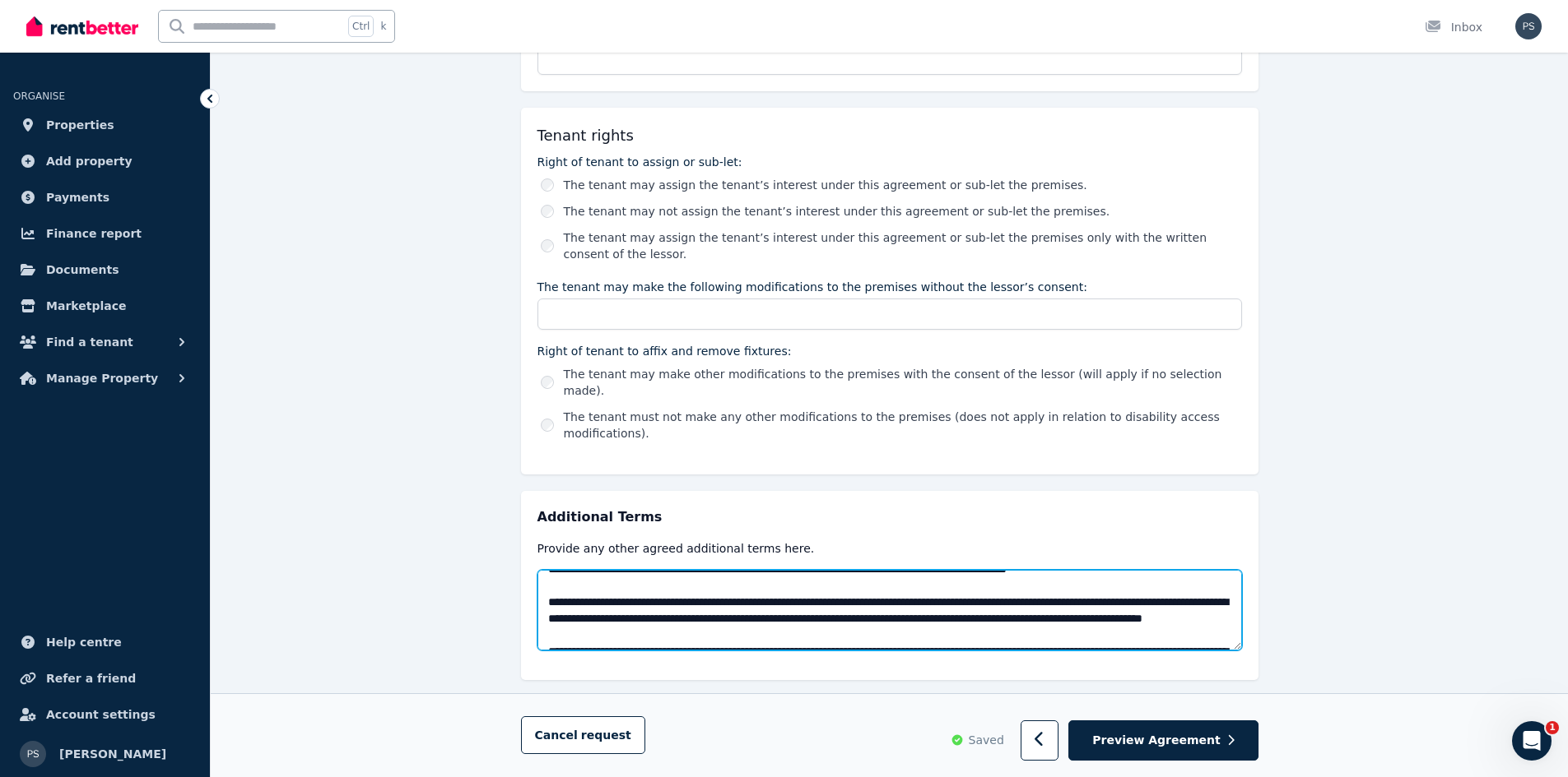
click at [898, 570] on textarea at bounding box center [889, 610] width 705 height 80
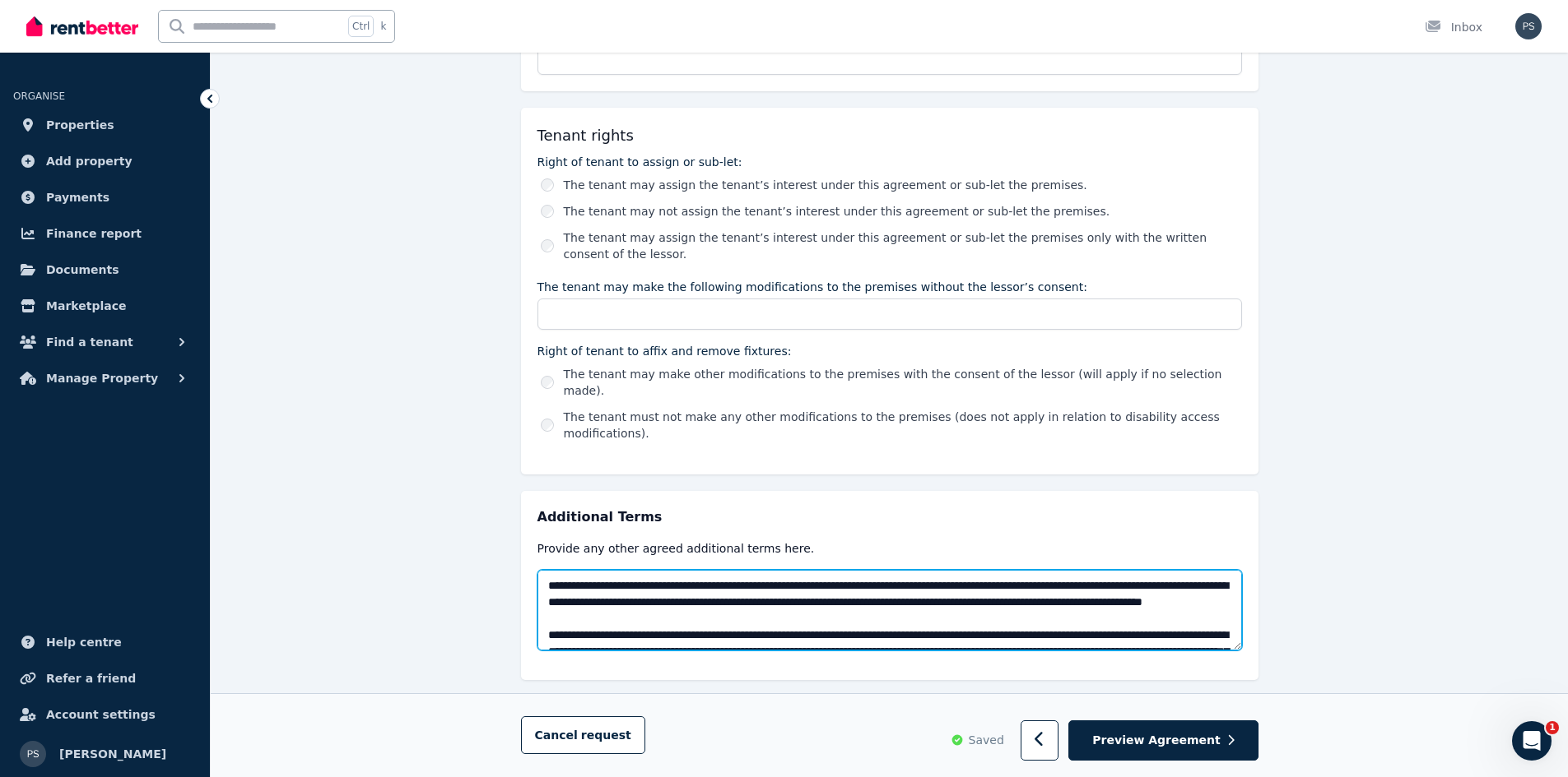
scroll to position [856, 0]
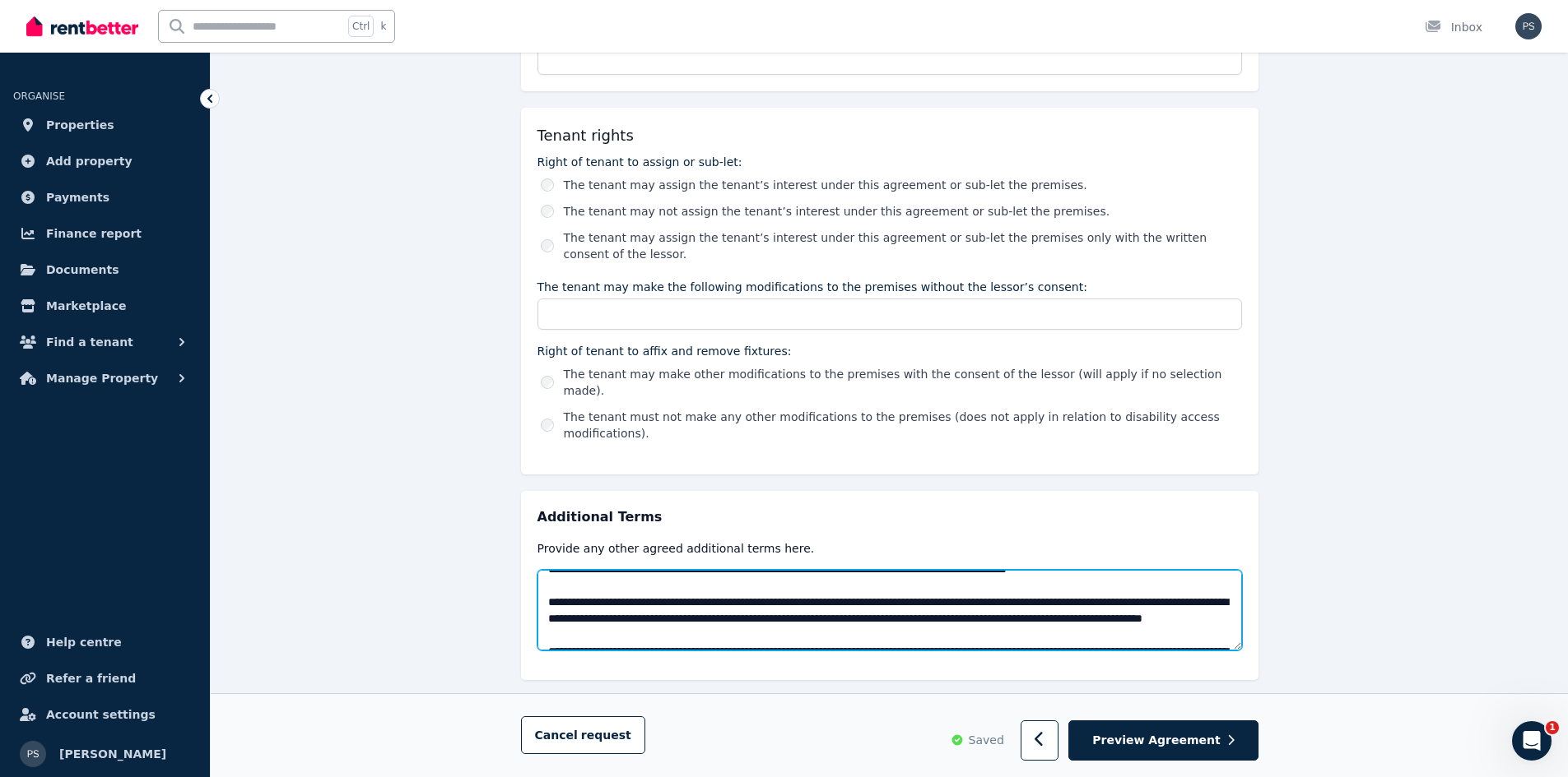
click at [901, 602] on textarea at bounding box center [889, 610] width 705 height 80
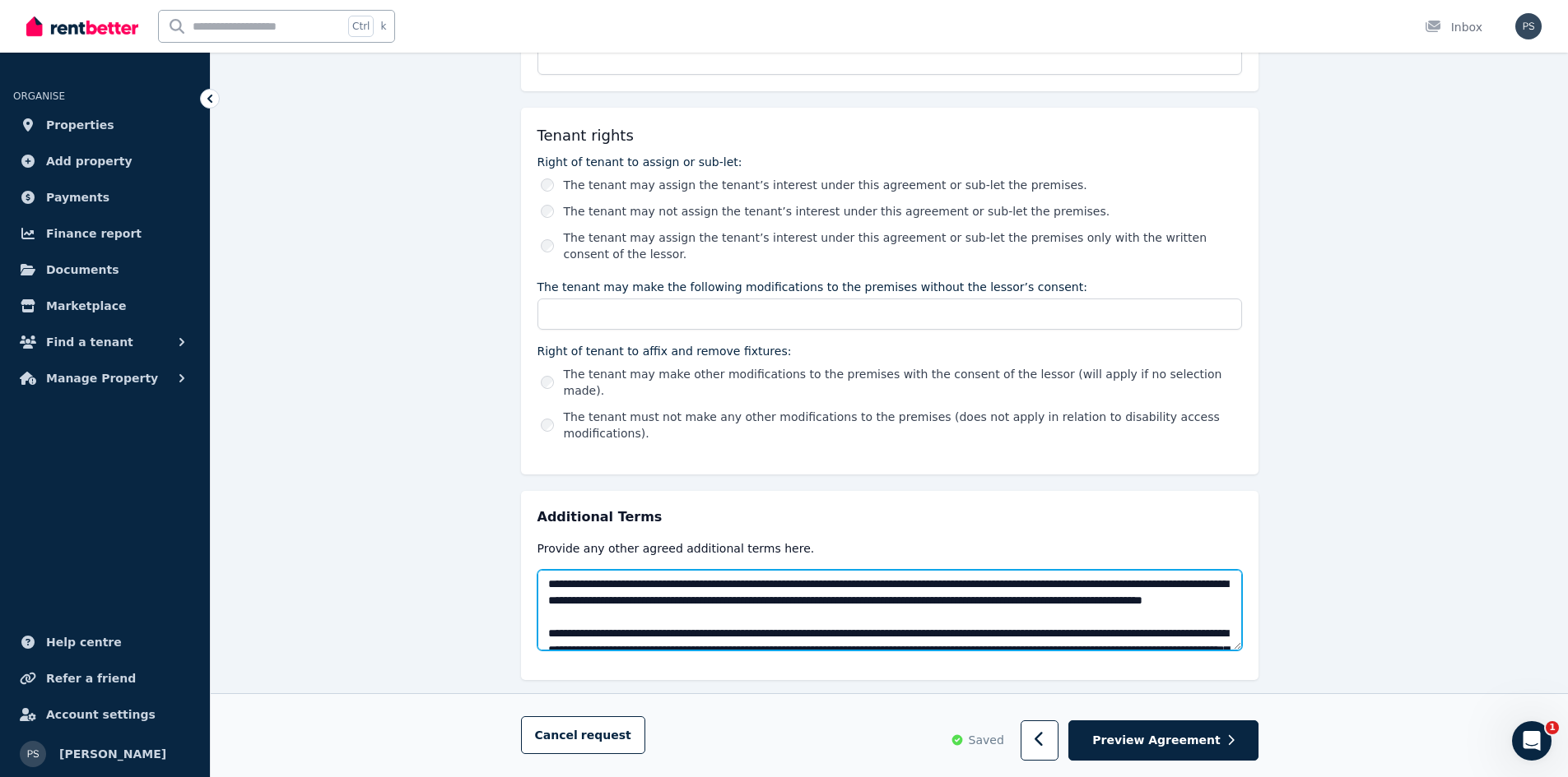
scroll to position [889, 0]
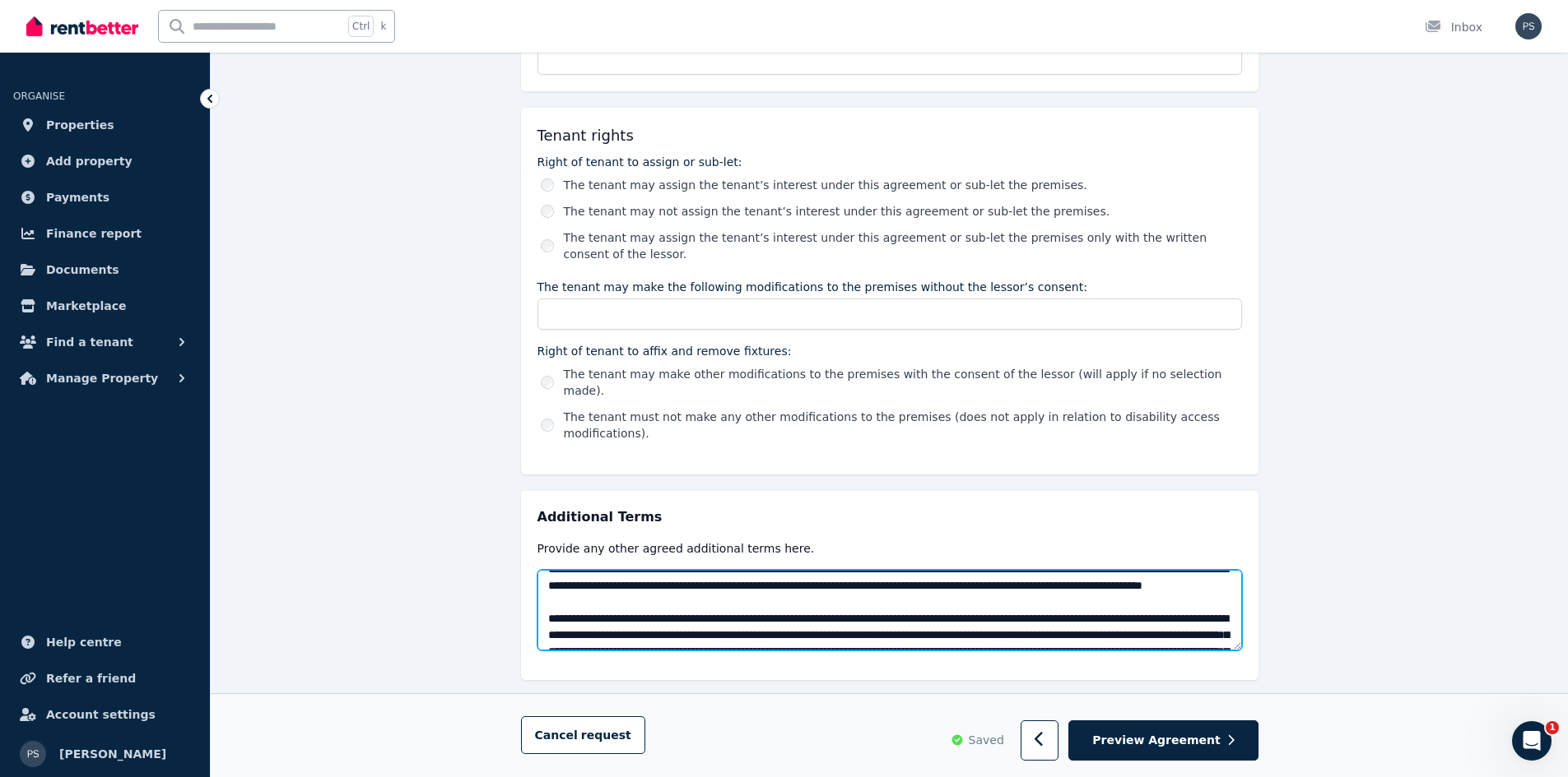
click at [700, 573] on textarea at bounding box center [889, 610] width 705 height 80
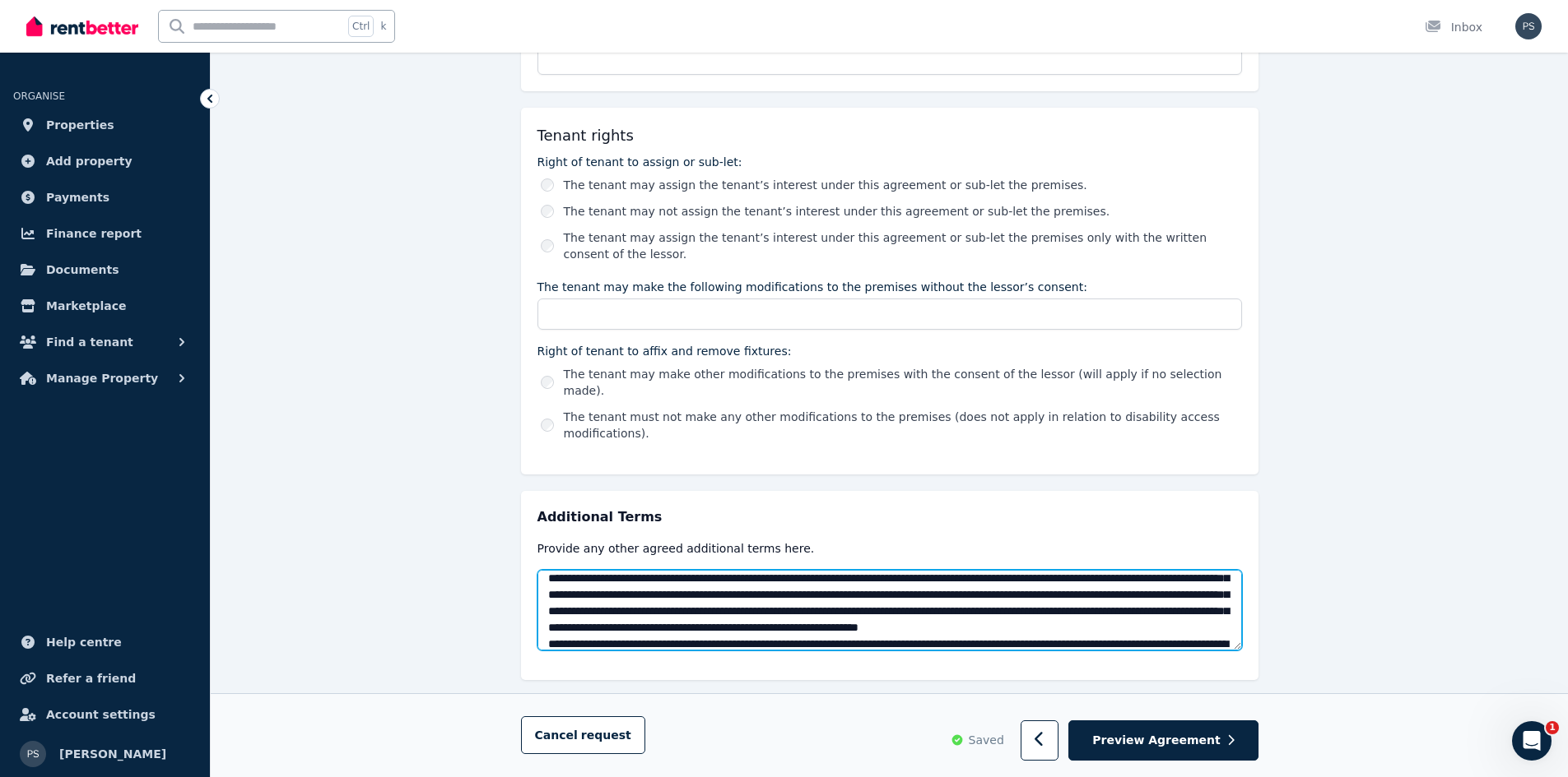
scroll to position [938, 0]
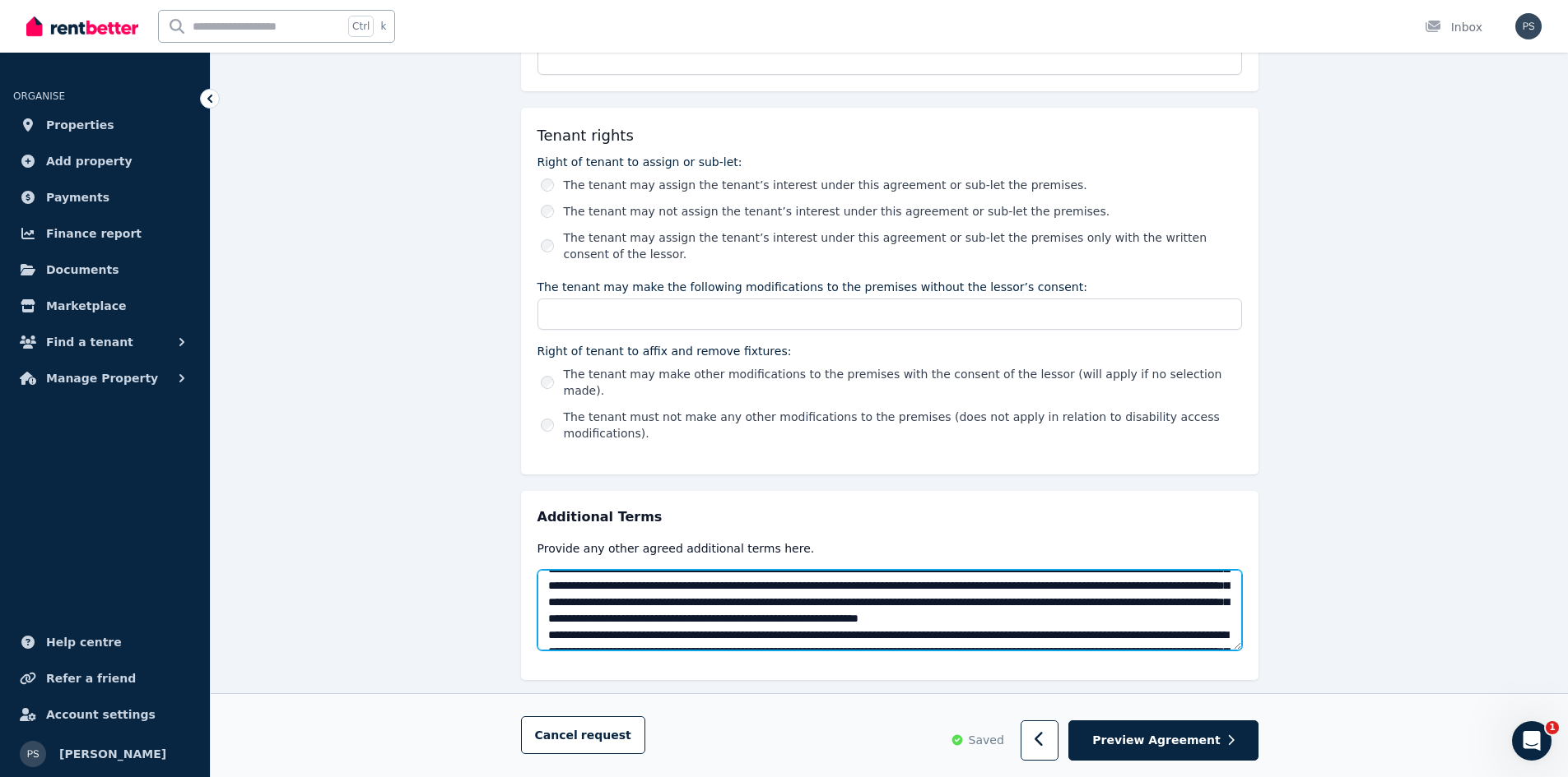
click at [854, 572] on textarea at bounding box center [889, 610] width 705 height 80
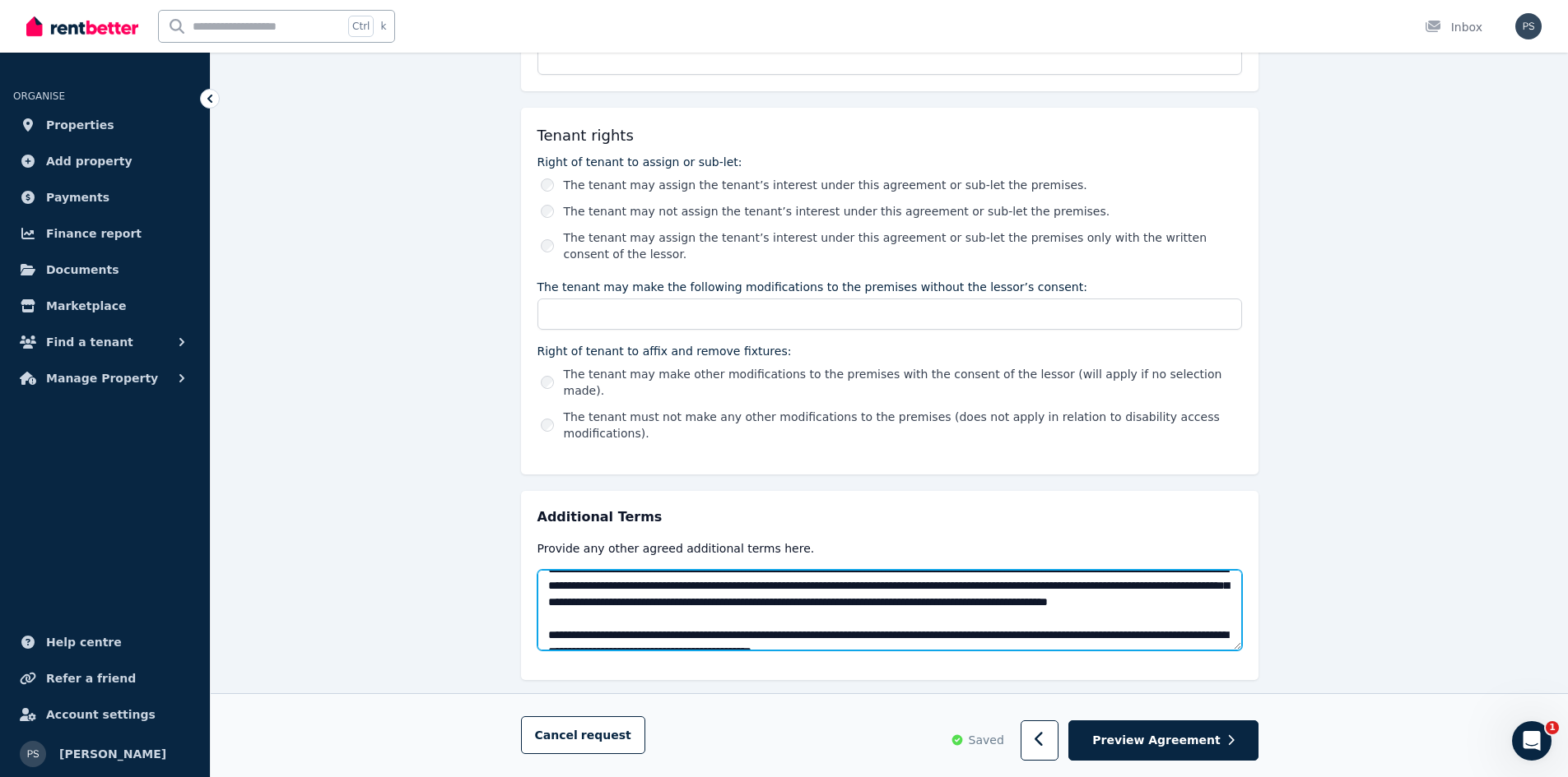
scroll to position [1037, 0]
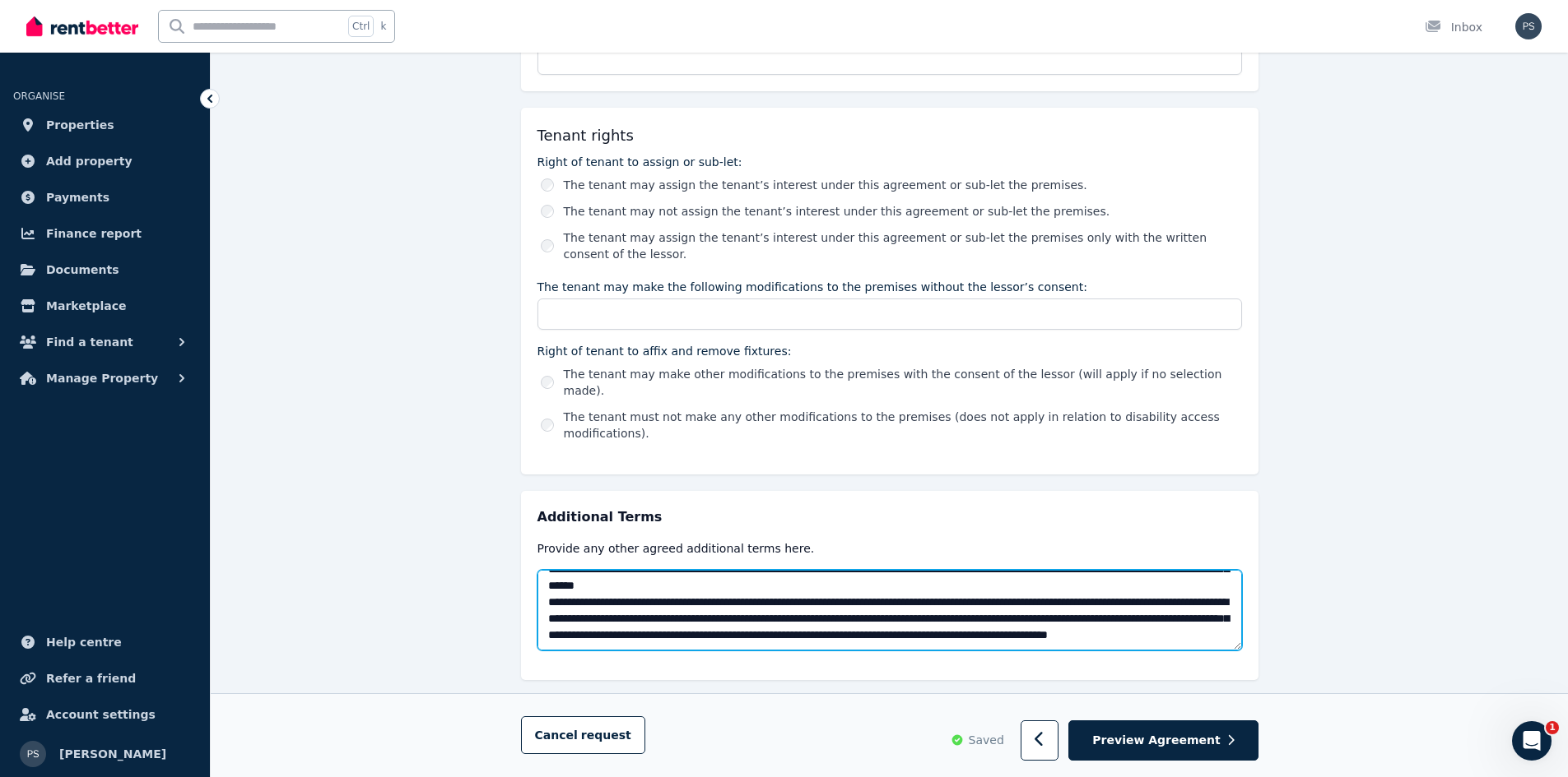
click at [714, 570] on textarea at bounding box center [889, 610] width 705 height 80
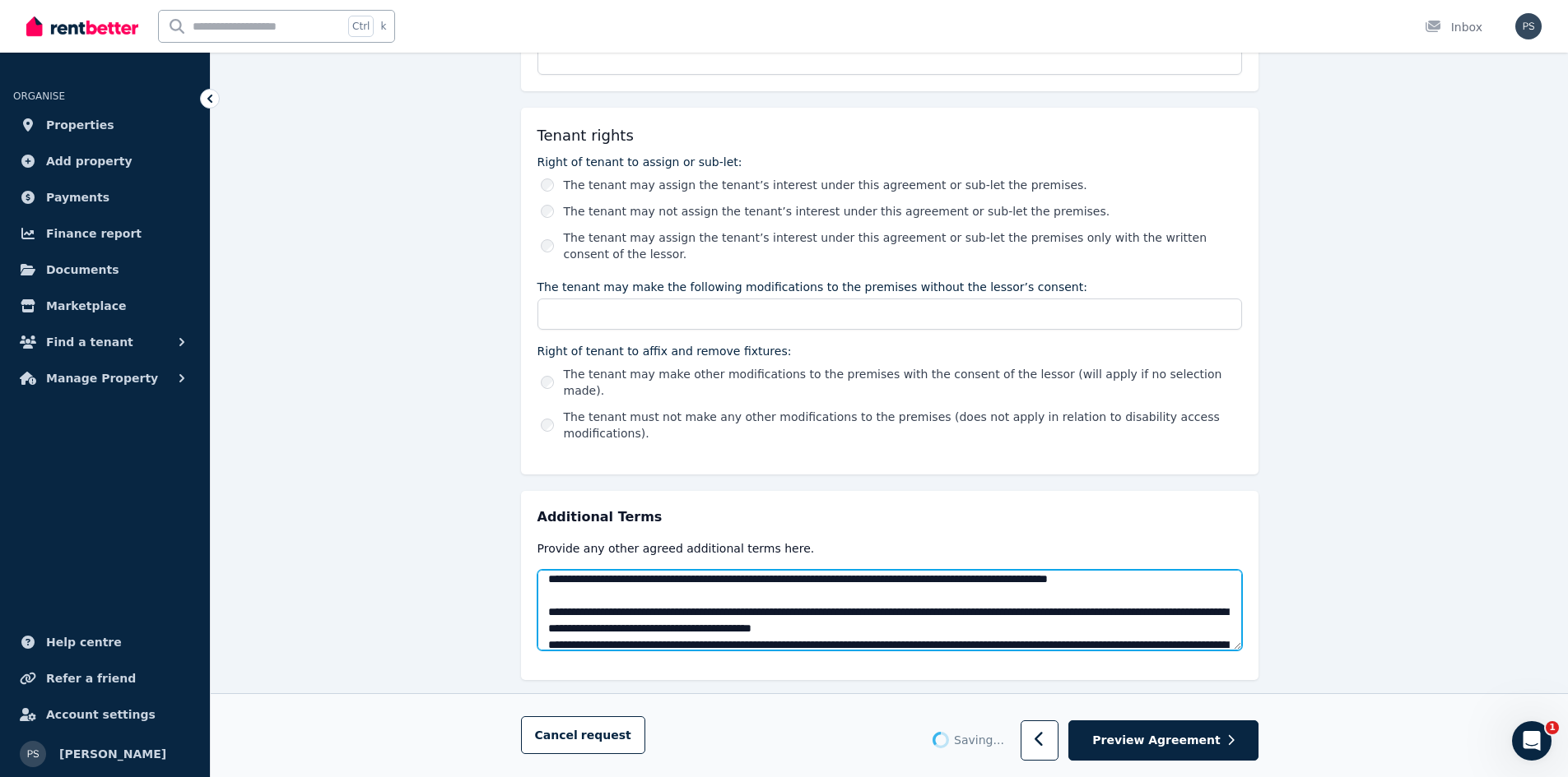
scroll to position [1086, 0]
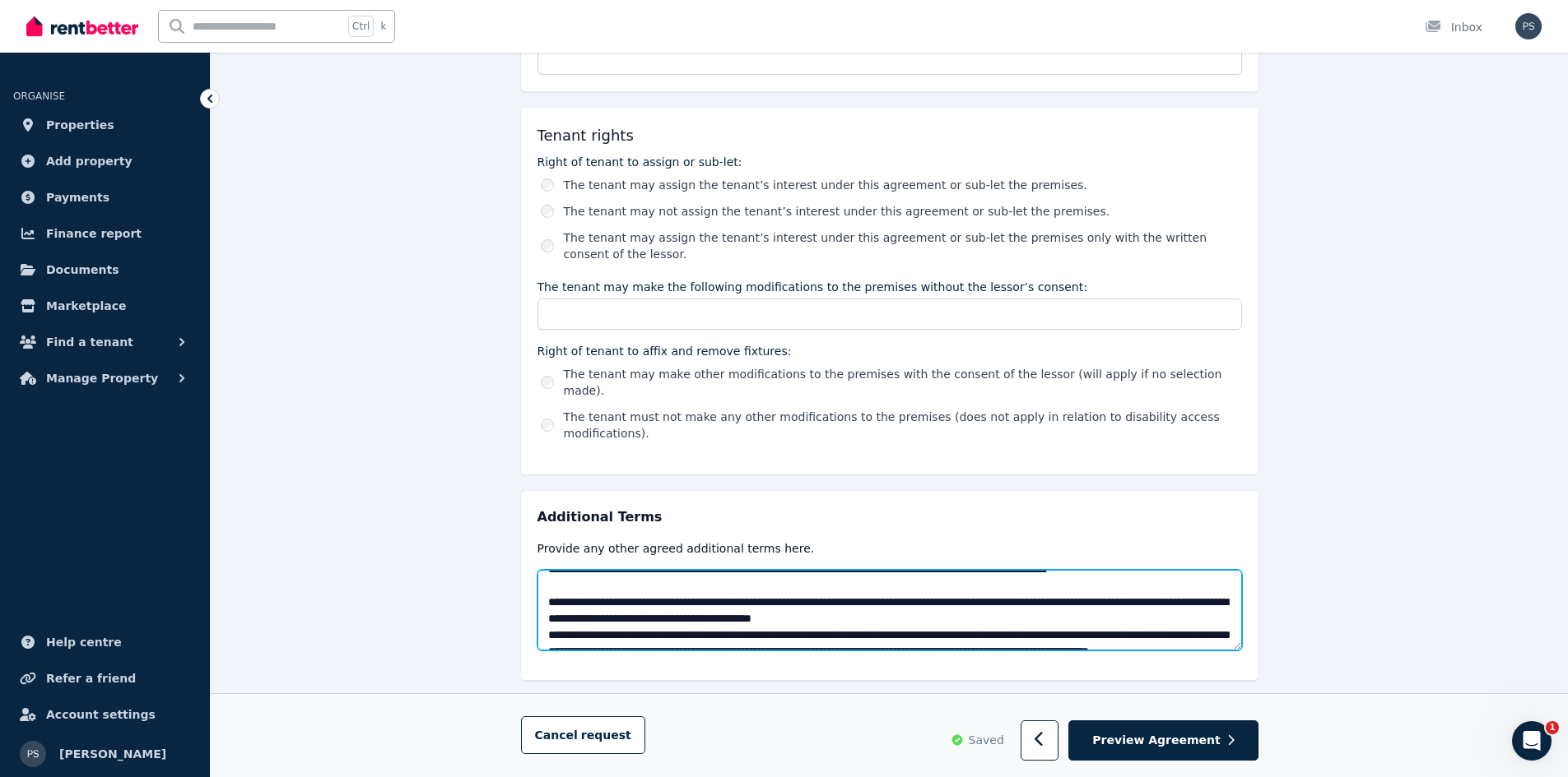
click at [796, 570] on textarea at bounding box center [889, 610] width 705 height 80
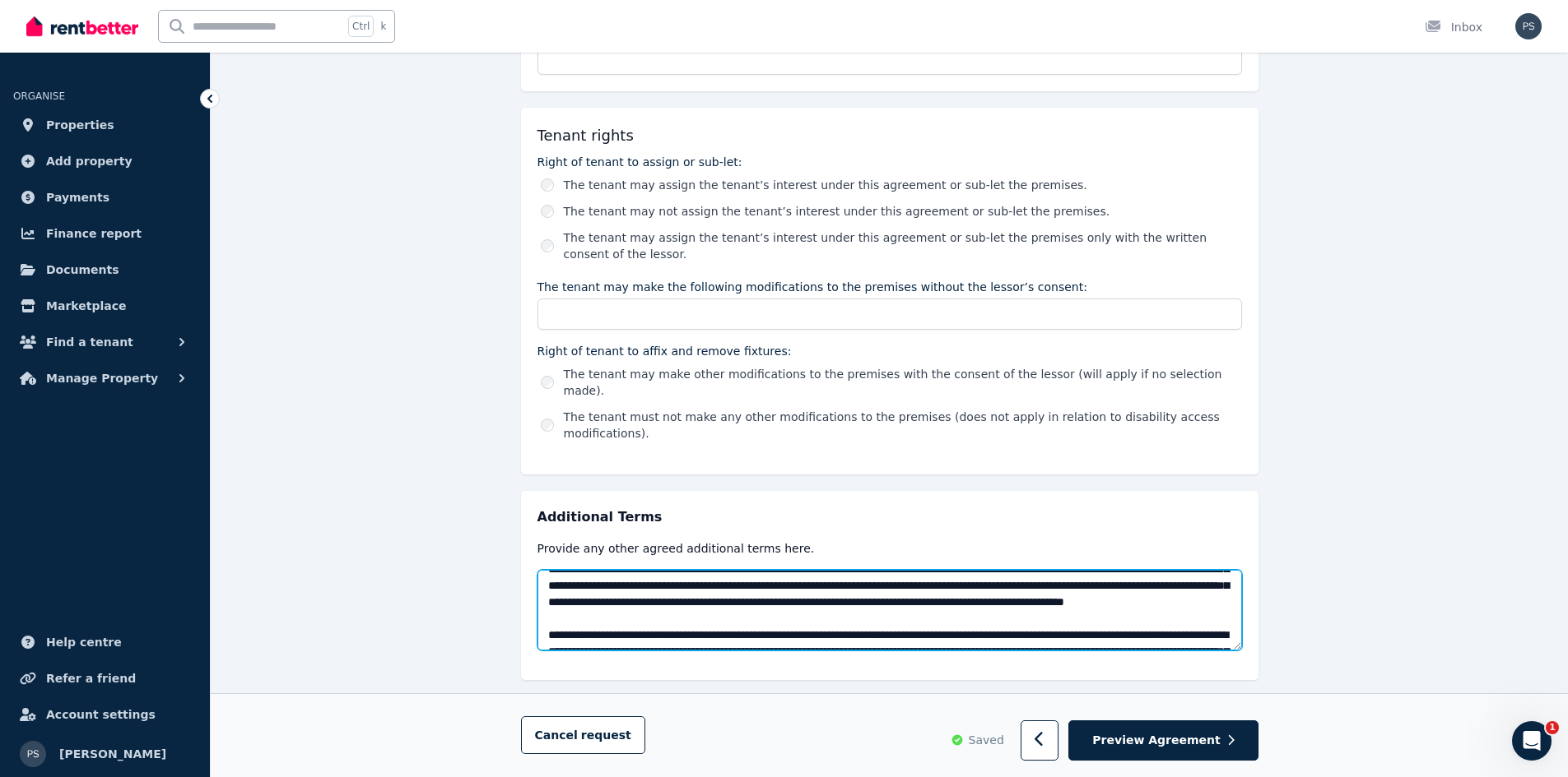
scroll to position [1333, 0]
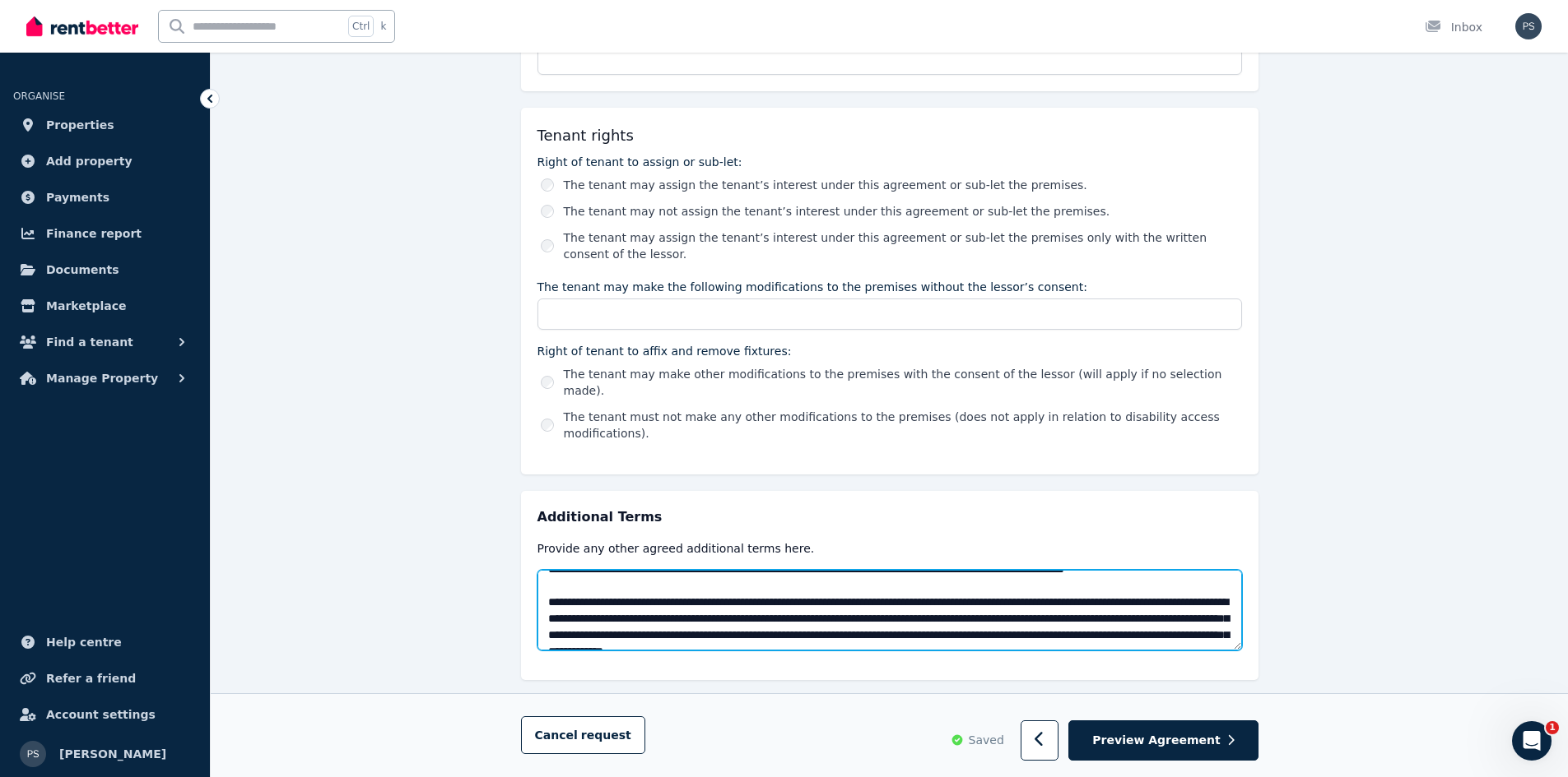
click at [845, 583] on textarea at bounding box center [889, 610] width 705 height 80
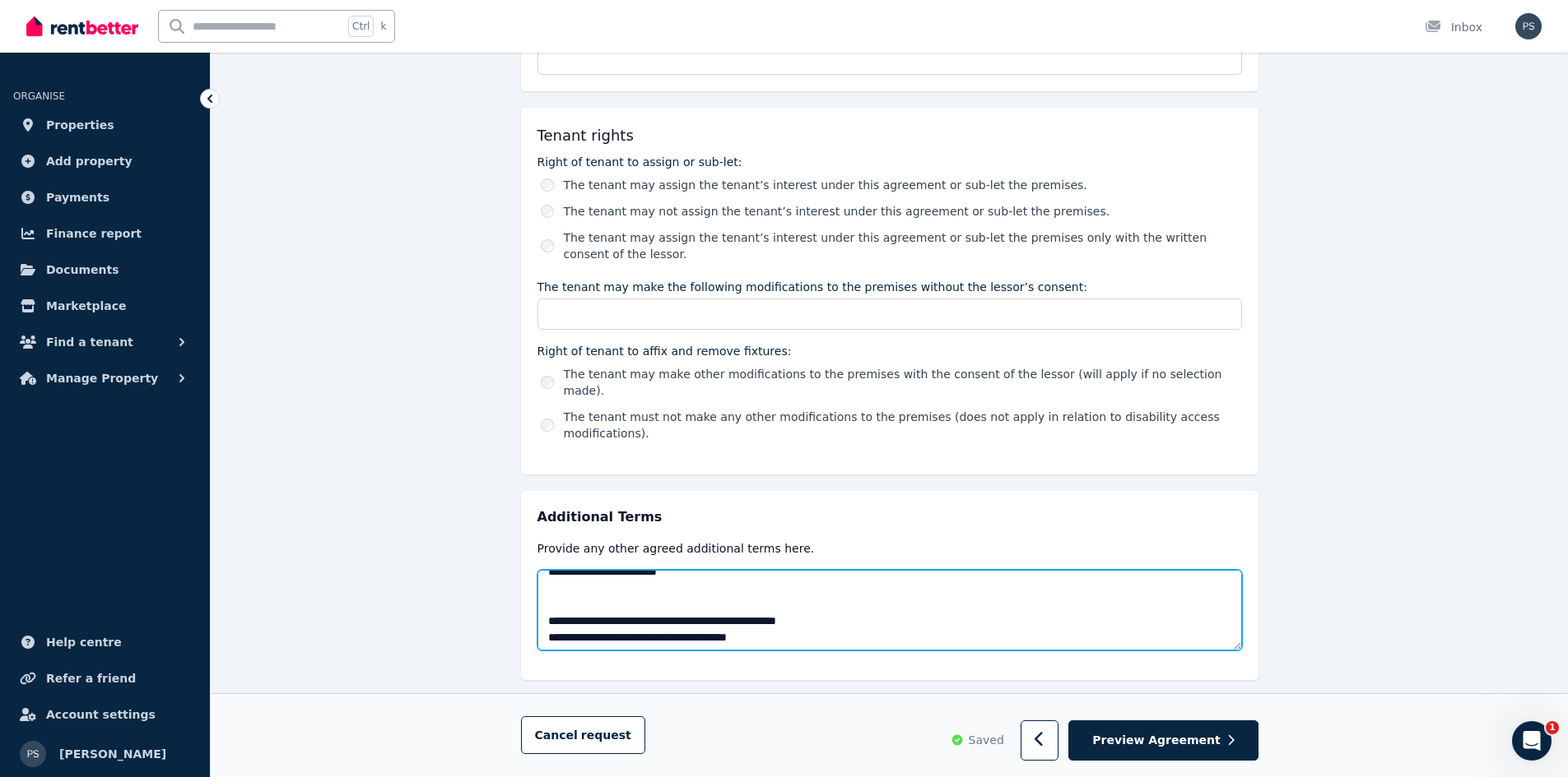
scroll to position [1448, 0]
click at [746, 570] on textarea at bounding box center [889, 610] width 705 height 80
click at [735, 602] on textarea at bounding box center [889, 610] width 705 height 80
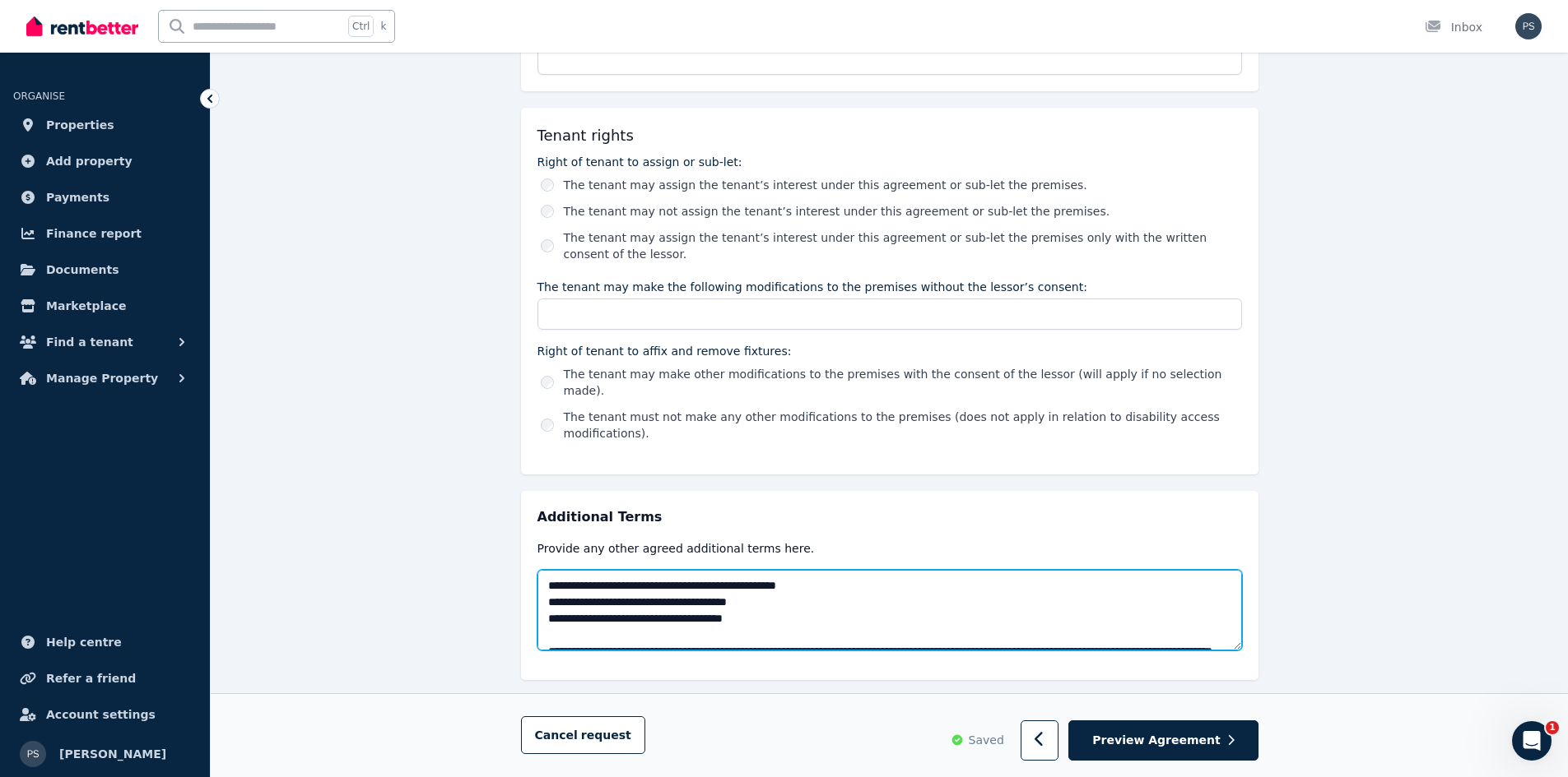
click at [839, 573] on textarea at bounding box center [889, 610] width 705 height 80
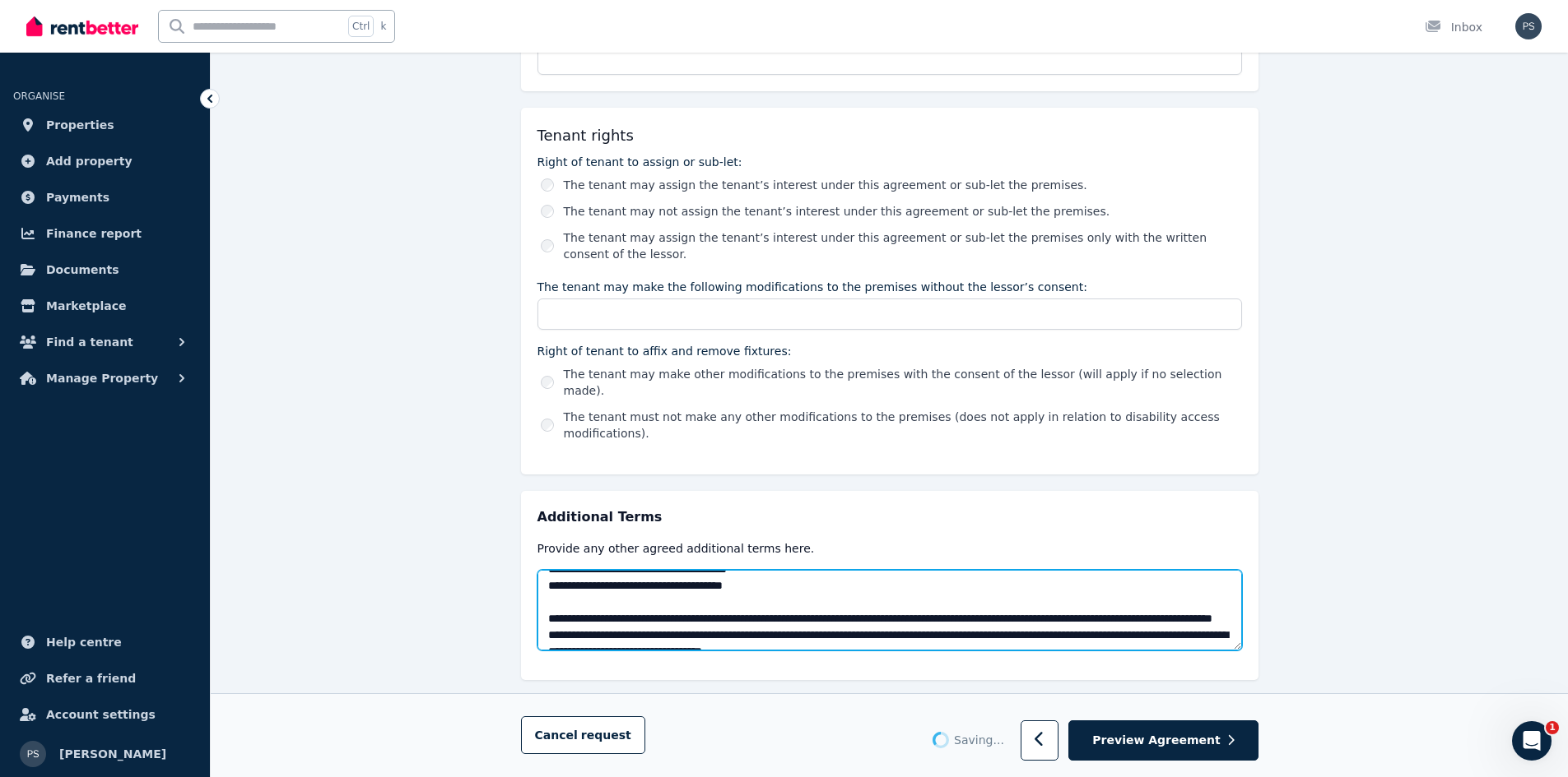
scroll to position [1513, 0]
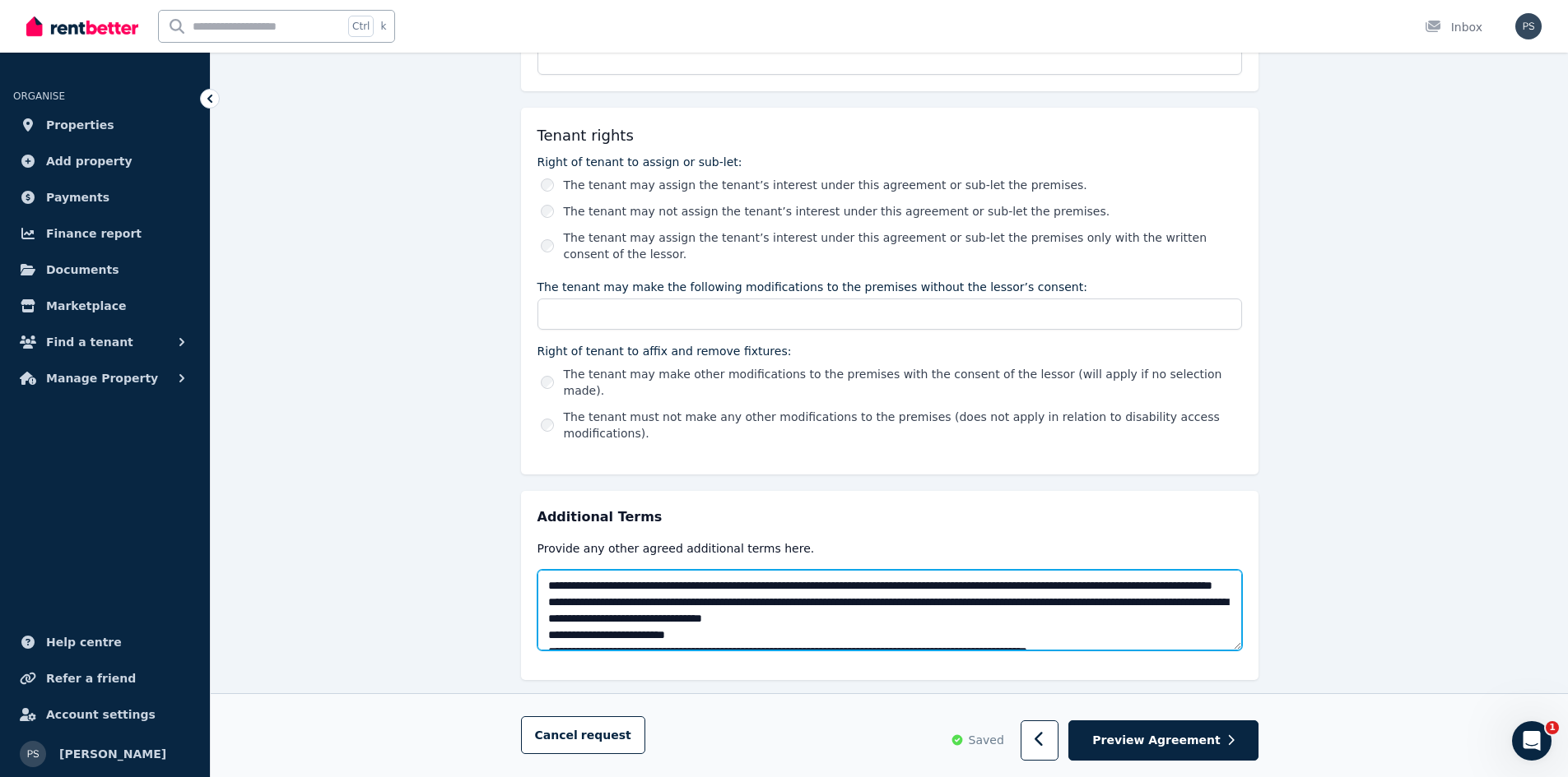
click at [950, 570] on textarea at bounding box center [889, 610] width 705 height 80
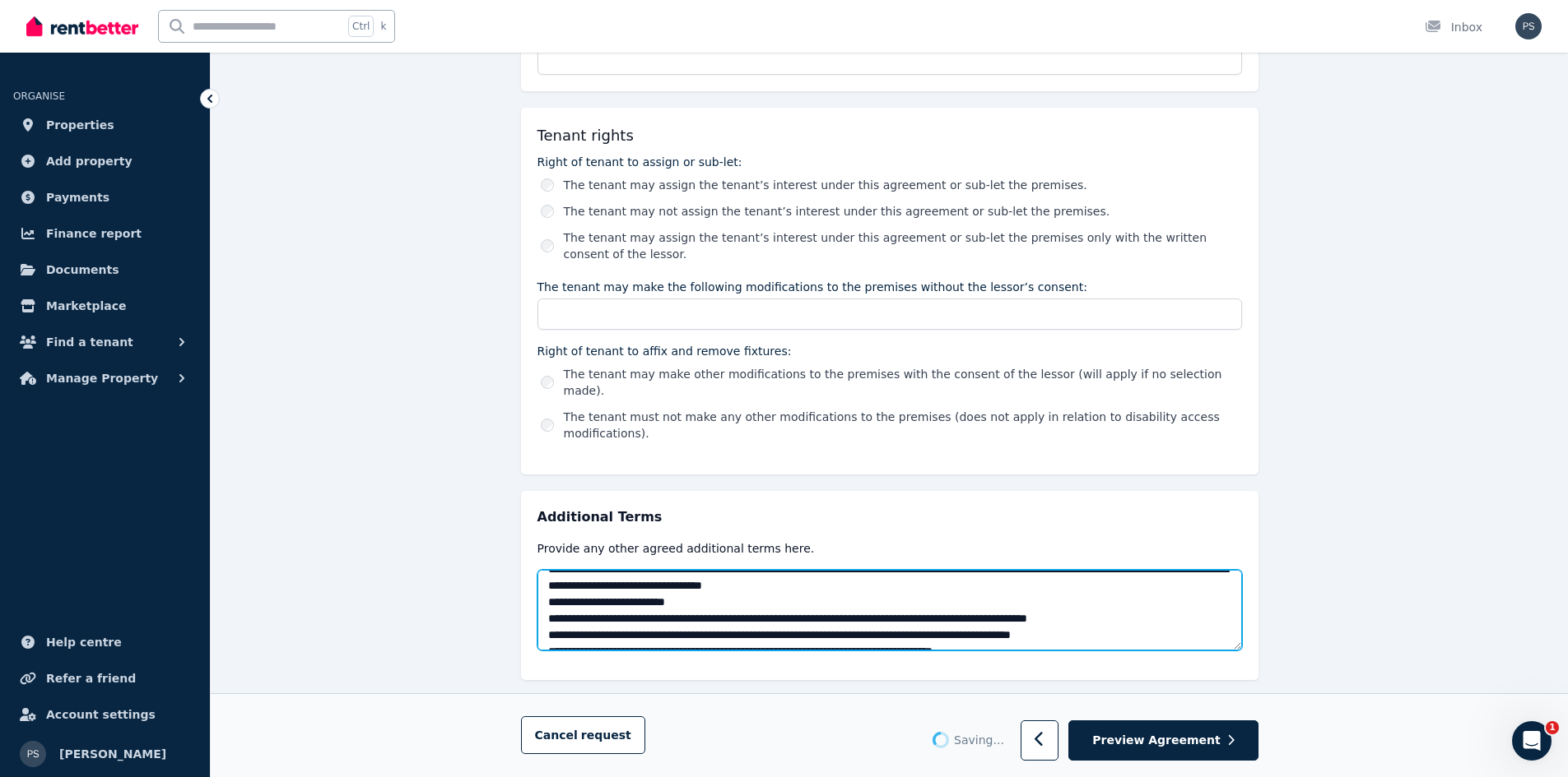
scroll to position [1563, 0]
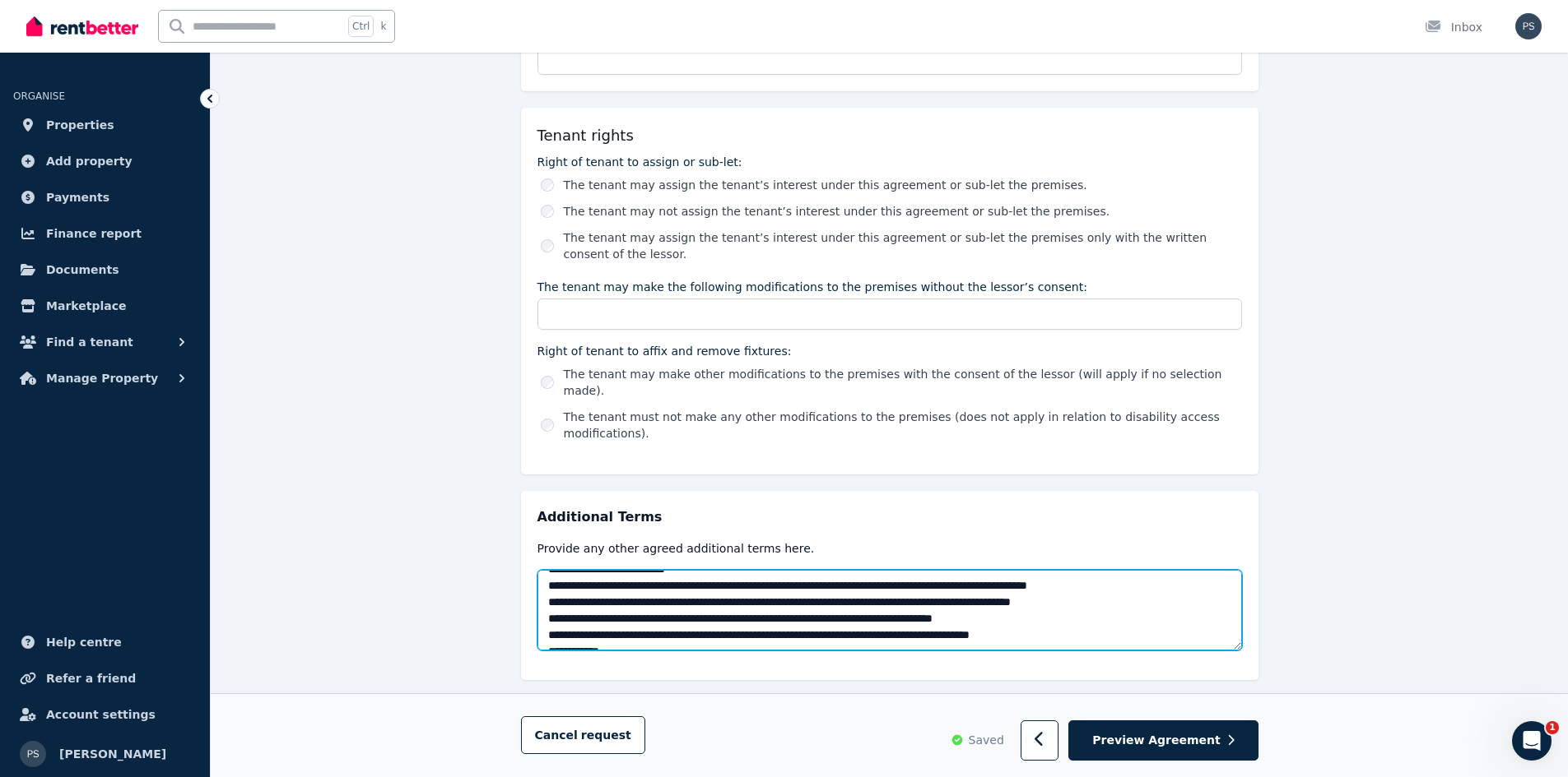
click at [992, 587] on textarea at bounding box center [889, 610] width 705 height 80
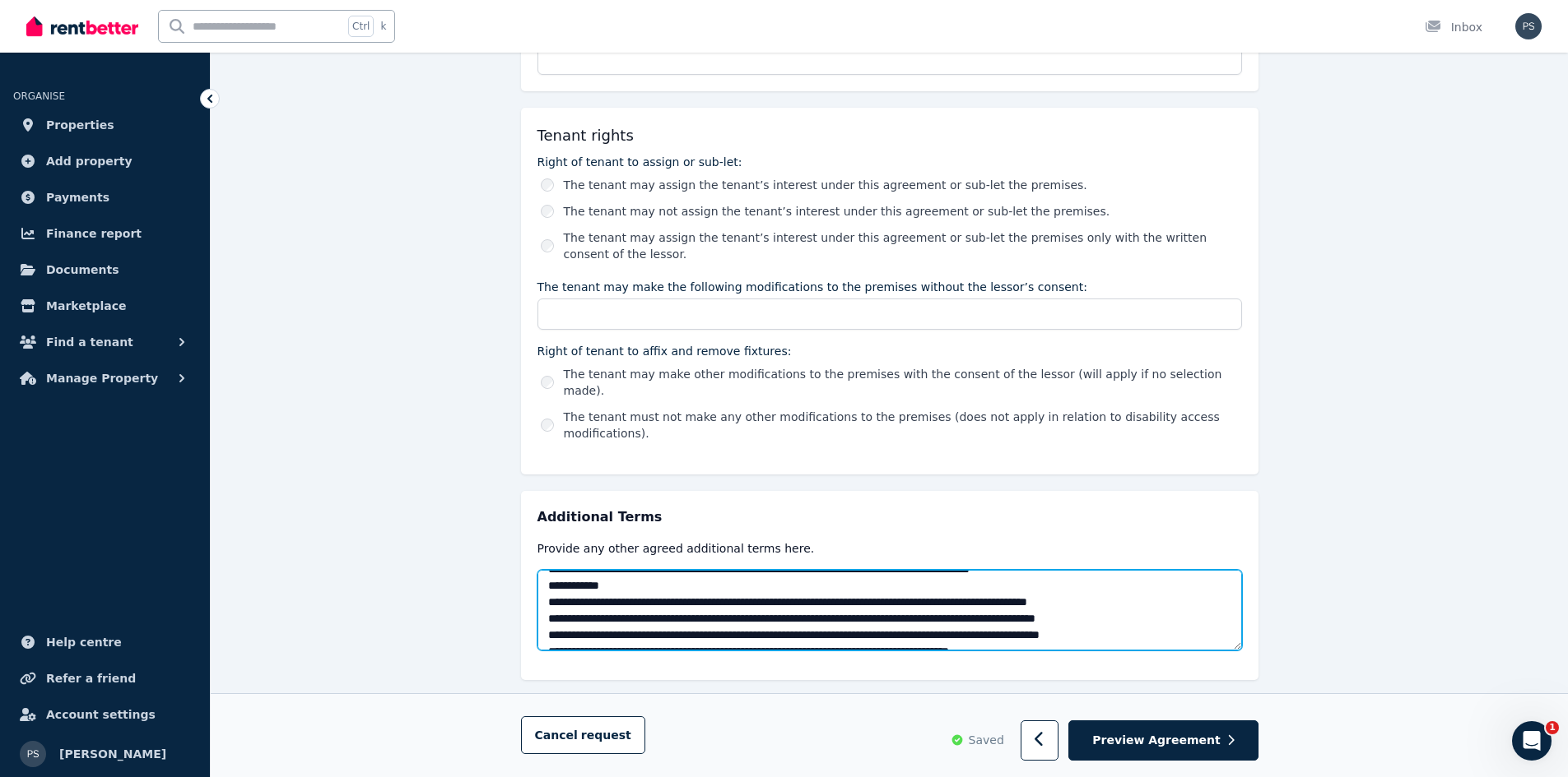
scroll to position [1645, 0]
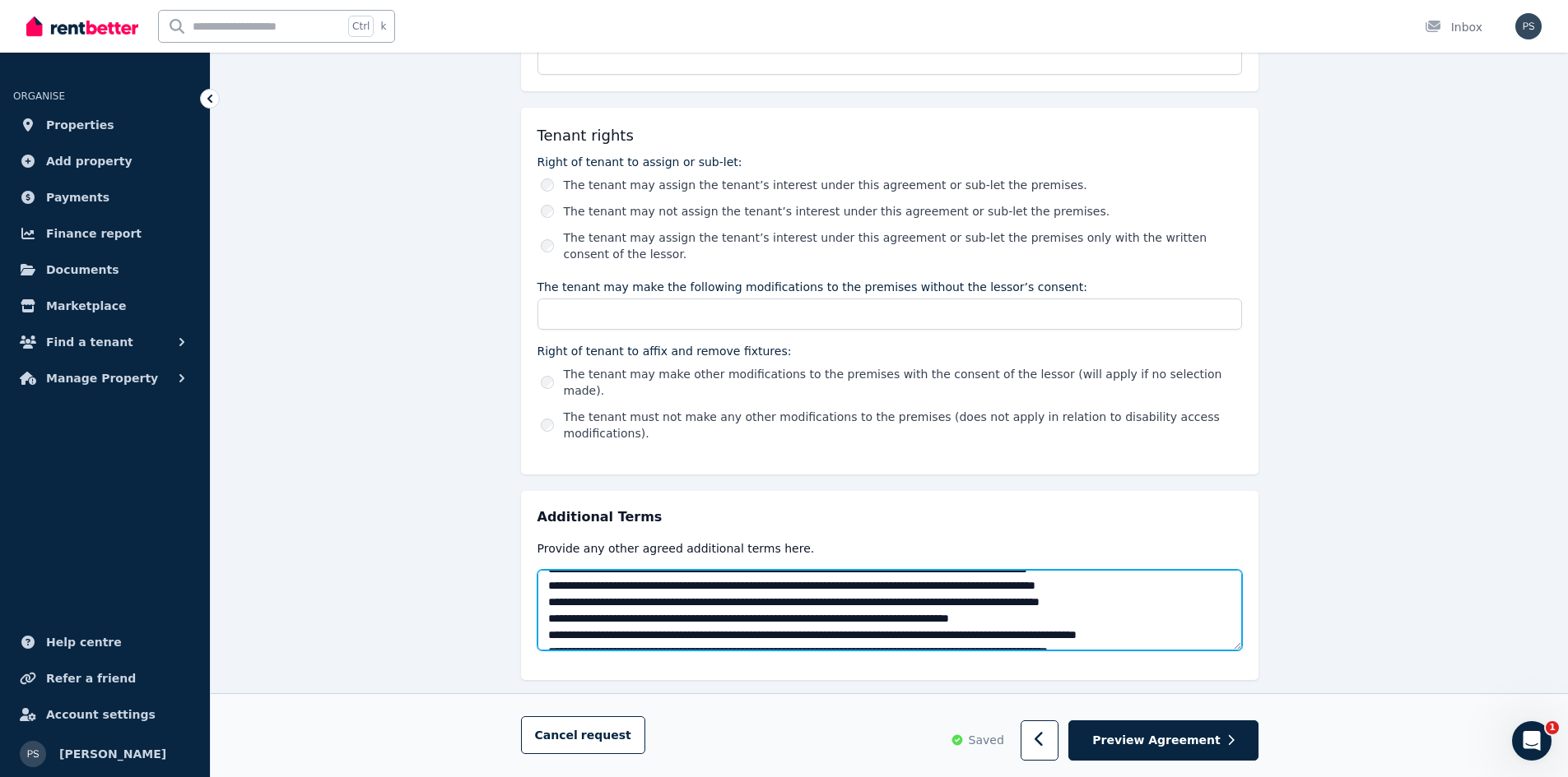
click at [864, 575] on textarea at bounding box center [889, 610] width 705 height 80
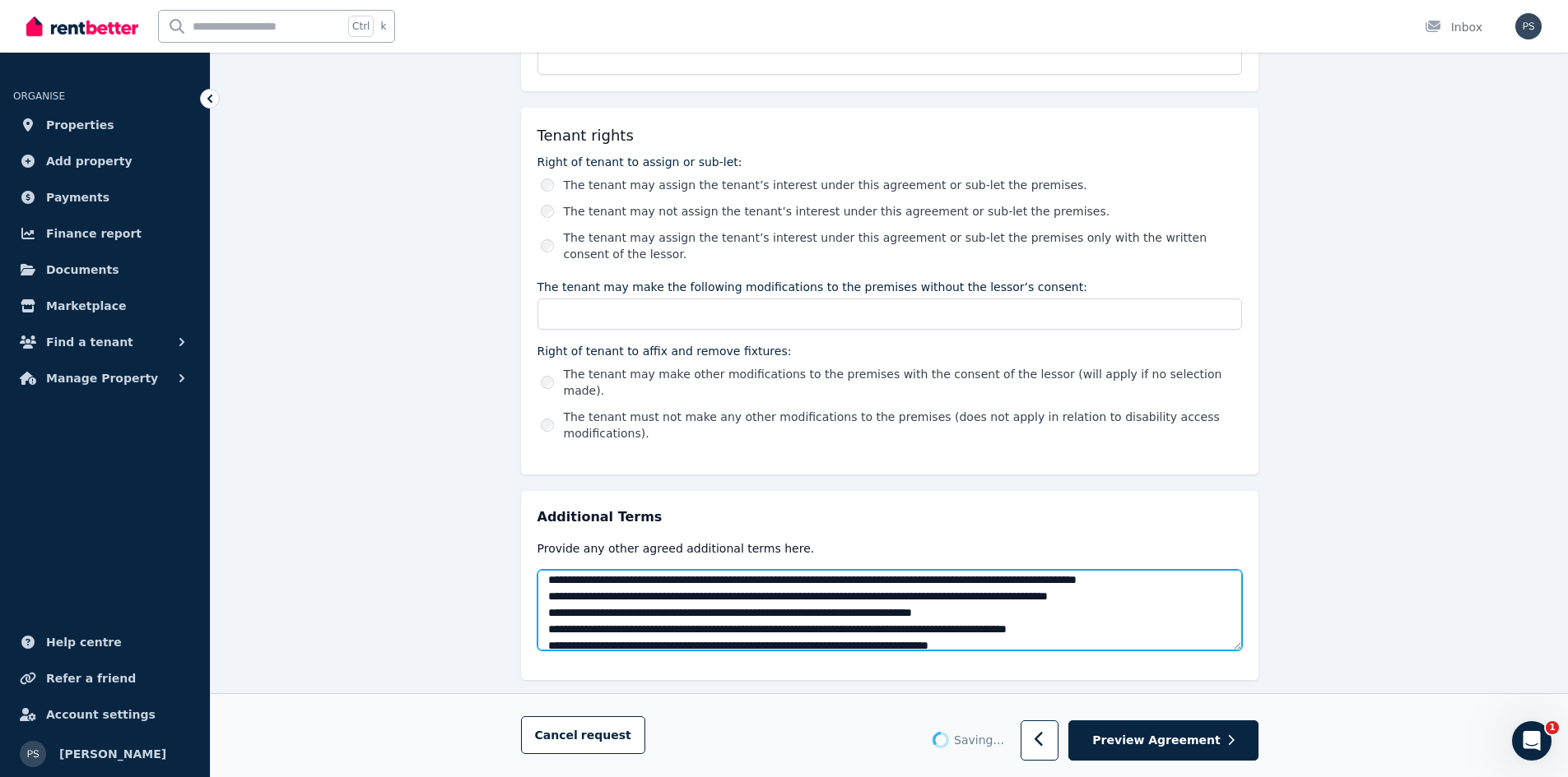
scroll to position [1695, 0]
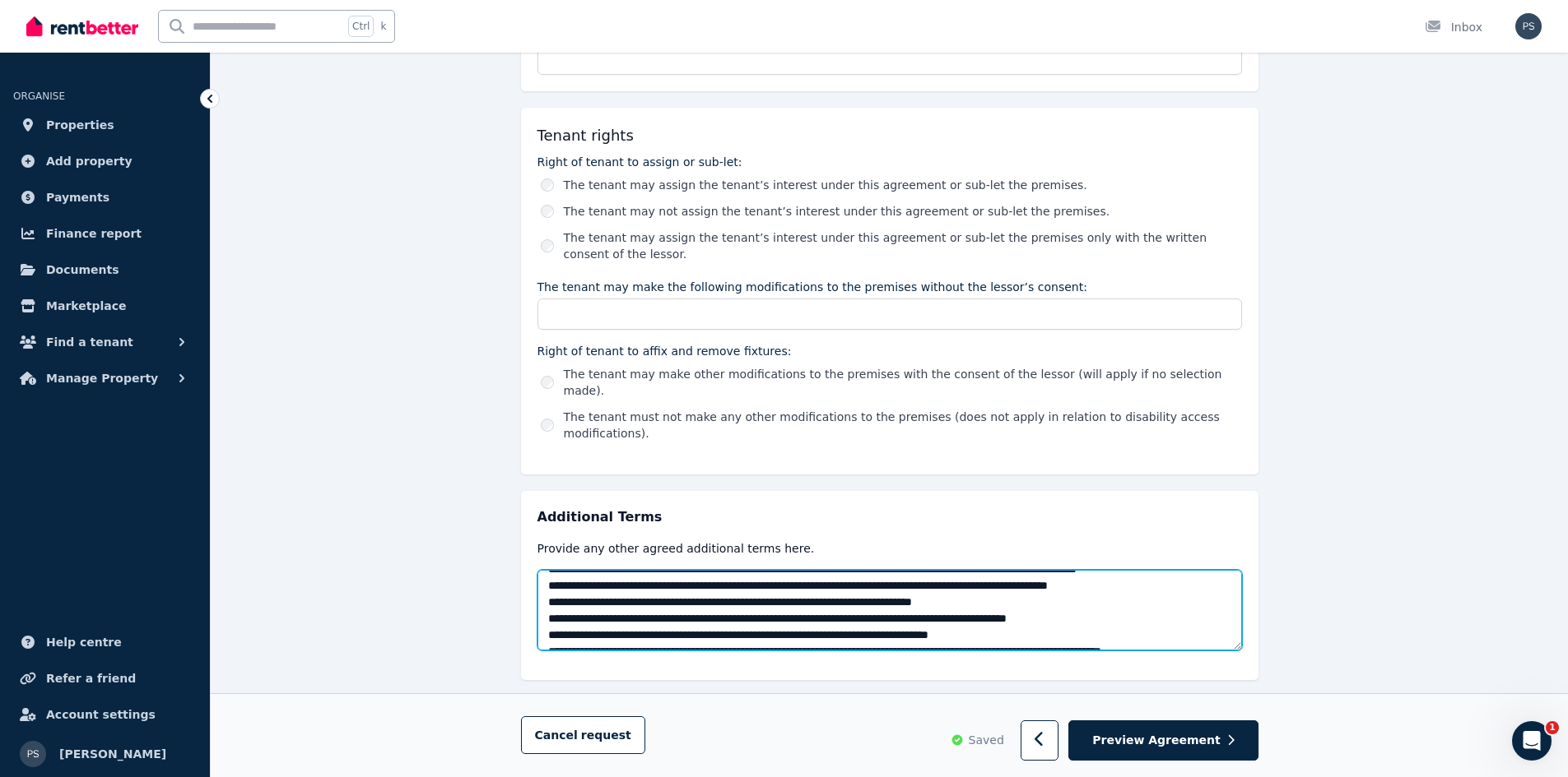
click at [755, 570] on textarea at bounding box center [889, 610] width 705 height 80
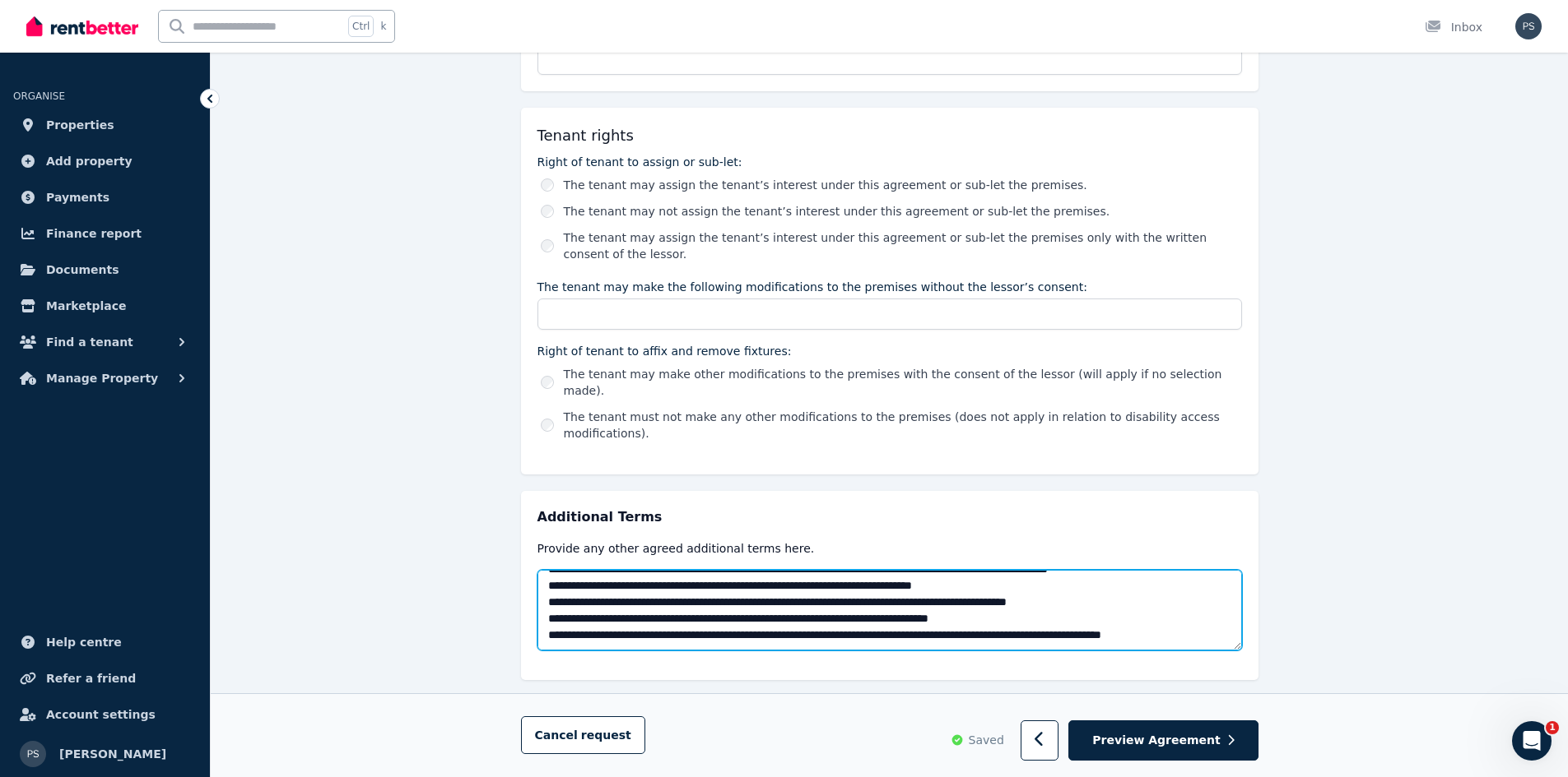
scroll to position [1760, 0]
click at [816, 570] on textarea at bounding box center [889, 610] width 705 height 80
type textarea "**********"
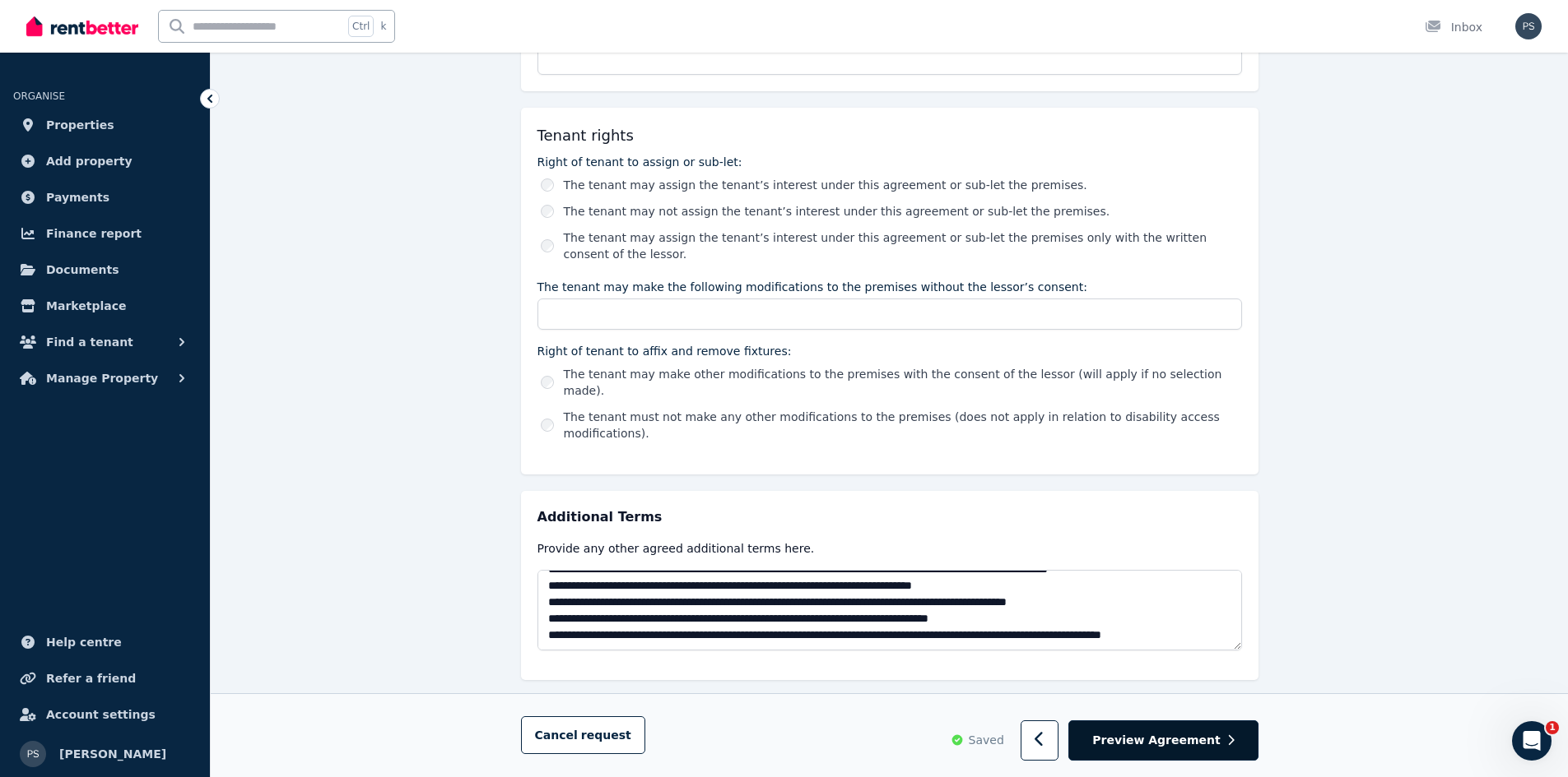
click at [1142, 733] on span "Preview Agreement" at bounding box center [1156, 741] width 127 height 17
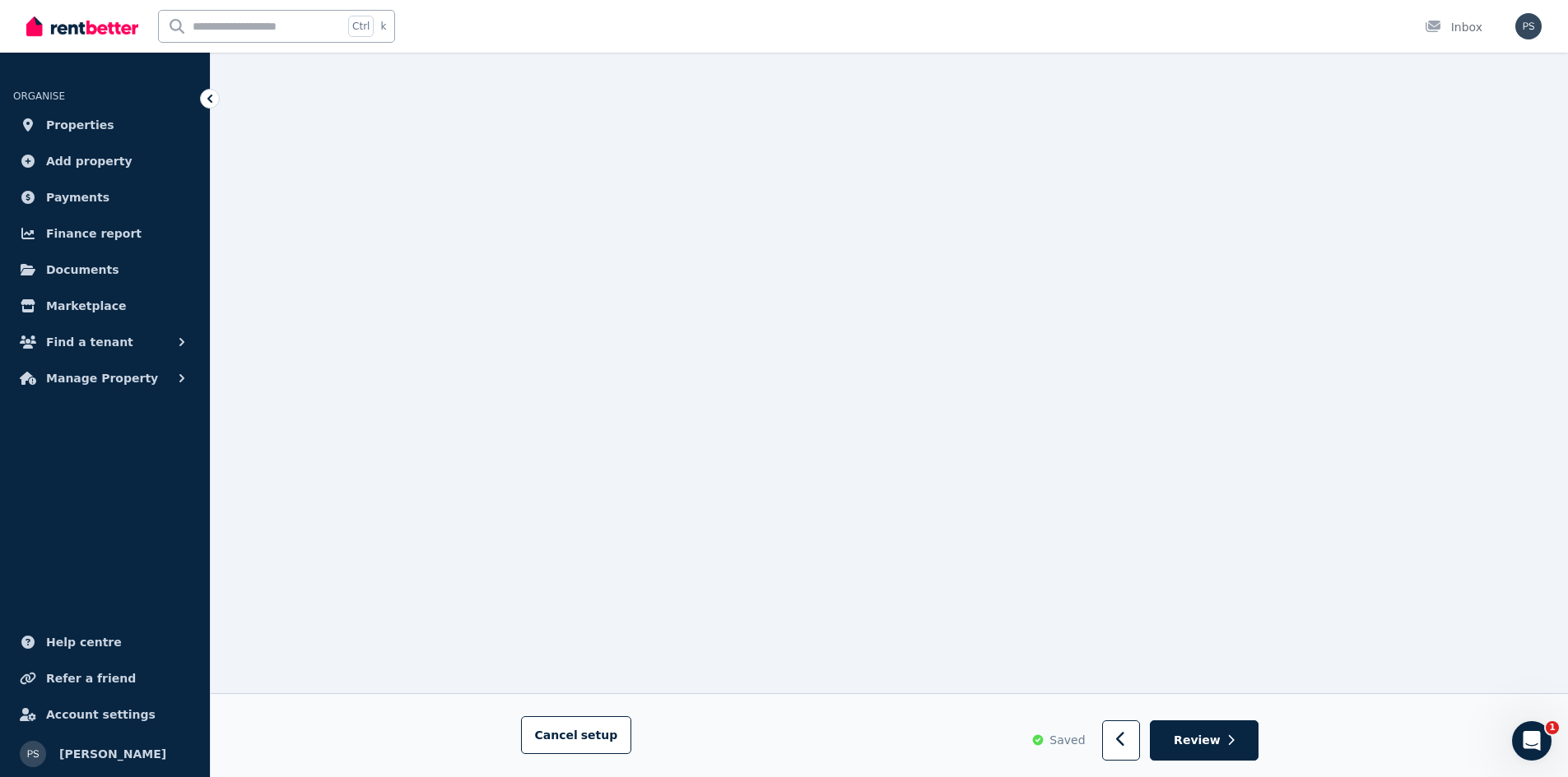
scroll to position [15441, 0]
click at [1127, 741] on icon "button" at bounding box center [1121, 740] width 11 height 17
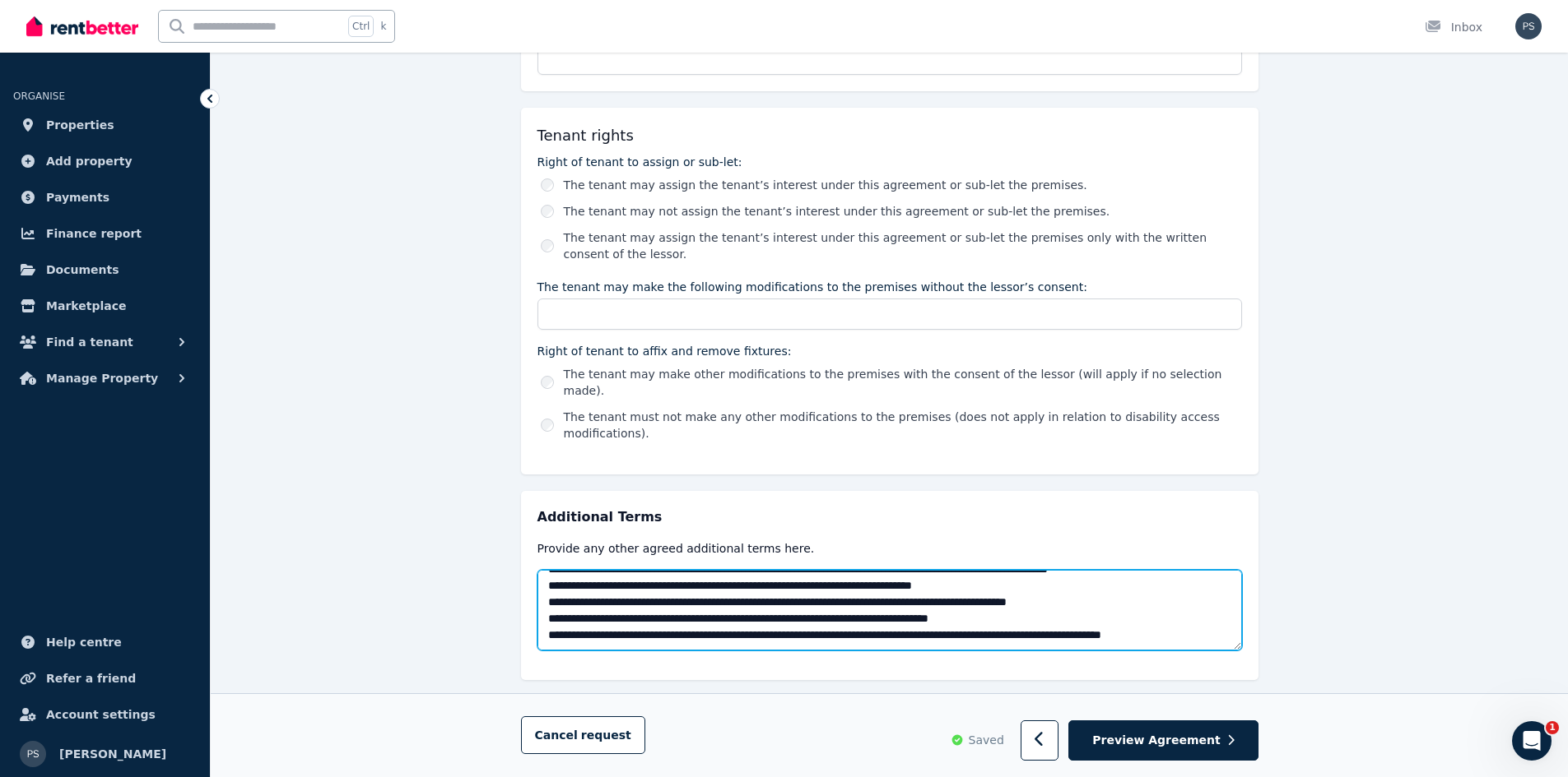
scroll to position [1958, 0]
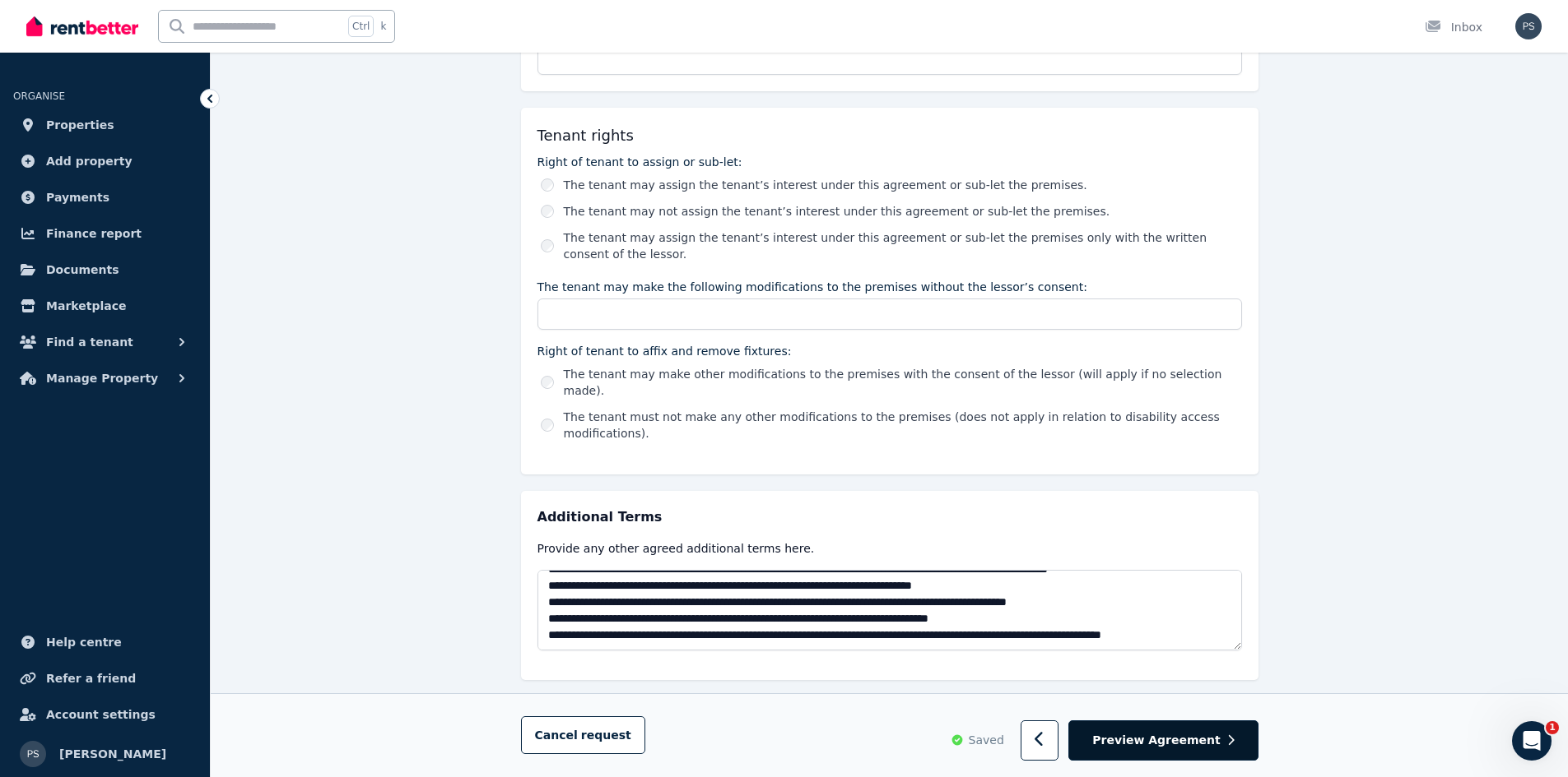
click at [1160, 733] on span "Preview Agreement" at bounding box center [1156, 741] width 127 height 17
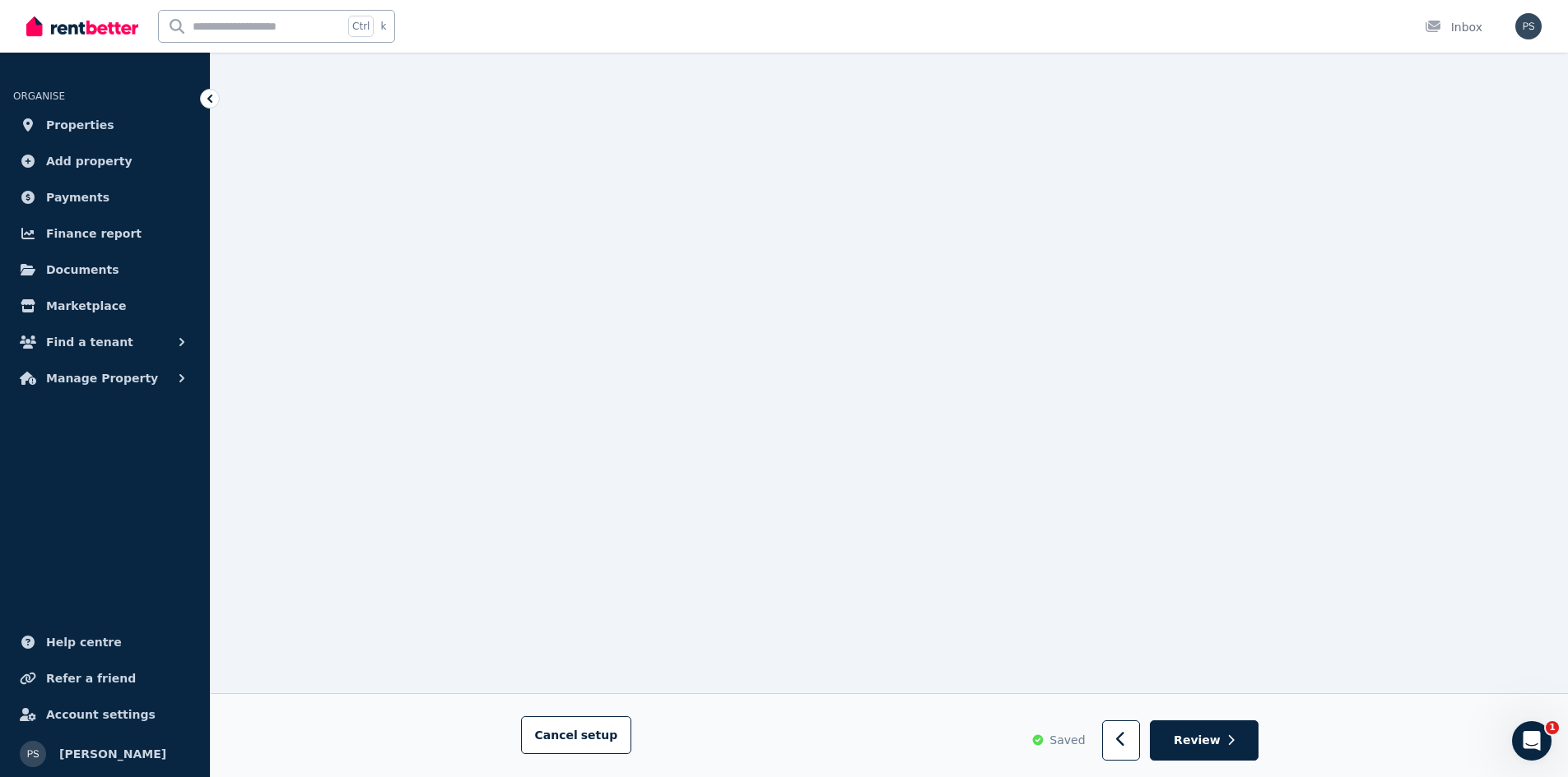
scroll to position [3126, 0]
click at [1214, 736] on span "Review" at bounding box center [1197, 741] width 47 height 17
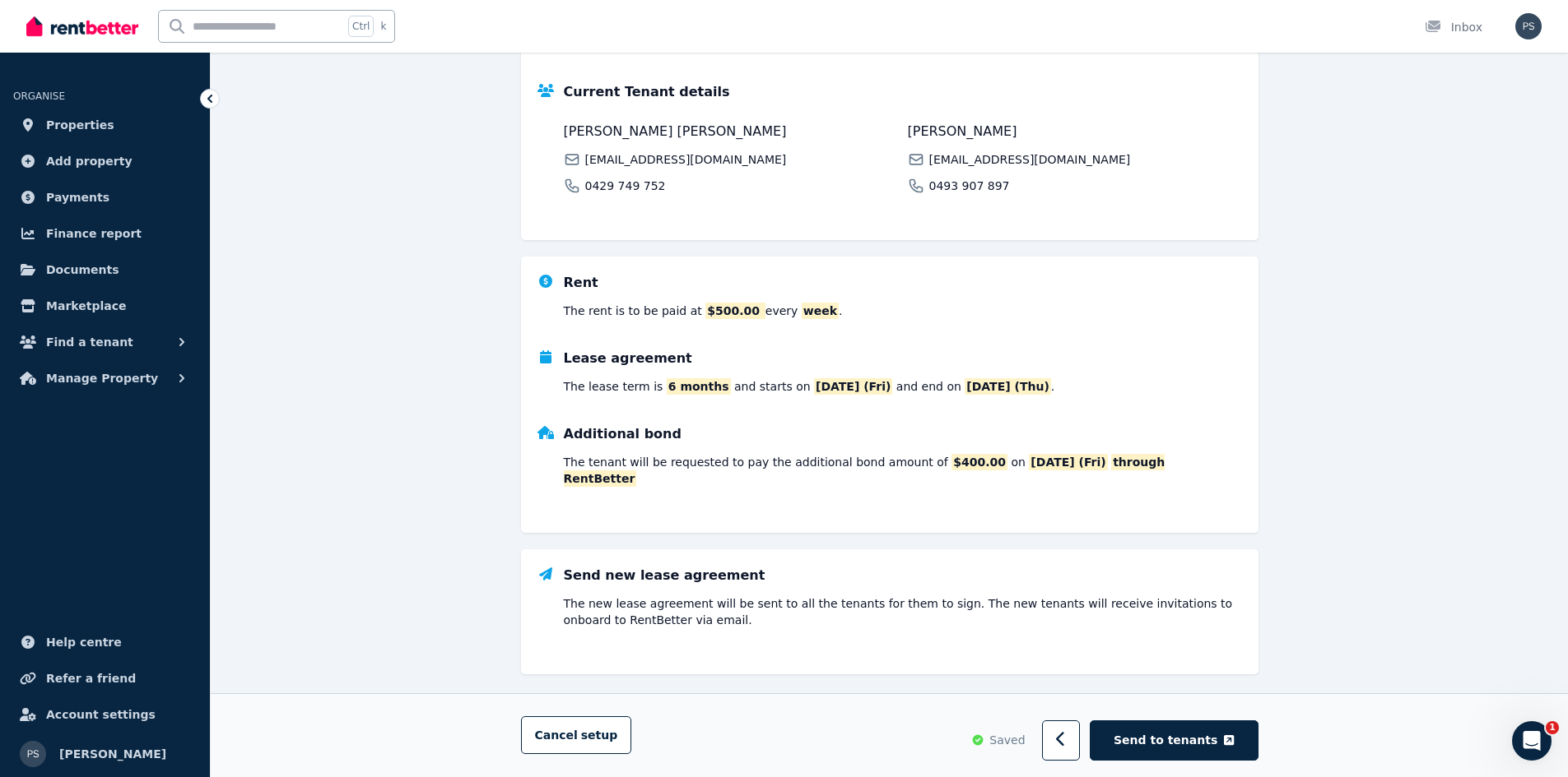
scroll to position [314, 0]
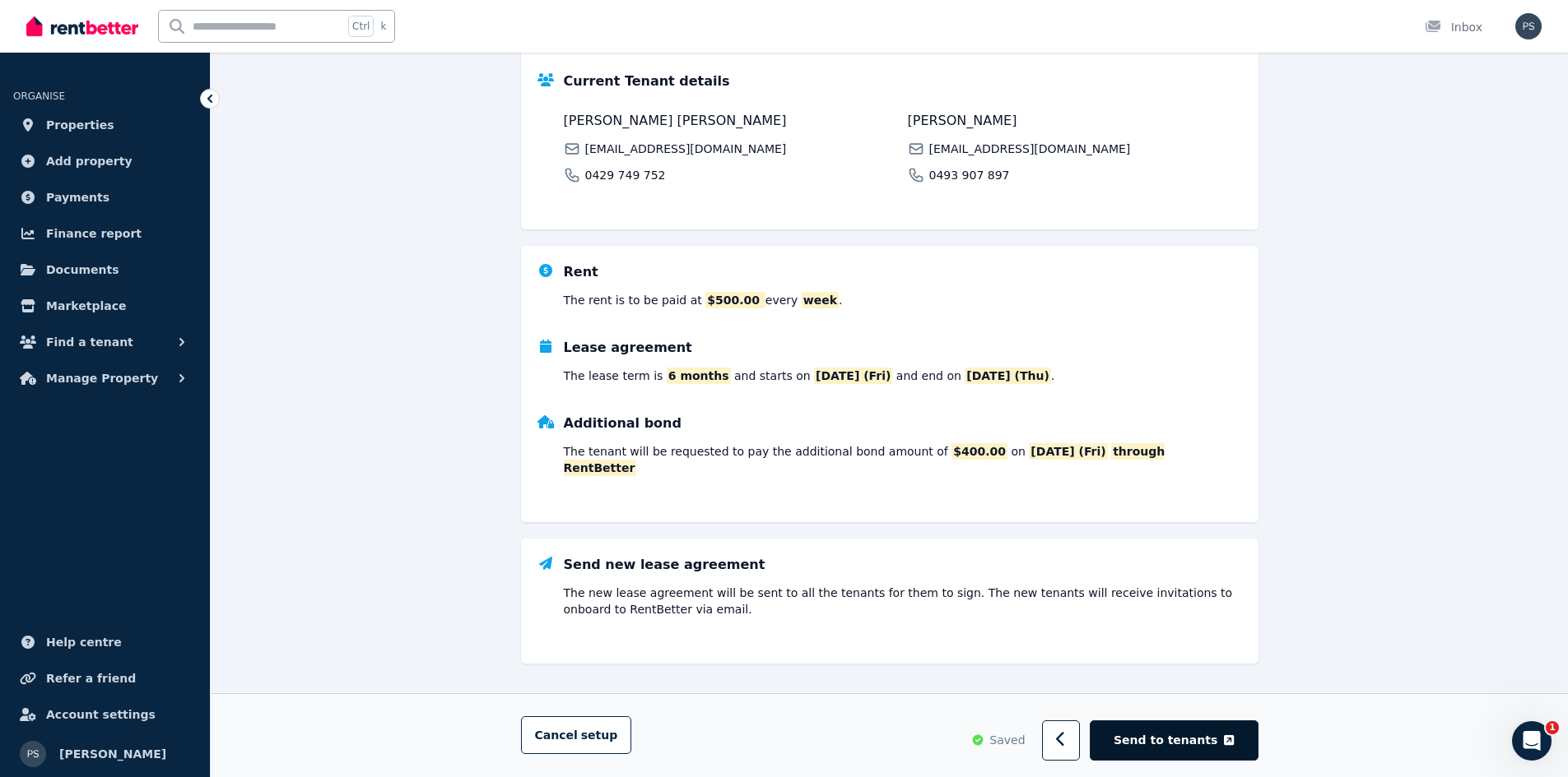
click at [1204, 744] on span "Send to tenants" at bounding box center [1165, 741] width 103 height 17
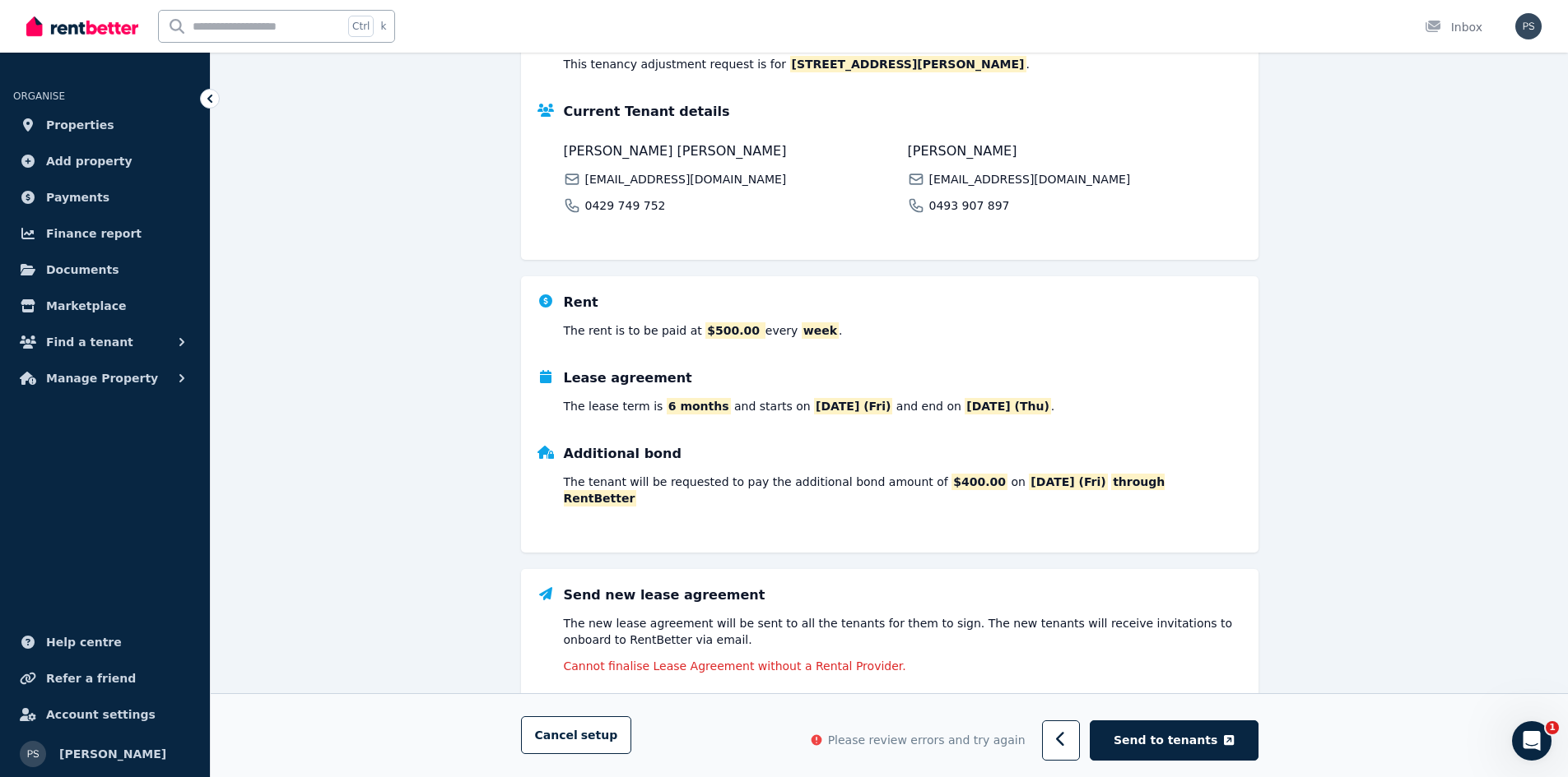
scroll to position [340, 0]
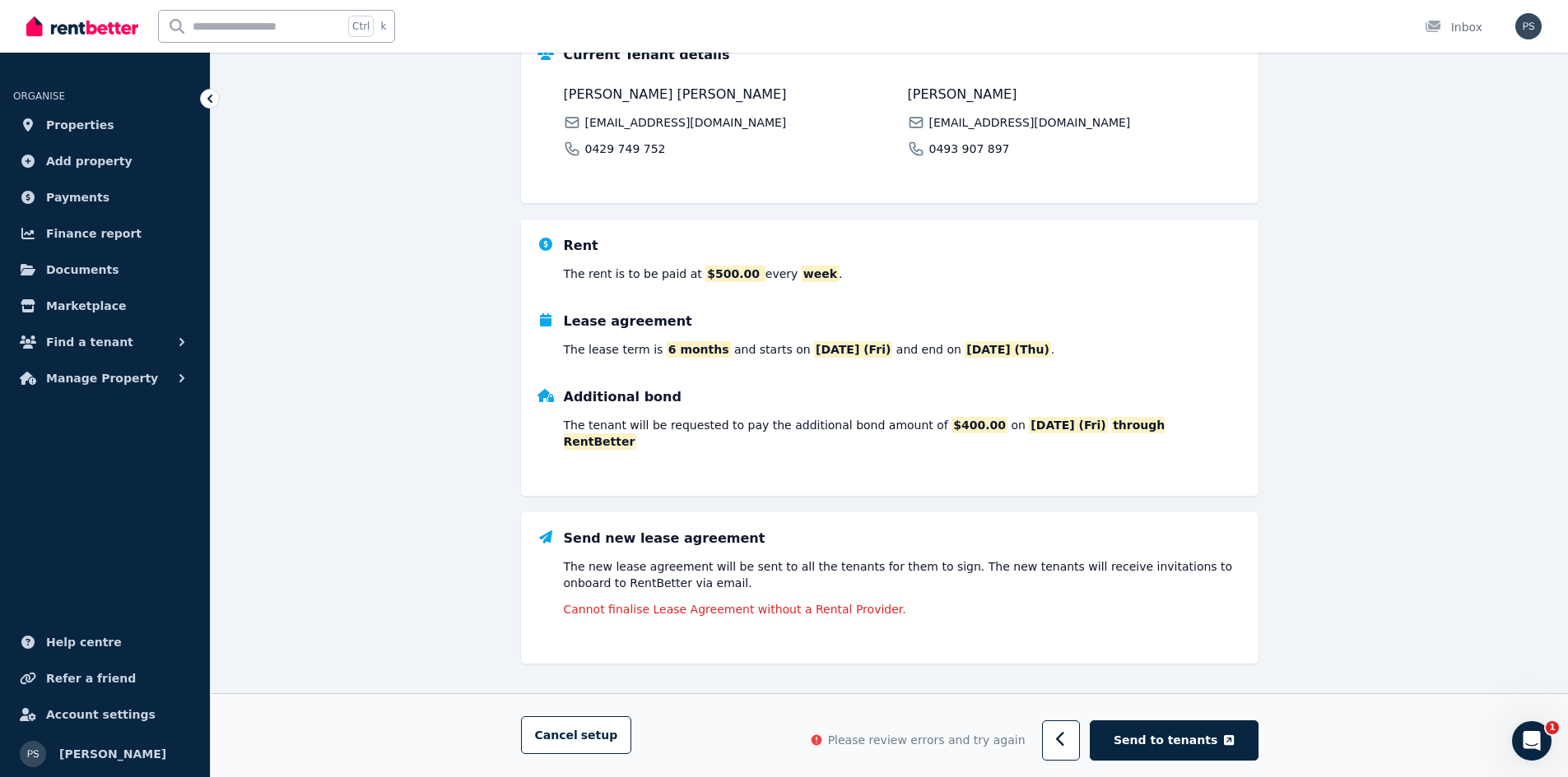
click at [873, 616] on div "Send new lease agreement The new lease agreement will be sent to all the tenant…" at bounding box center [889, 588] width 738 height 151
click at [684, 630] on div "Send new lease agreement The new lease agreement will be sent to all the tenant…" at bounding box center [889, 588] width 738 height 151
click at [942, 642] on div "Send new lease agreement The new lease agreement will be sent to all the tenant…" at bounding box center [889, 588] width 738 height 151
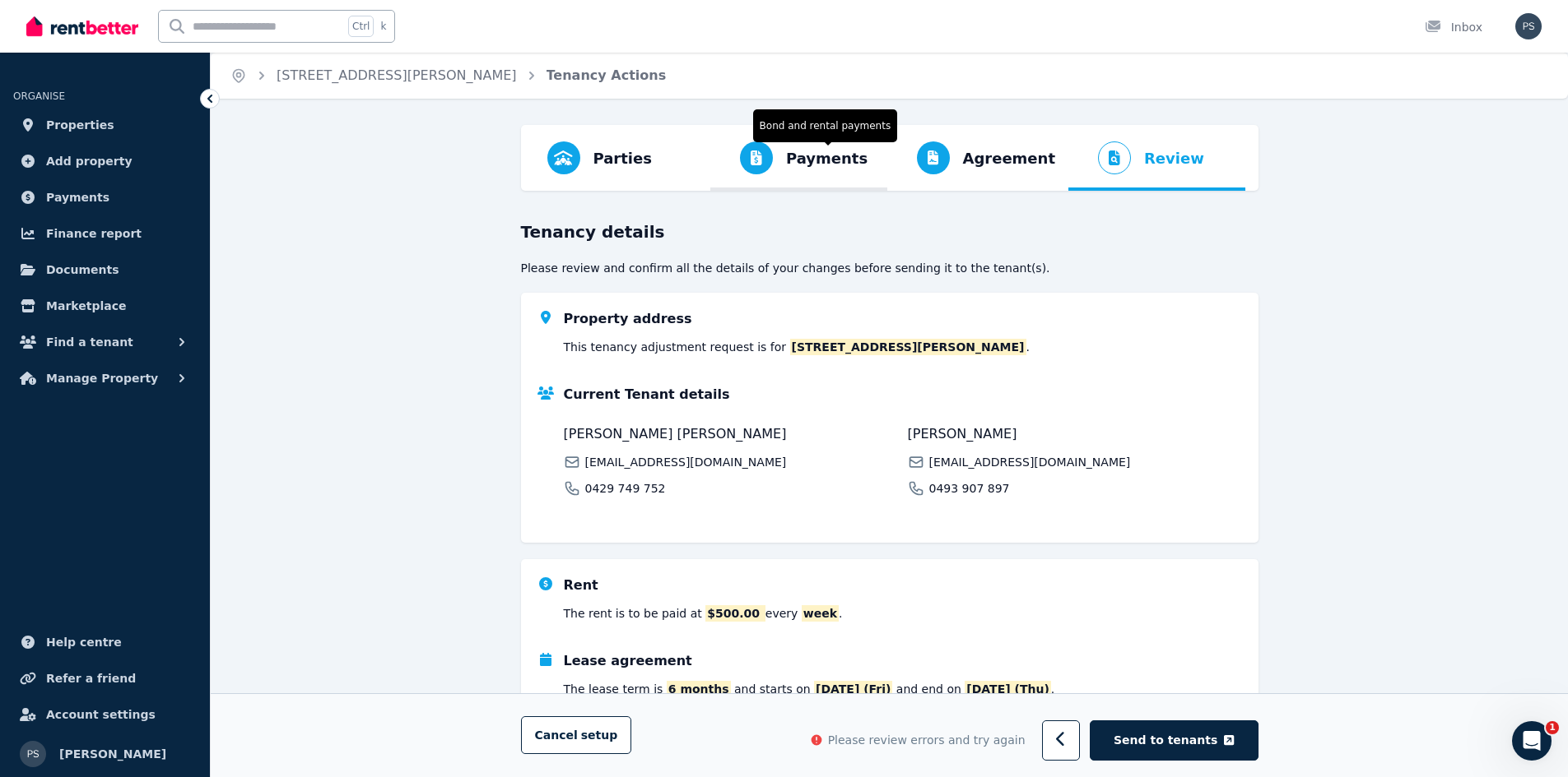
click at [786, 156] on span "Payments Bond and rental payments" at bounding box center [796, 158] width 171 height 66
select select "**********"
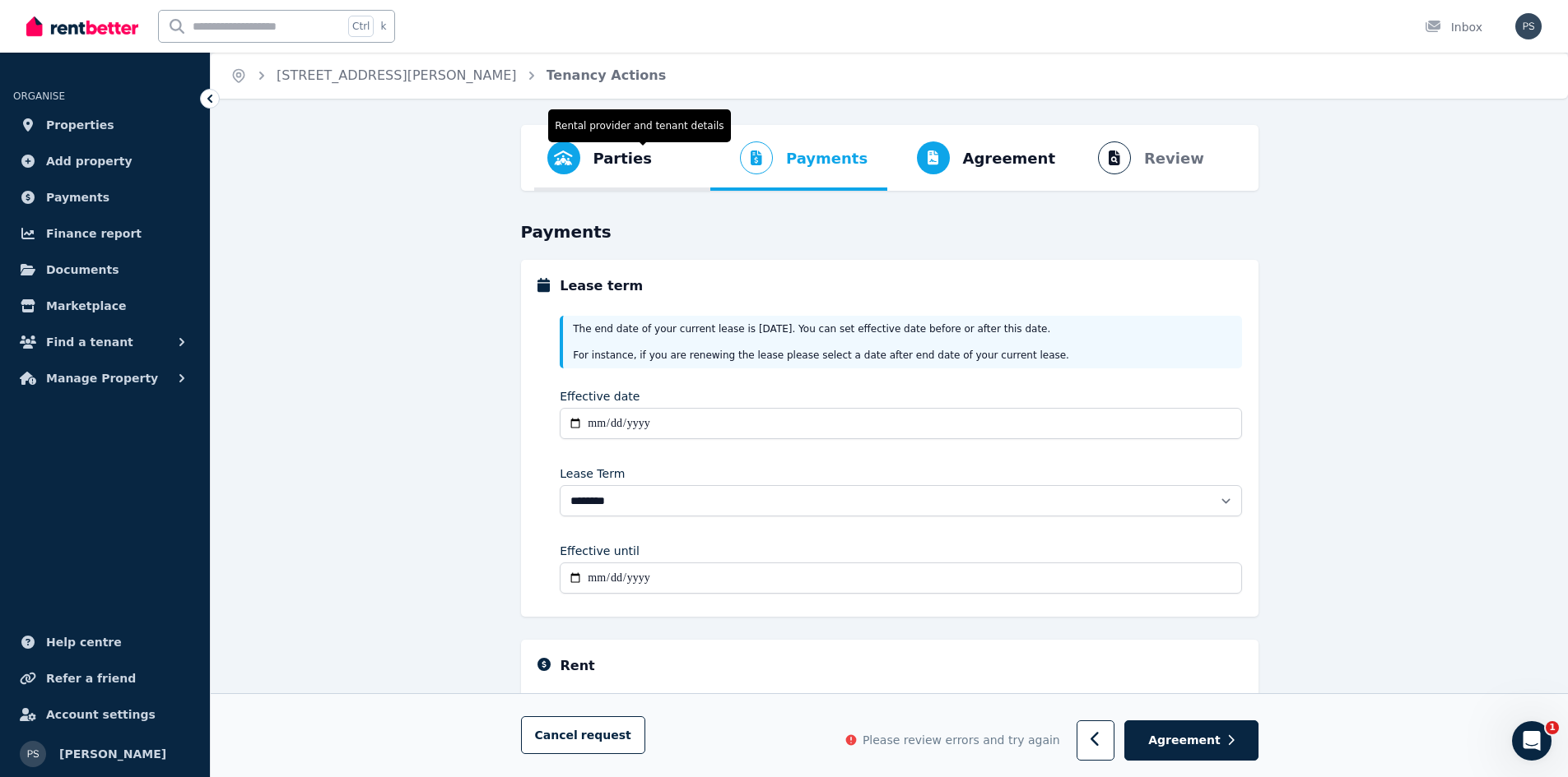
click at [624, 170] on span "Parties Rental provider and tenant details" at bounding box center [599, 158] width 131 height 66
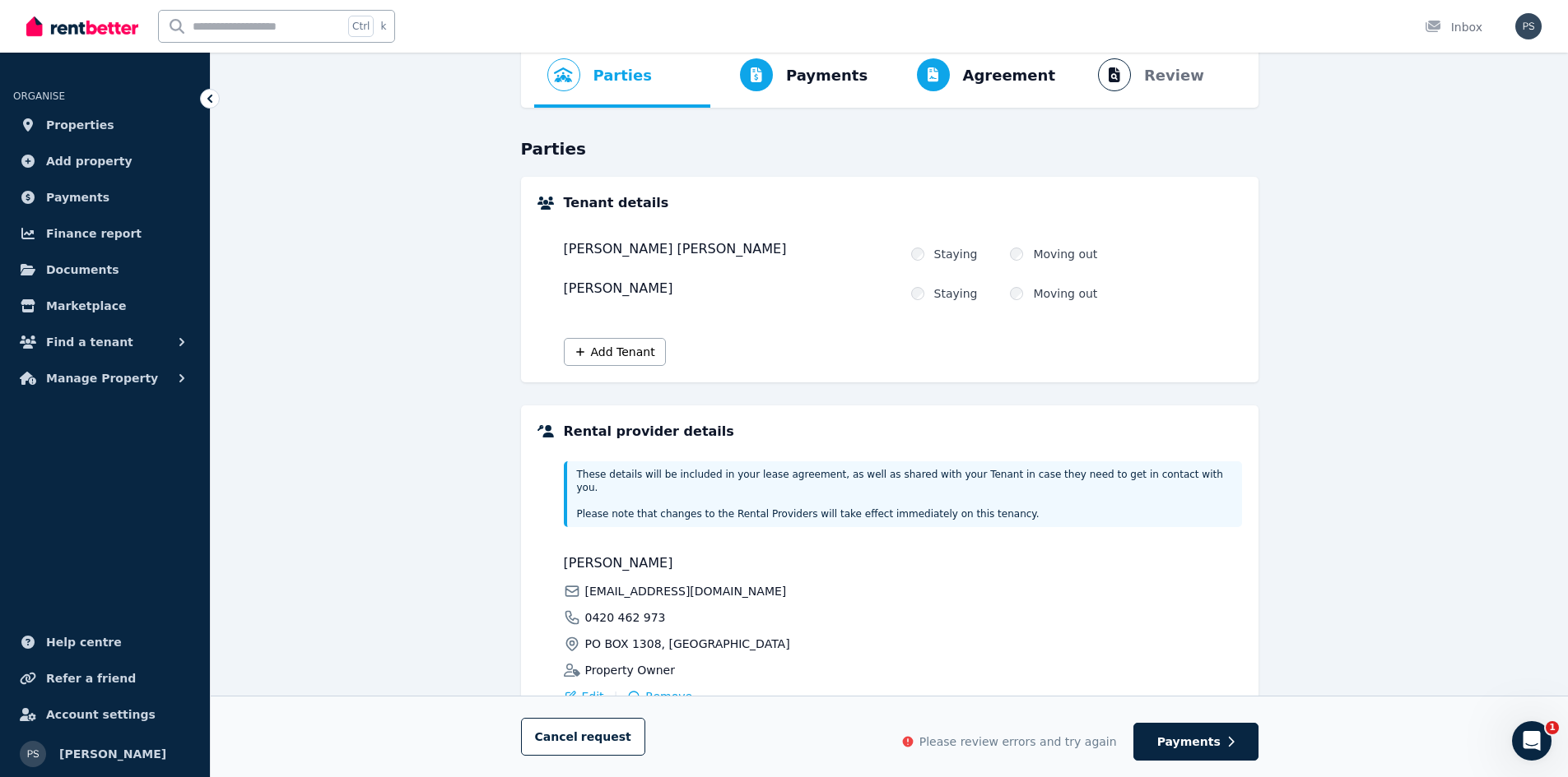
scroll to position [206, 0]
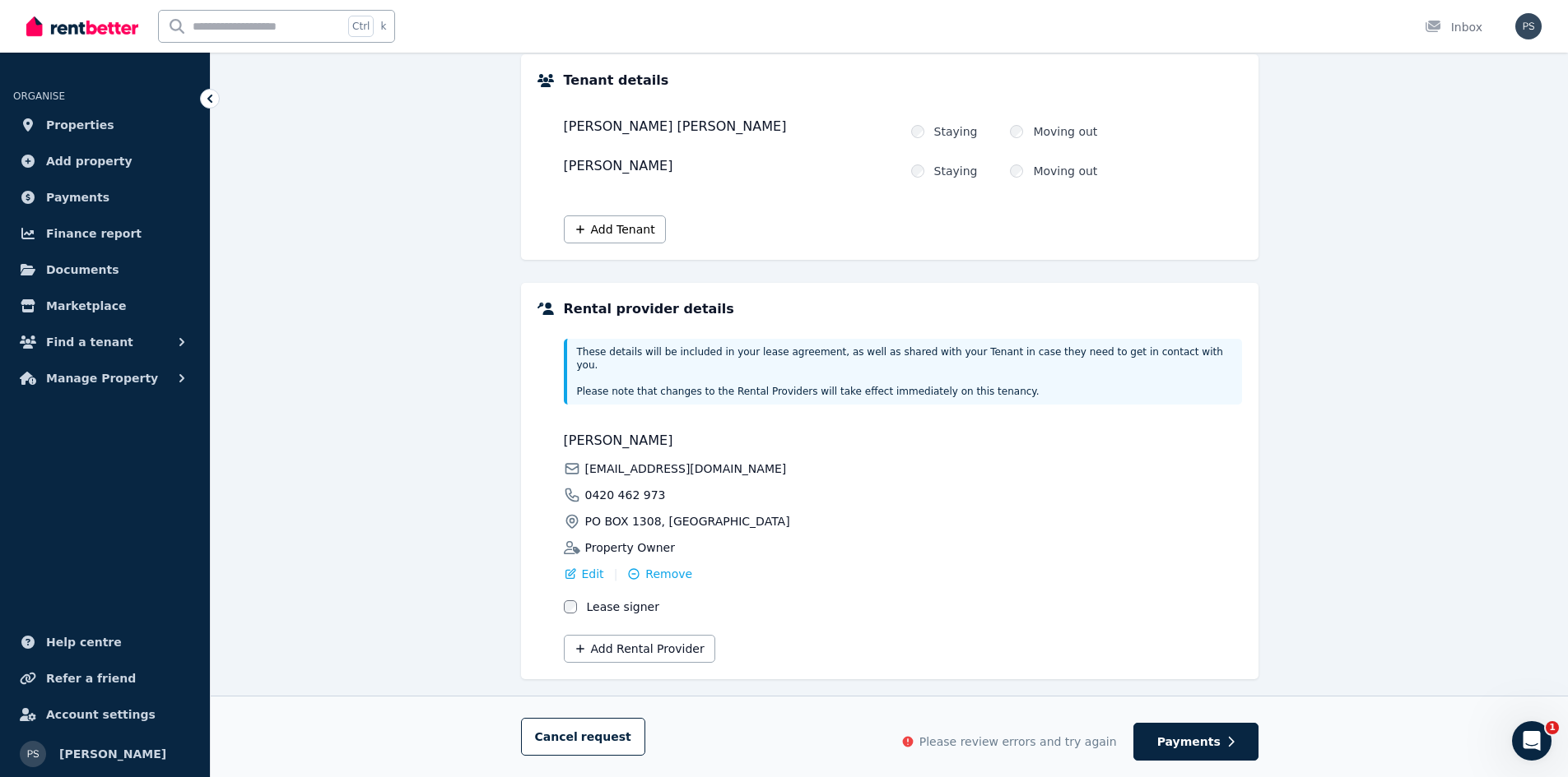
click at [612, 599] on label "Lease signer" at bounding box center [623, 607] width 72 height 17
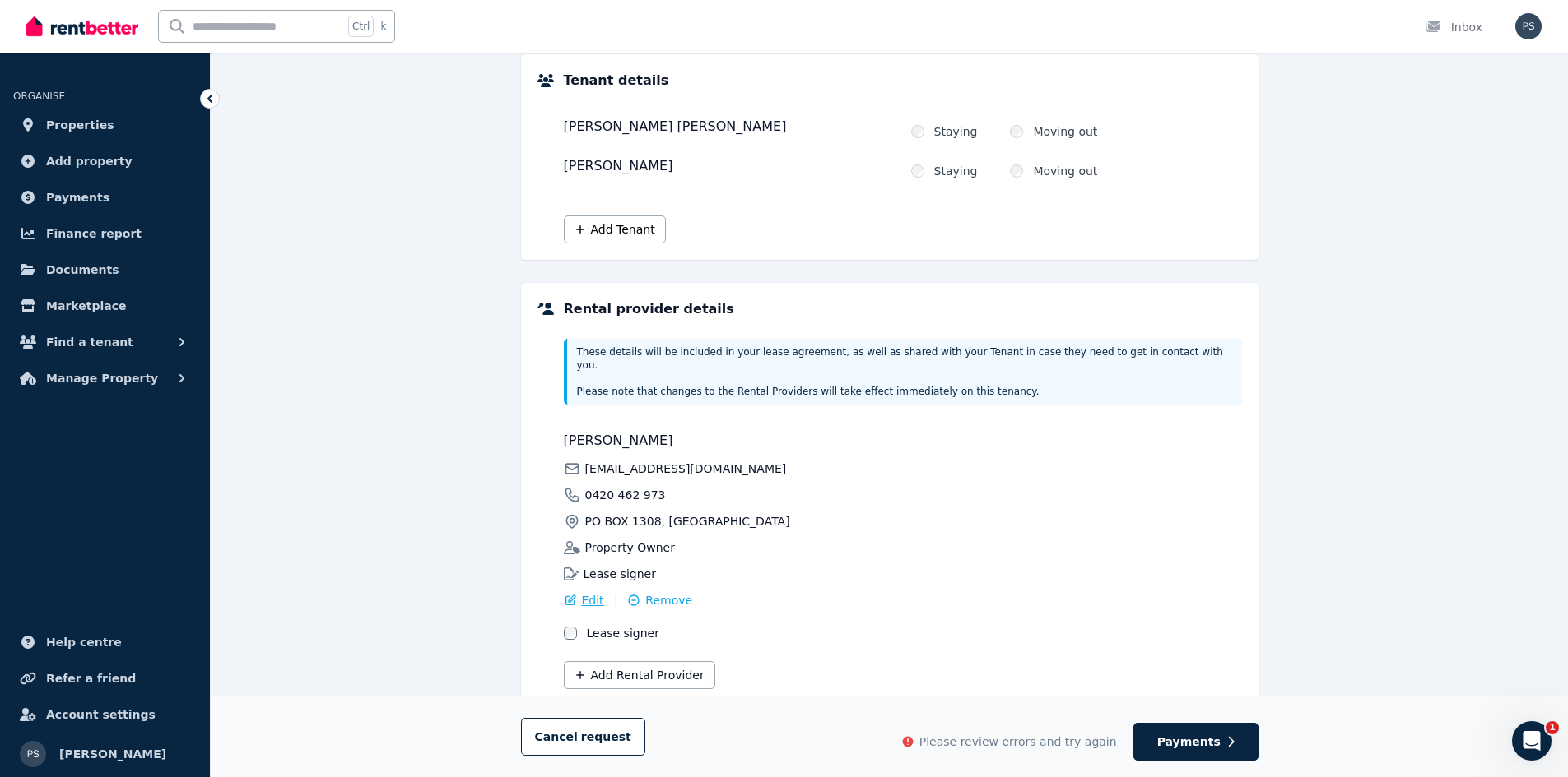
click at [584, 592] on span "Edit" at bounding box center [593, 601] width 22 height 17
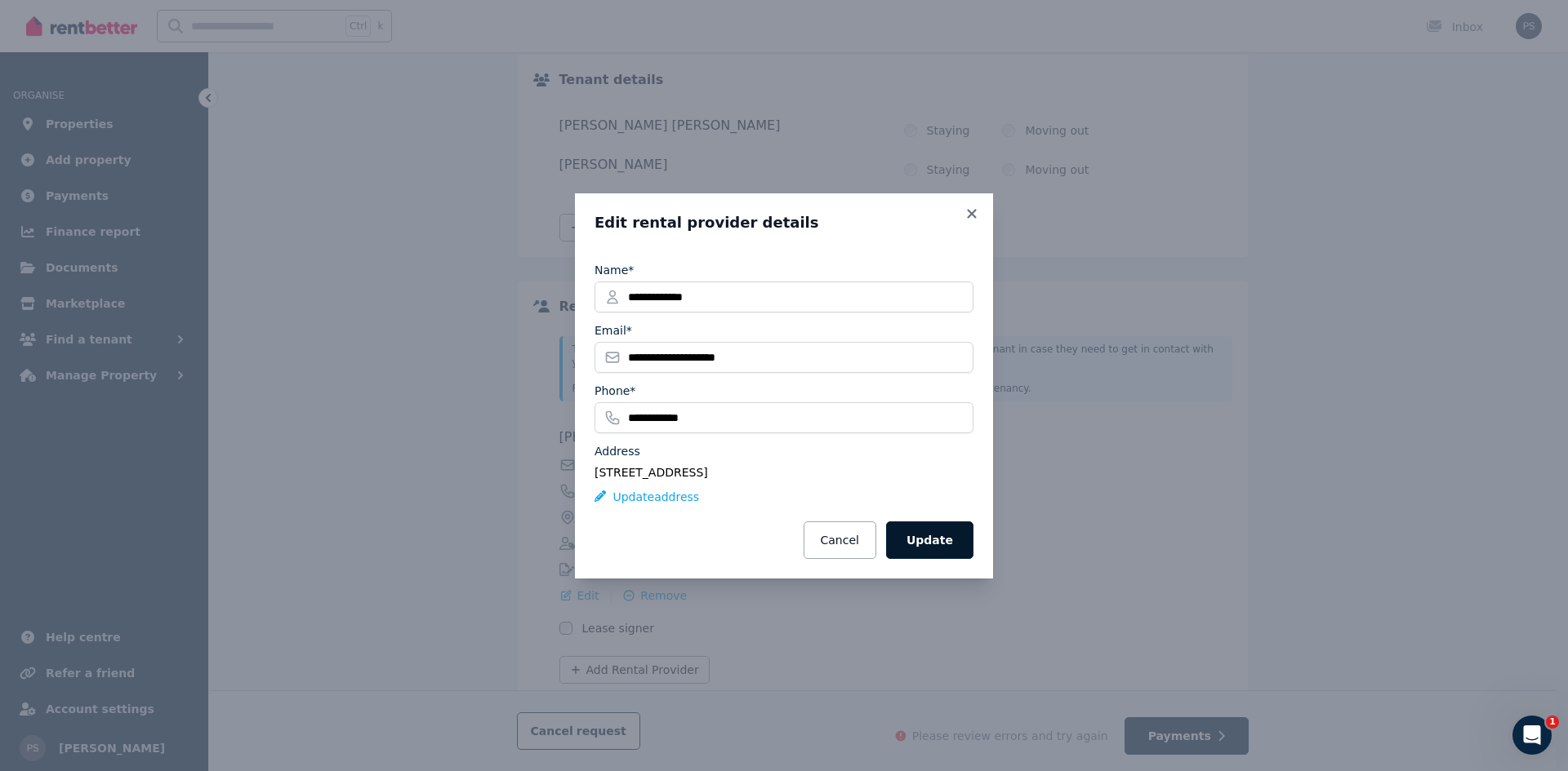
click at [932, 535] on button "Update" at bounding box center [930, 540] width 87 height 38
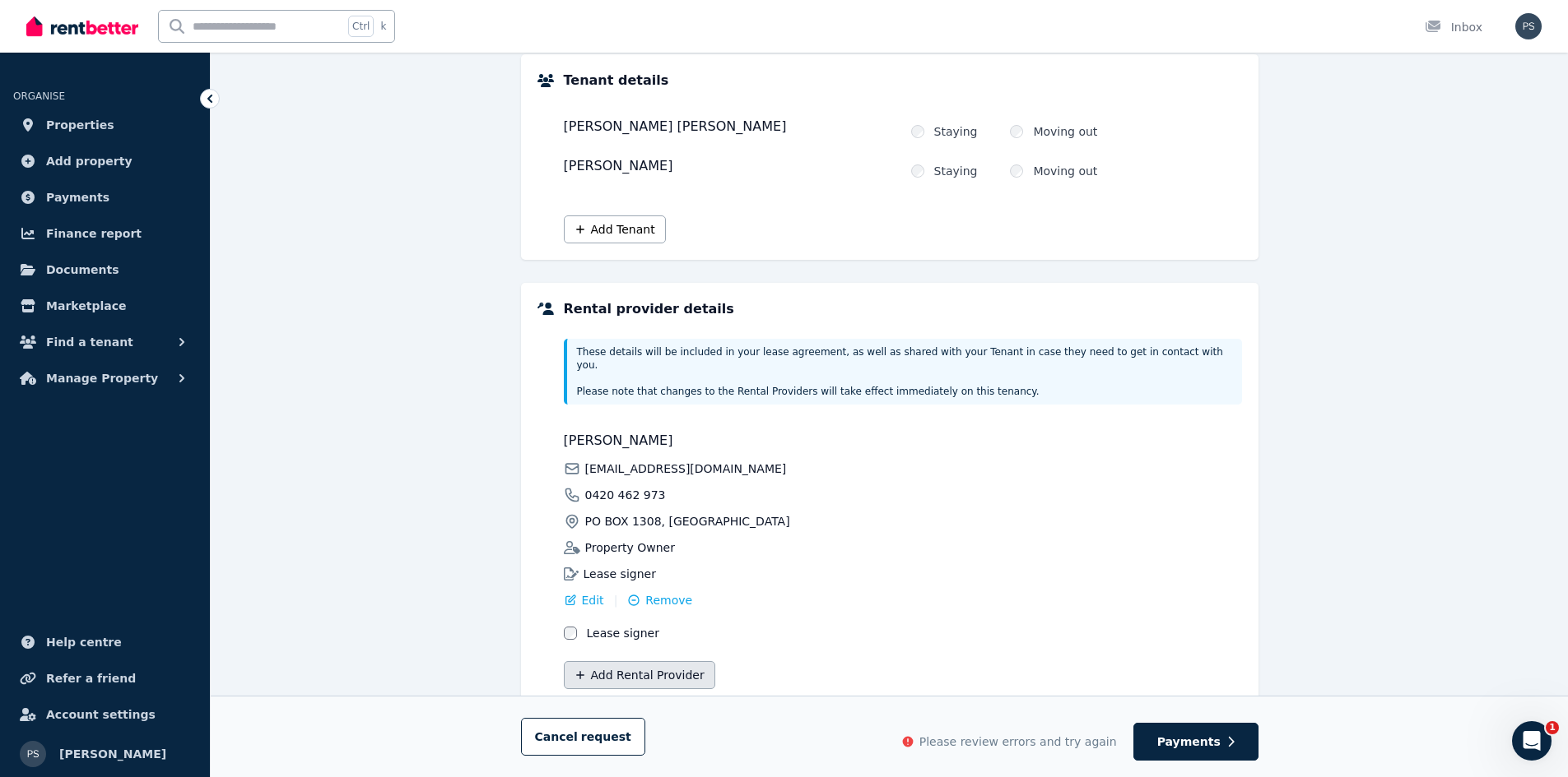
click at [642, 661] on button "Add Rental Provider" at bounding box center [639, 675] width 152 height 28
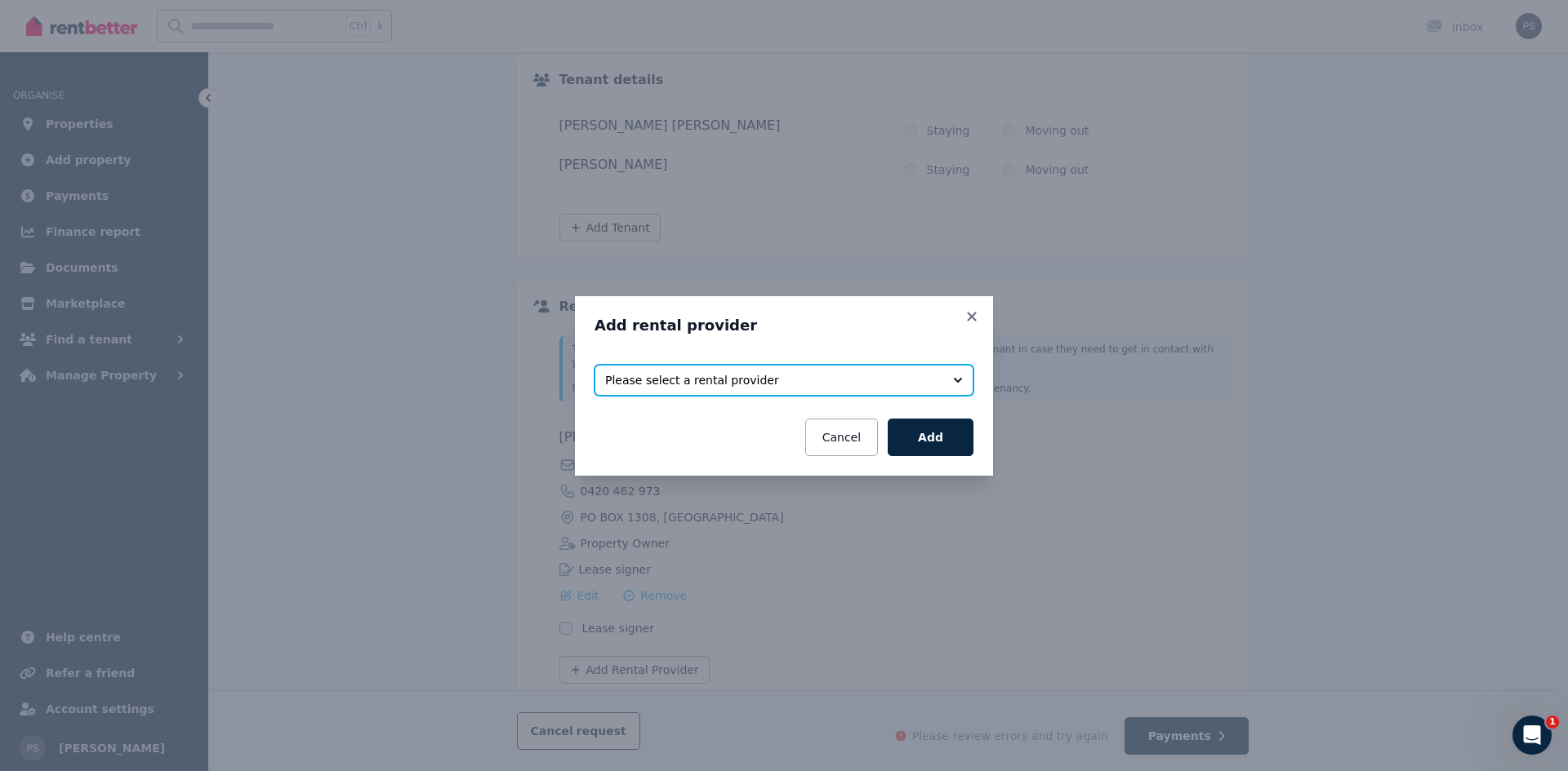
click at [745, 376] on span "Please select a rental provider" at bounding box center [773, 380] width 335 height 16
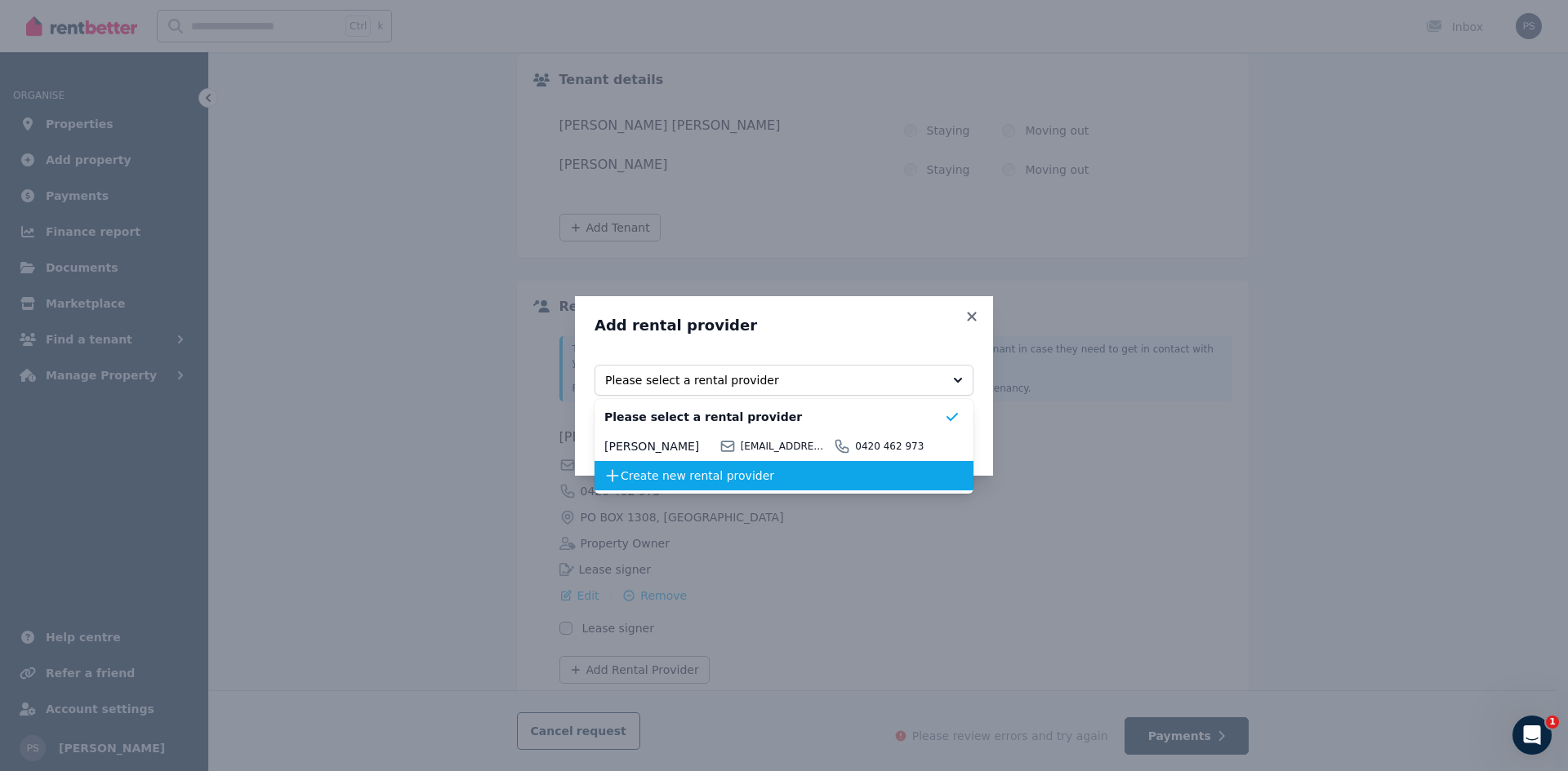
click at [683, 480] on span "Create new rental provider" at bounding box center [783, 476] width 324 height 16
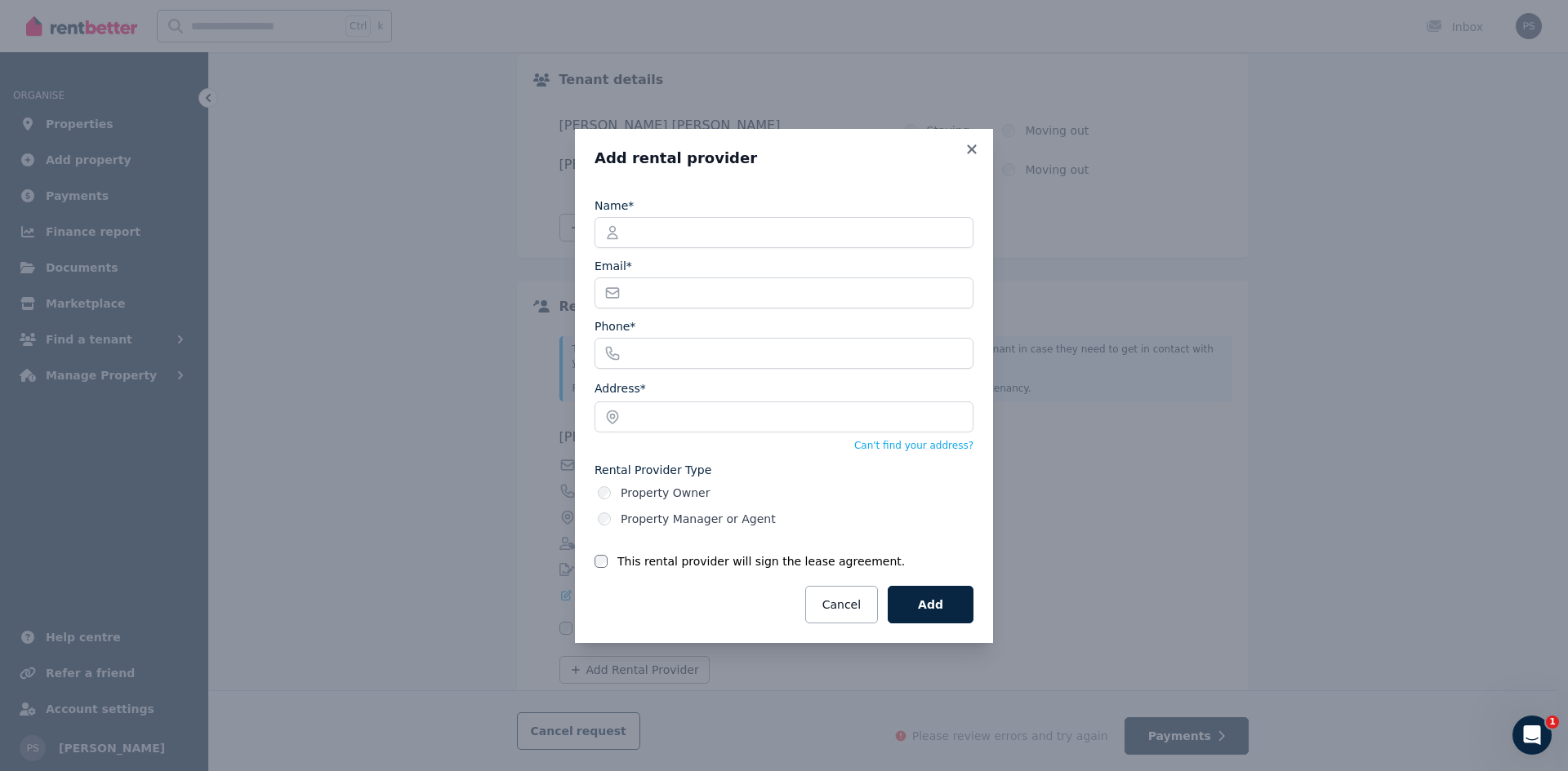
click at [741, 517] on label "Property Manager or Agent" at bounding box center [698, 519] width 155 height 16
click at [698, 232] on input "Name*" at bounding box center [784, 232] width 379 height 31
type input "**********"
click at [761, 301] on input "Email*" at bounding box center [784, 293] width 379 height 31
type input "**********"
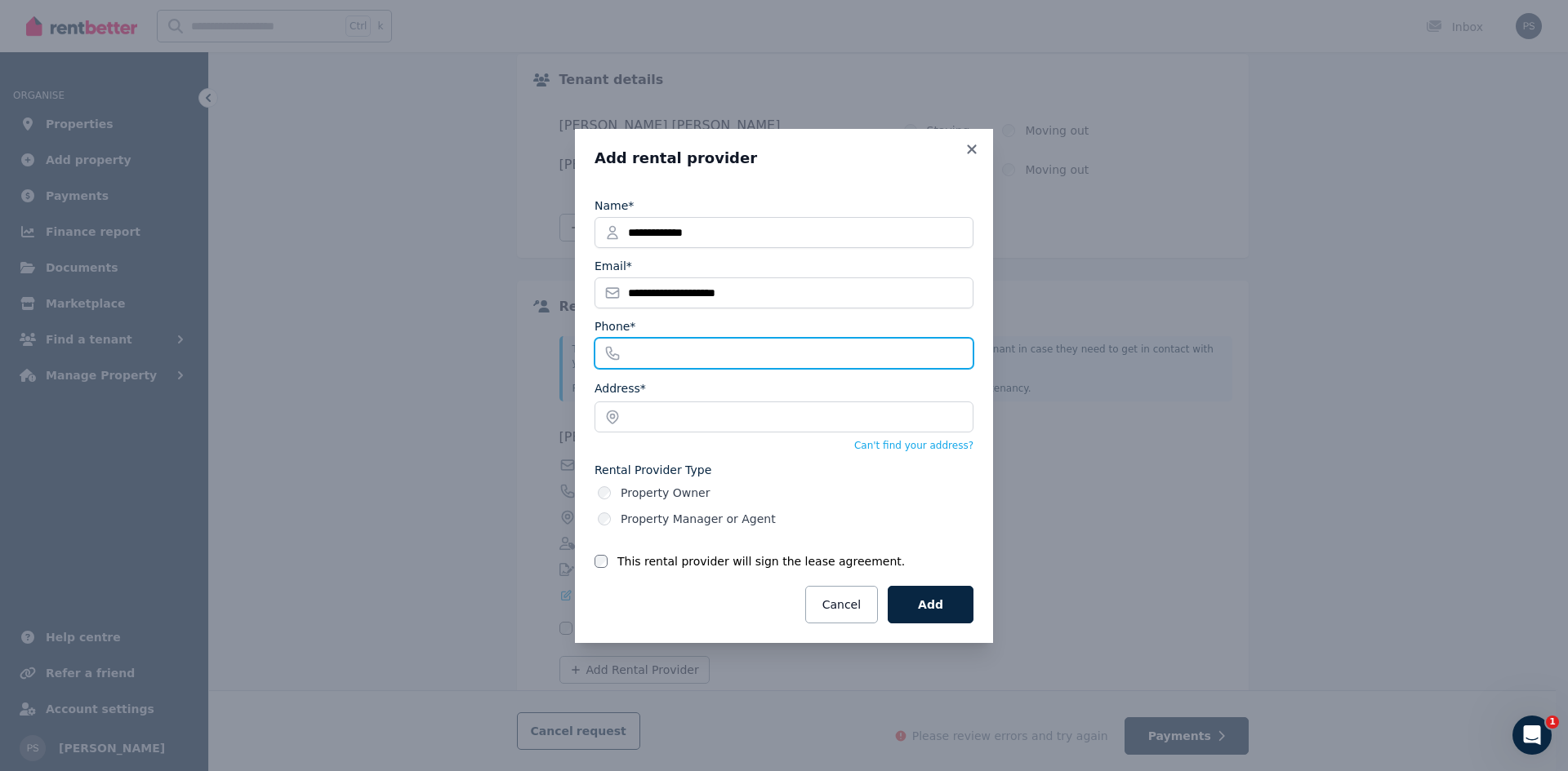
click at [767, 343] on input "Phone*" at bounding box center [784, 354] width 379 height 31
type input "**********"
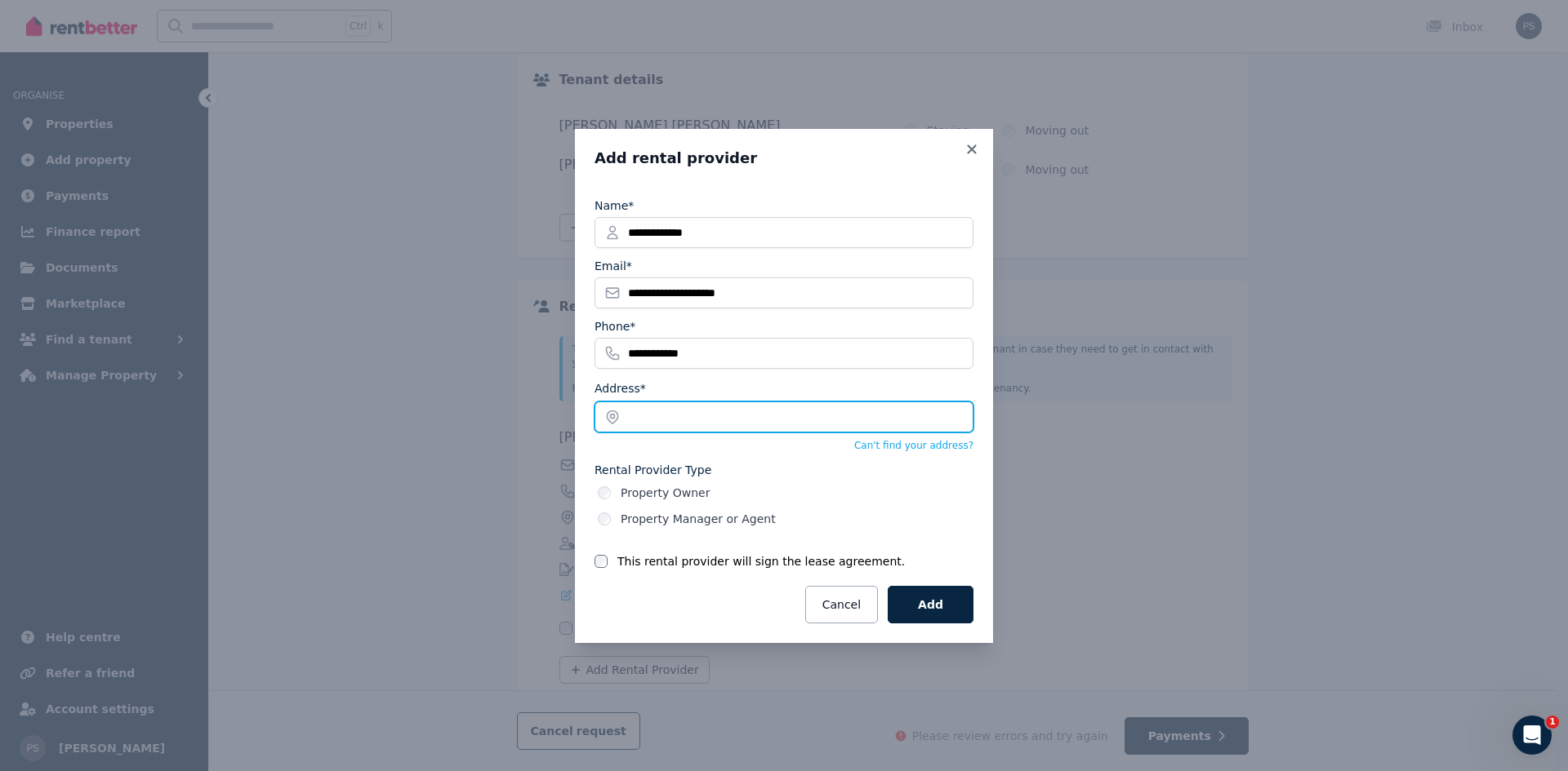
click at [739, 416] on input "text" at bounding box center [784, 417] width 379 height 31
type input "**********"
click at [839, 588] on button "Cancel" at bounding box center [841, 605] width 72 height 38
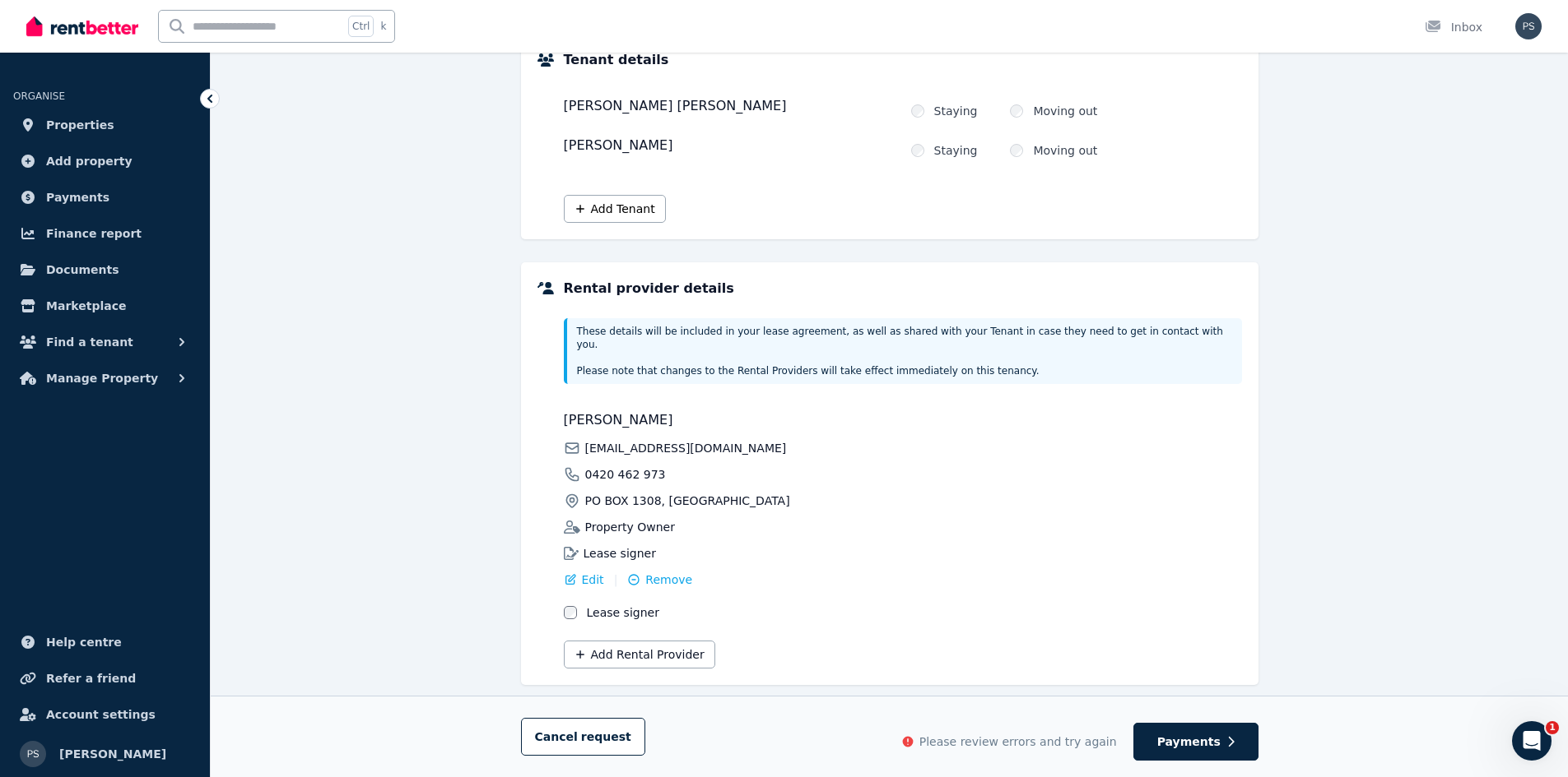
scroll to position [232, 0]
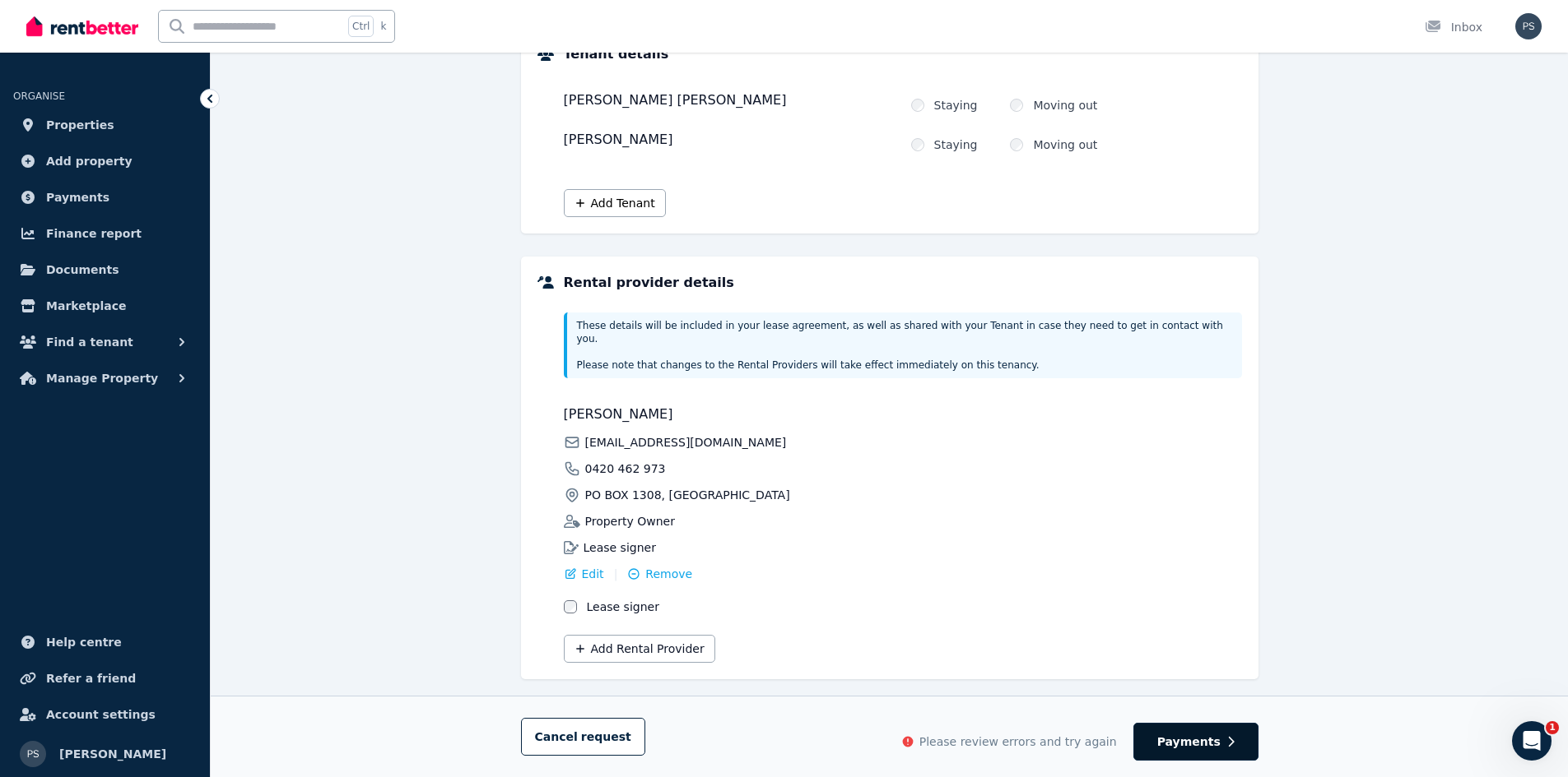
click at [1229, 728] on button "Payments" at bounding box center [1195, 742] width 125 height 38
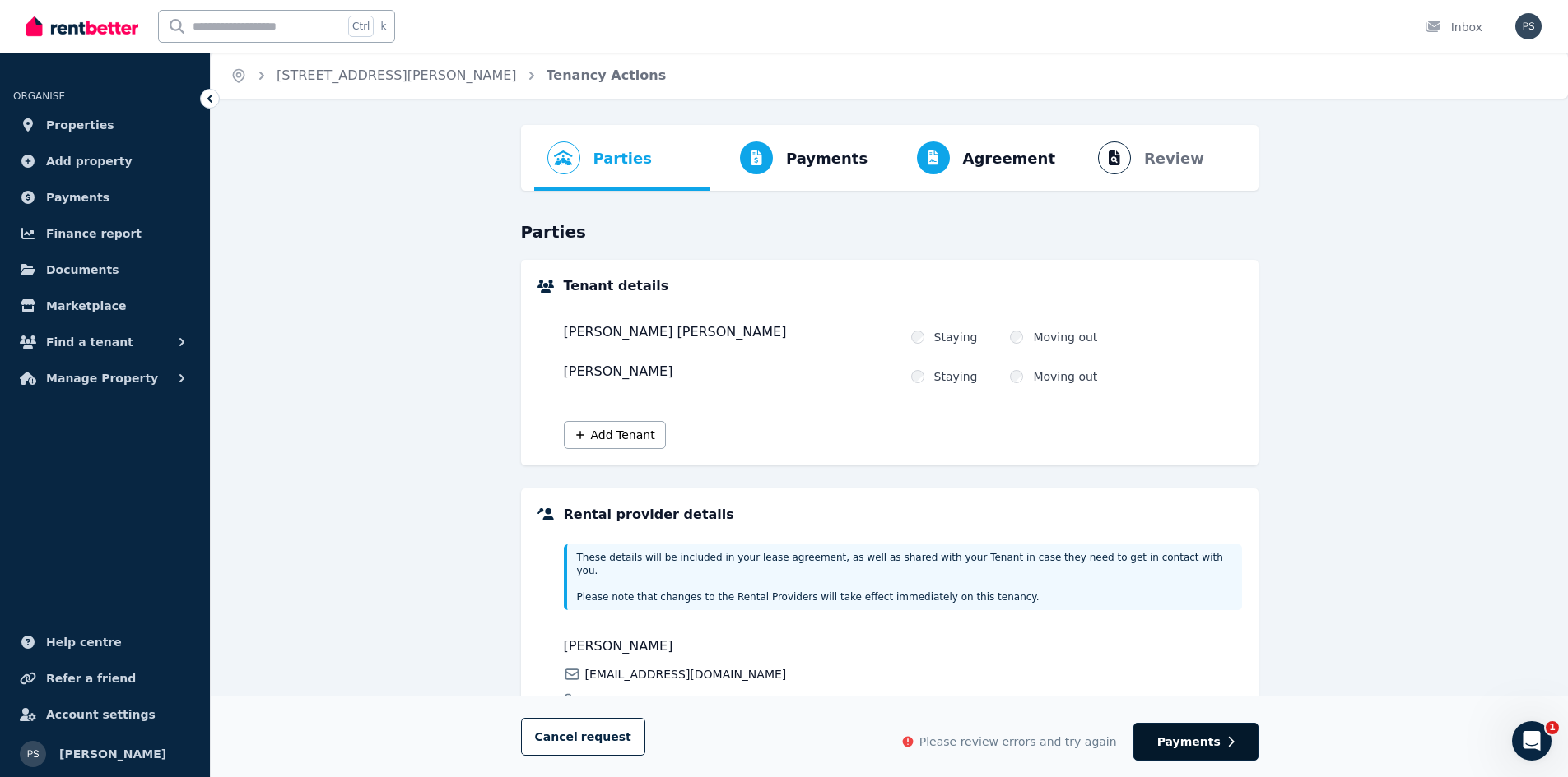
select select "**********"
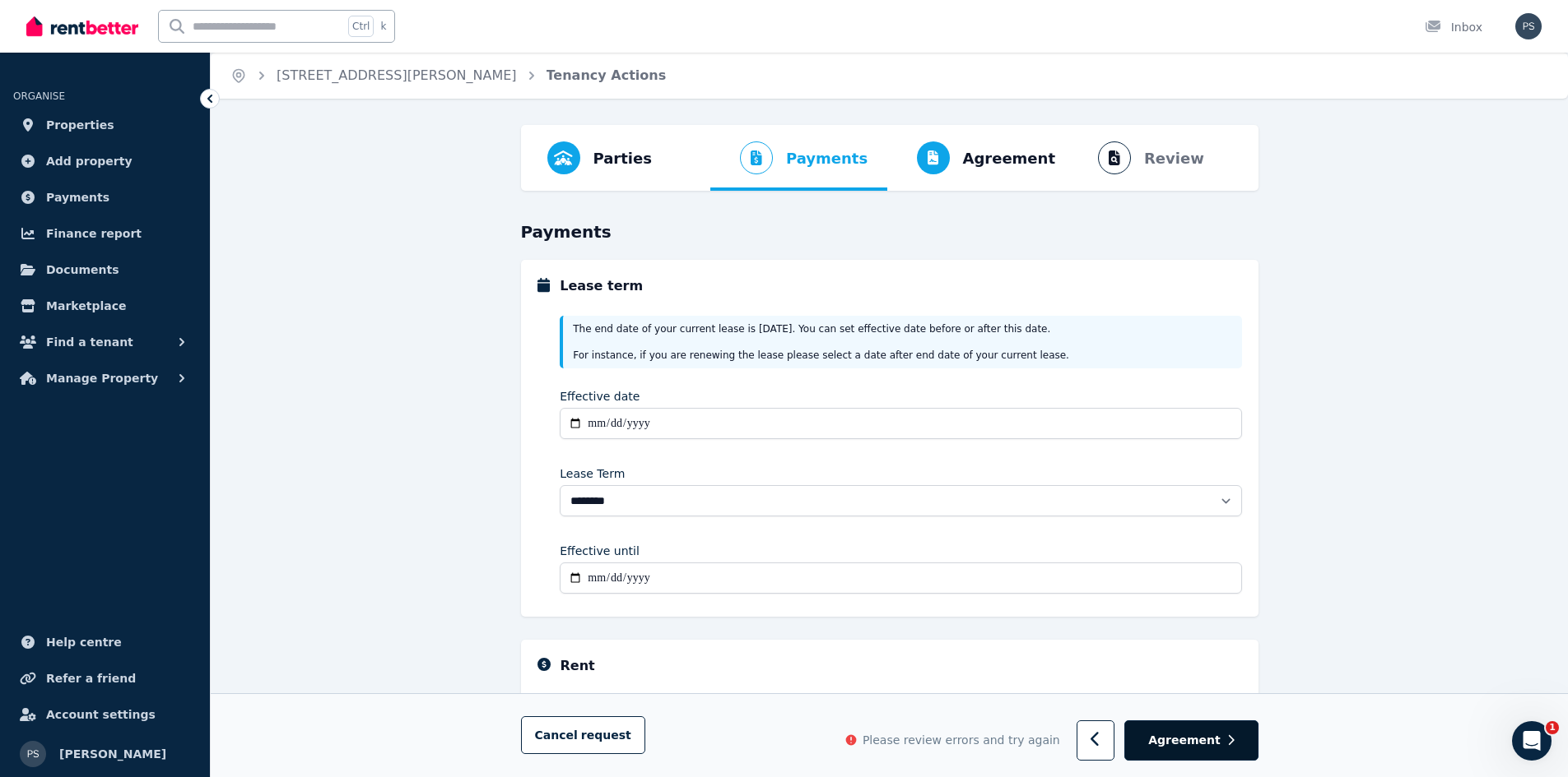
click at [1214, 746] on span "Agreement" at bounding box center [1184, 741] width 72 height 17
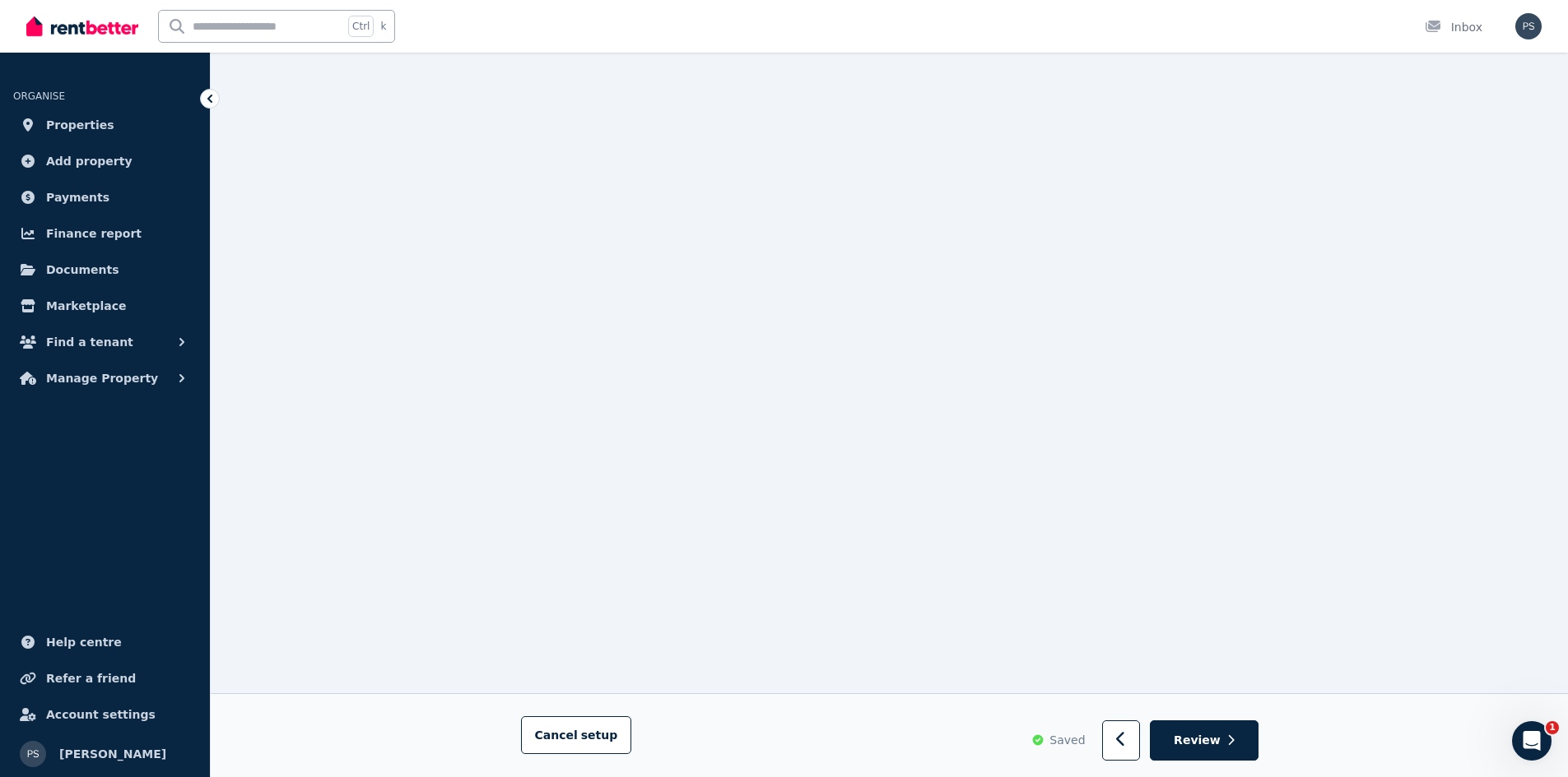
scroll to position [914, 0]
click at [1213, 731] on button "Review" at bounding box center [1204, 741] width 108 height 41
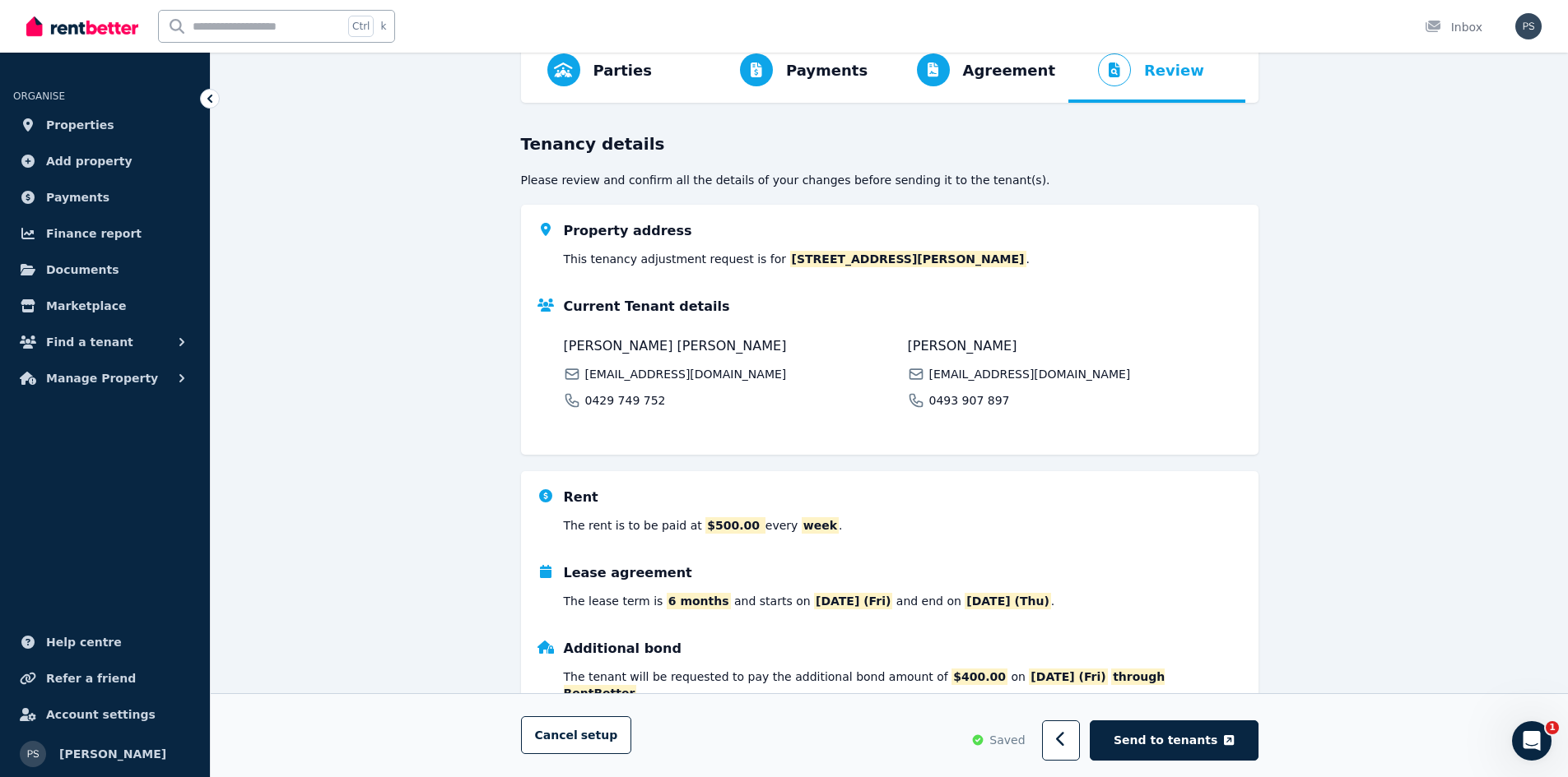
scroll to position [314, 0]
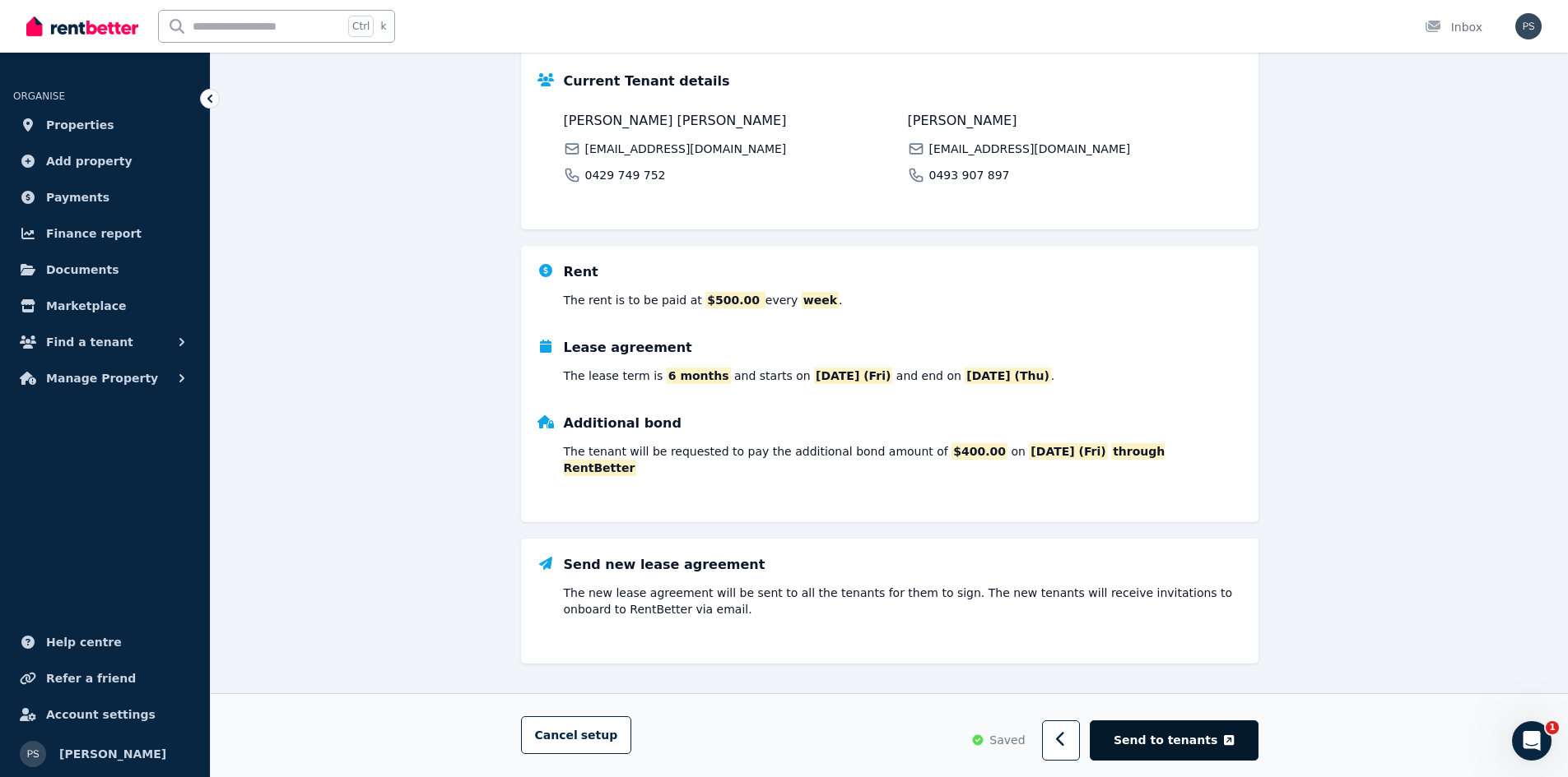
click at [1163, 743] on span "Send to tenants" at bounding box center [1165, 741] width 103 height 17
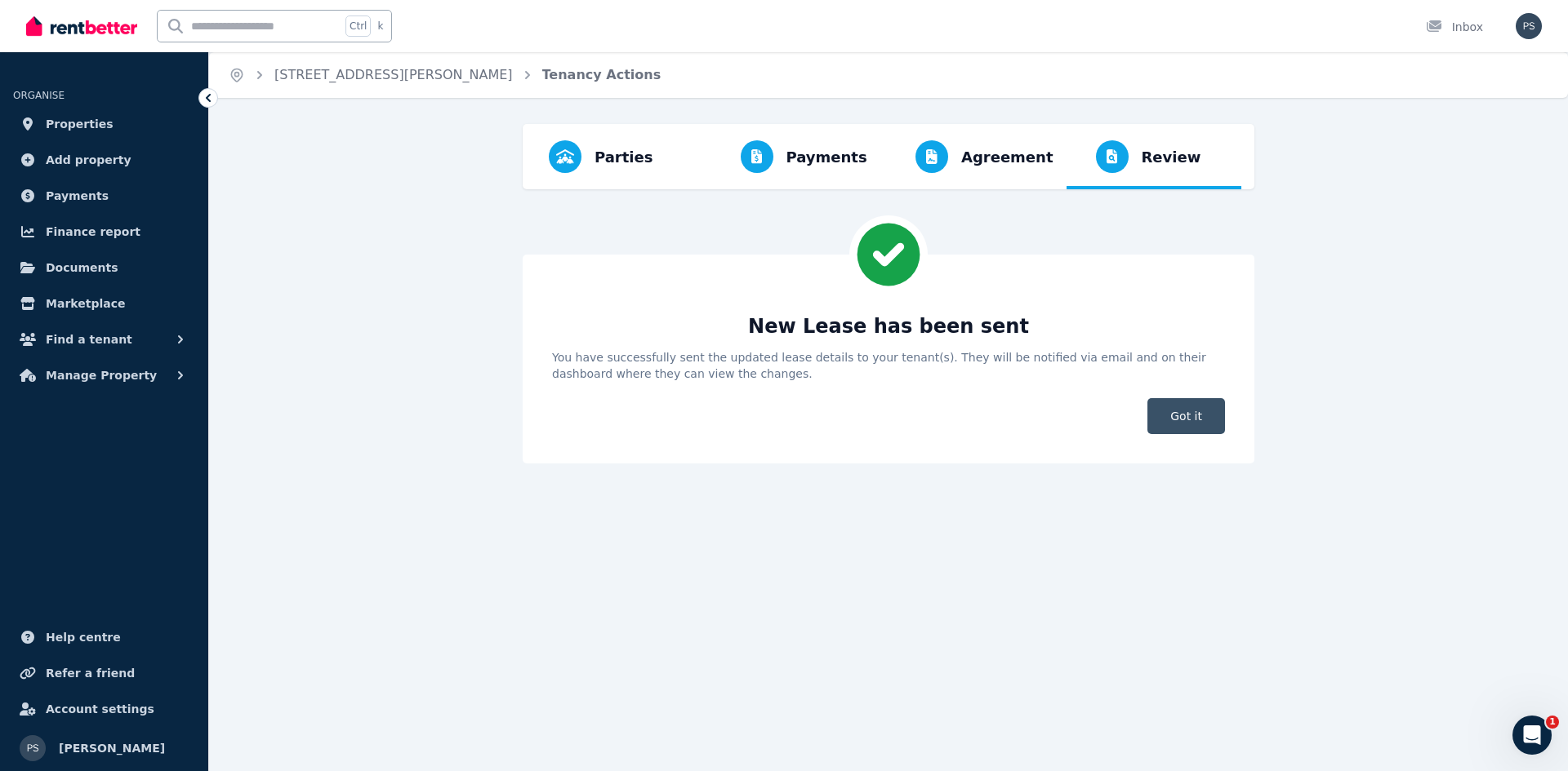
click at [1195, 413] on span "Got it" at bounding box center [1186, 416] width 77 height 36
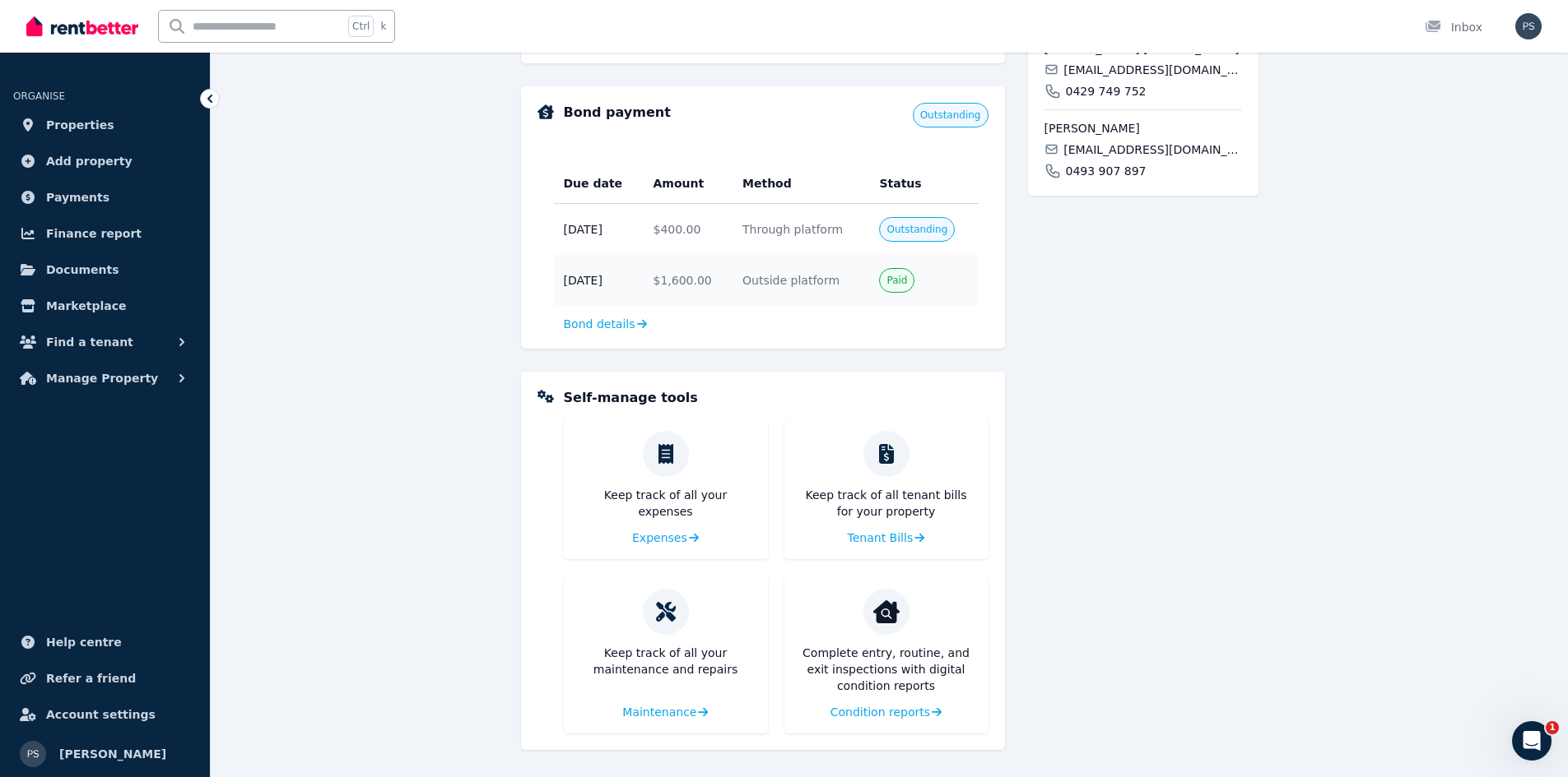
scroll to position [762, 0]
click at [1137, 378] on div "[STREET_ADDRESS][PERSON_NAME] [STREET_ADDRESS][PERSON_NAME] Residential | For r…" at bounding box center [1143, 198] width 230 height 1098
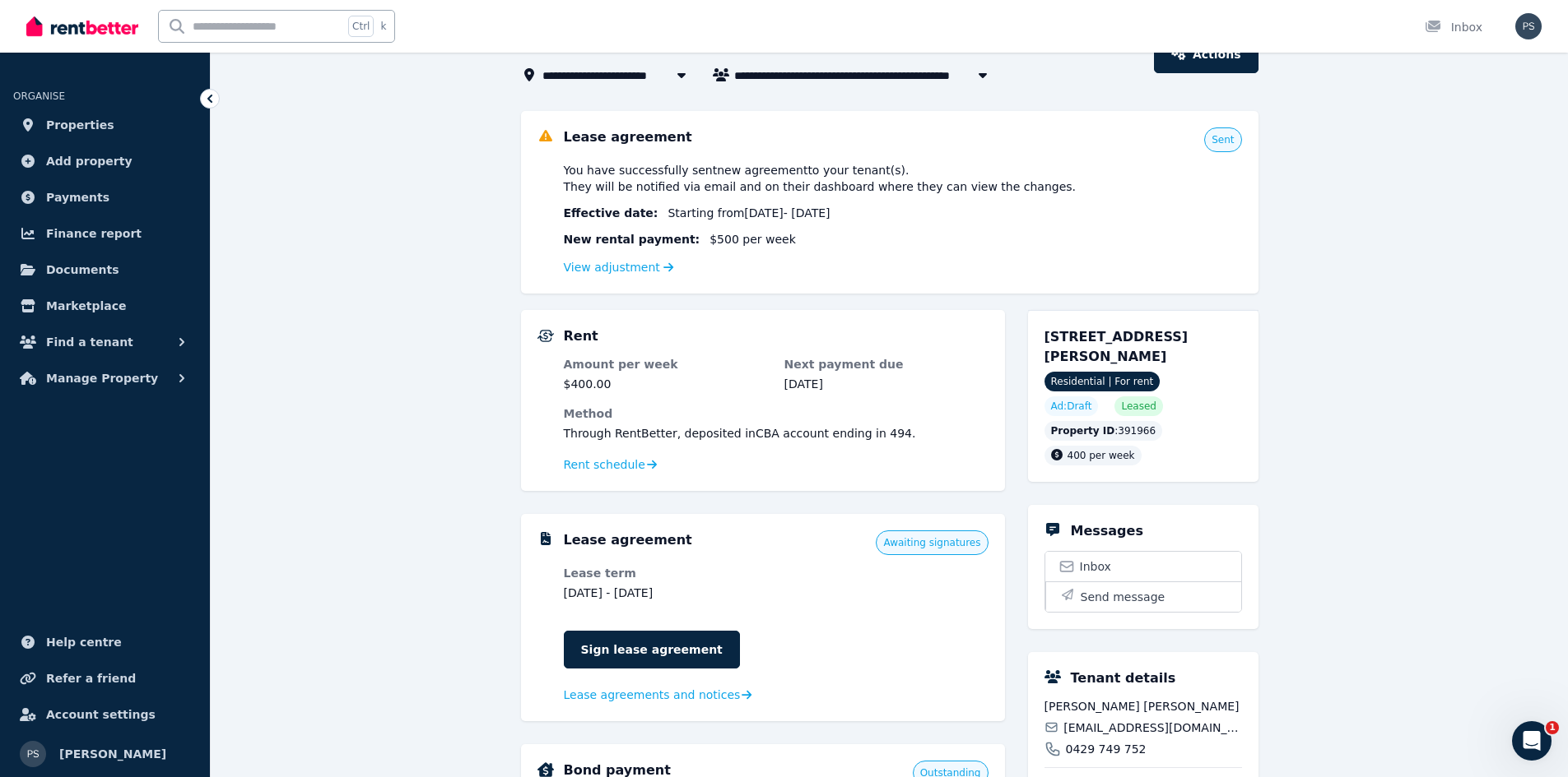
scroll to position [0, 0]
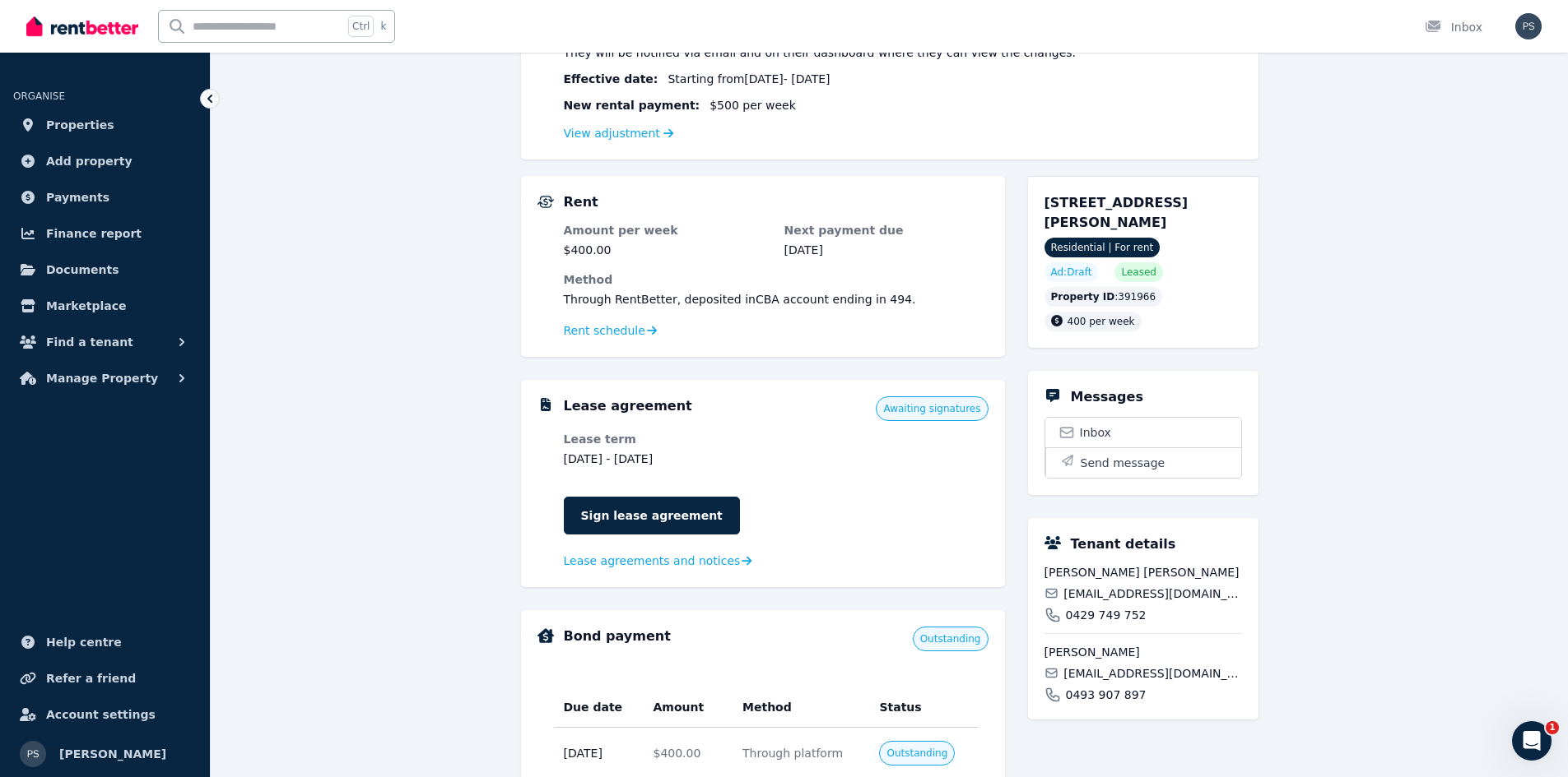
scroll to position [247, 0]
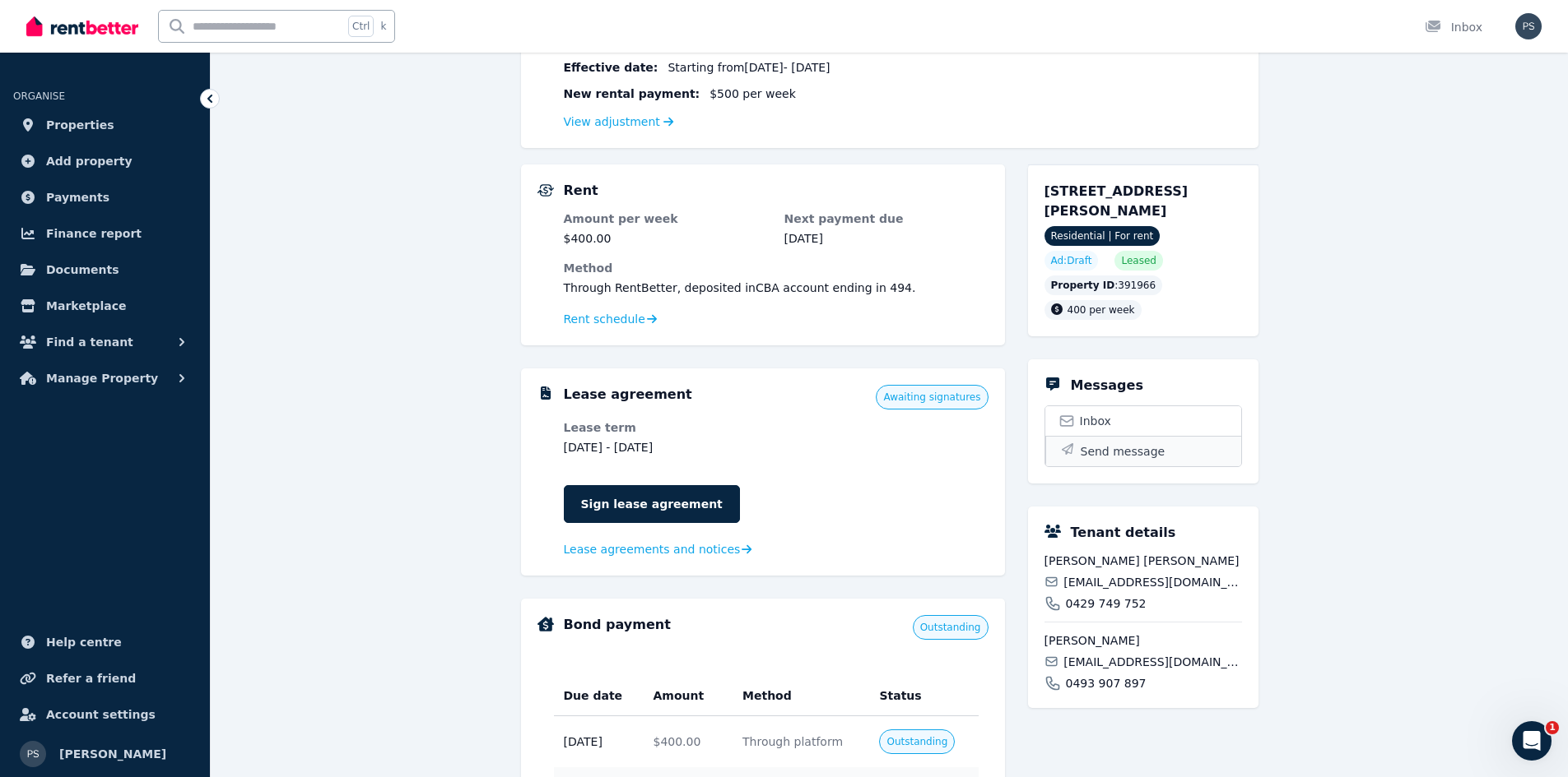
click at [1079, 446] on button "Send message" at bounding box center [1143, 451] width 196 height 31
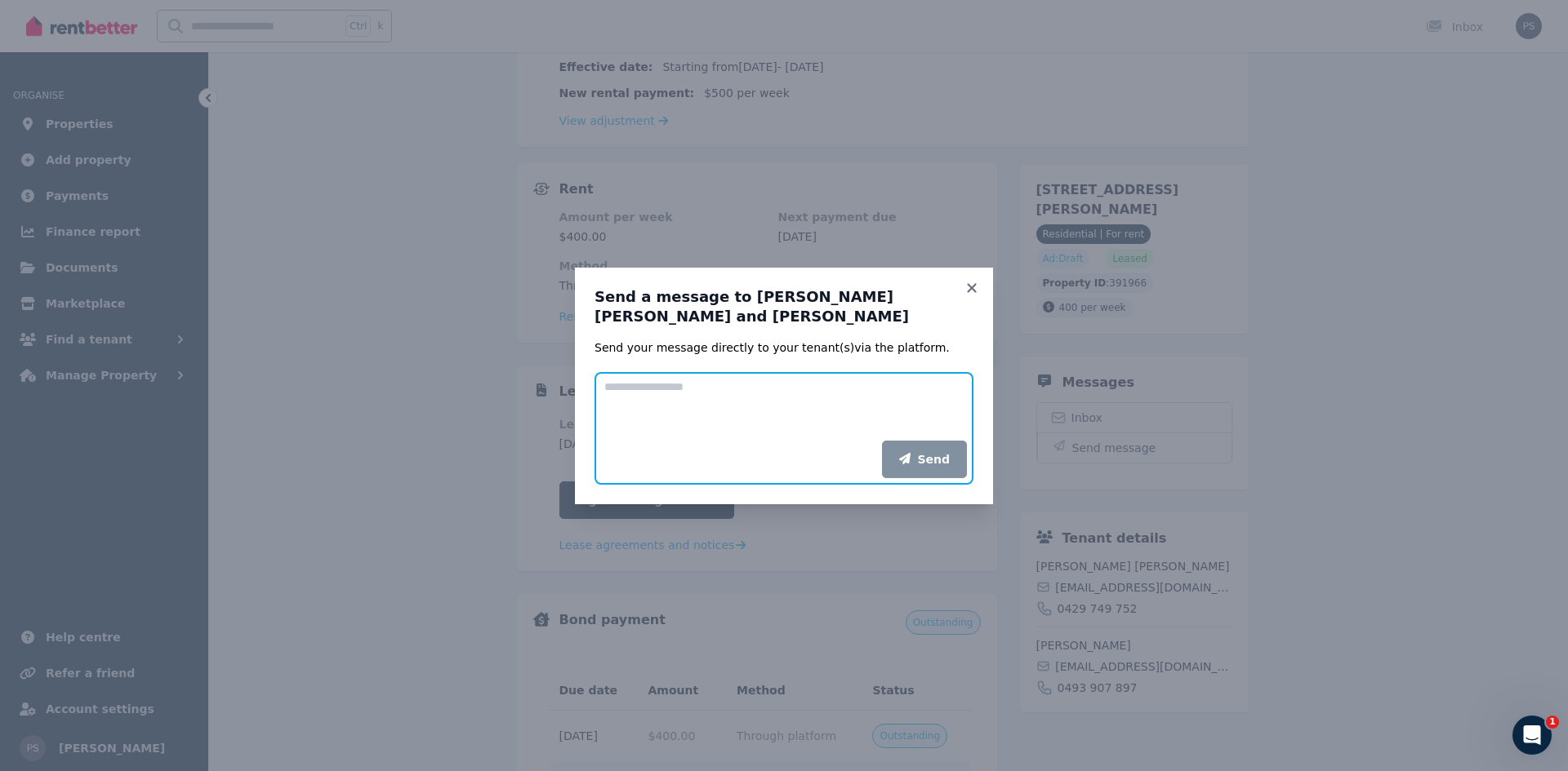
click at [834, 396] on textarea "Add your message" at bounding box center [784, 406] width 379 height 69
click at [973, 282] on icon at bounding box center [972, 288] width 16 height 15
